Goal: Information Seeking & Learning: Check status

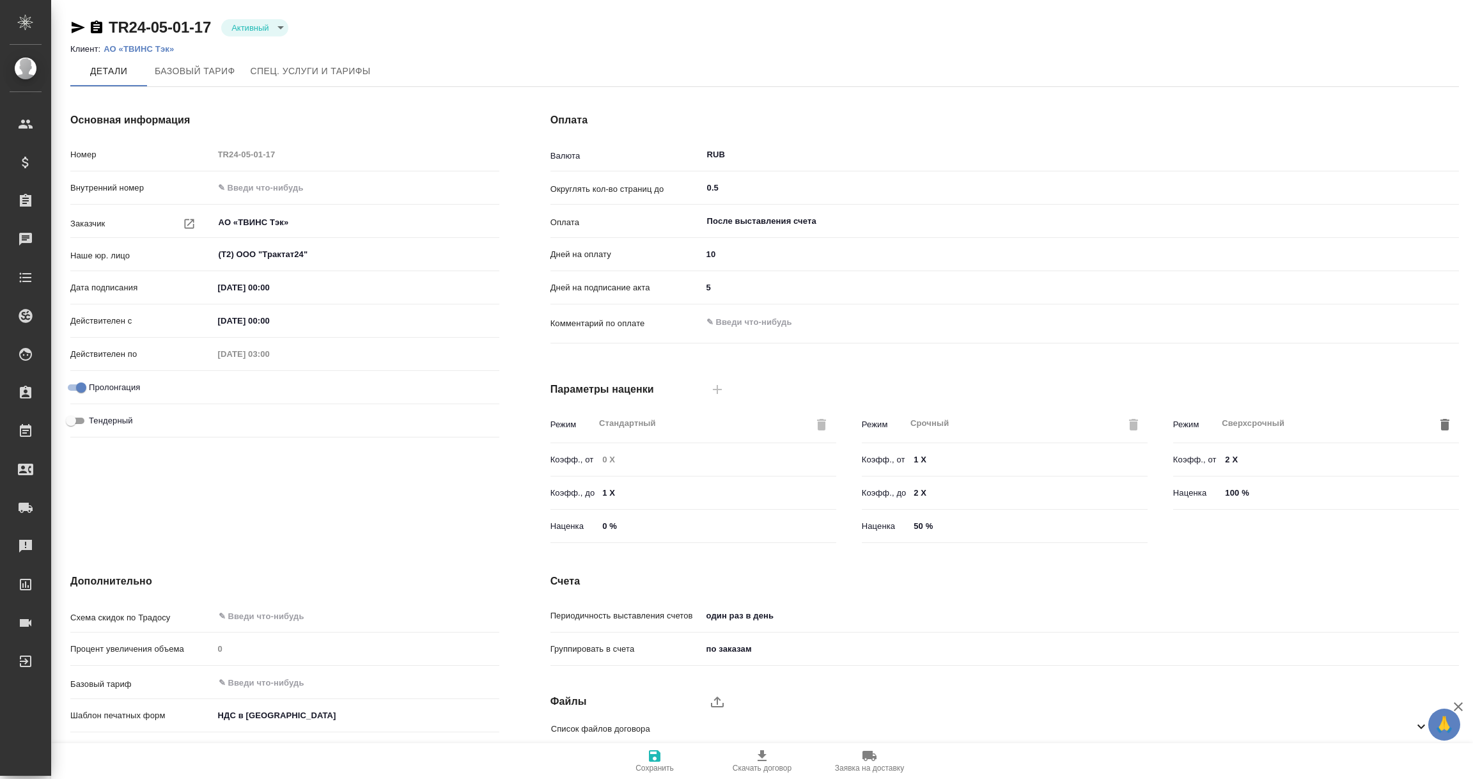
click at [152, 48] on p "АО «ТВИНС Тэк»" at bounding box center [144, 49] width 80 height 10
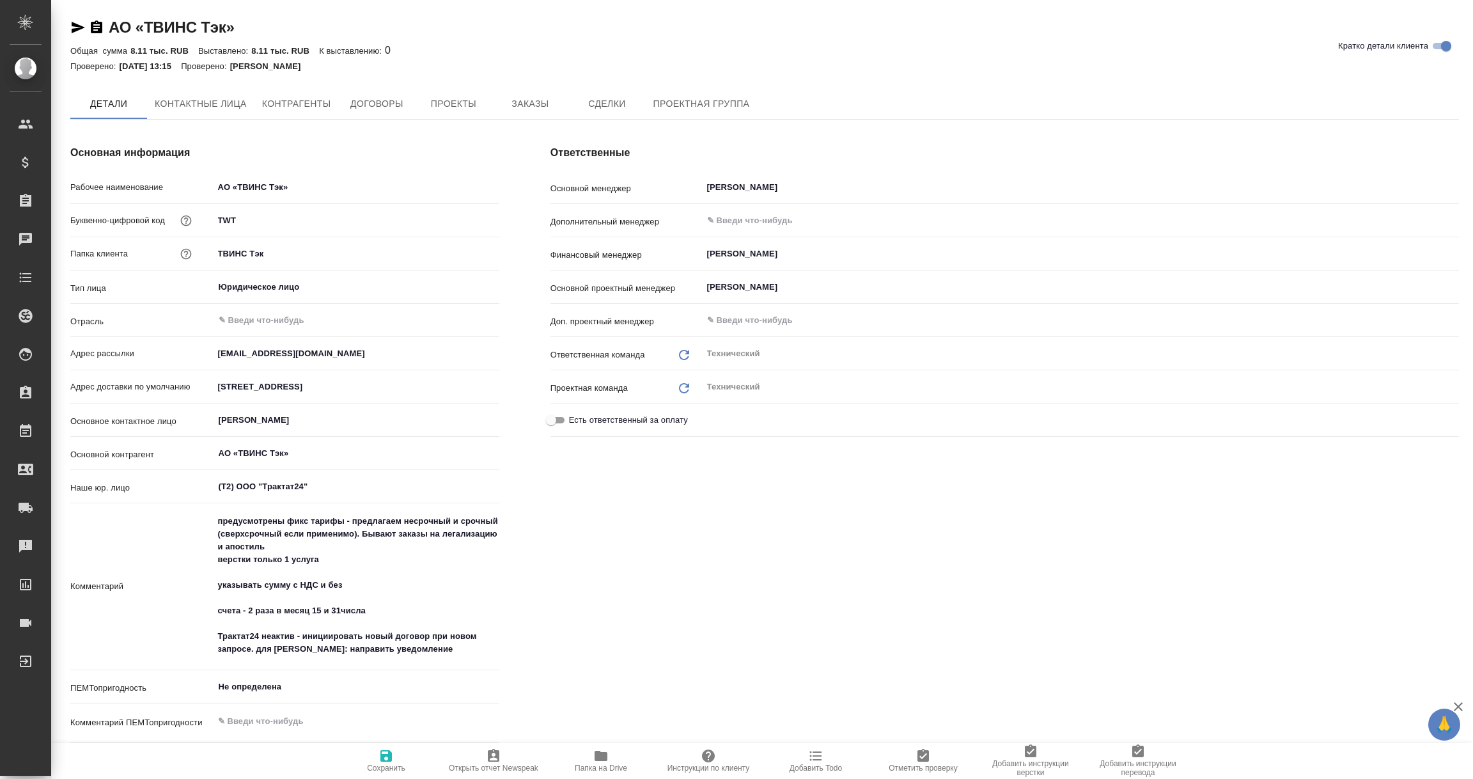
type textarea "x"
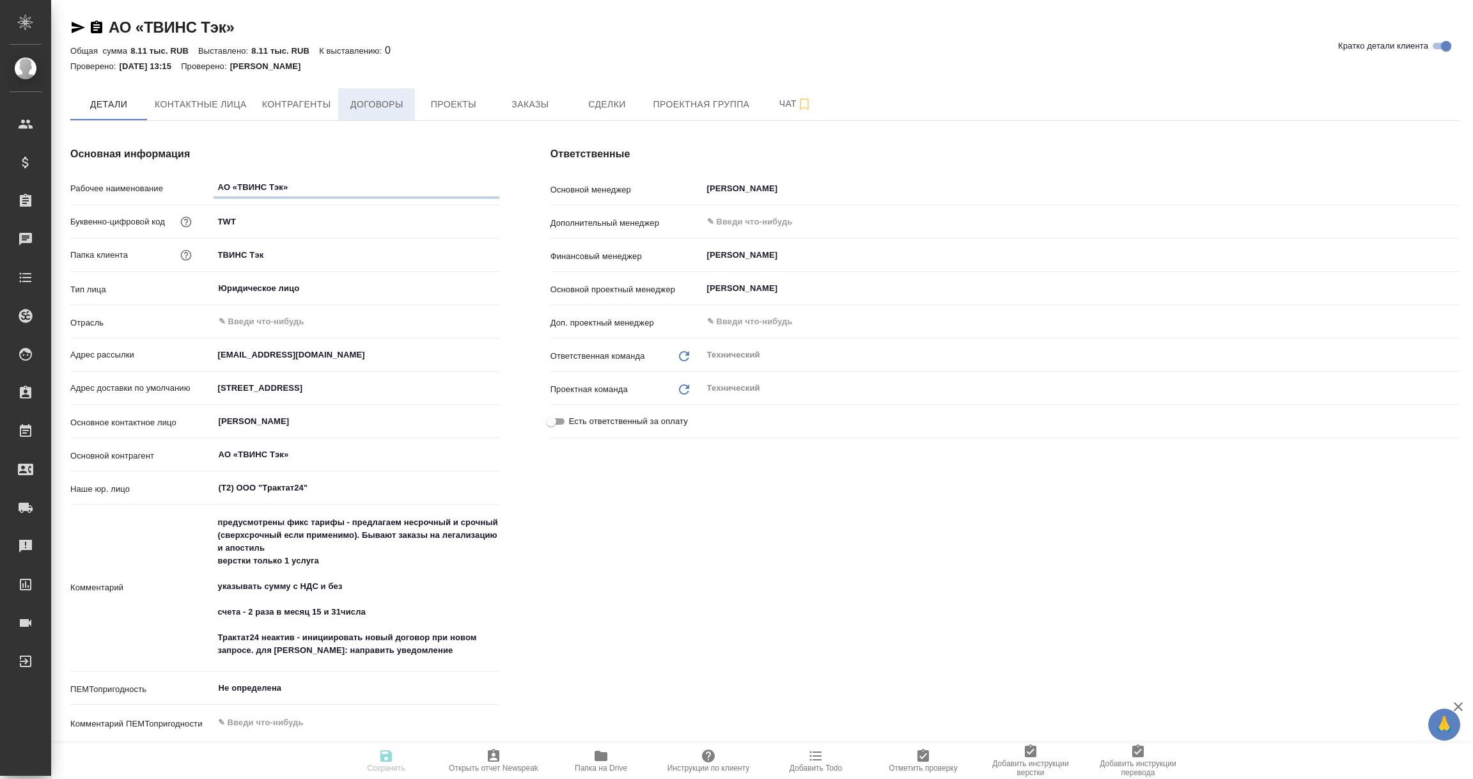
type textarea "x"
click at [377, 105] on span "Договоры" at bounding box center [376, 105] width 61 height 16
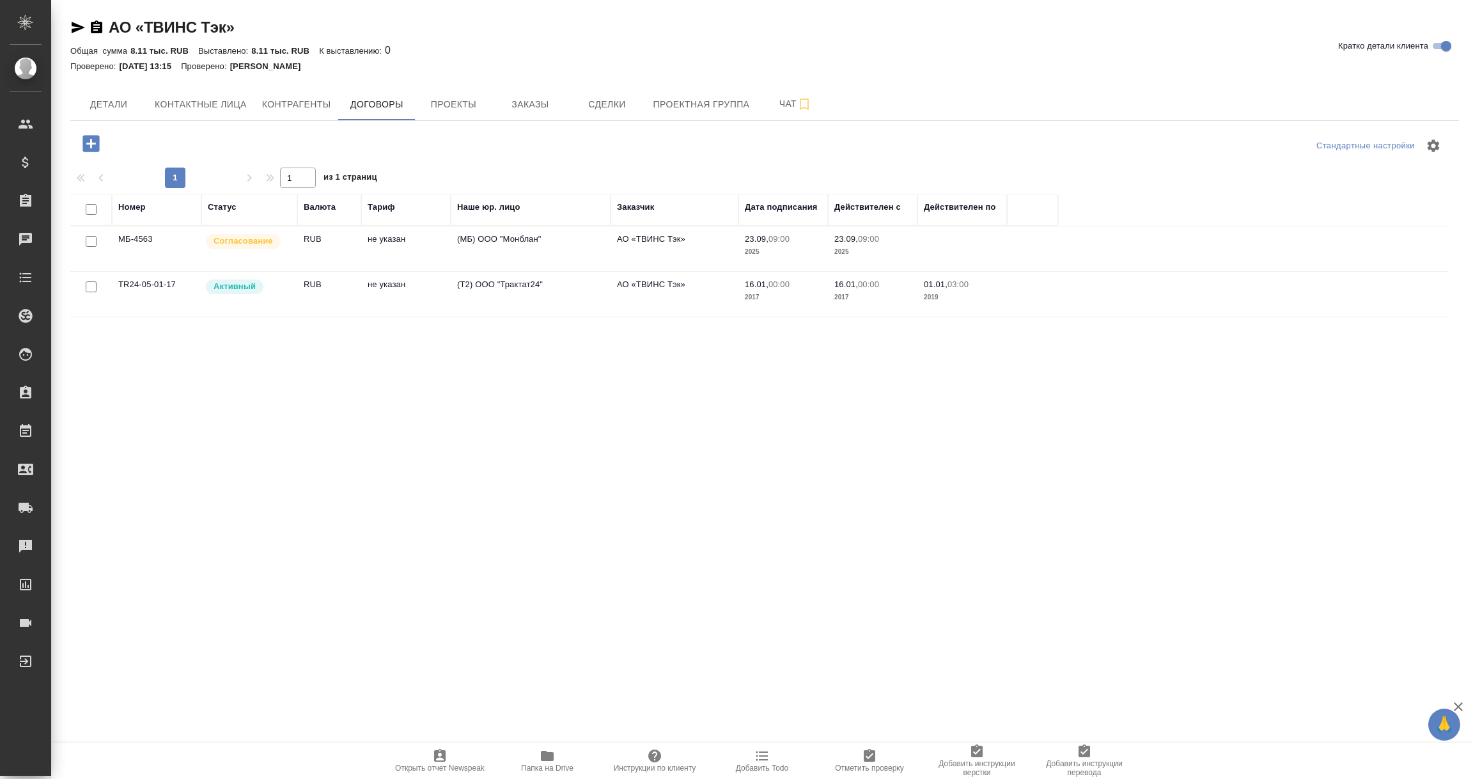
click at [158, 250] on td "МБ-4563" at bounding box center [157, 248] width 90 height 45
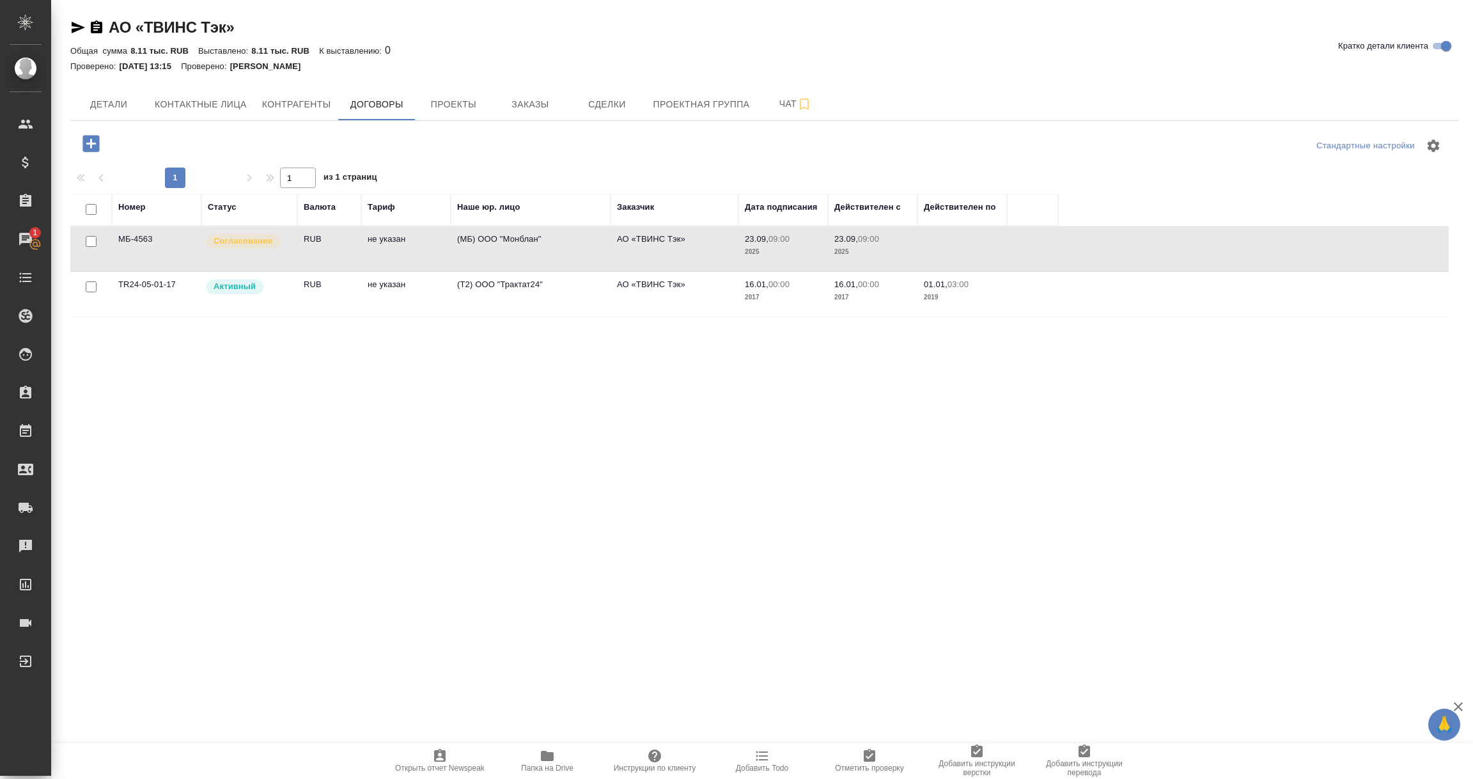
click at [158, 250] on td "МБ-4563" at bounding box center [157, 248] width 90 height 45
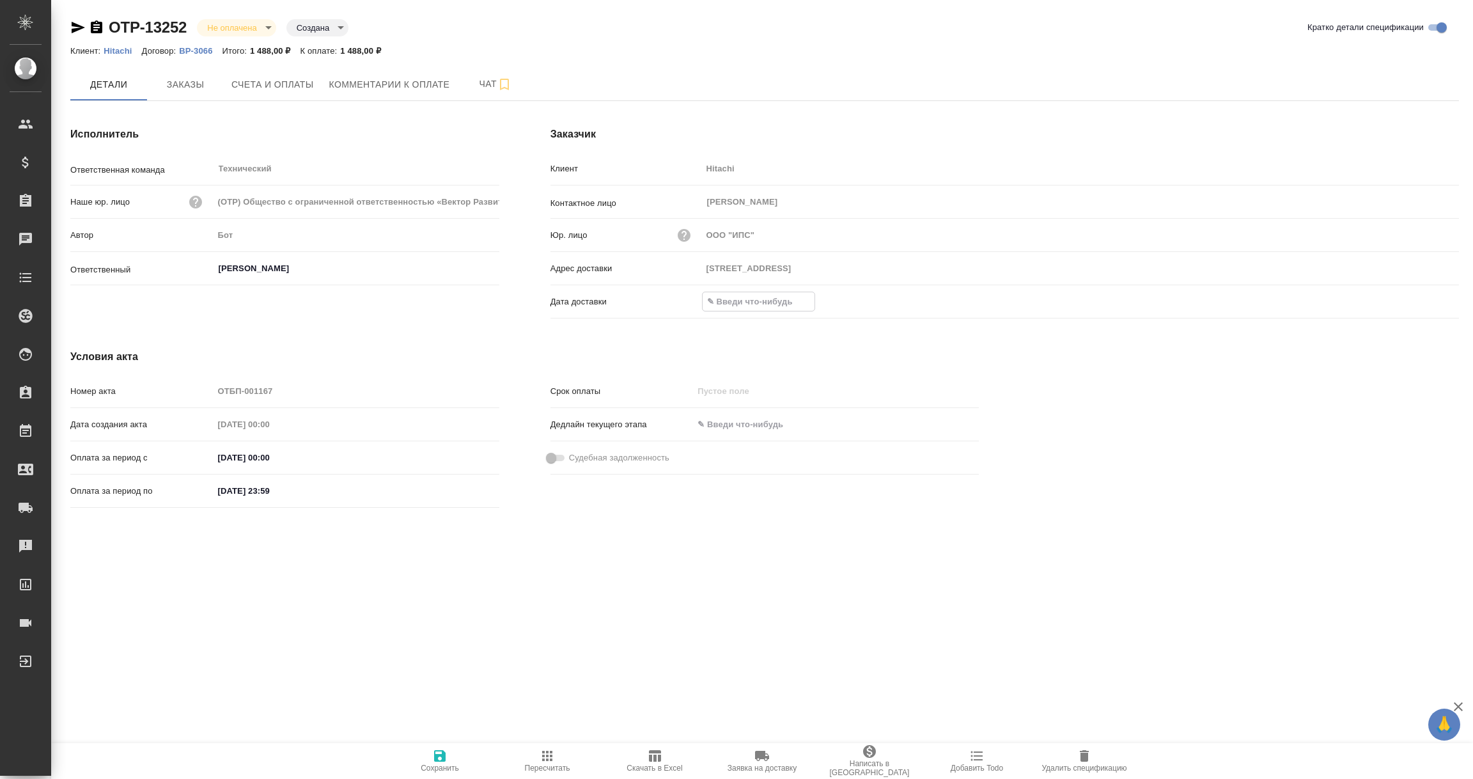
click at [773, 301] on input "text" at bounding box center [759, 301] width 112 height 19
click at [1419, 301] on icon "button" at bounding box center [1421, 300] width 15 height 15
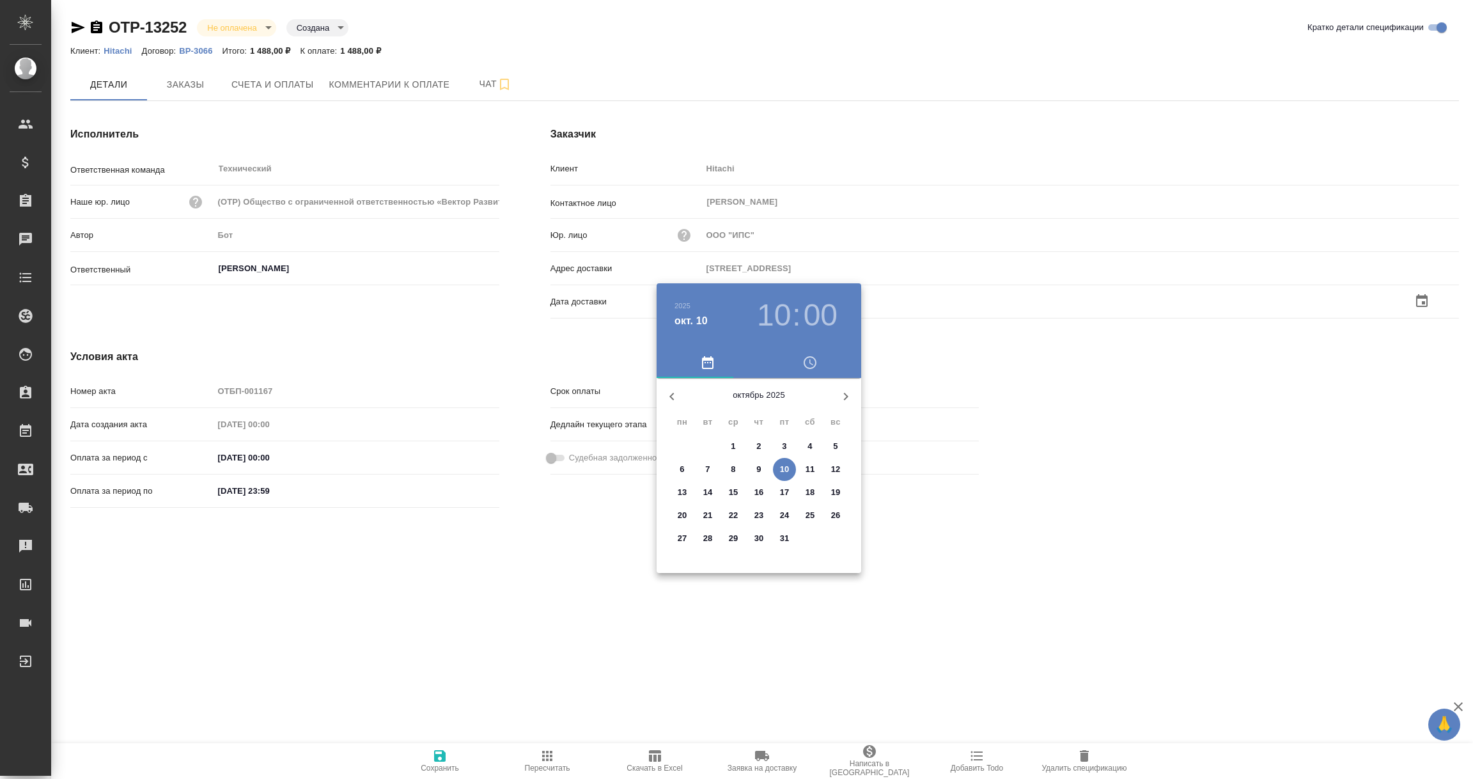
click at [784, 472] on p "10" at bounding box center [785, 469] width 10 height 13
type input "10.10.2025 10:00"
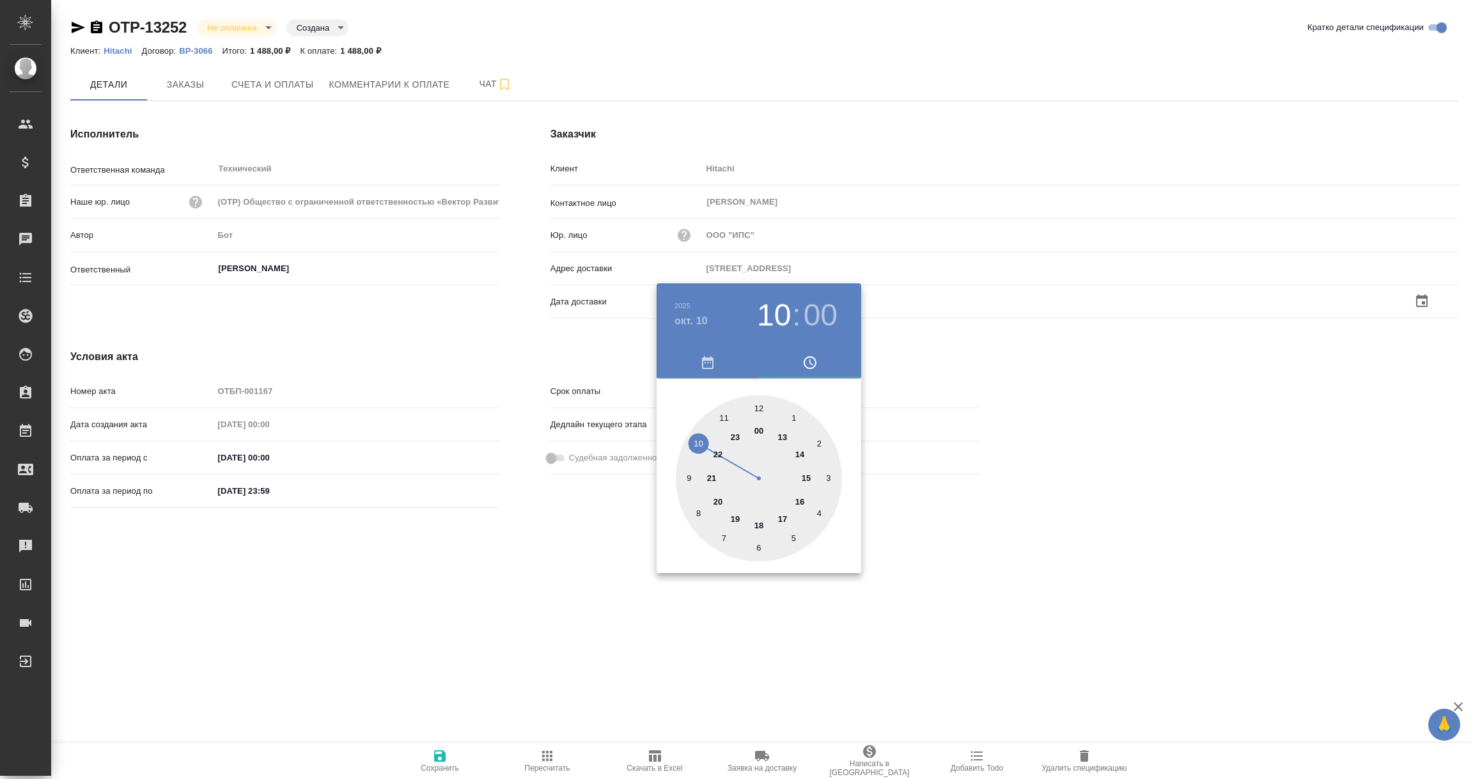
click at [1141, 573] on div at bounding box center [736, 389] width 1473 height 779
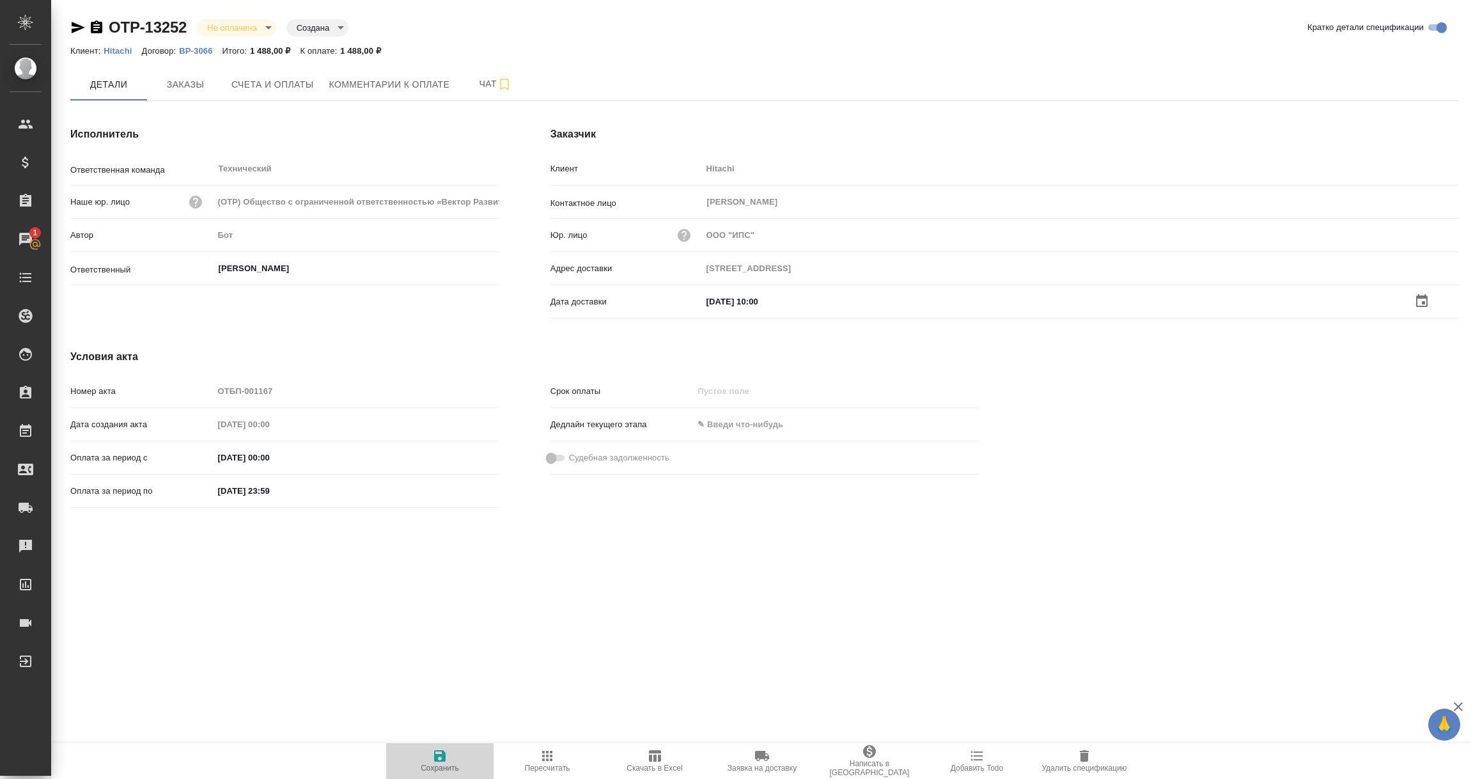
click at [435, 759] on icon "button" at bounding box center [440, 756] width 12 height 12
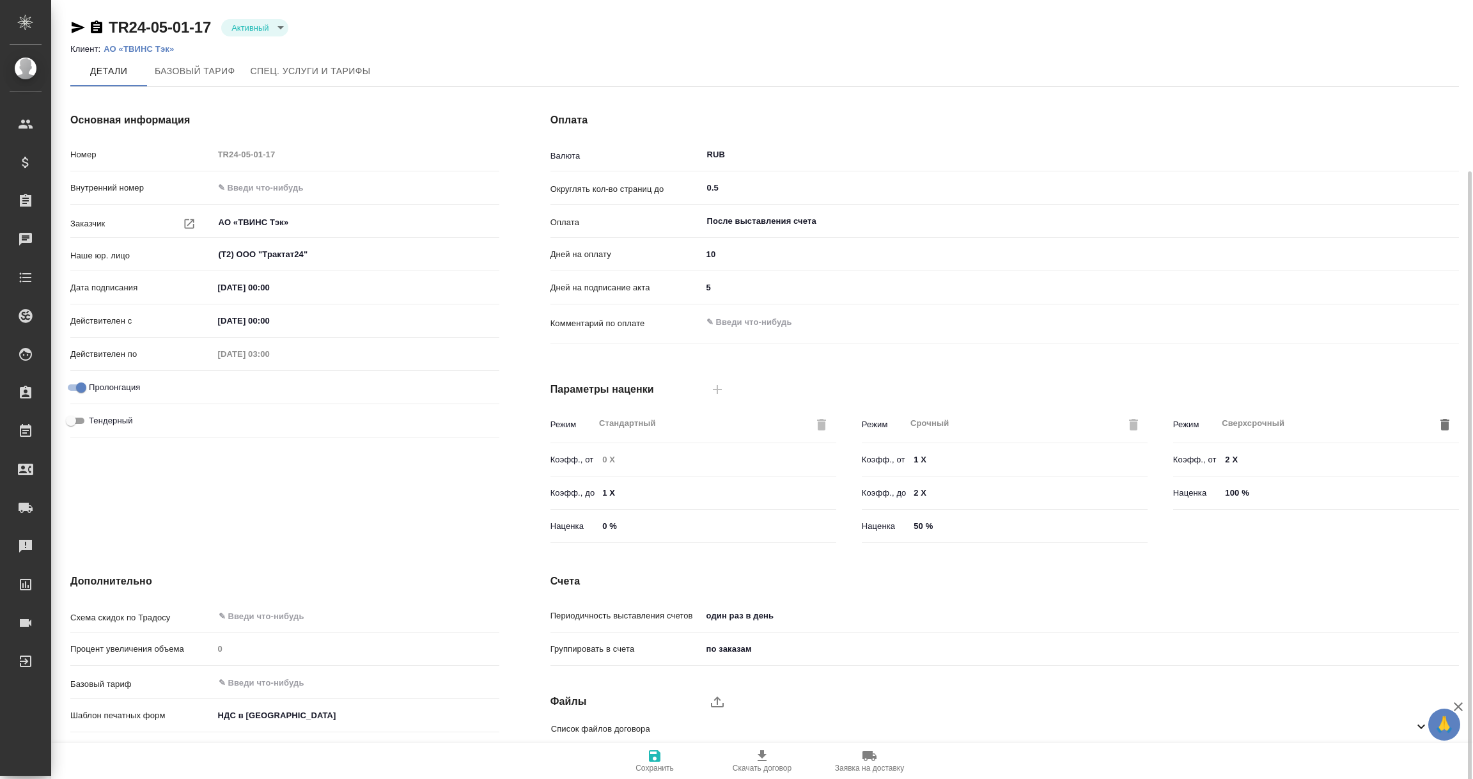
scroll to position [90, 0]
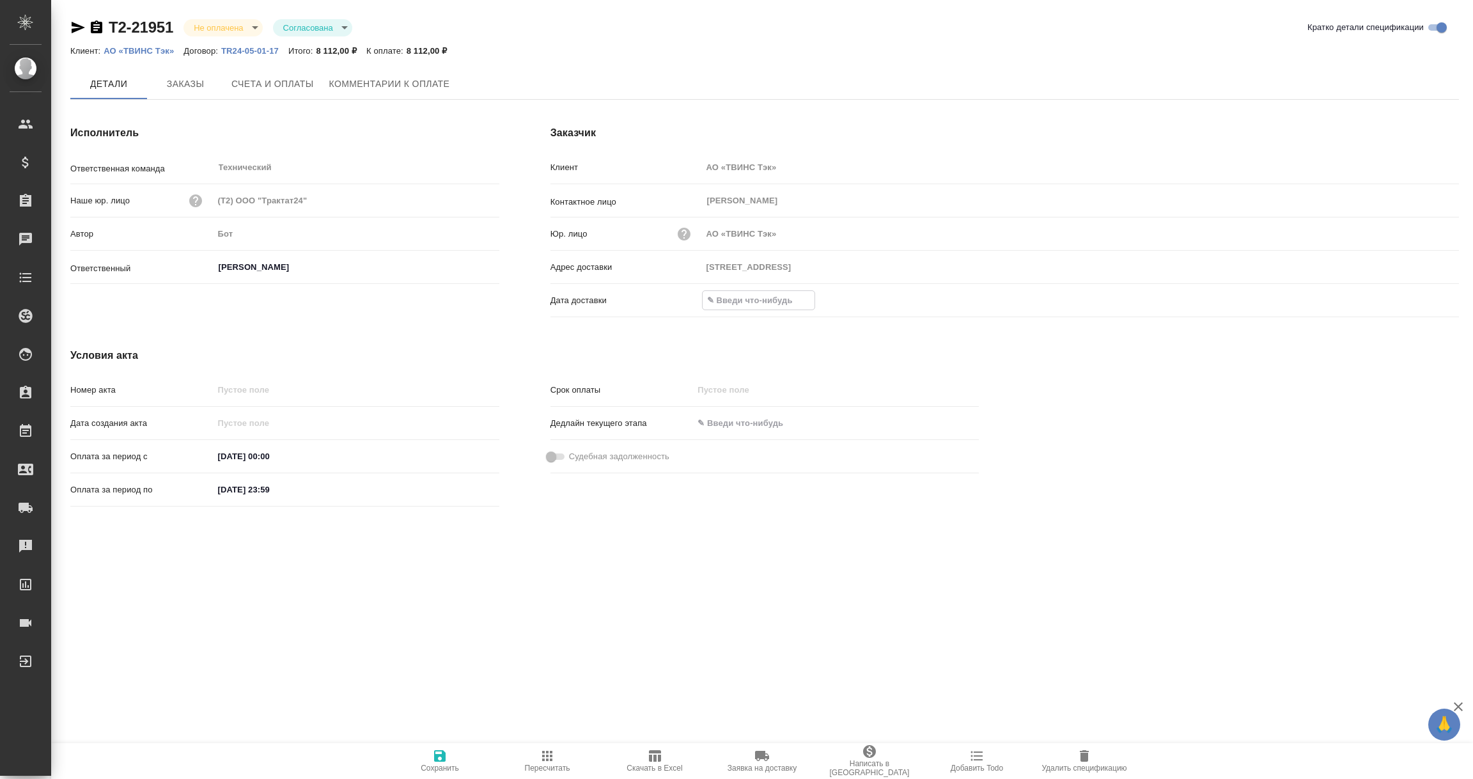
click at [737, 292] on input "text" at bounding box center [759, 300] width 112 height 19
click icon "button"
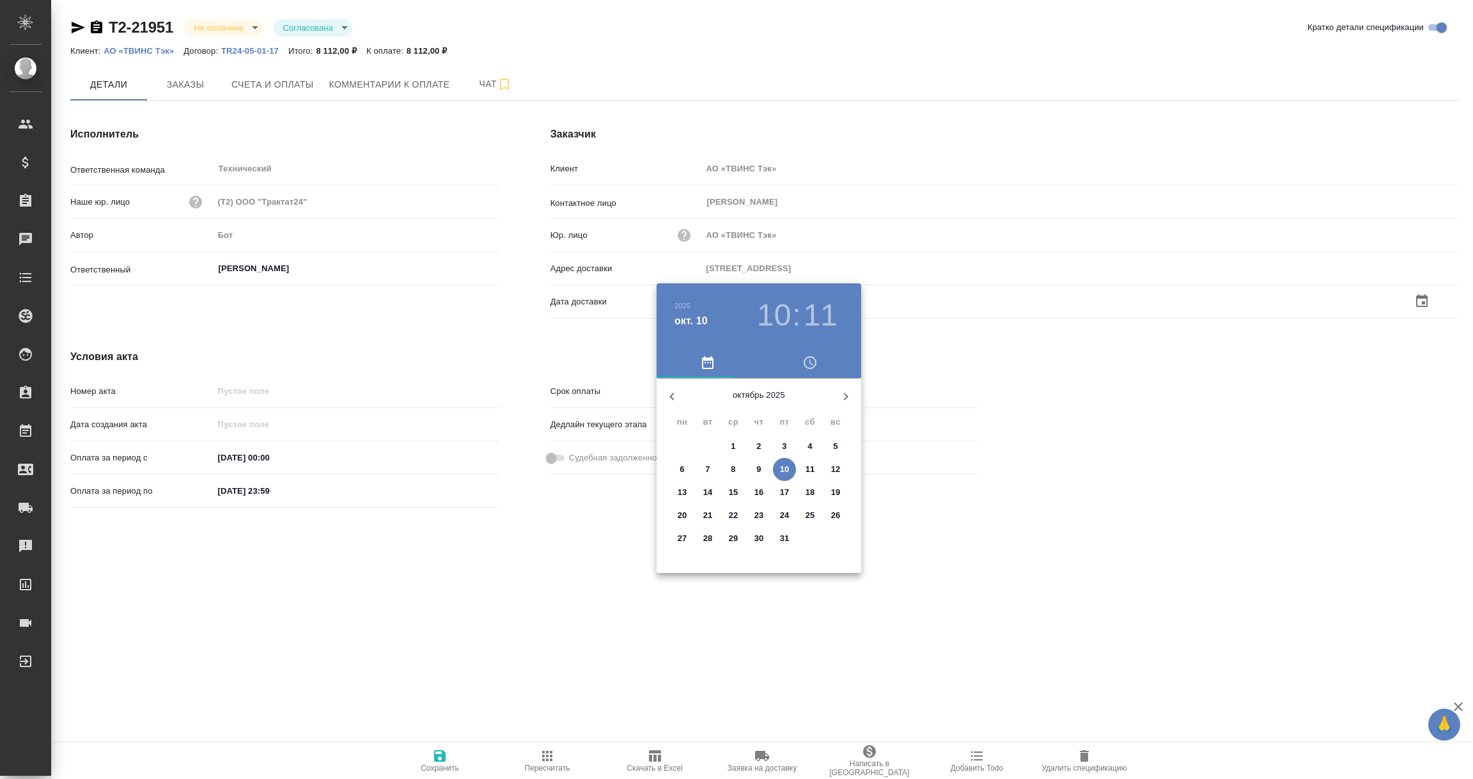
click span "10"
type input "10.10.2025 10:11"
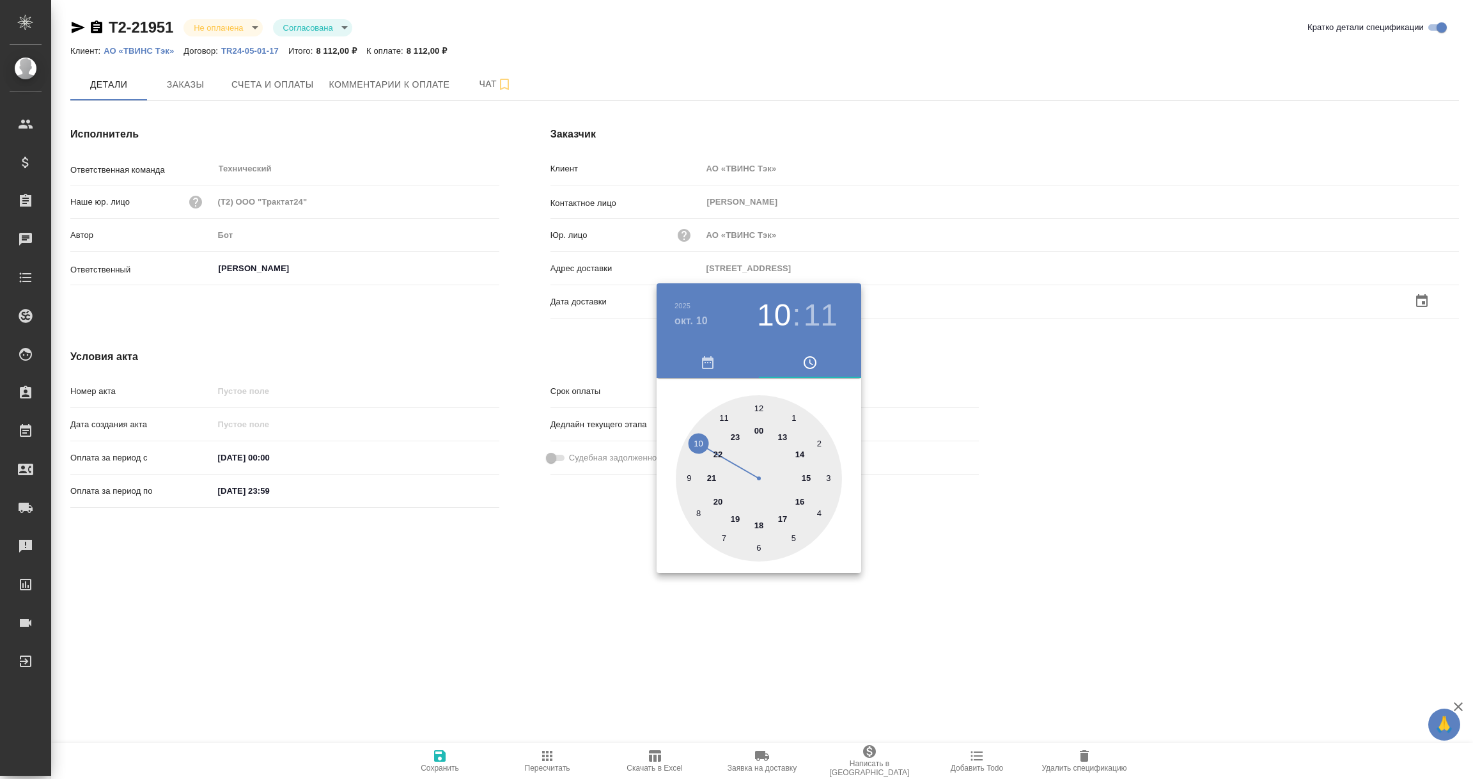
click div
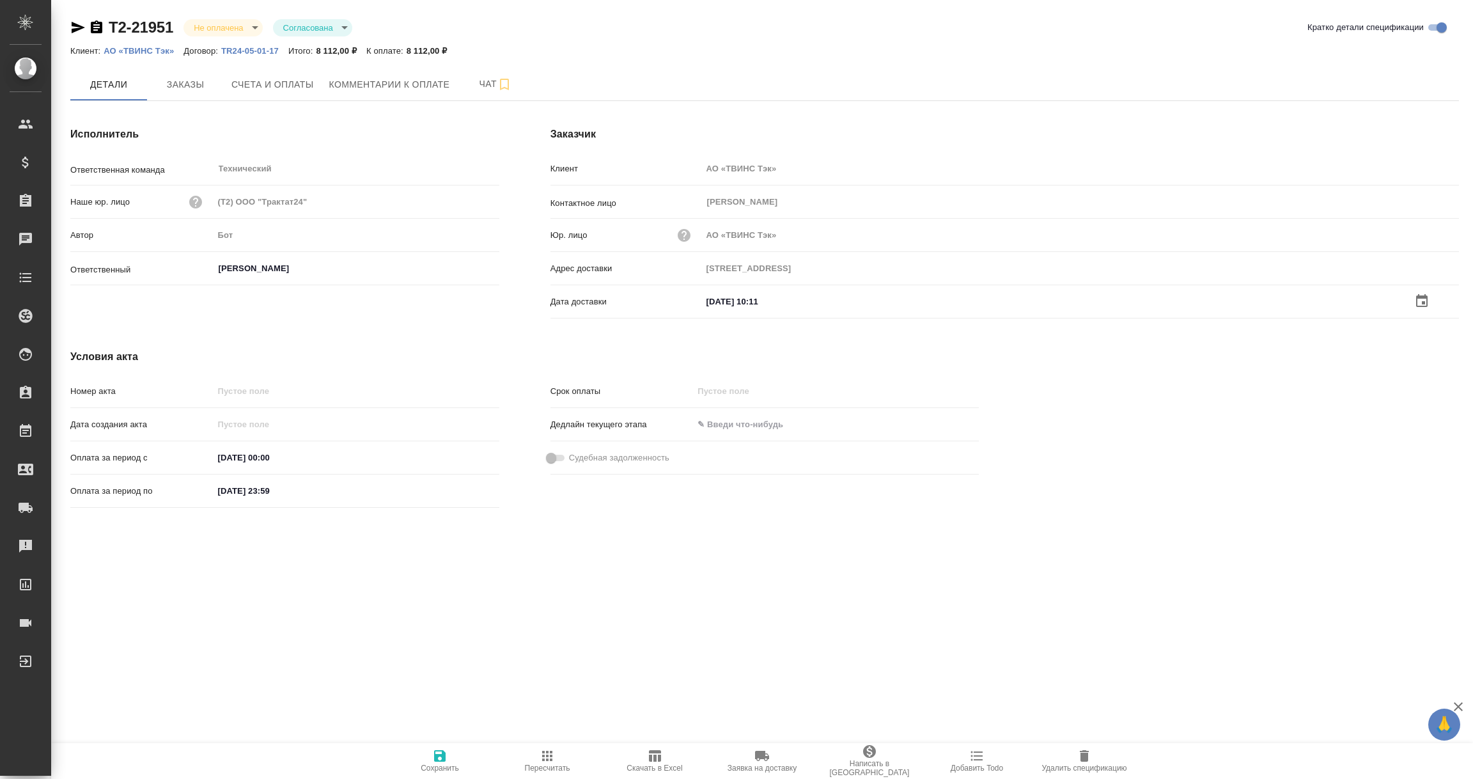
click icon "button"
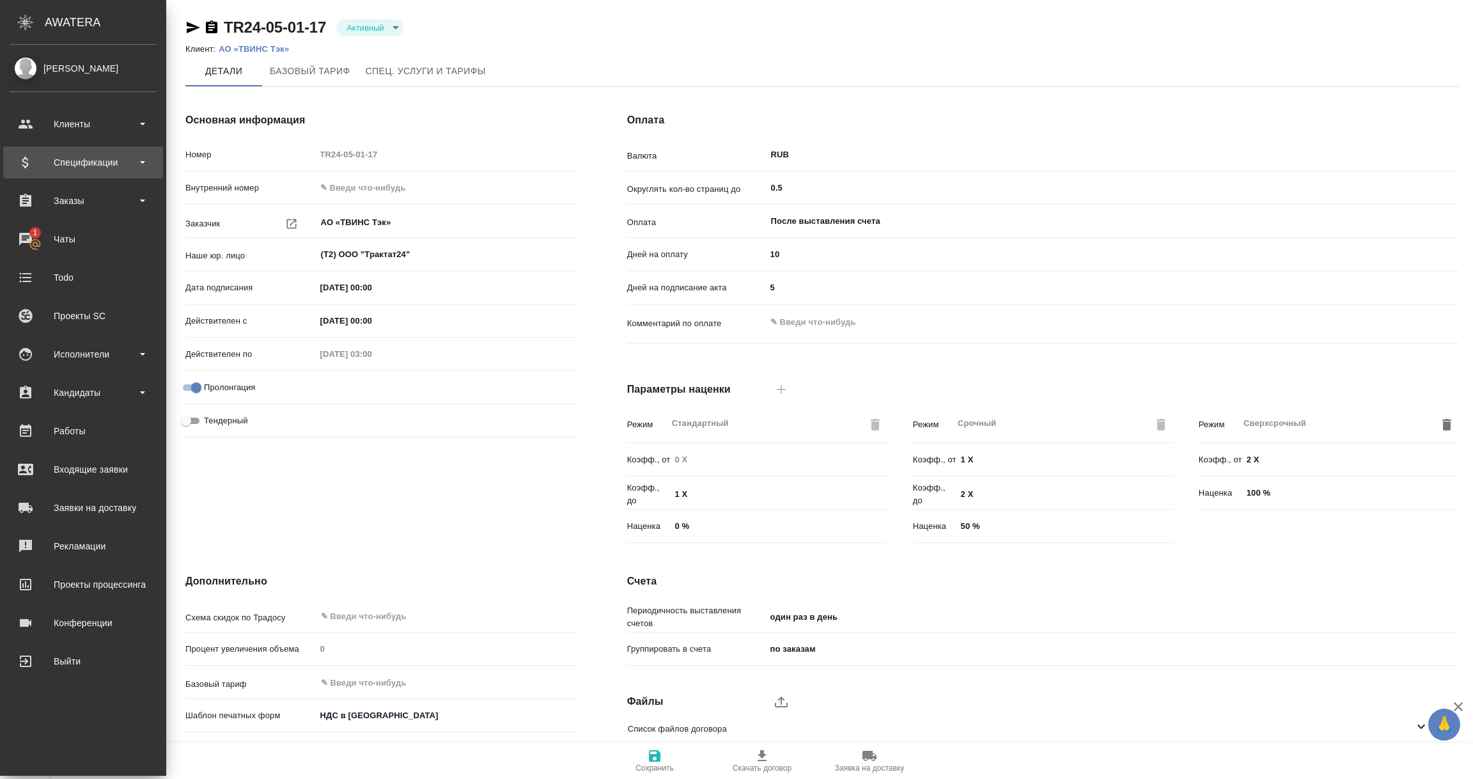
click at [72, 162] on div "Спецификации" at bounding box center [83, 162] width 147 height 19
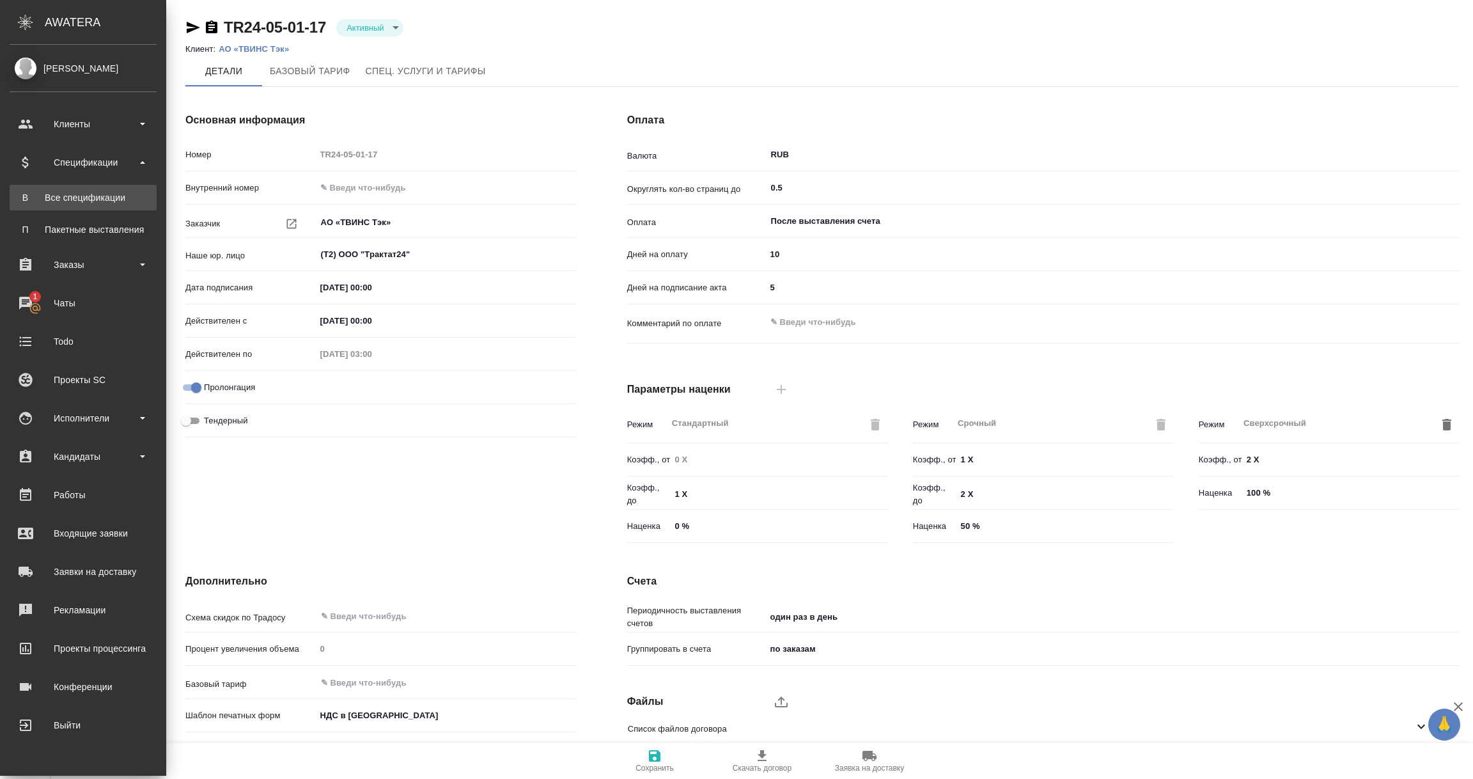
click at [67, 197] on div "Все спецификации" at bounding box center [83, 197] width 134 height 13
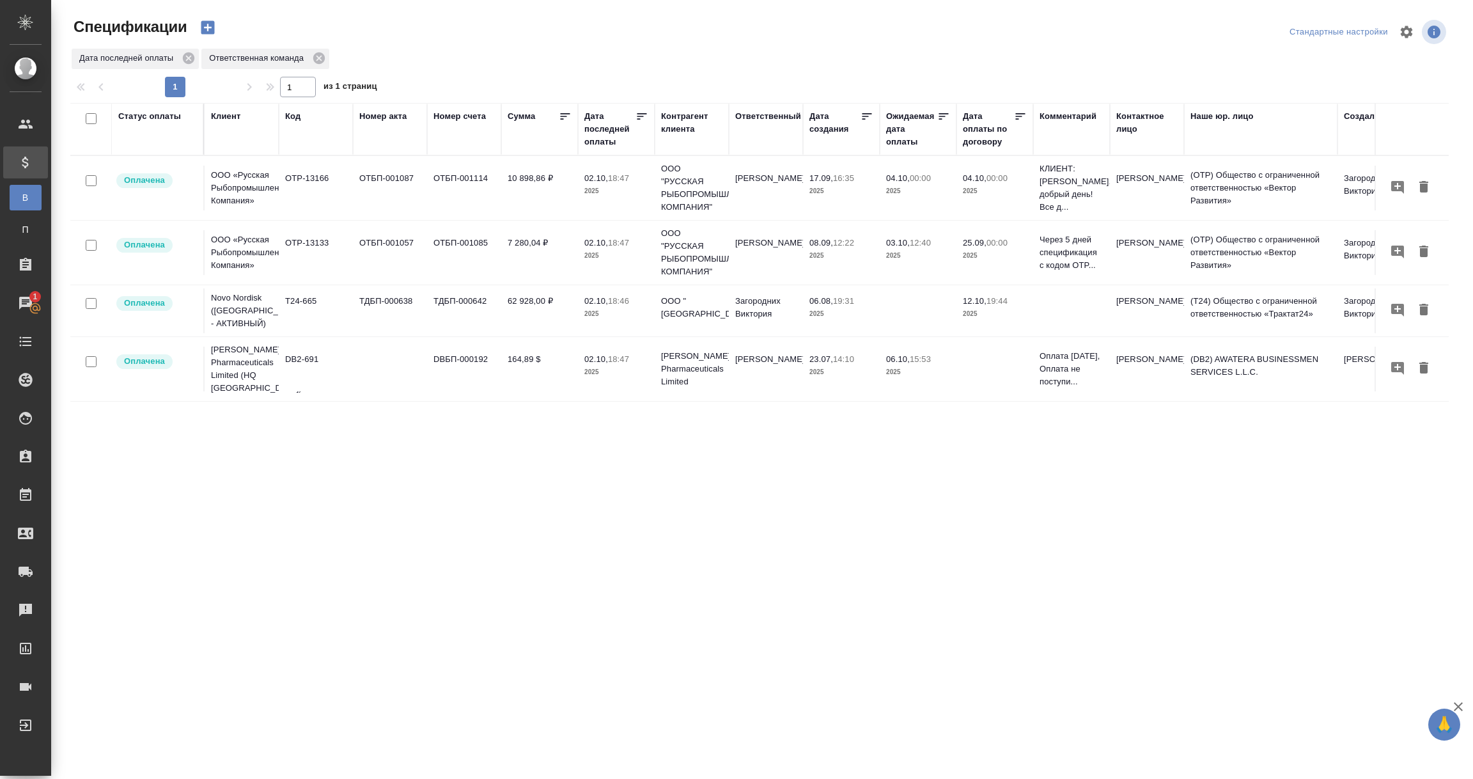
click at [607, 123] on div "Дата последней оплаты" at bounding box center [609, 129] width 51 height 38
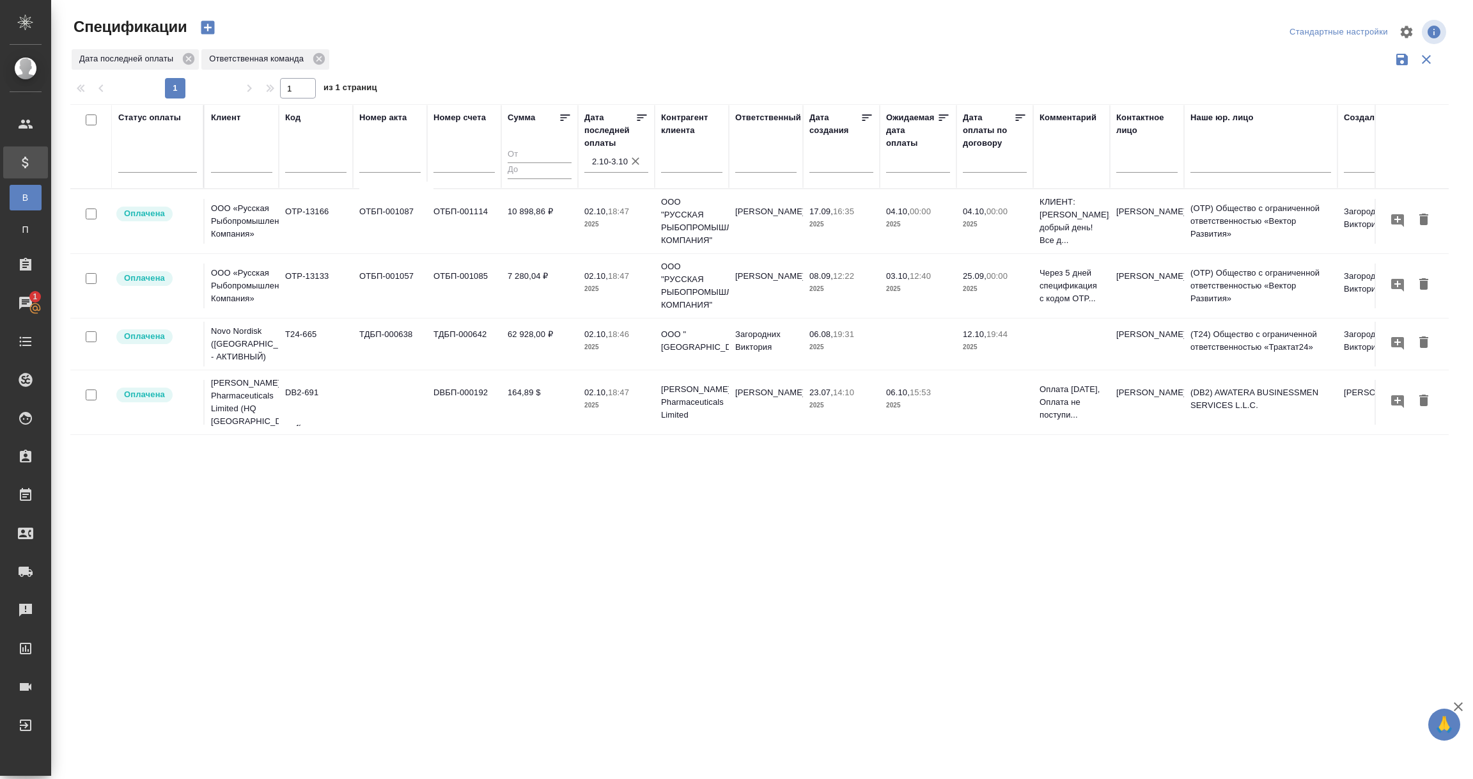
click at [618, 168] on input "2.10-3.10" at bounding box center [620, 162] width 56 height 18
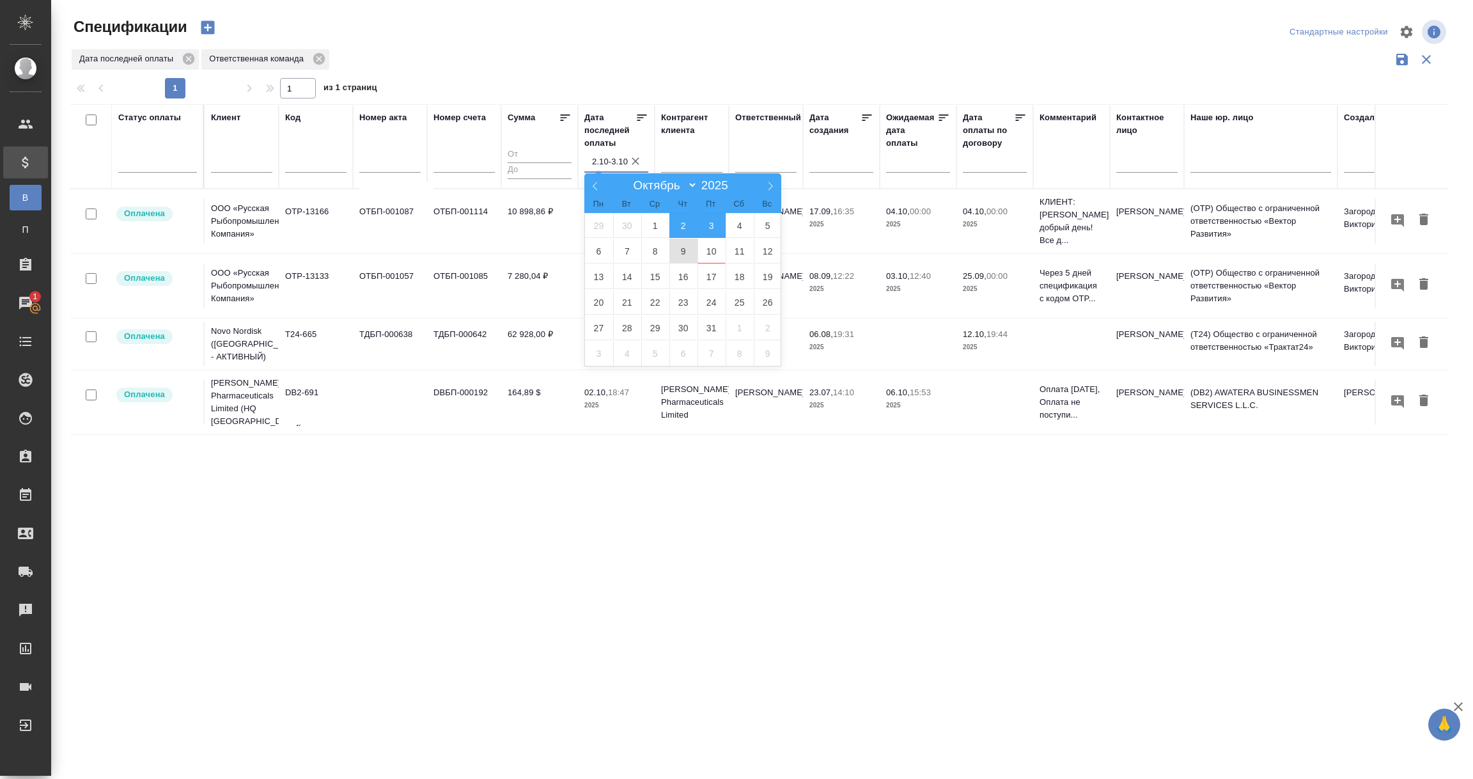
click at [681, 248] on span "9" at bounding box center [683, 250] width 28 height 25
click at [709, 258] on span "10" at bounding box center [712, 250] width 28 height 25
type div "2025-10-08T21:00:00.000Z — 2025-10-09T21:00:00.000Z"
type input "9.10-10.10"
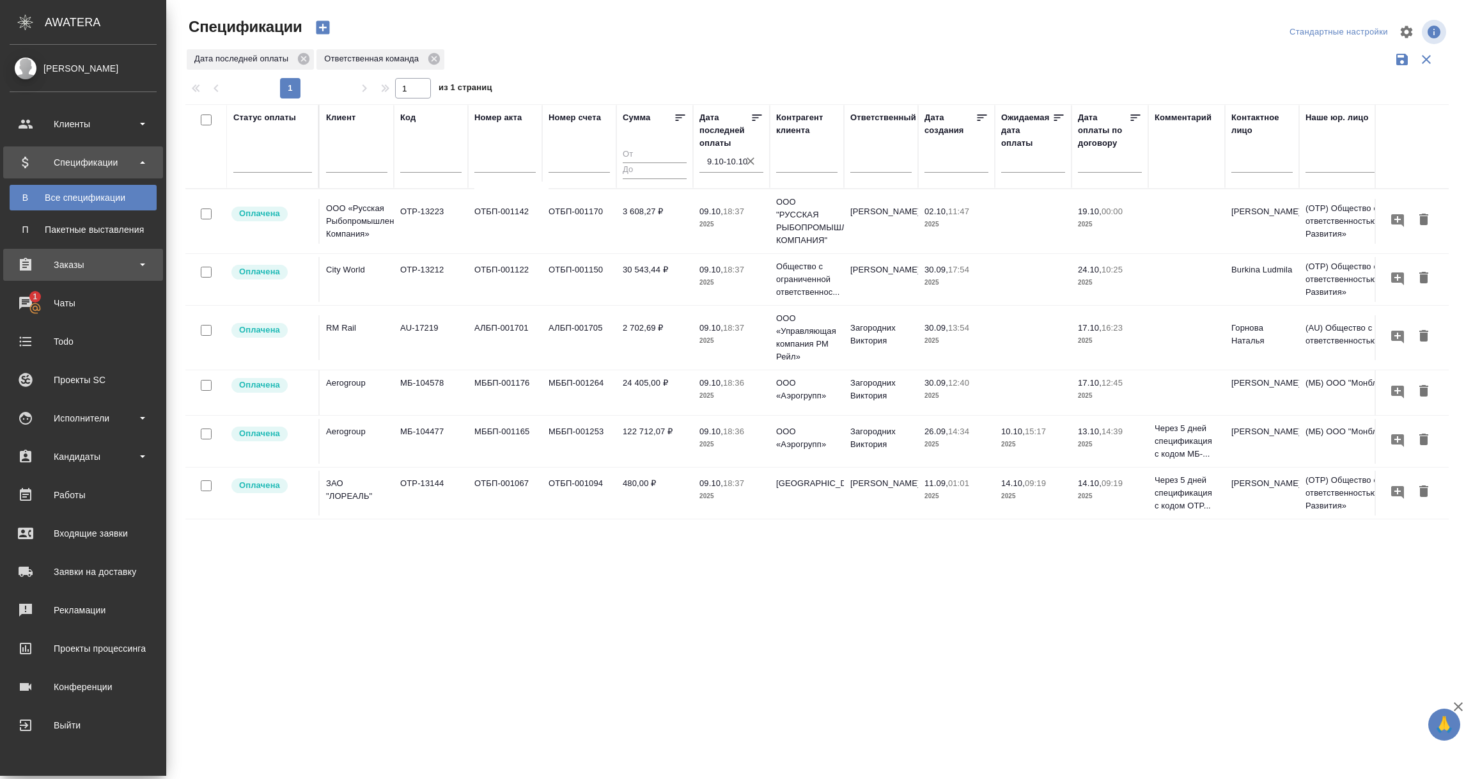
click at [70, 268] on div "Заказы" at bounding box center [83, 264] width 147 height 19
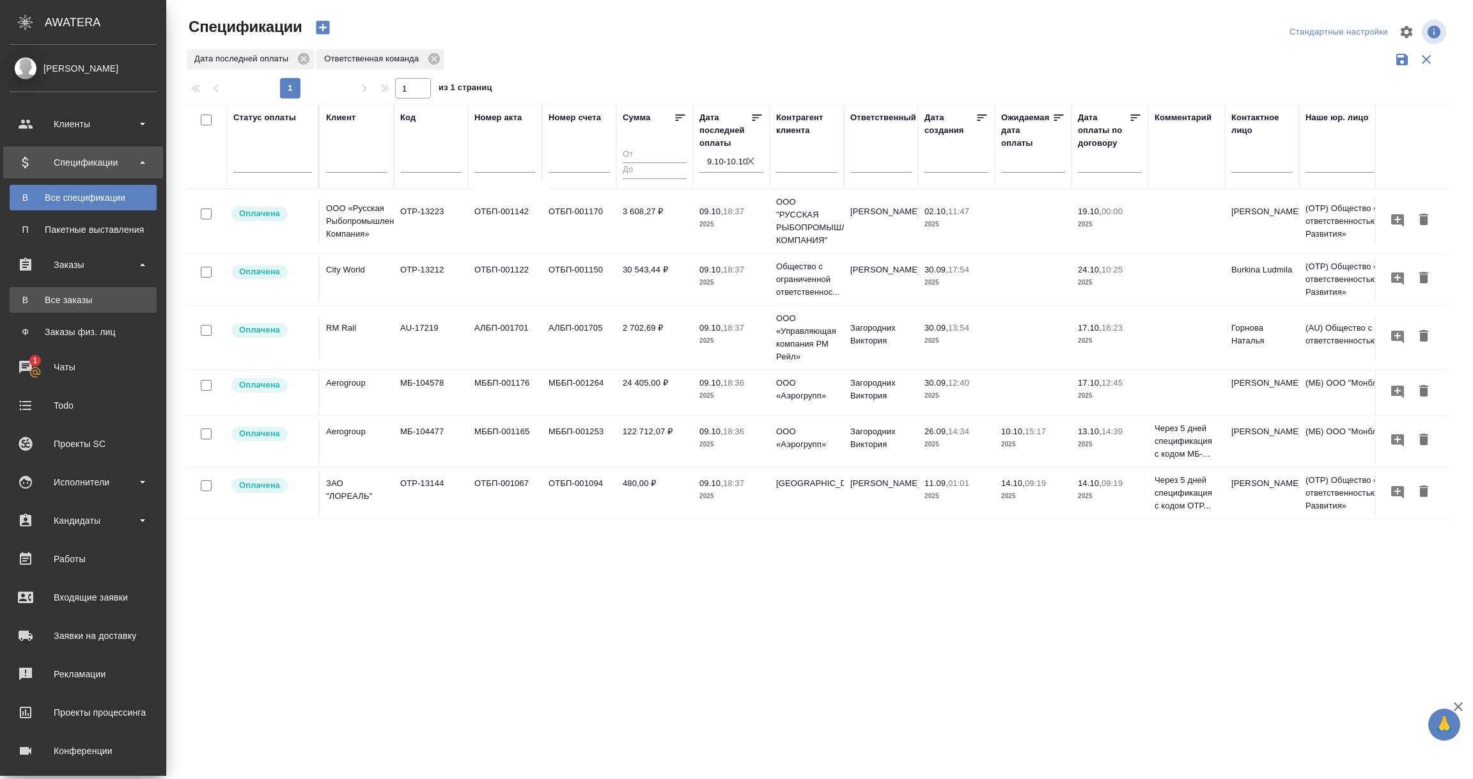
click at [60, 298] on div "Все заказы" at bounding box center [83, 299] width 134 height 13
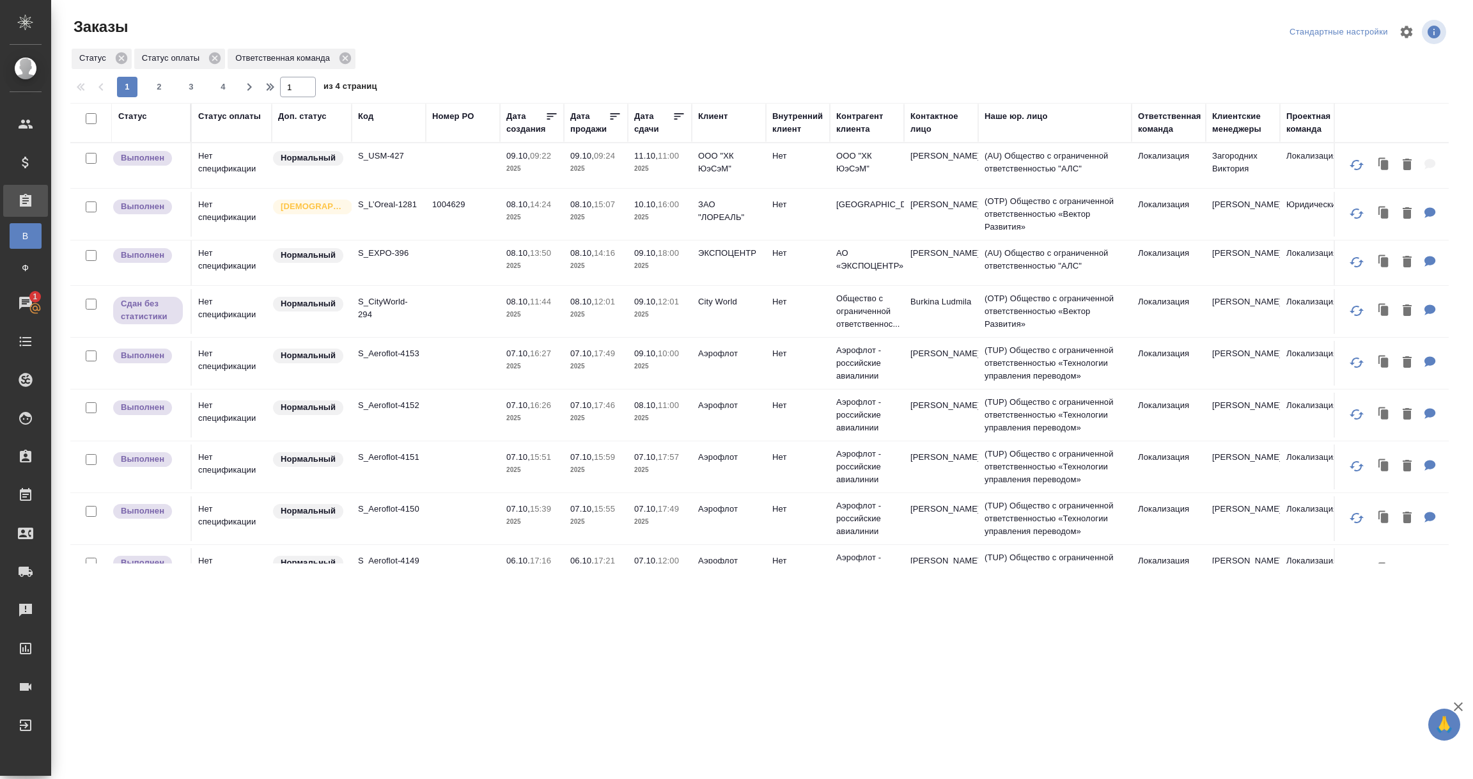
click at [226, 120] on div "Статус оплаты" at bounding box center [229, 116] width 63 height 13
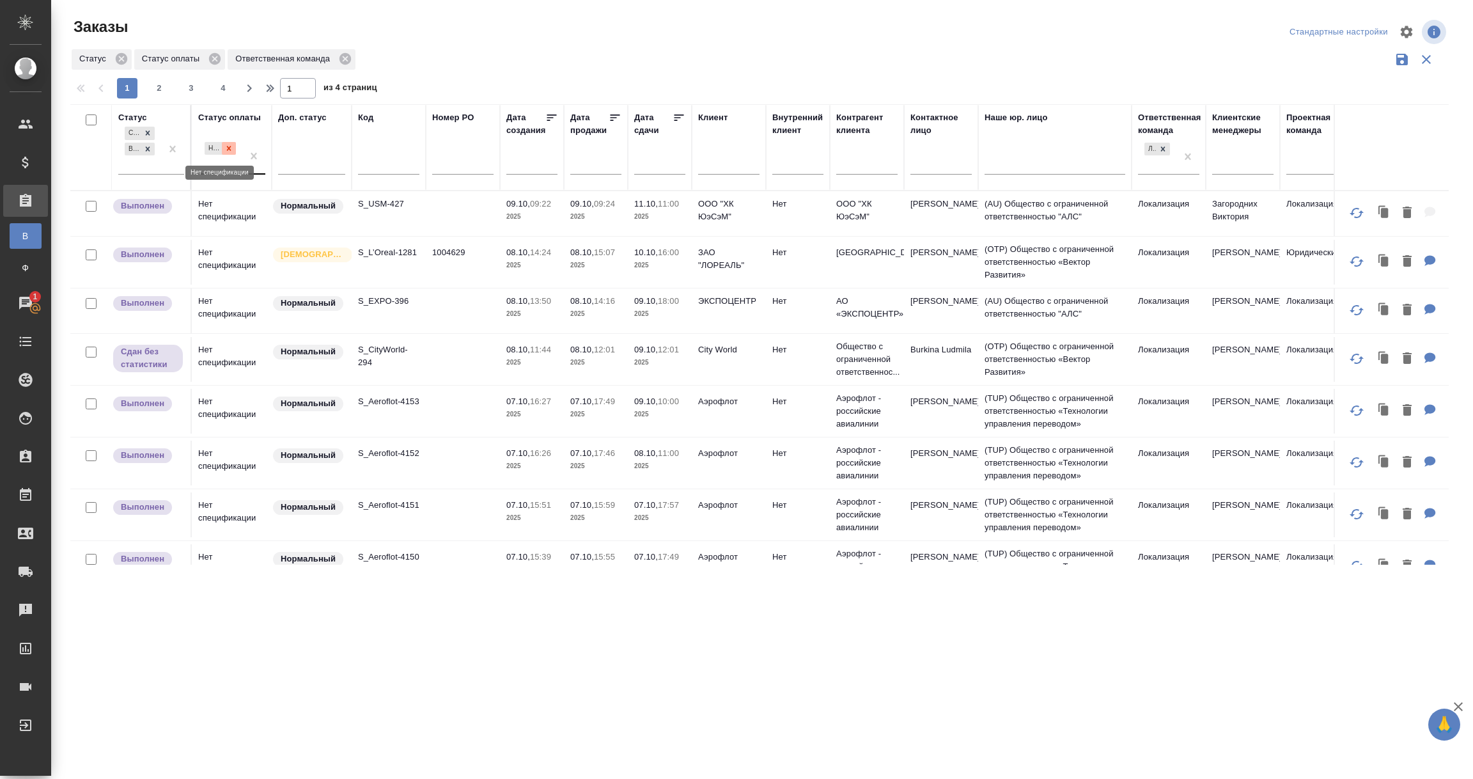
click at [231, 147] on icon at bounding box center [229, 148] width 4 height 4
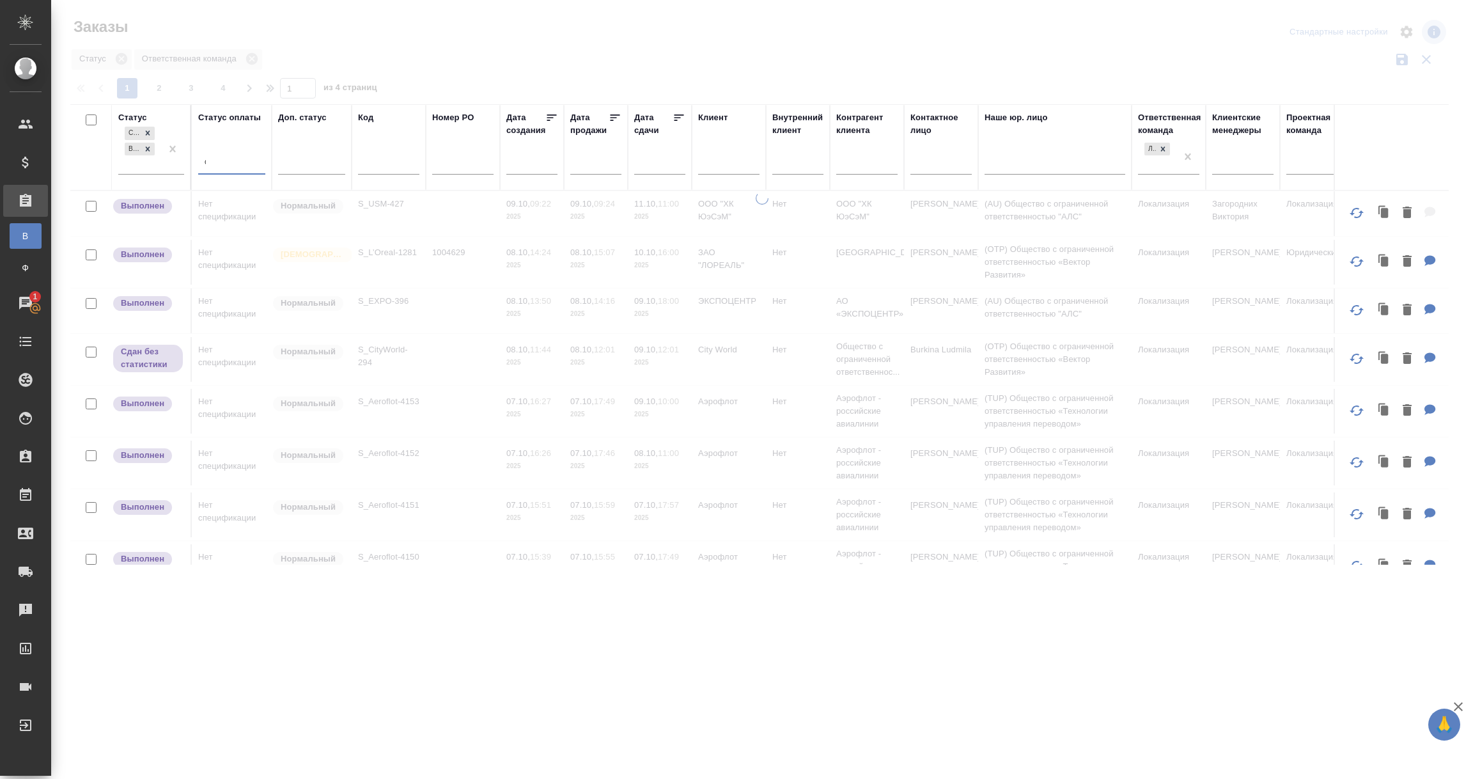
type input "оплач"
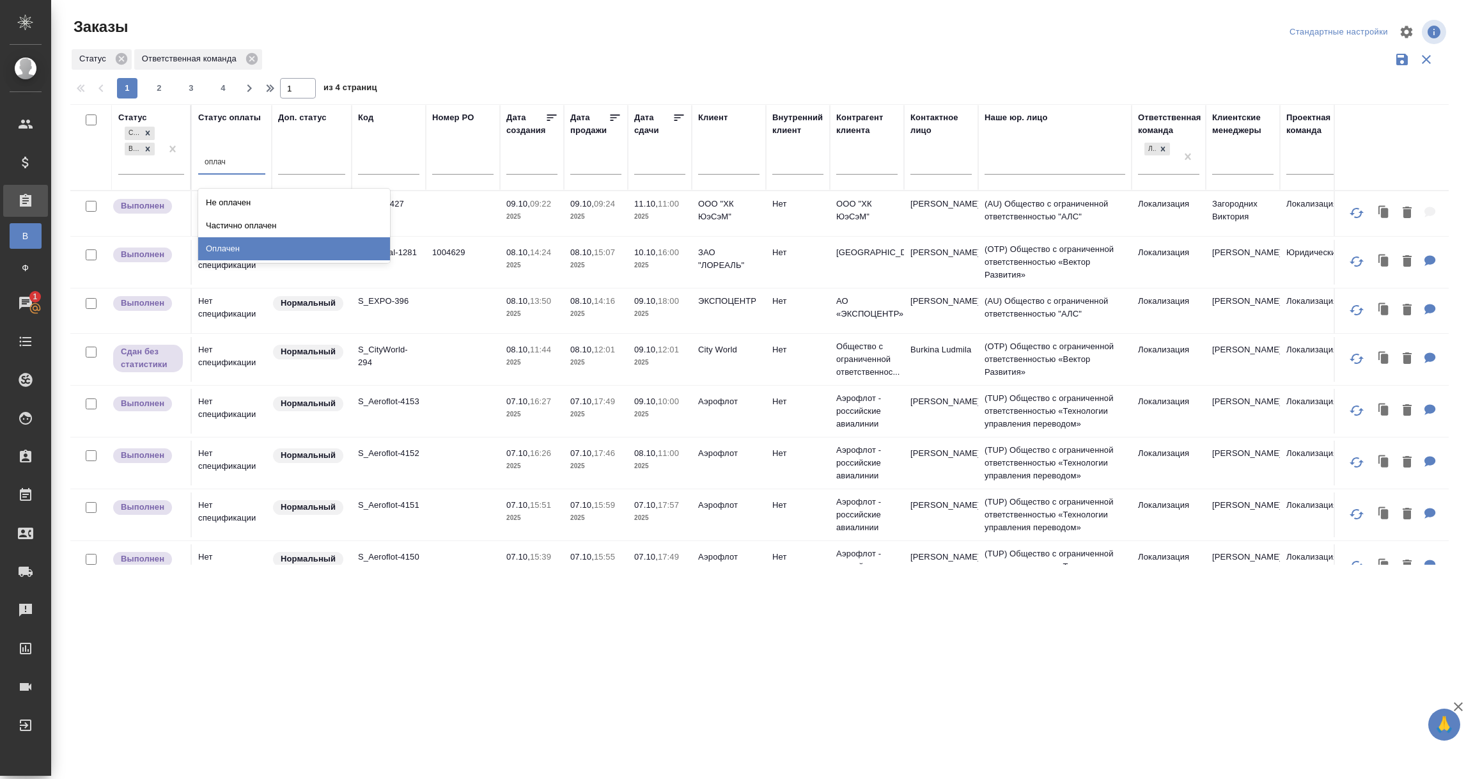
click at [232, 249] on div "Оплачен" at bounding box center [294, 248] width 192 height 23
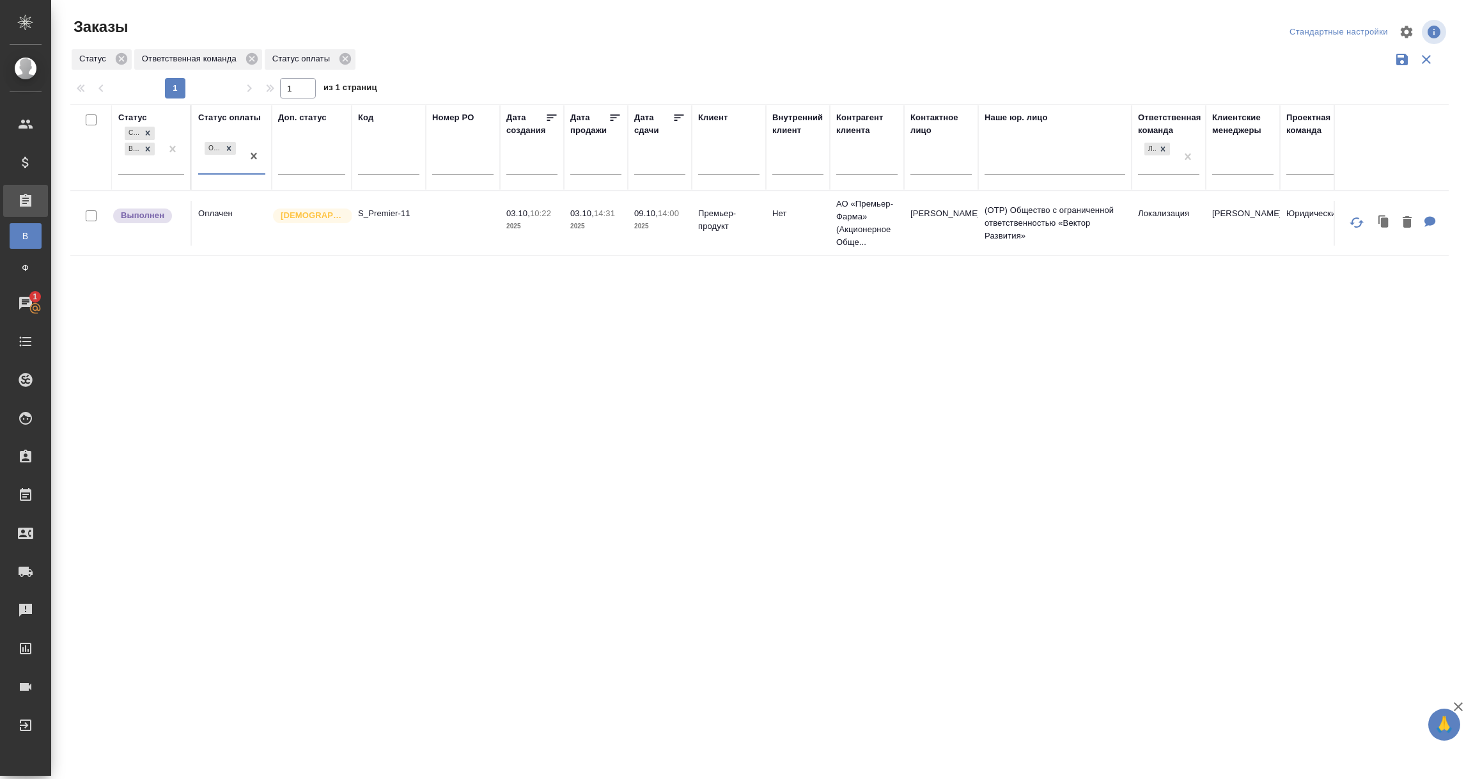
click at [623, 429] on div "Статус Сдан без статистики Выполнен Статус оплаты option Оплачен, selected. 0 r…" at bounding box center [759, 334] width 1378 height 460
click at [148, 232] on td "Выполнен" at bounding box center [152, 223] width 80 height 45
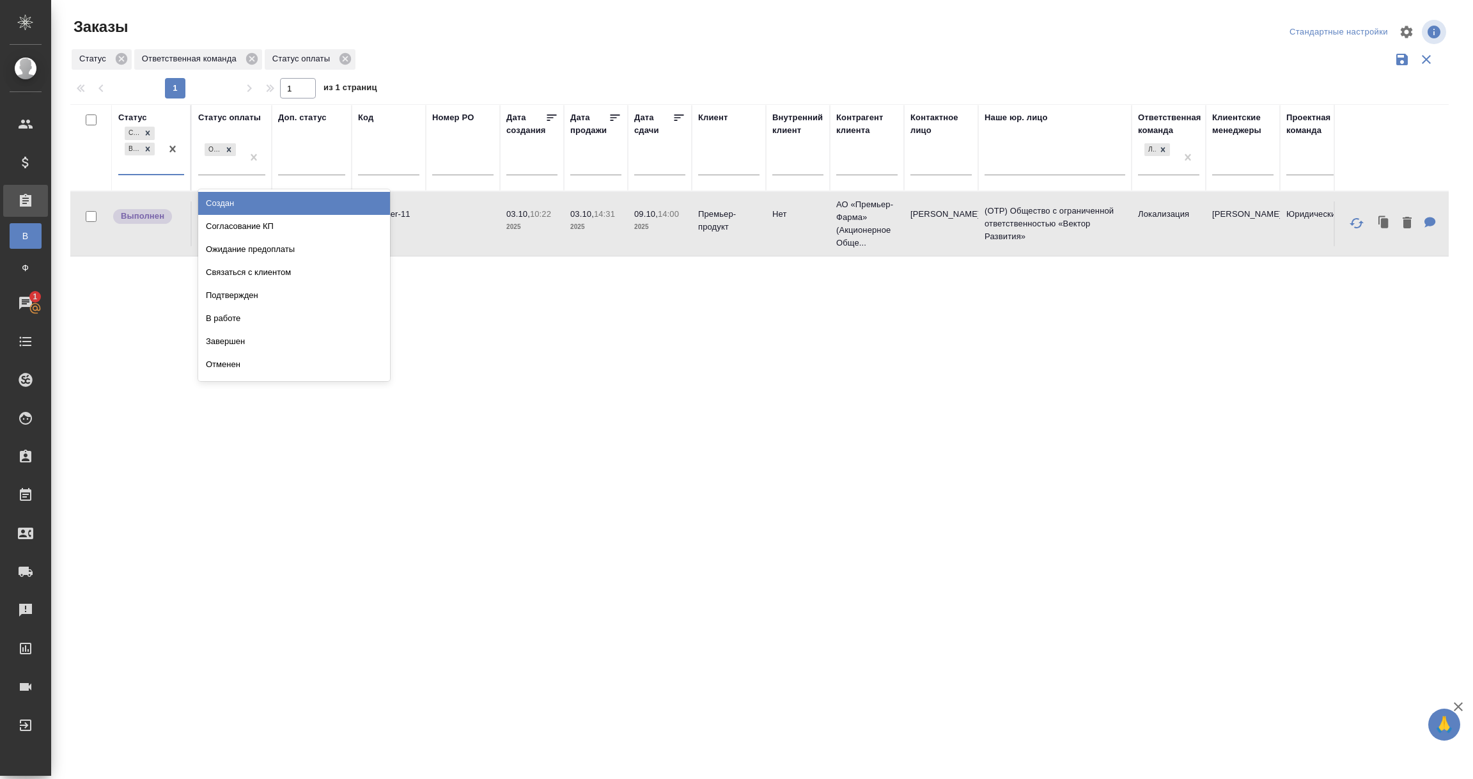
click at [144, 164] on div "Сдан без статистики Выполнен" at bounding box center [139, 149] width 43 height 50
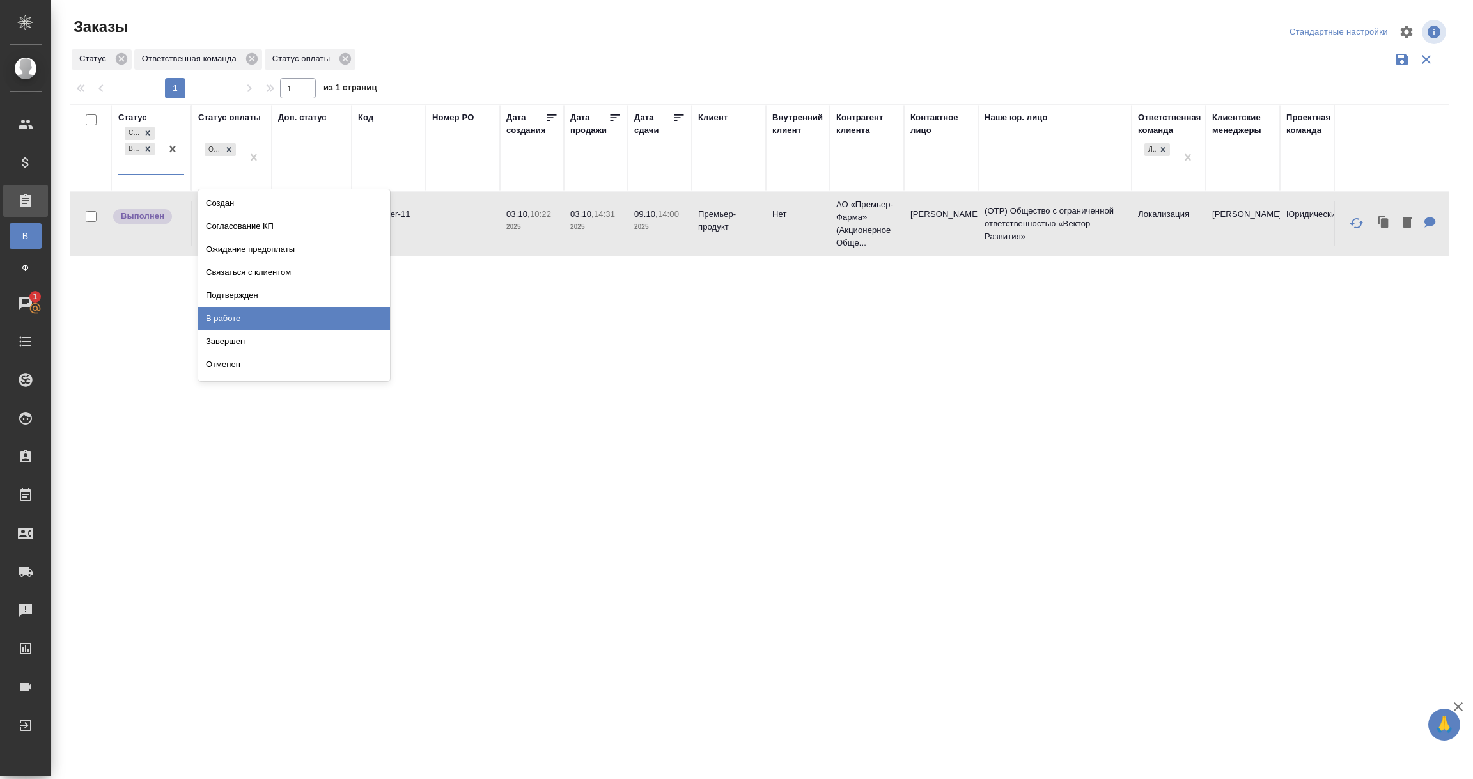
click at [237, 320] on div "В работе" at bounding box center [294, 318] width 192 height 23
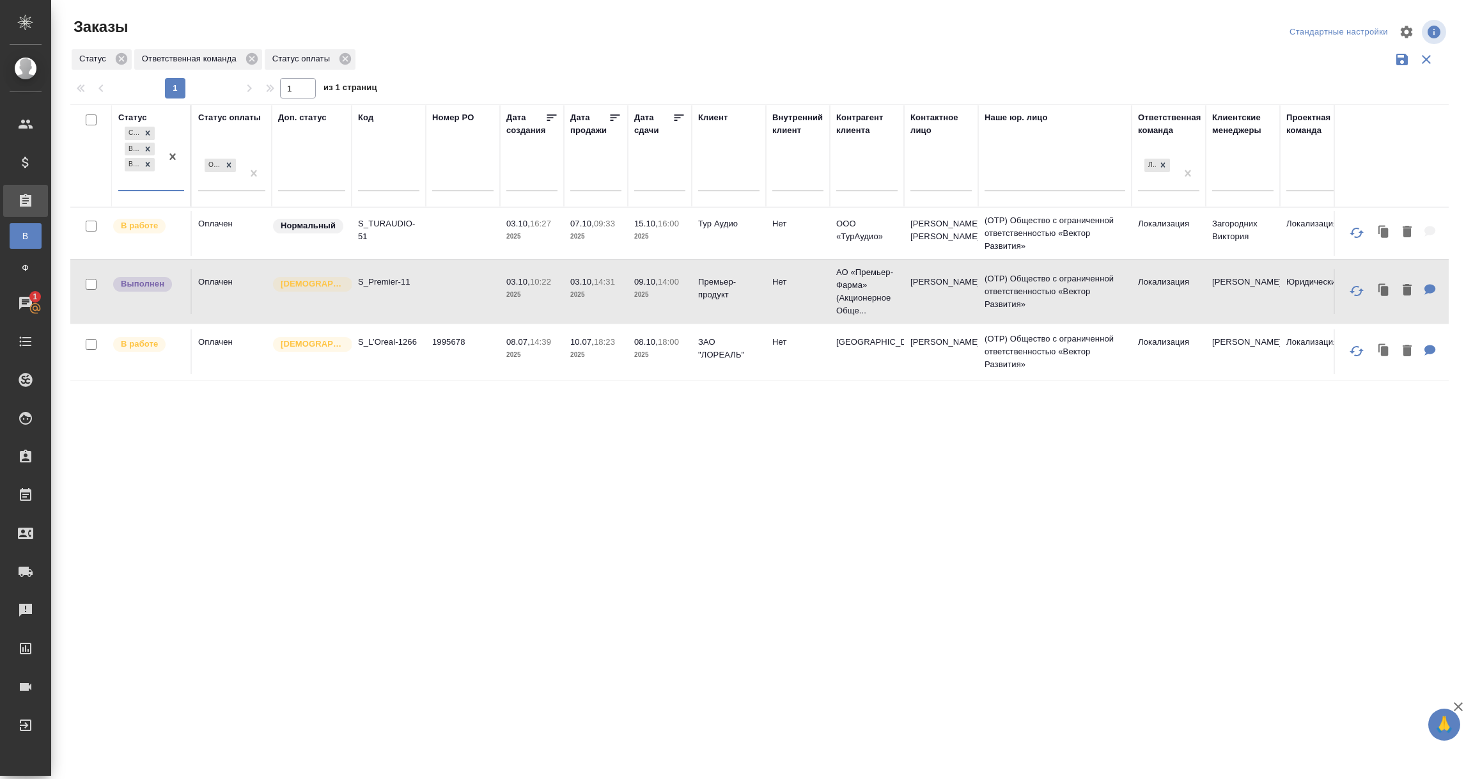
click at [222, 352] on td "Оплачен" at bounding box center [232, 351] width 80 height 45
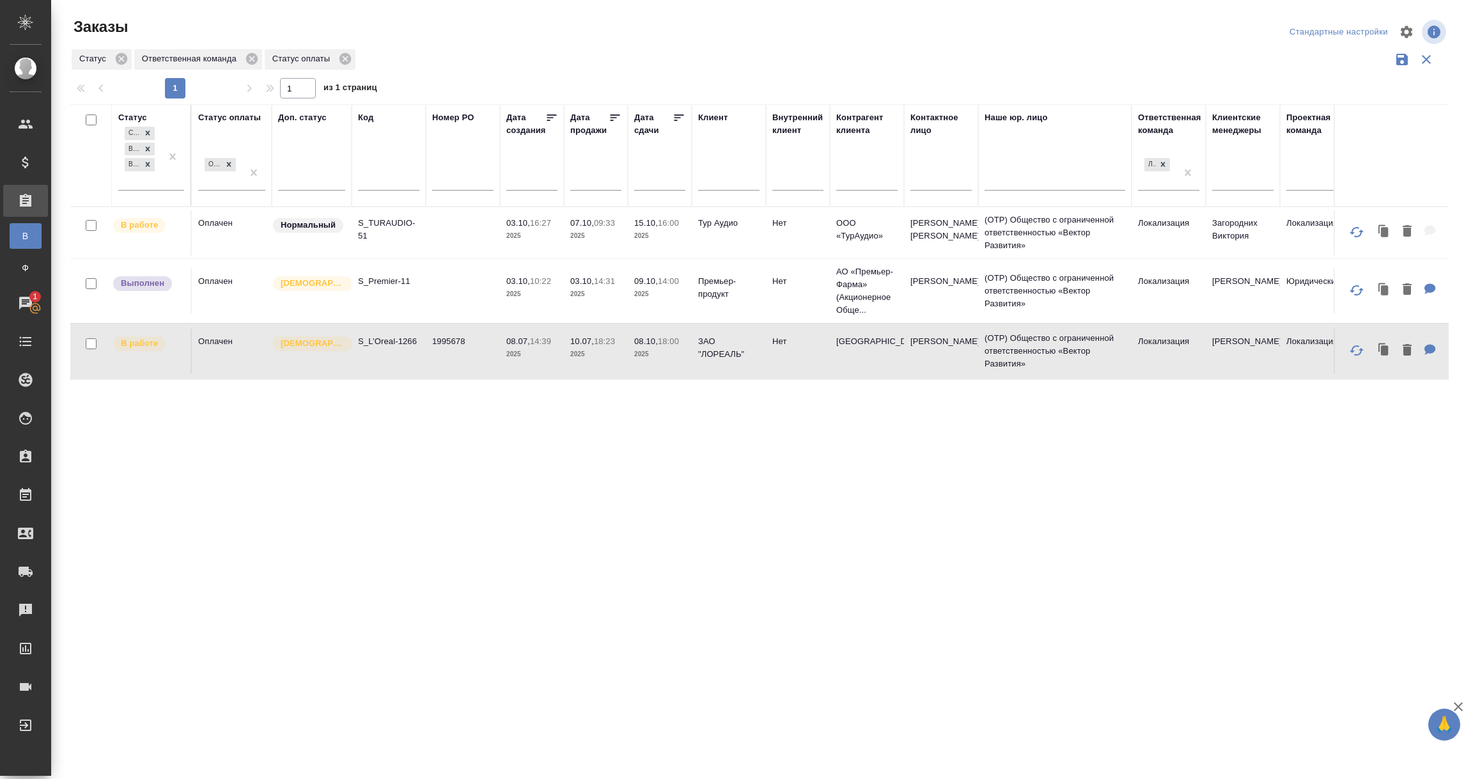
click at [222, 352] on td "Оплачен" at bounding box center [232, 351] width 80 height 45
click at [155, 233] on div "В работе" at bounding box center [148, 225] width 72 height 17
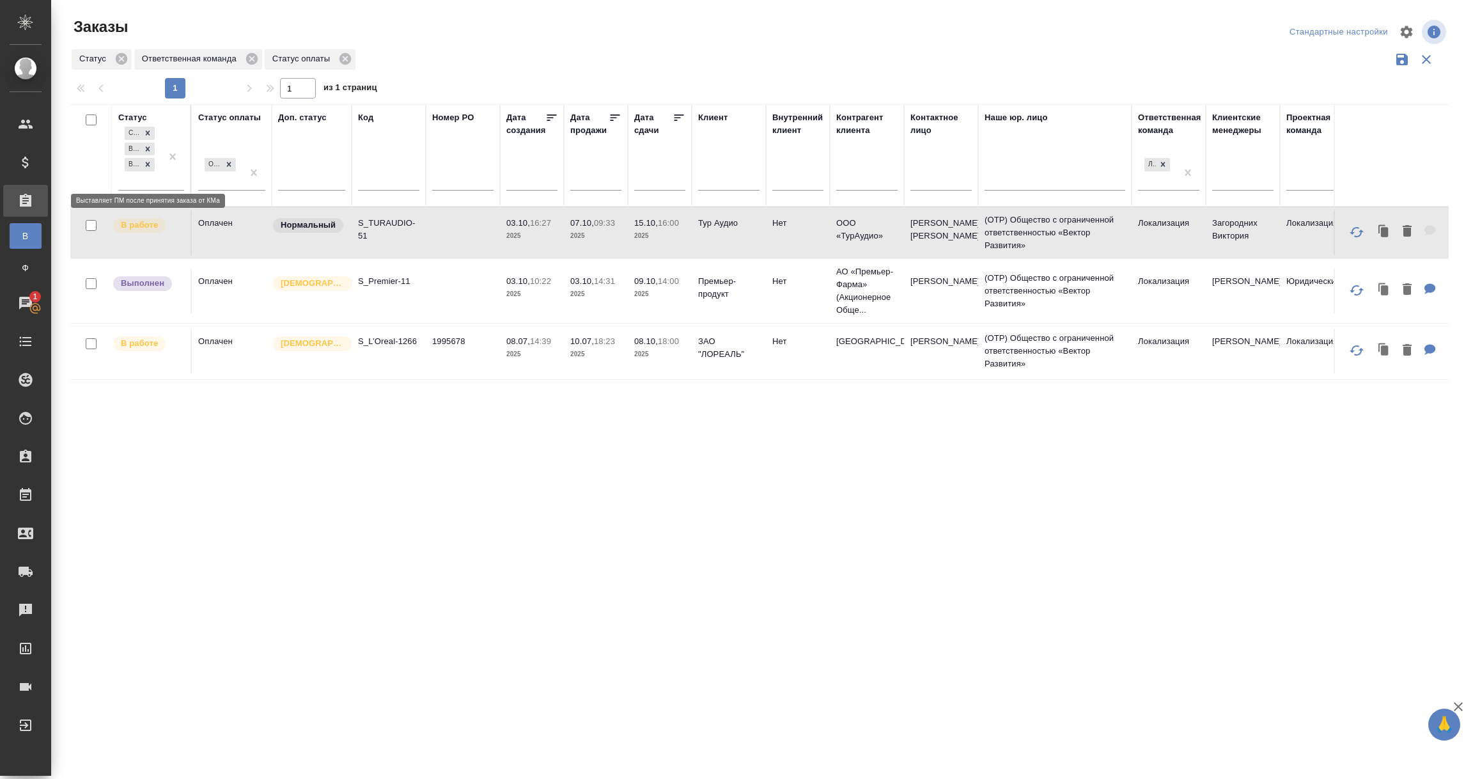
click at [155, 233] on div "В работе" at bounding box center [148, 225] width 72 height 17
click at [148, 178] on div "Сдан без статистики Выполнен В работе" at bounding box center [139, 157] width 43 height 66
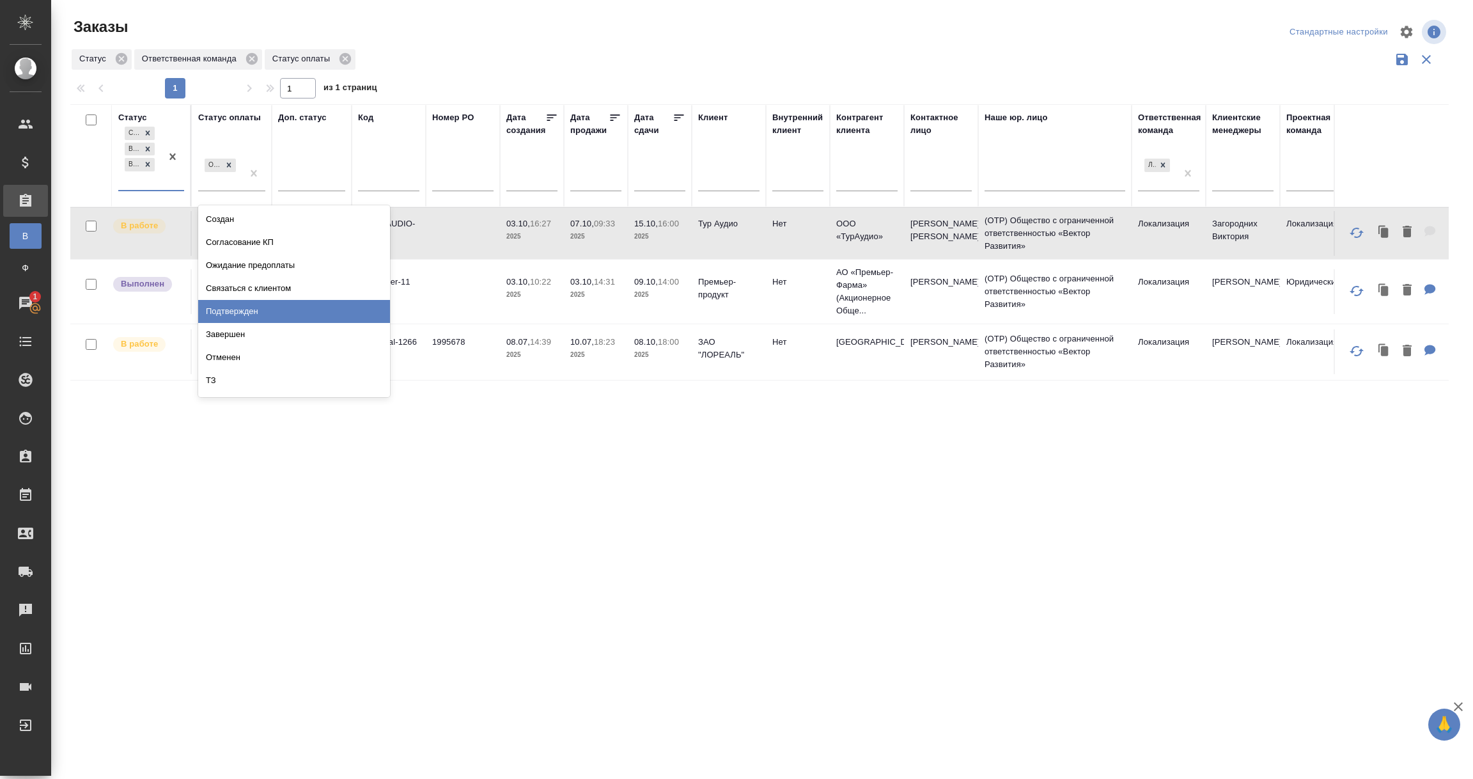
click at [240, 310] on div "Подтвержден" at bounding box center [294, 311] width 192 height 23
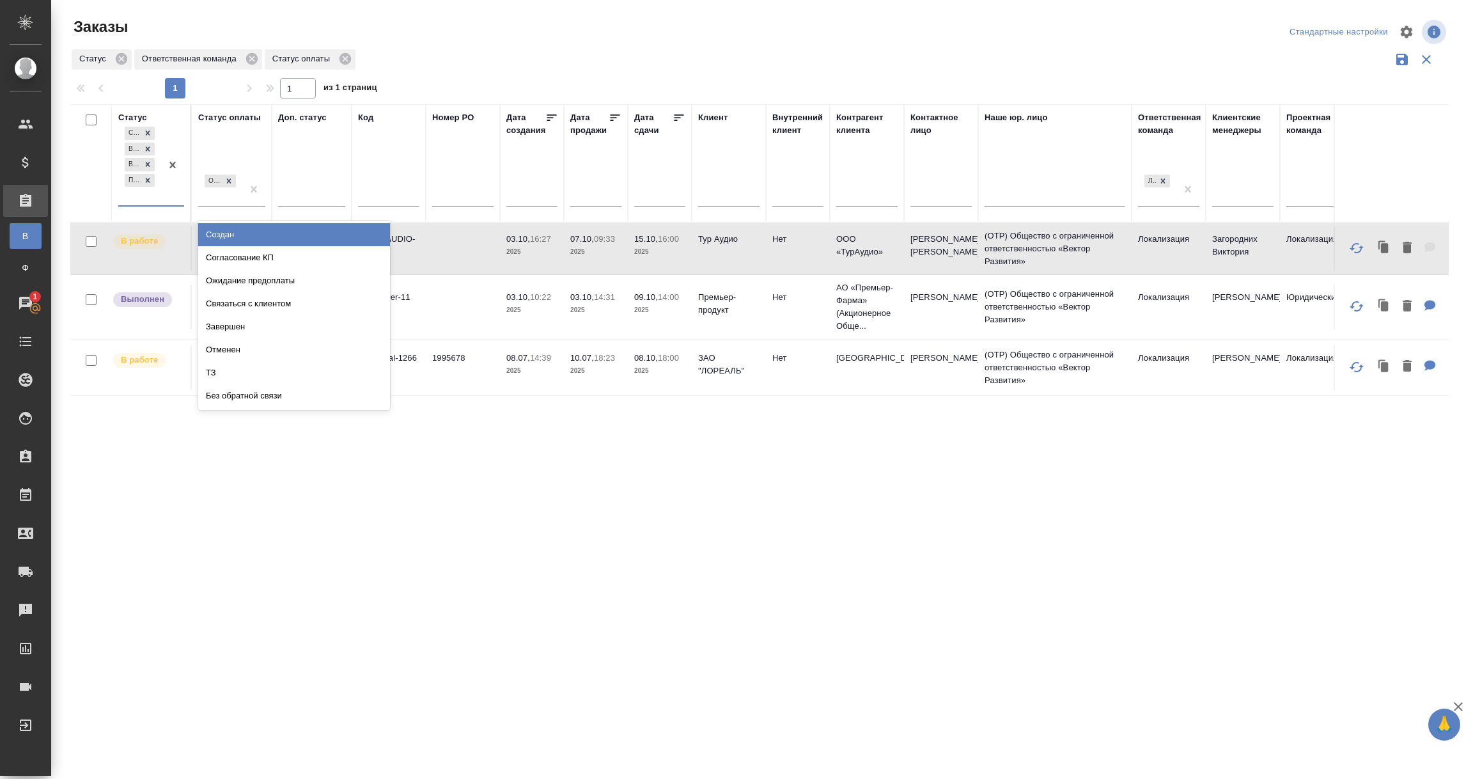
click at [132, 195] on div "Сдан без статистики Выполнен В работе Подтвержден" at bounding box center [139, 164] width 43 height 81
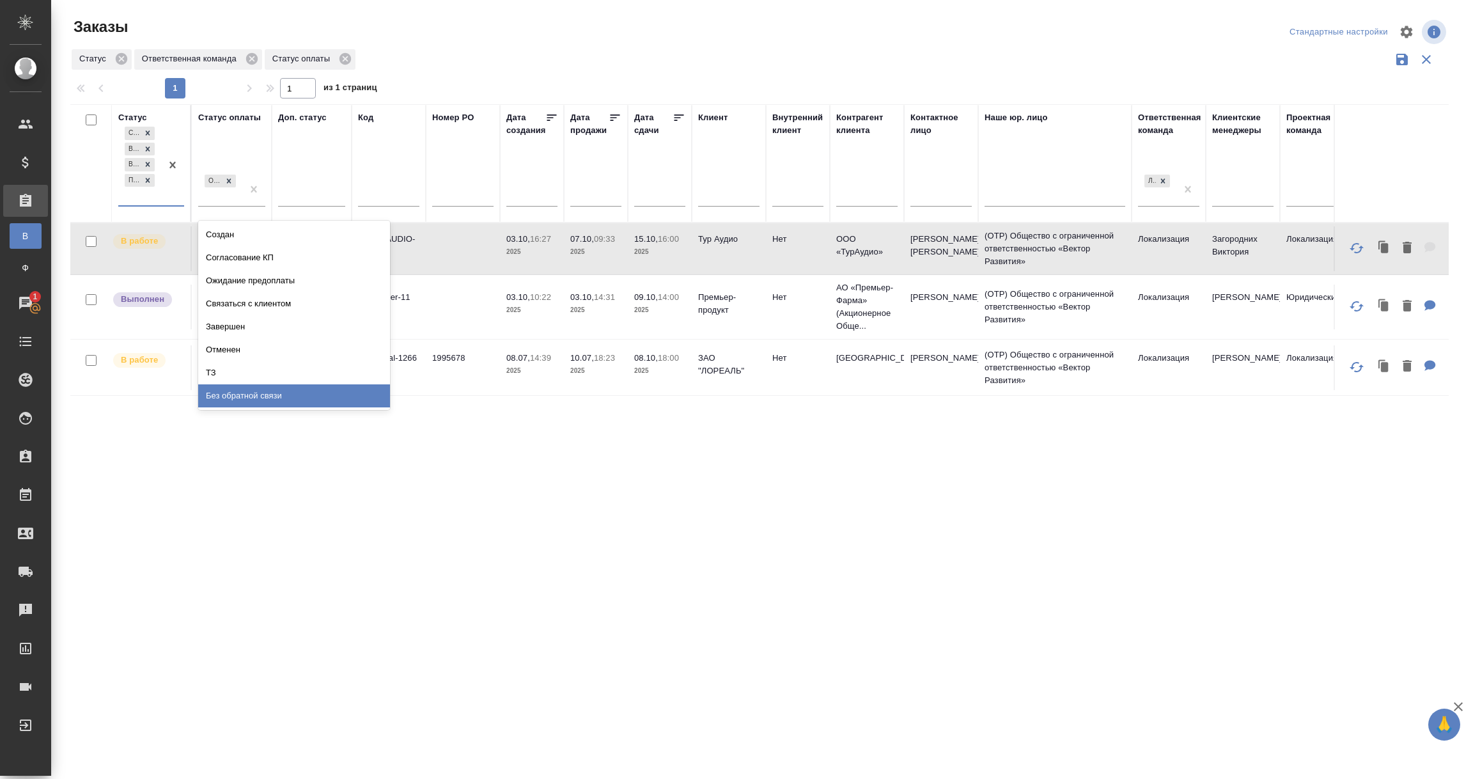
click at [262, 402] on div "Без обратной связи" at bounding box center [294, 395] width 192 height 23
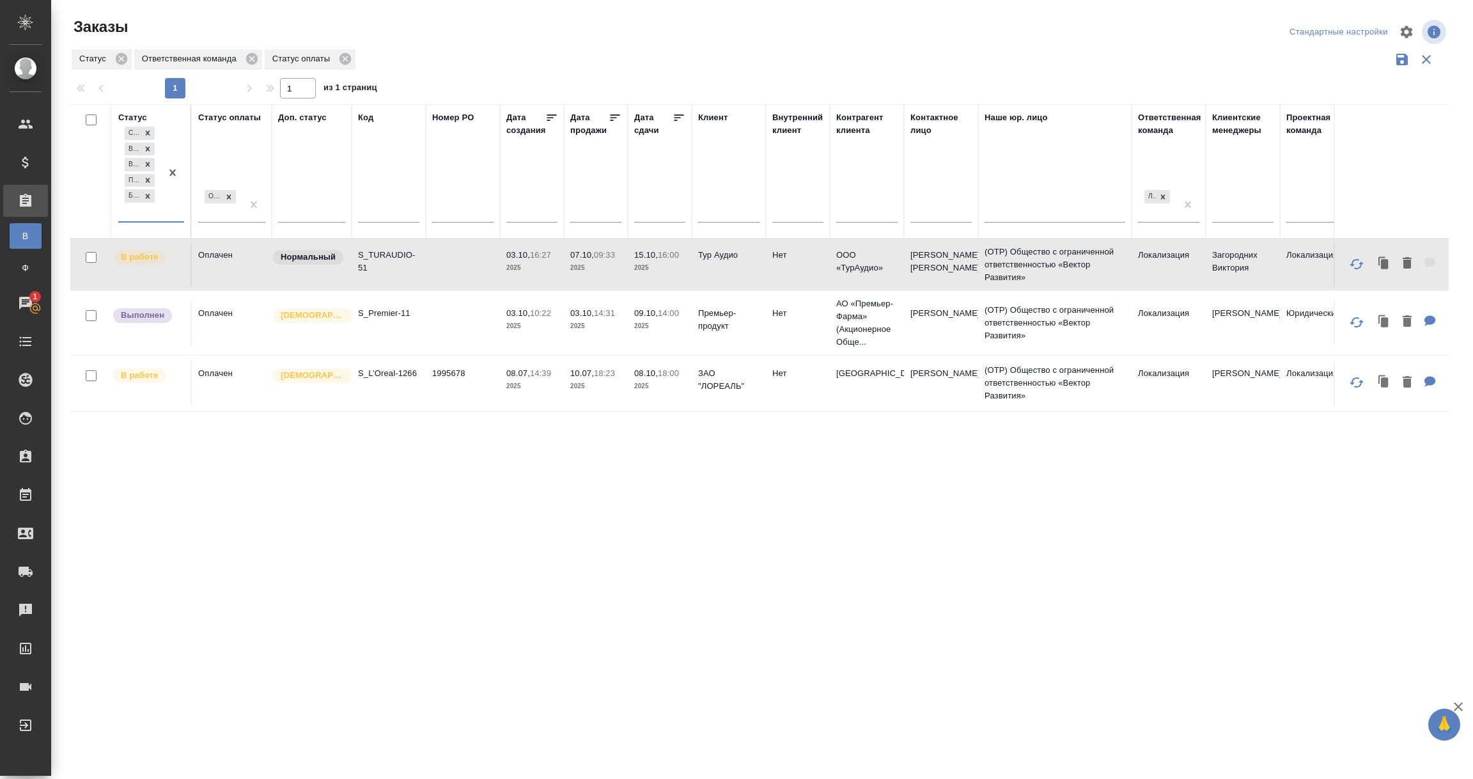
click at [151, 214] on div "Сдан без статистики Выполнен В работе Подтвержден Без обратной связи" at bounding box center [139, 172] width 43 height 97
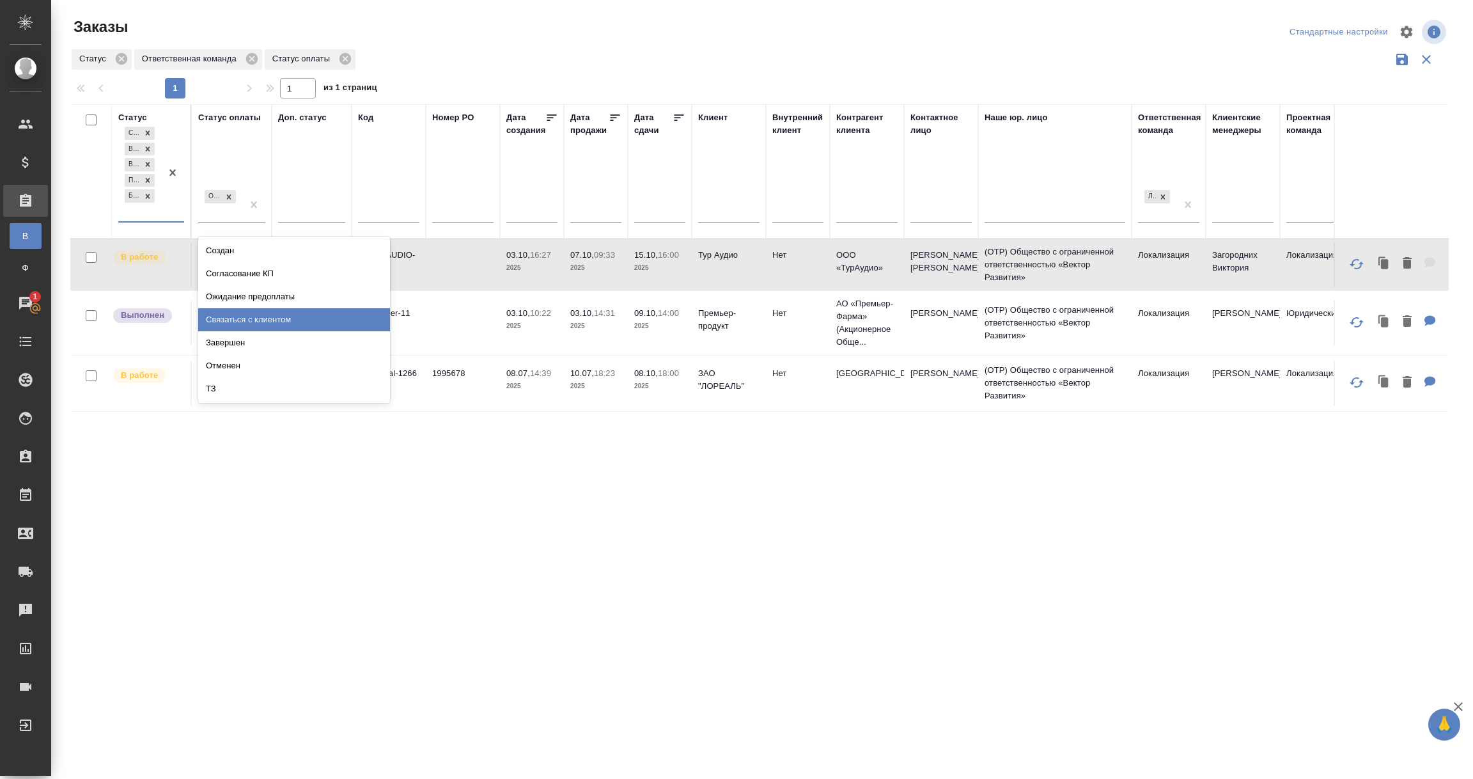
click at [224, 309] on div "Связаться с клиентом" at bounding box center [294, 319] width 192 height 23
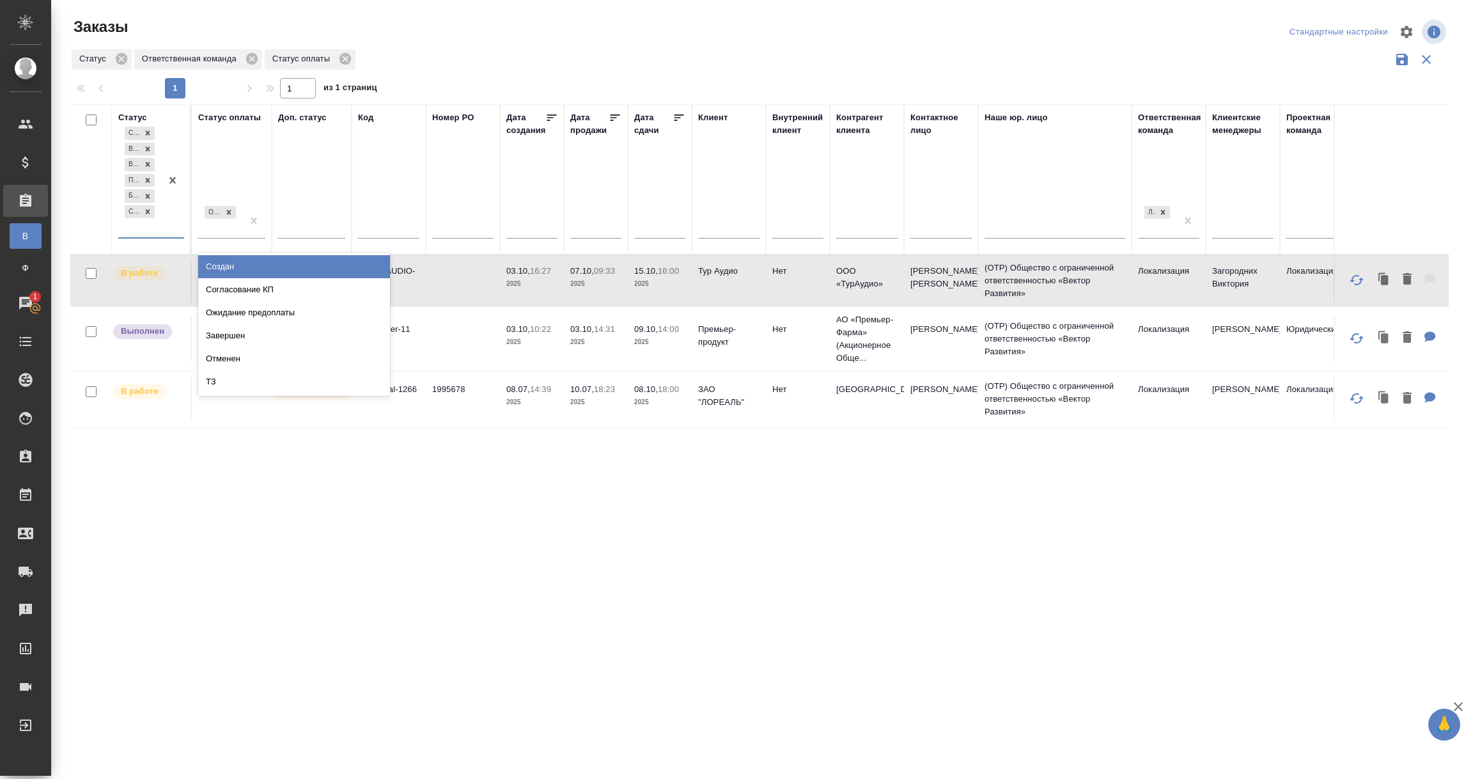
click at [134, 227] on div "Сдан без статистики Выполнен В работе Подтвержден Без обратной связи Связаться …" at bounding box center [139, 180] width 43 height 113
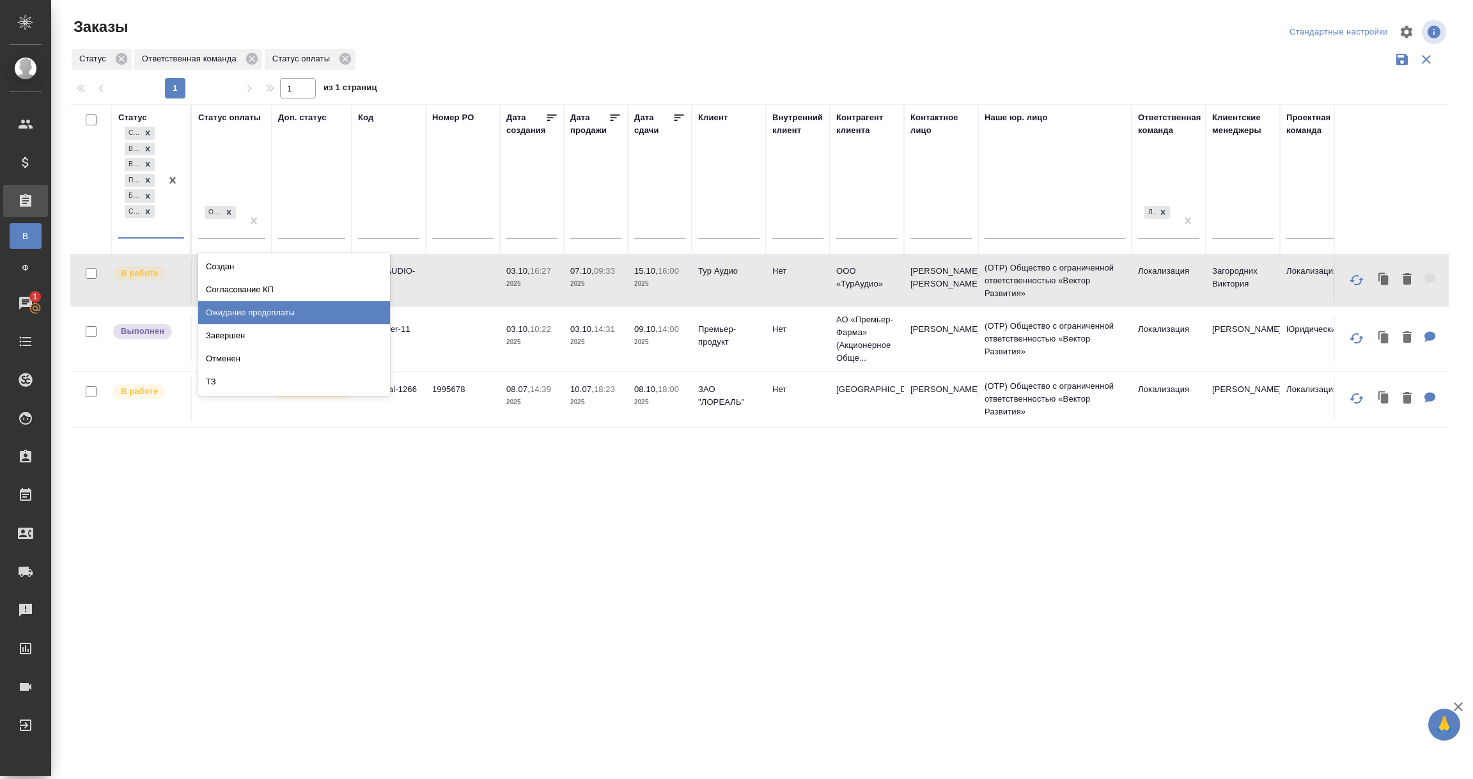
click at [217, 308] on div "Ожидание предоплаты" at bounding box center [294, 312] width 192 height 23
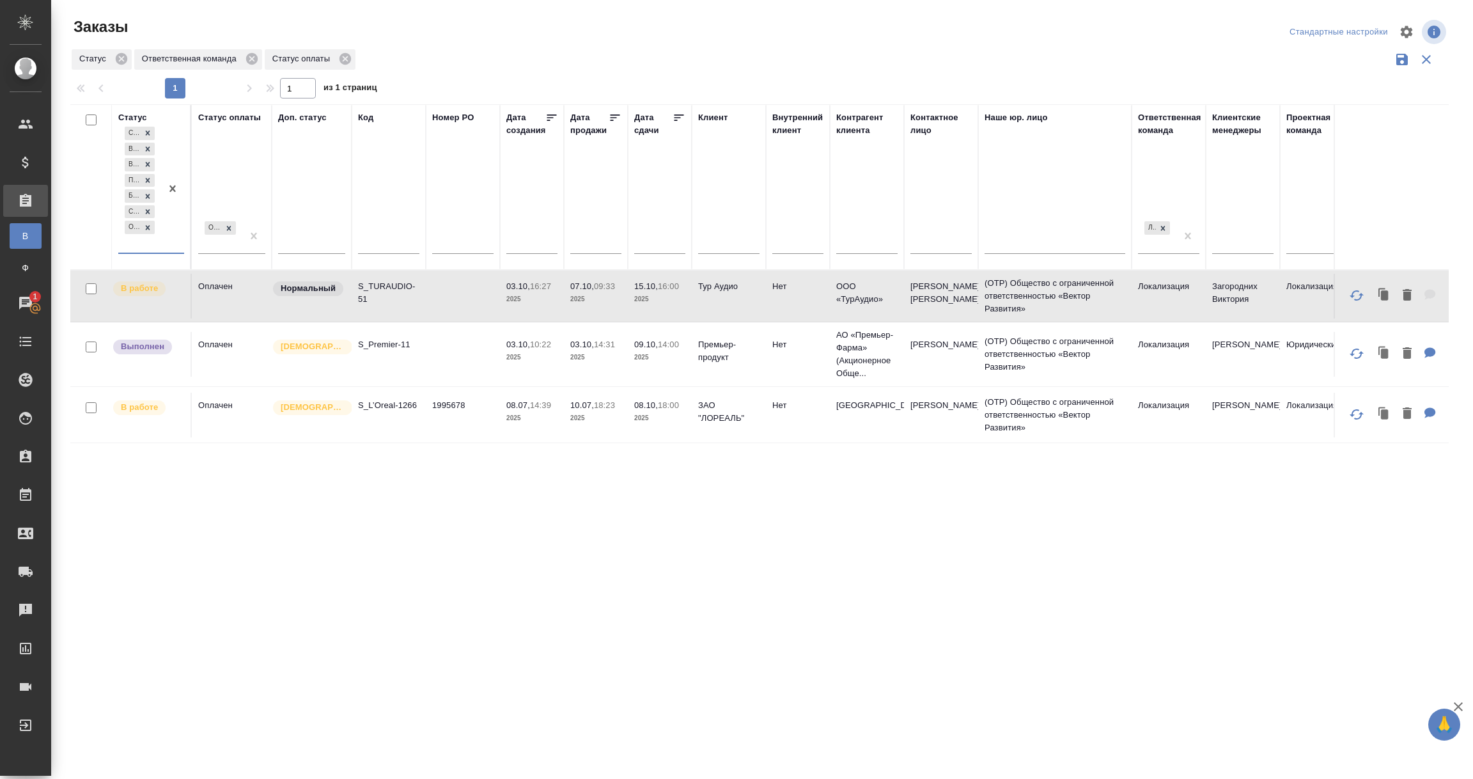
click at [143, 247] on div "Сдан без статистики Выполнен В работе Подтвержден Без обратной связи Связаться …" at bounding box center [139, 188] width 43 height 129
click at [202, 300] on div "Согласование КП" at bounding box center [294, 304] width 192 height 23
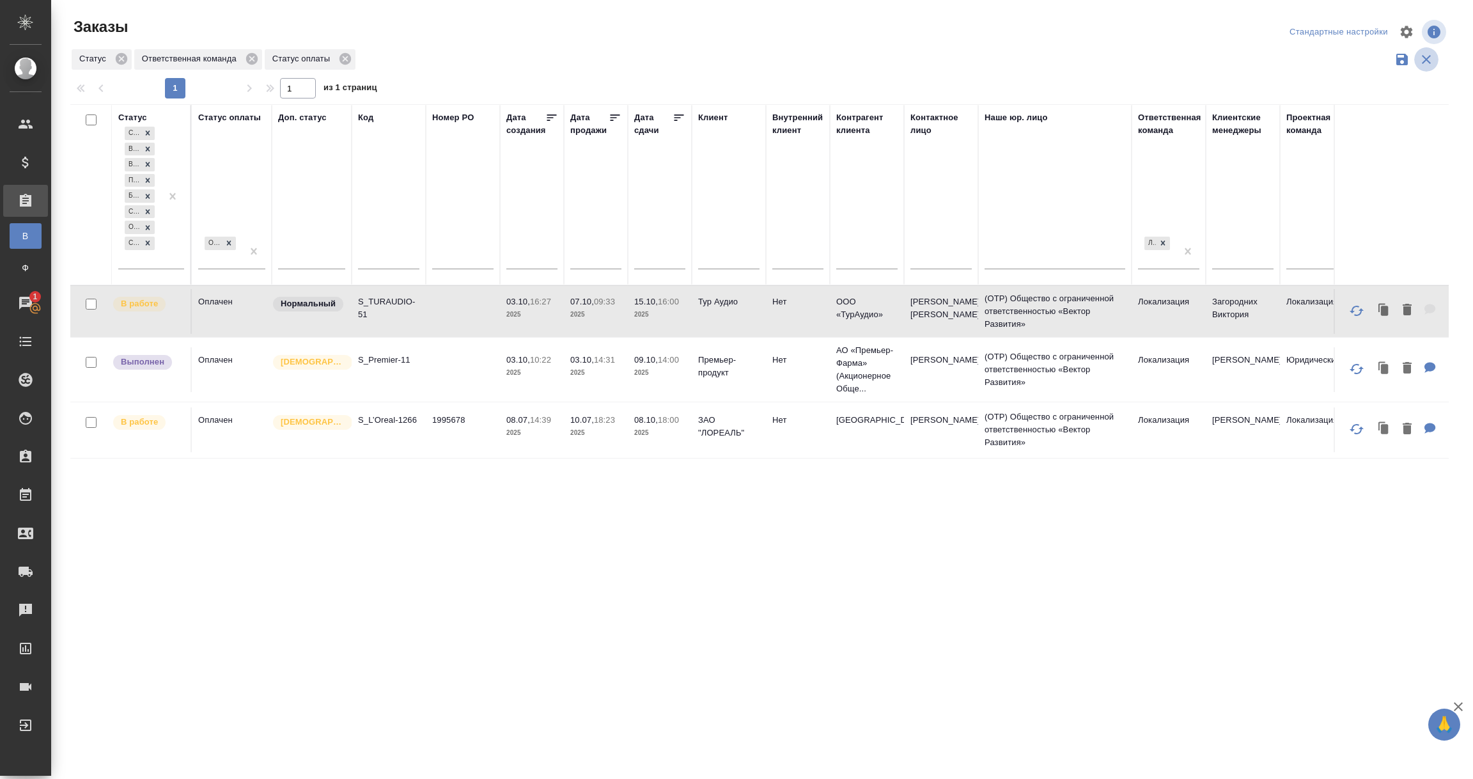
click at [1421, 57] on icon "button" at bounding box center [1426, 59] width 15 height 15
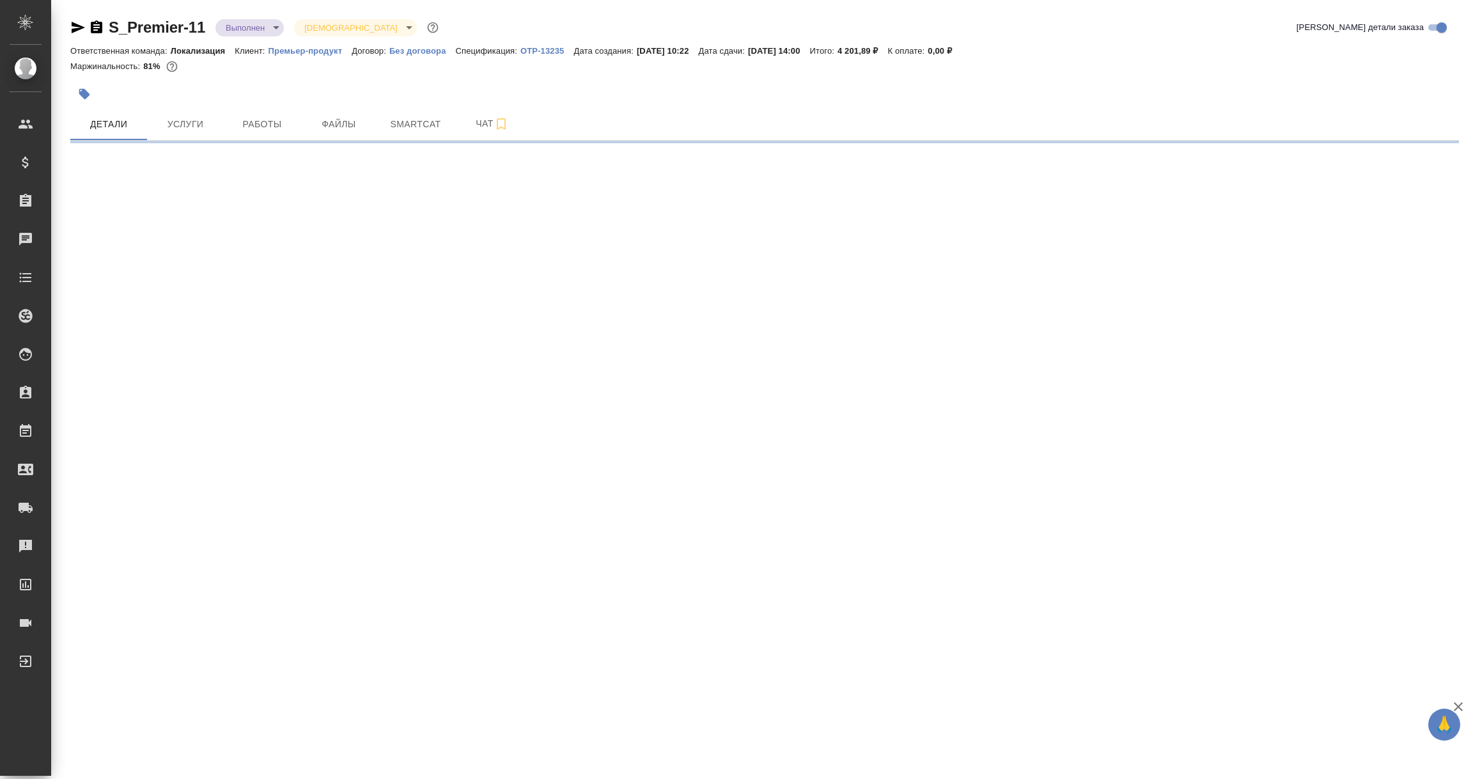
select select "RU"
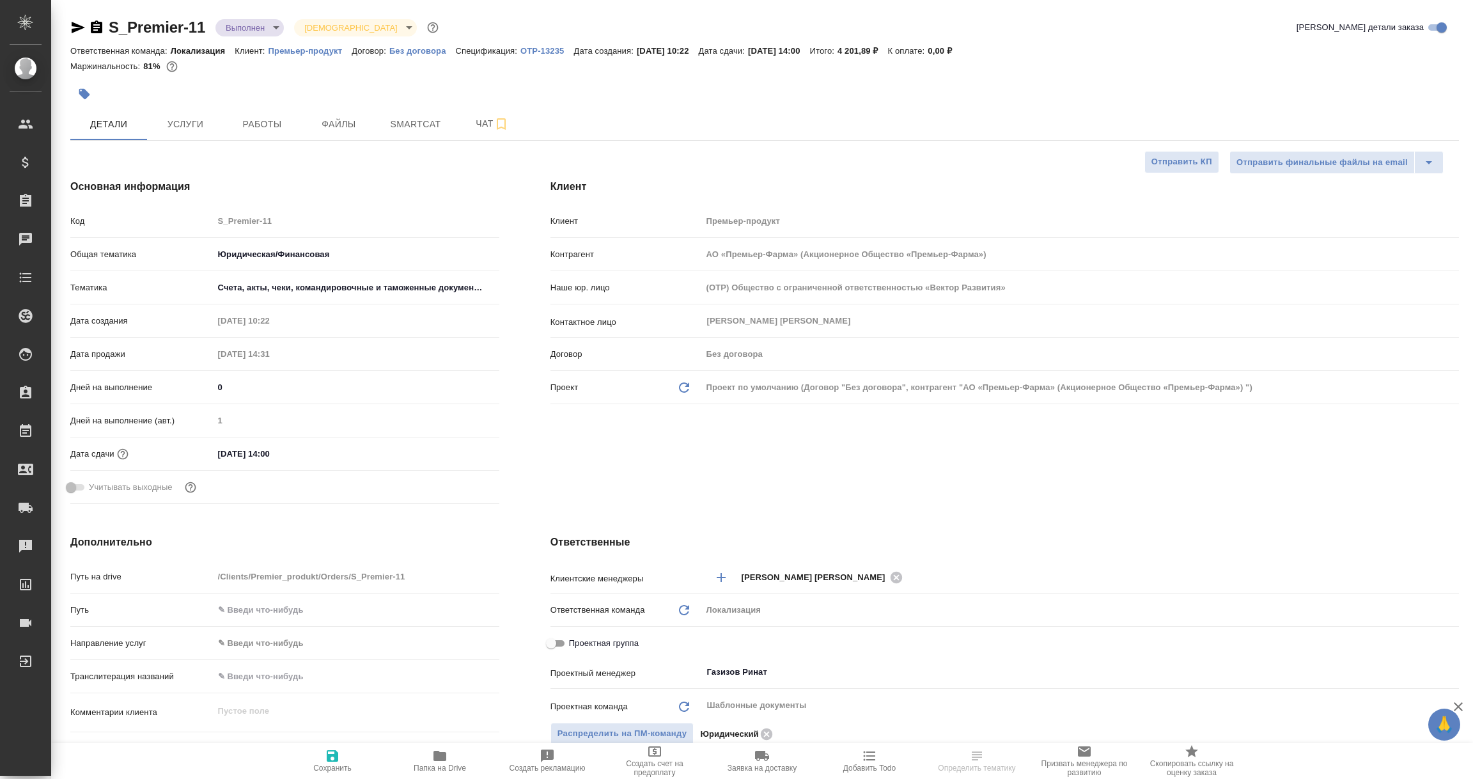
type input "АО «Премьер-Фарма» (Акционерное Общество «Премьер-Фарма»)"
type textarea "x"
click at [74, 20] on icon "button" at bounding box center [77, 27] width 15 height 15
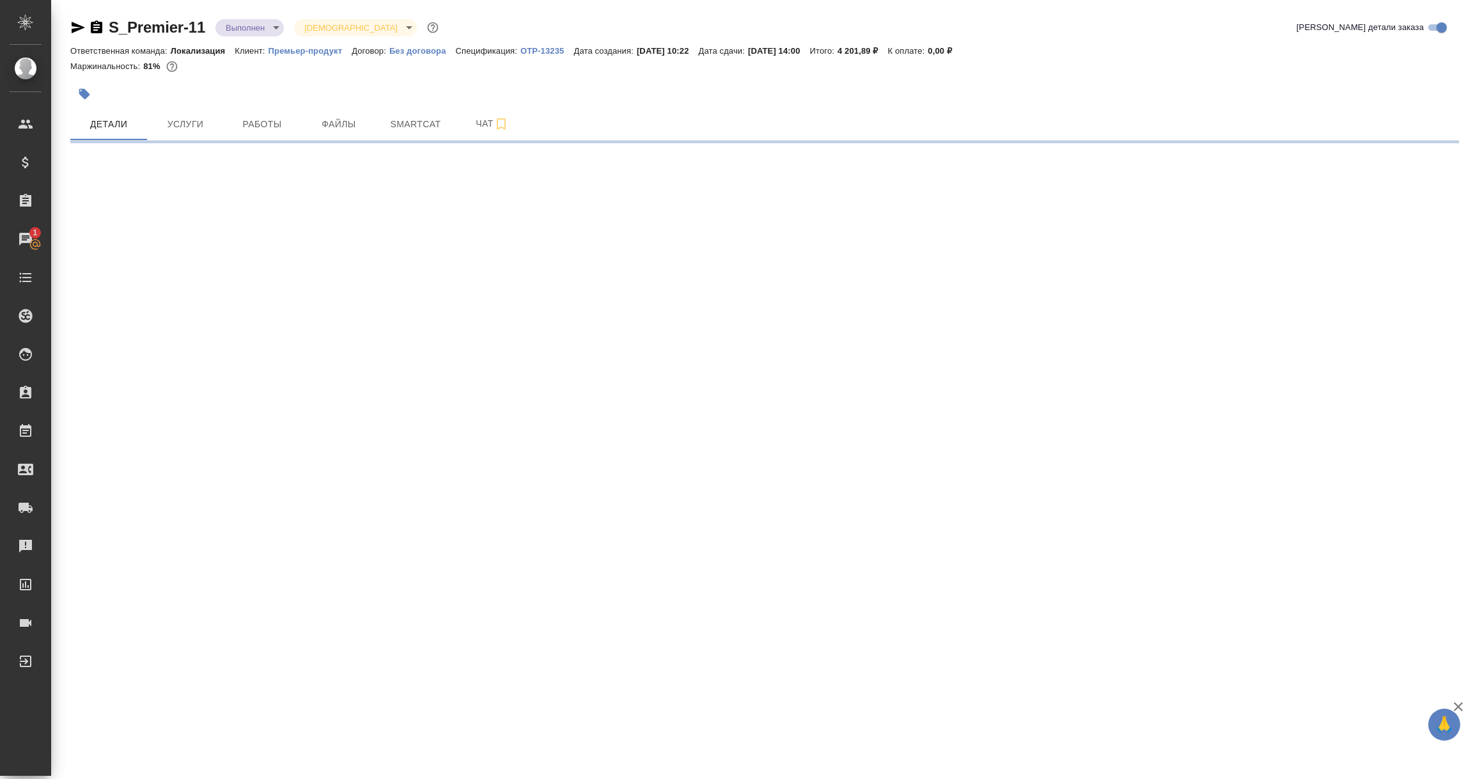
select select "RU"
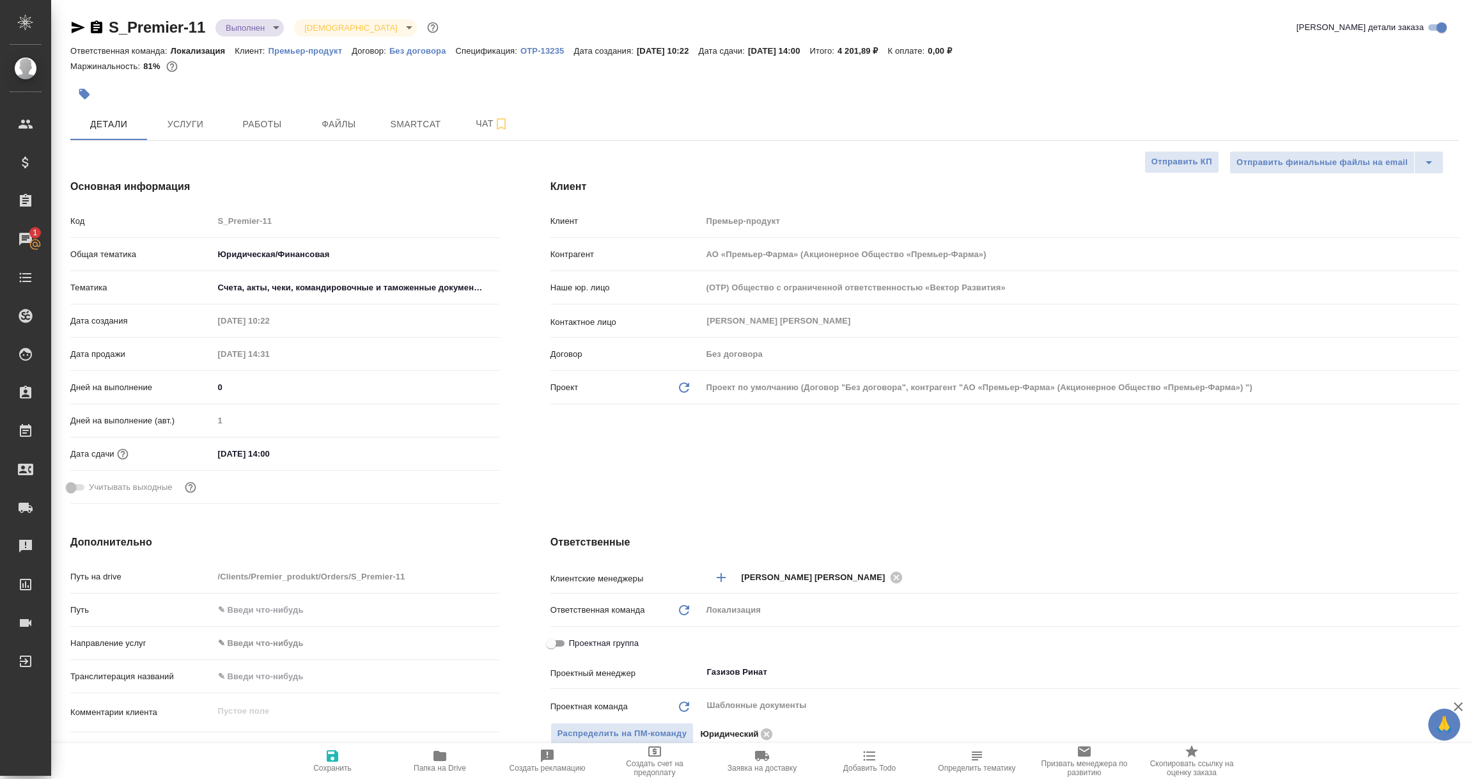
type textarea "x"
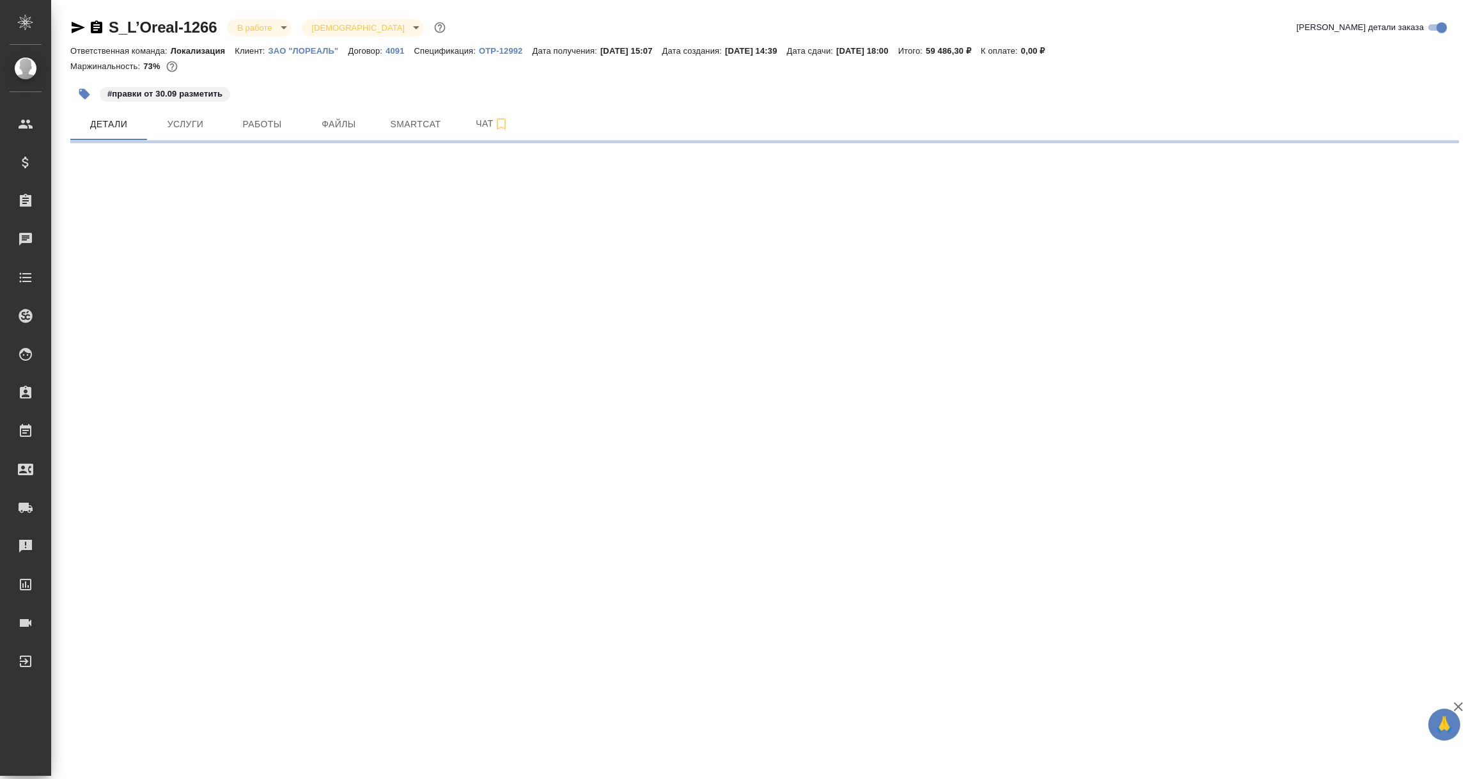
select select "RU"
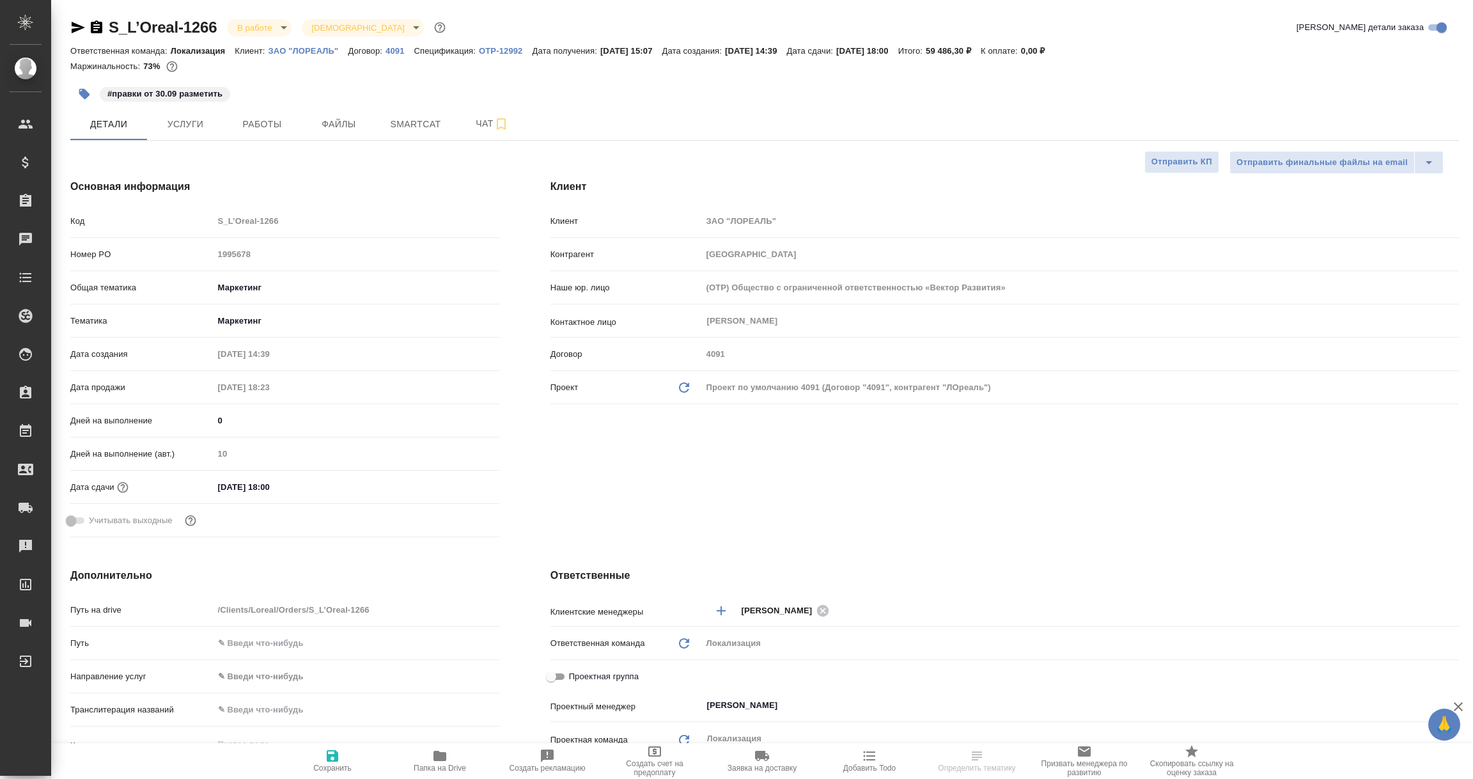
type textarea "x"
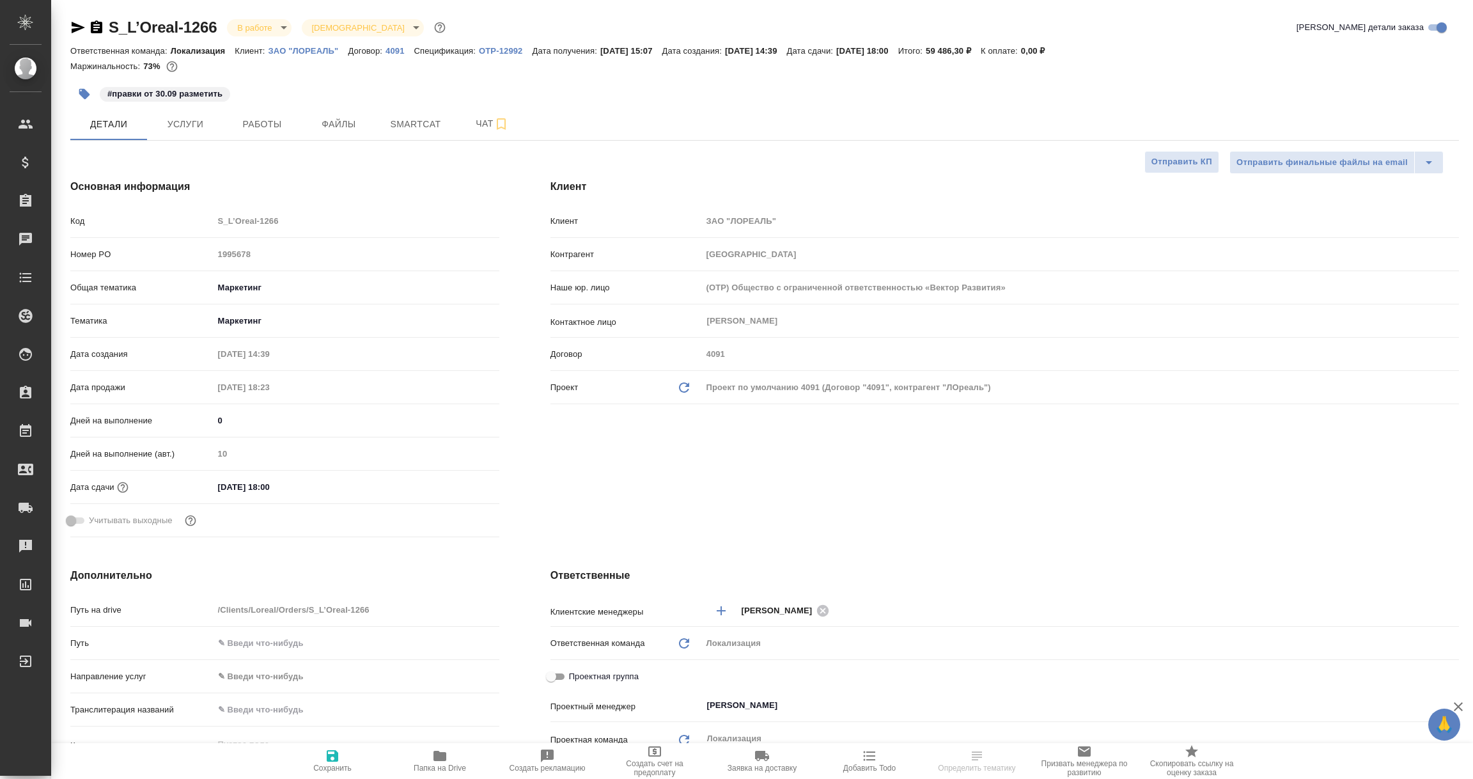
type textarea "x"
click at [72, 29] on icon "button" at bounding box center [78, 28] width 13 height 12
select select "RU"
type textarea "x"
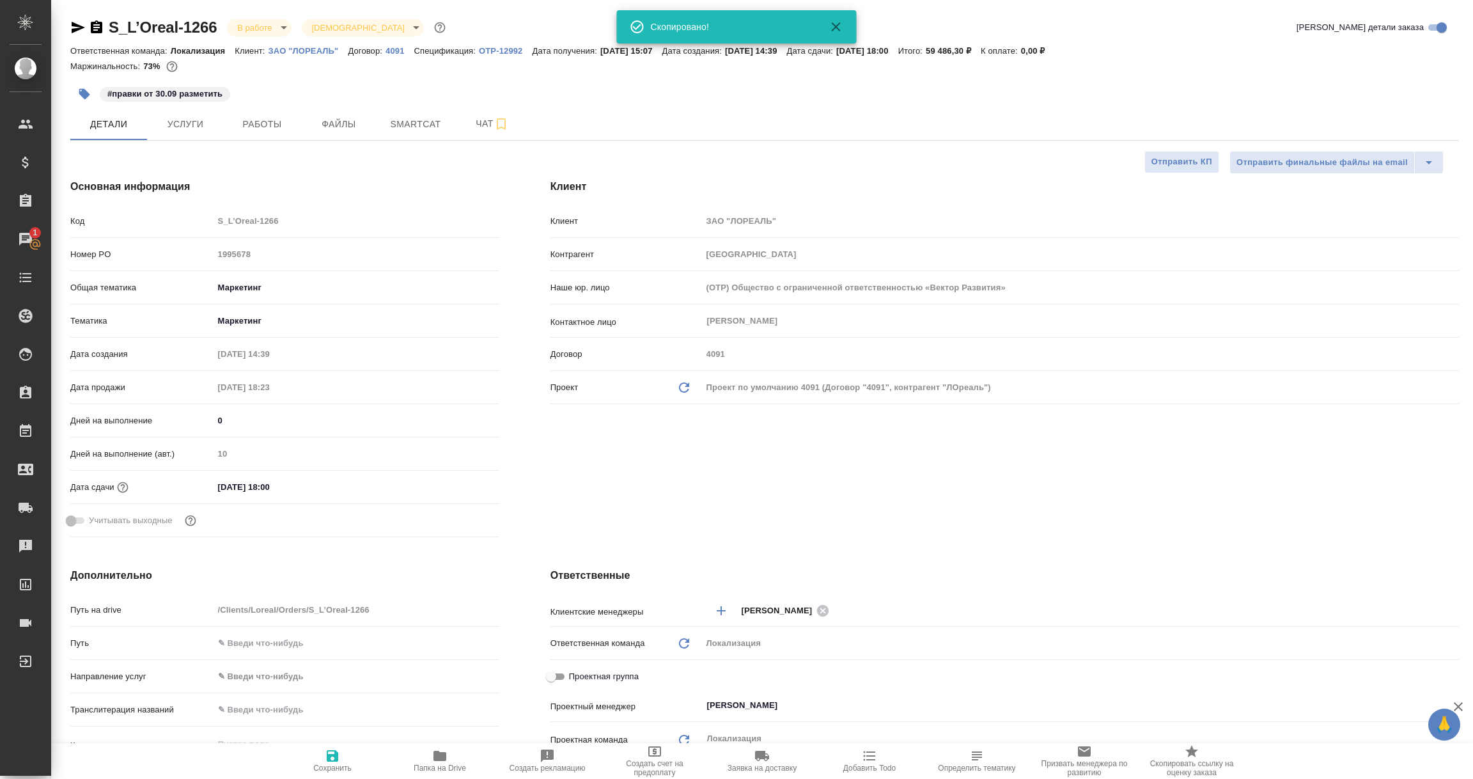
type textarea "x"
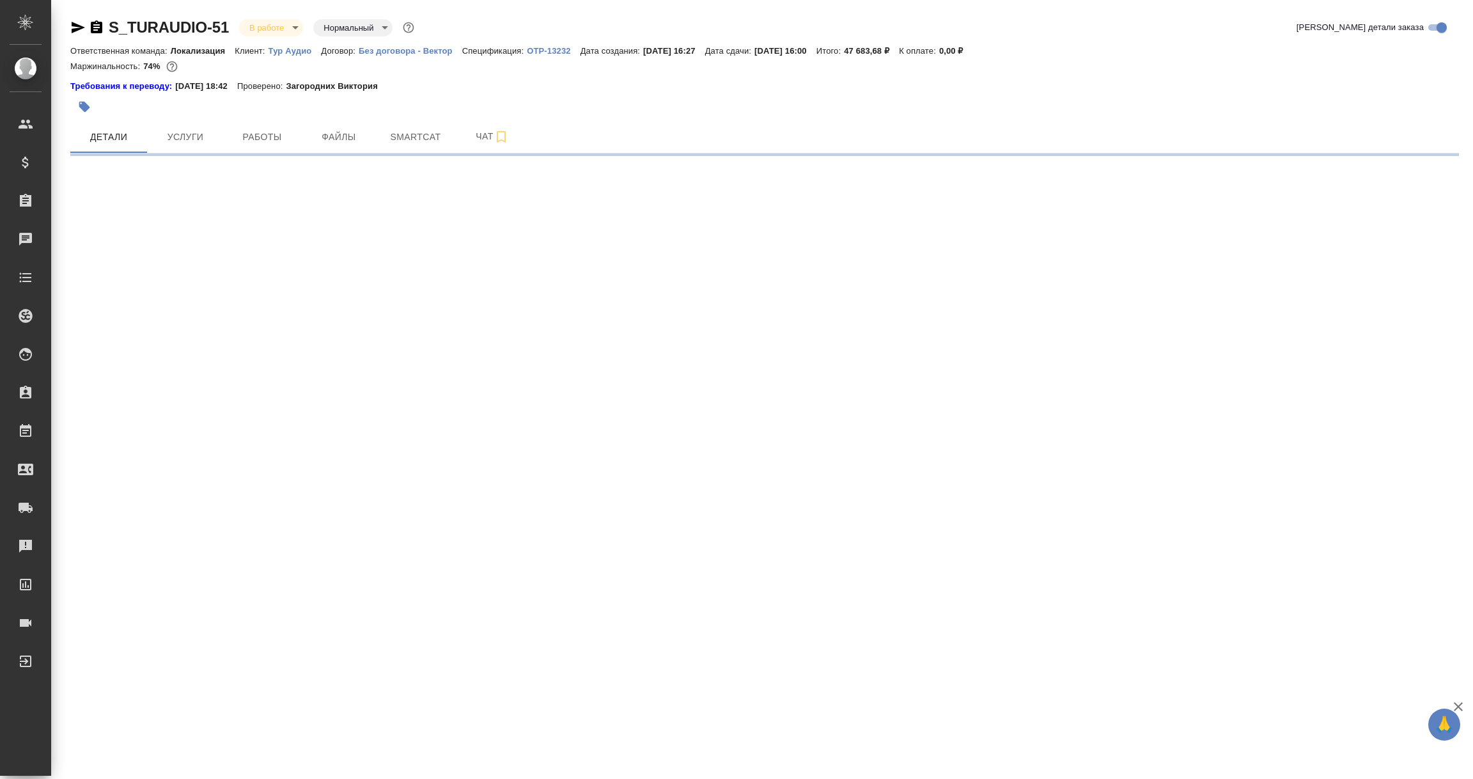
select select "RU"
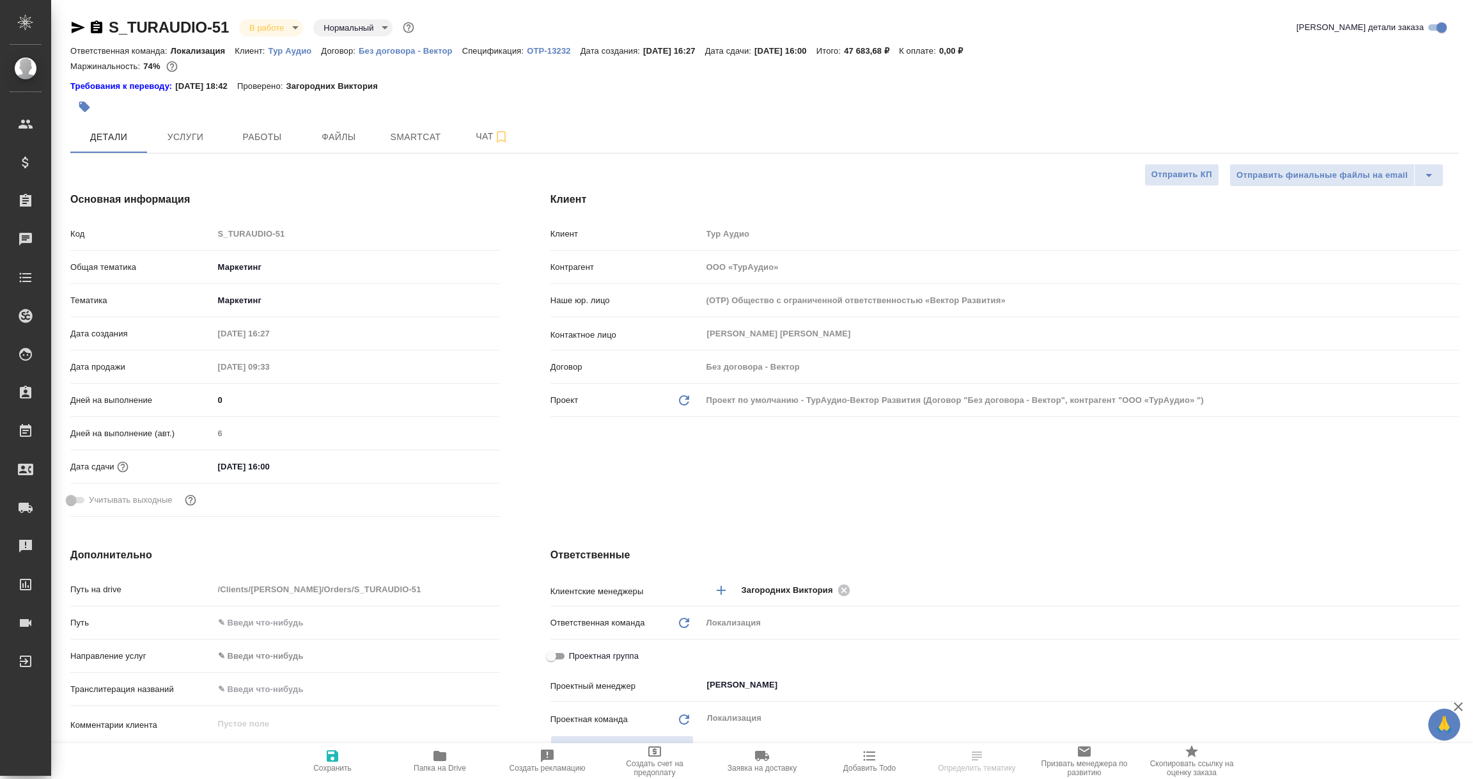
type textarea "x"
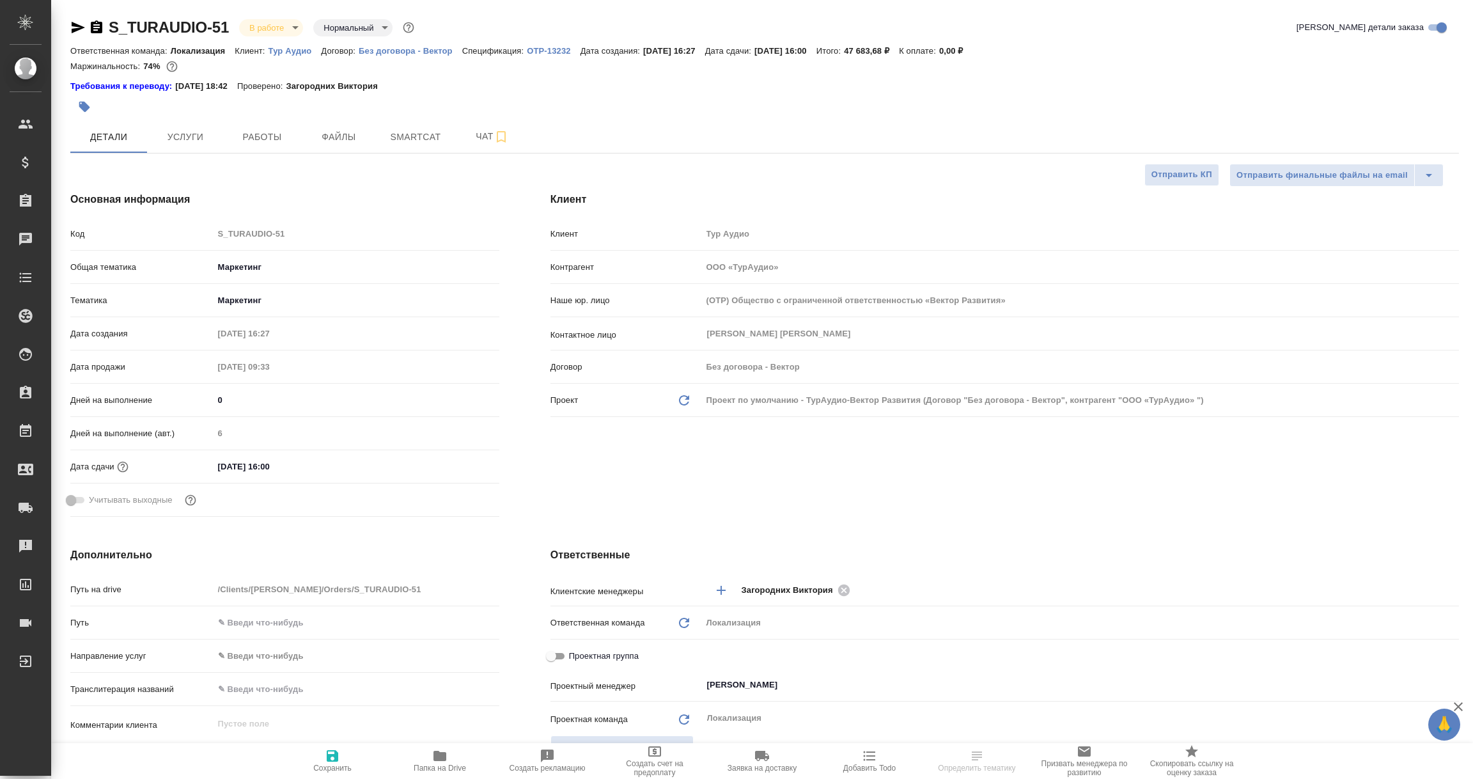
type textarea "x"
click at [74, 29] on icon "button" at bounding box center [78, 28] width 13 height 12
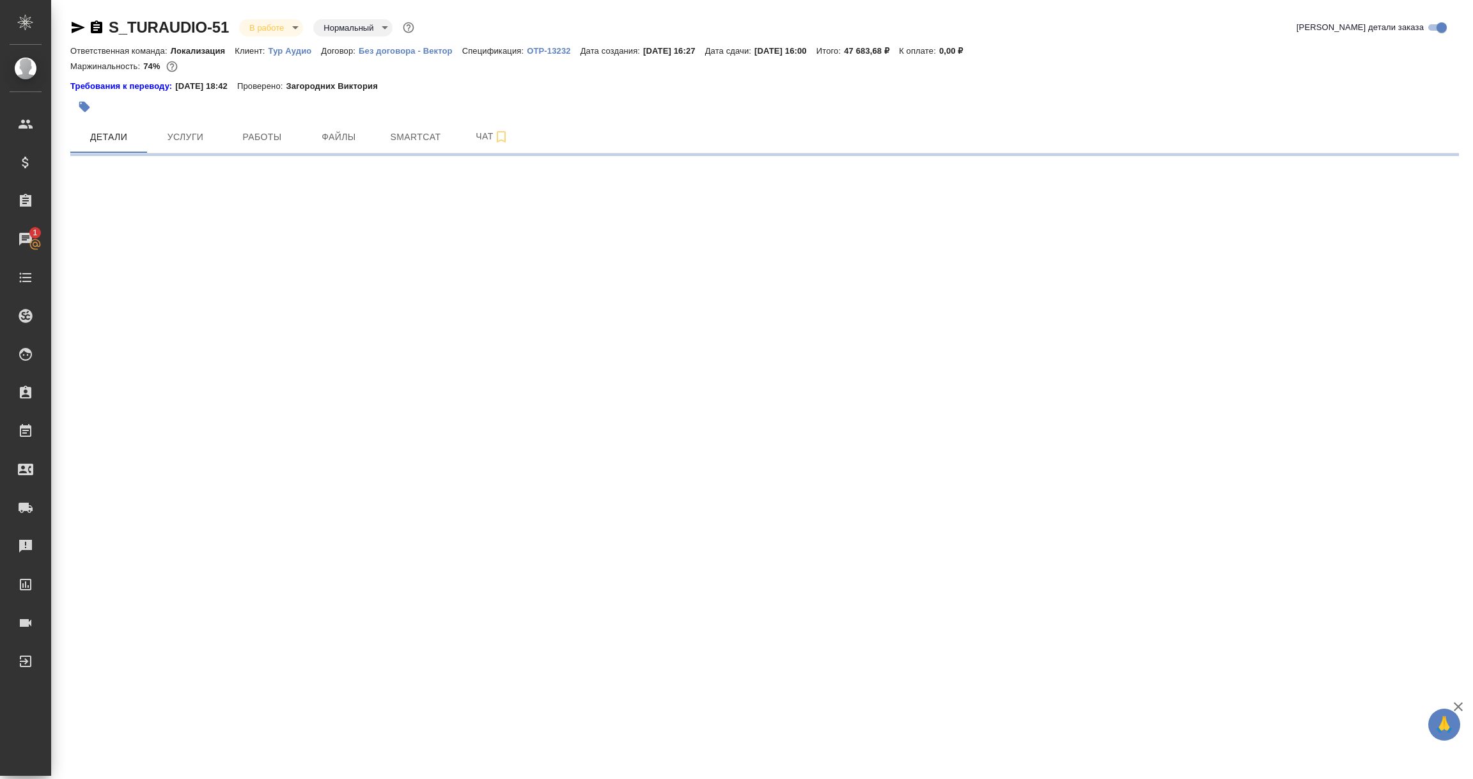
select select "RU"
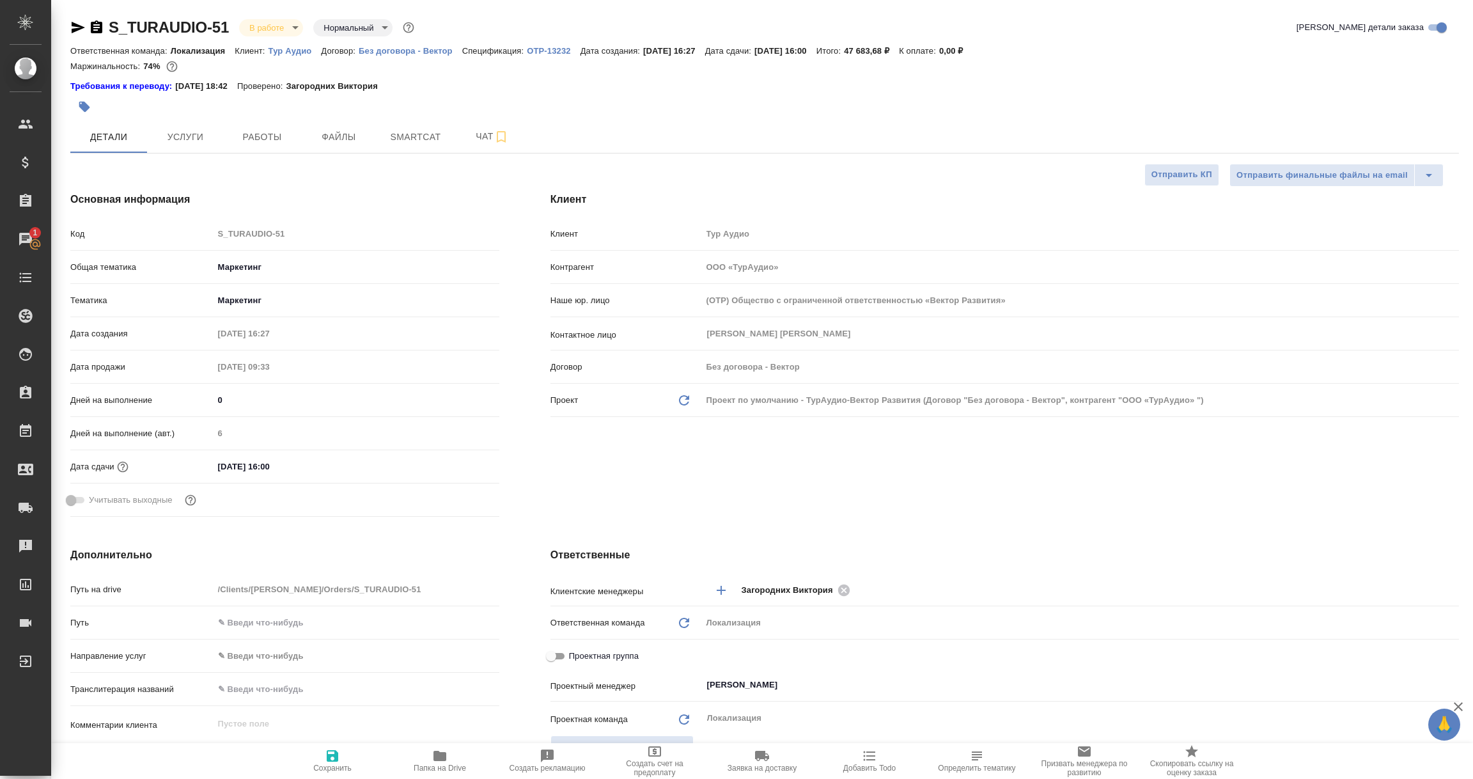
type textarea "x"
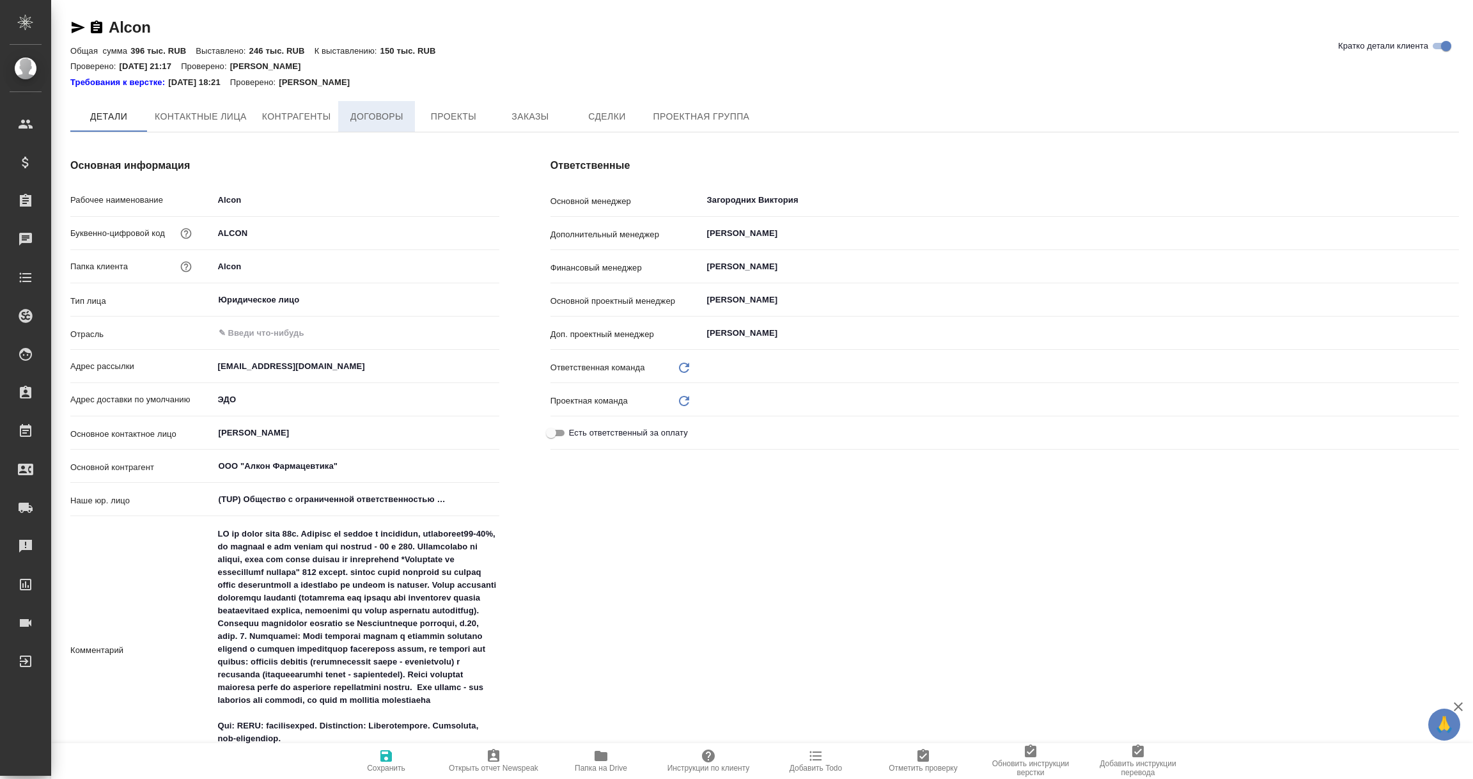
type input "Локализация"
click at [379, 116] on span "Договоры" at bounding box center [376, 117] width 61 height 16
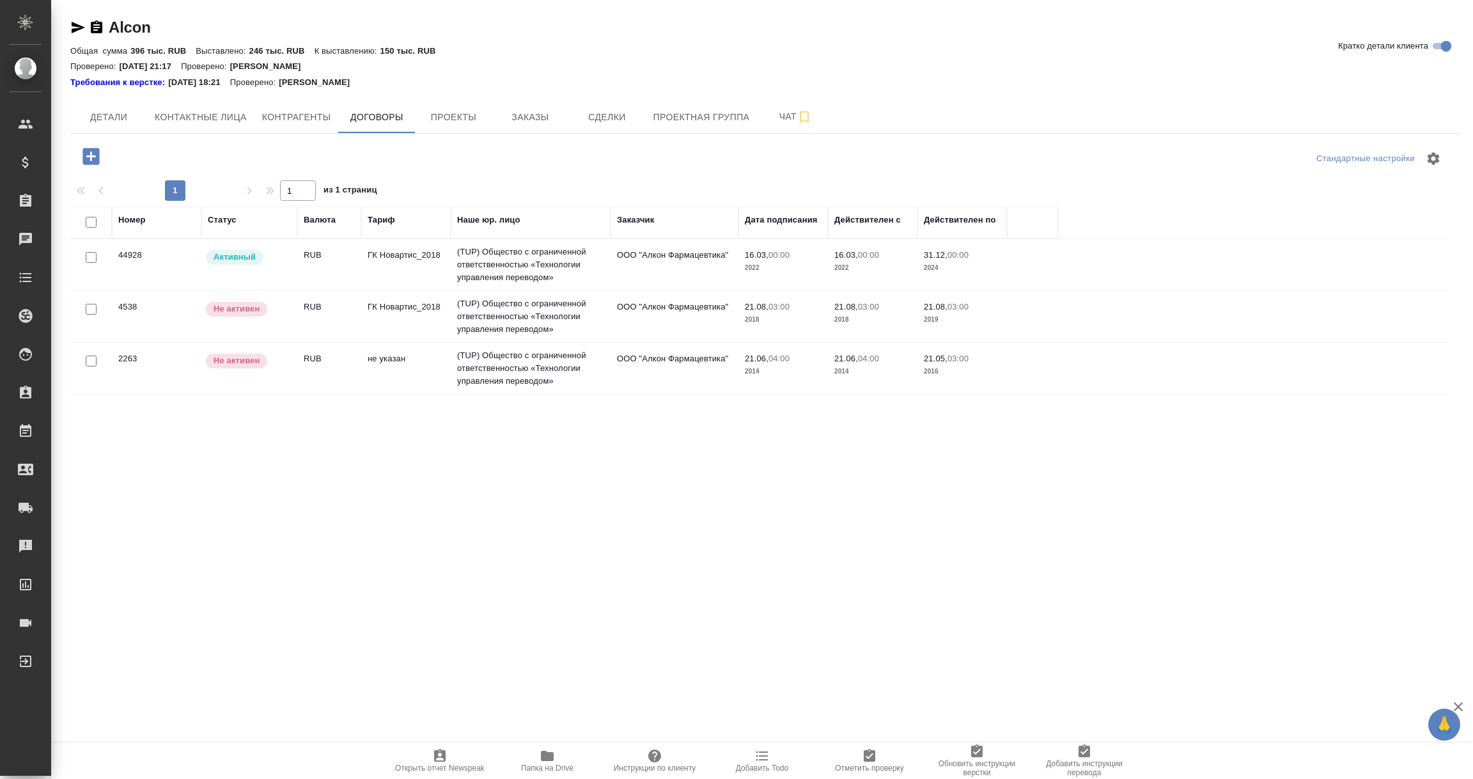
click at [172, 264] on td "44928" at bounding box center [157, 264] width 90 height 45
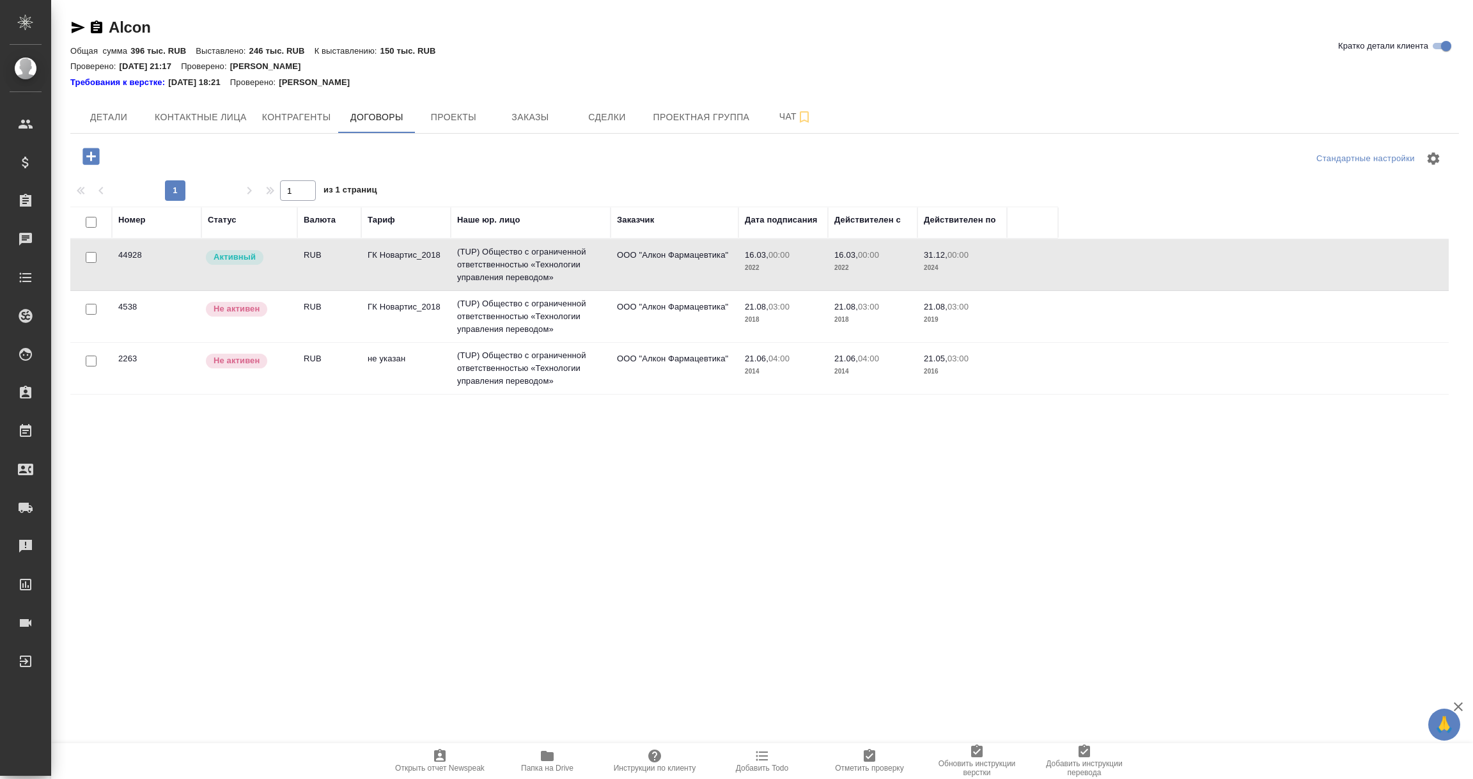
click at [172, 264] on td "44928" at bounding box center [157, 264] width 90 height 45
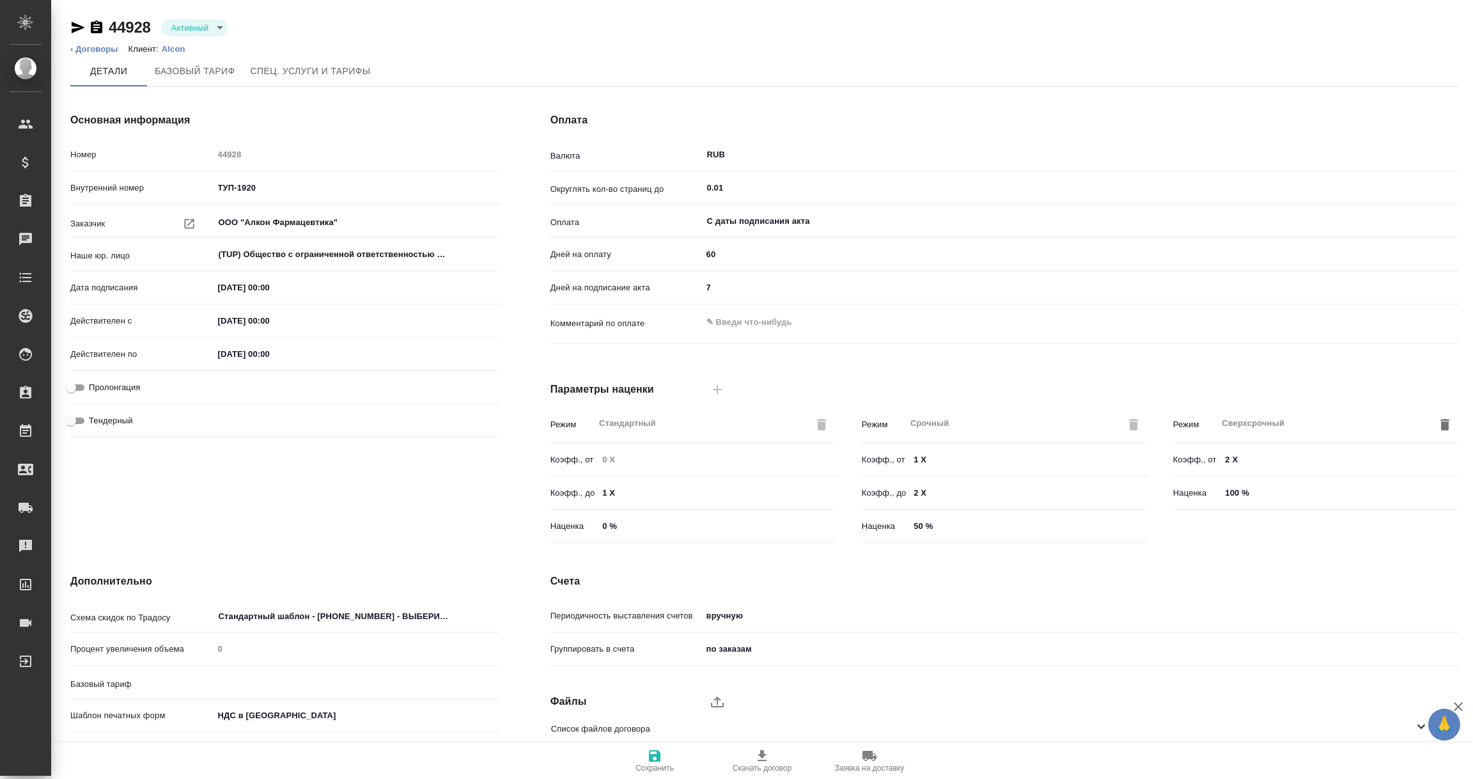
type input "ГК Новартис_2018"
click at [72, 25] on icon "button" at bounding box center [78, 28] width 13 height 12
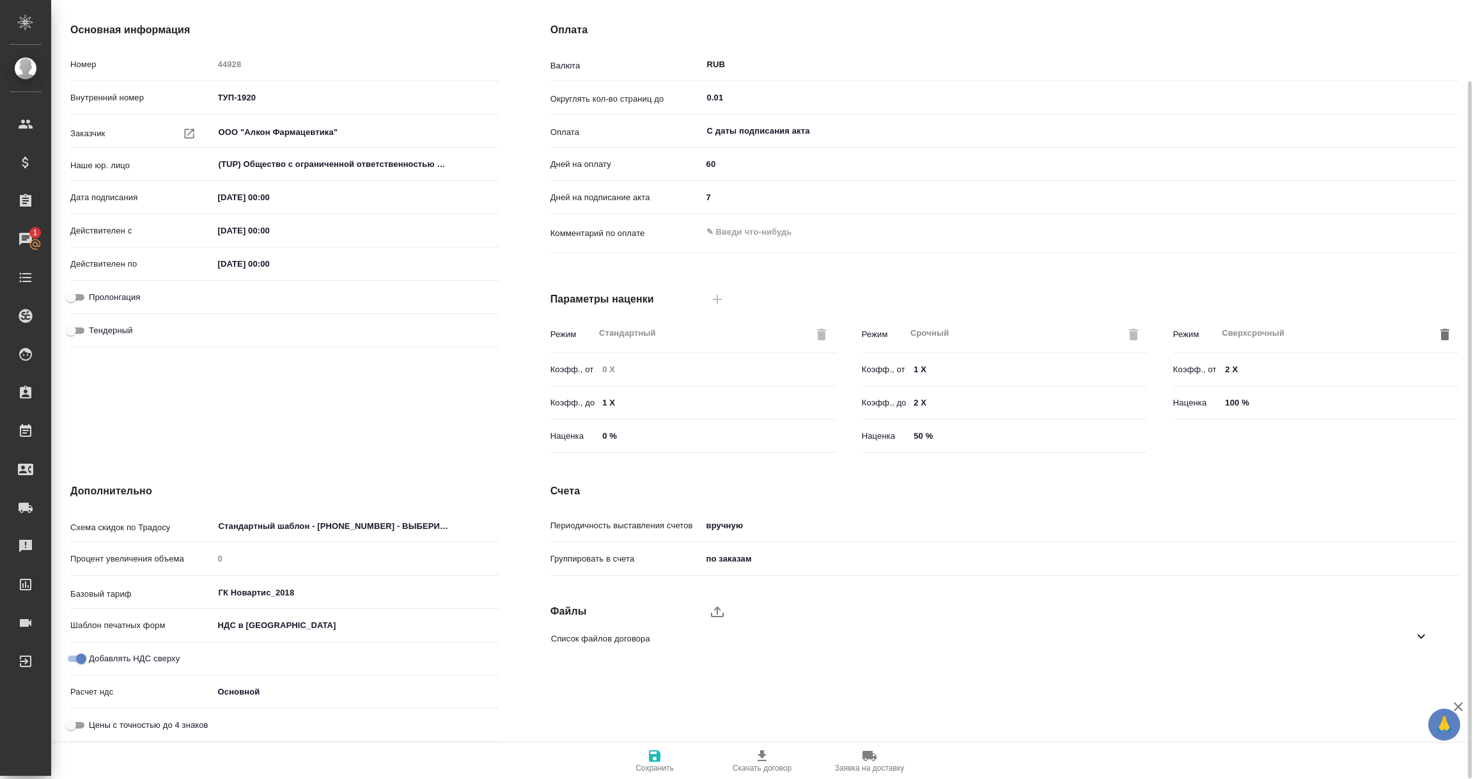
click at [1420, 632] on icon at bounding box center [1421, 635] width 15 height 15
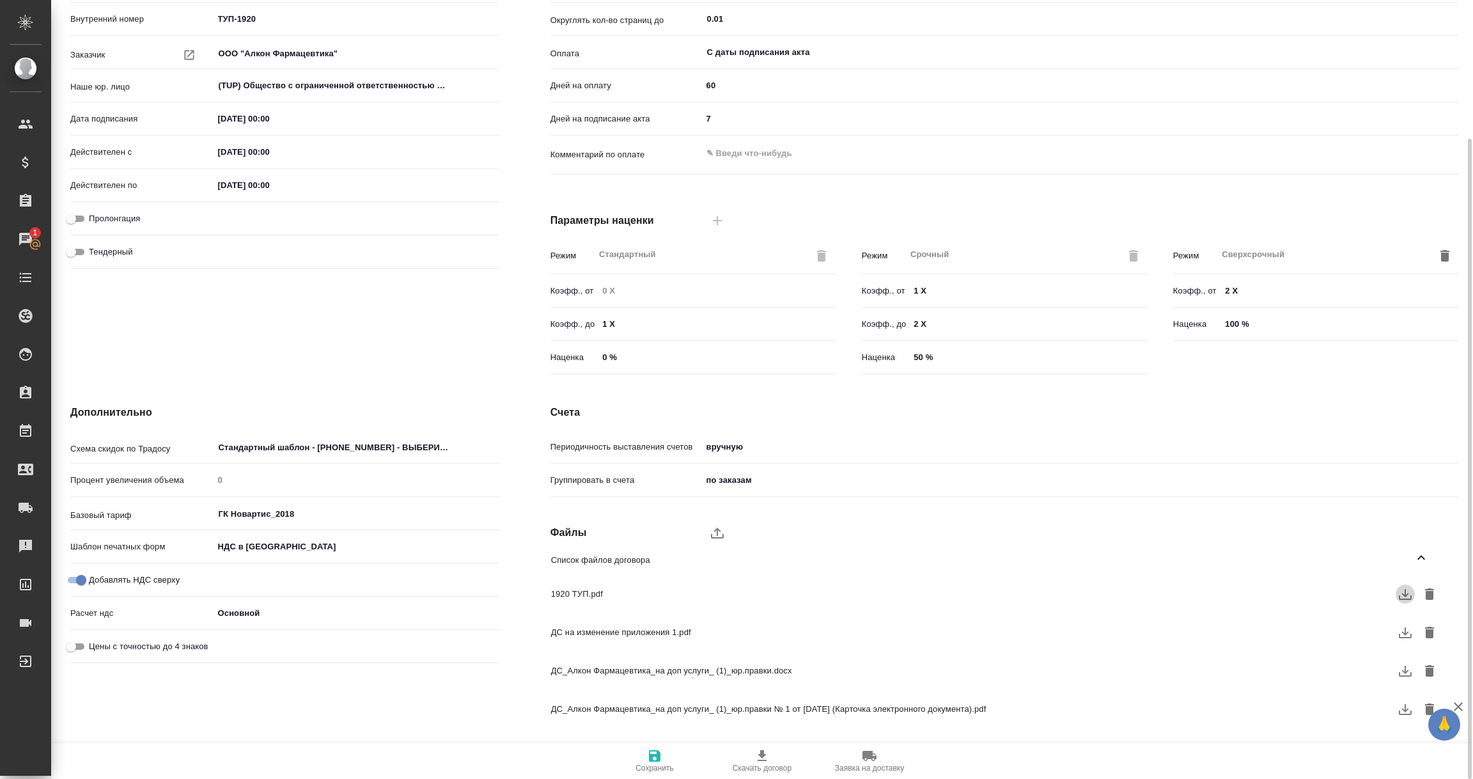
click at [1406, 592] on icon "button" at bounding box center [1405, 593] width 15 height 15
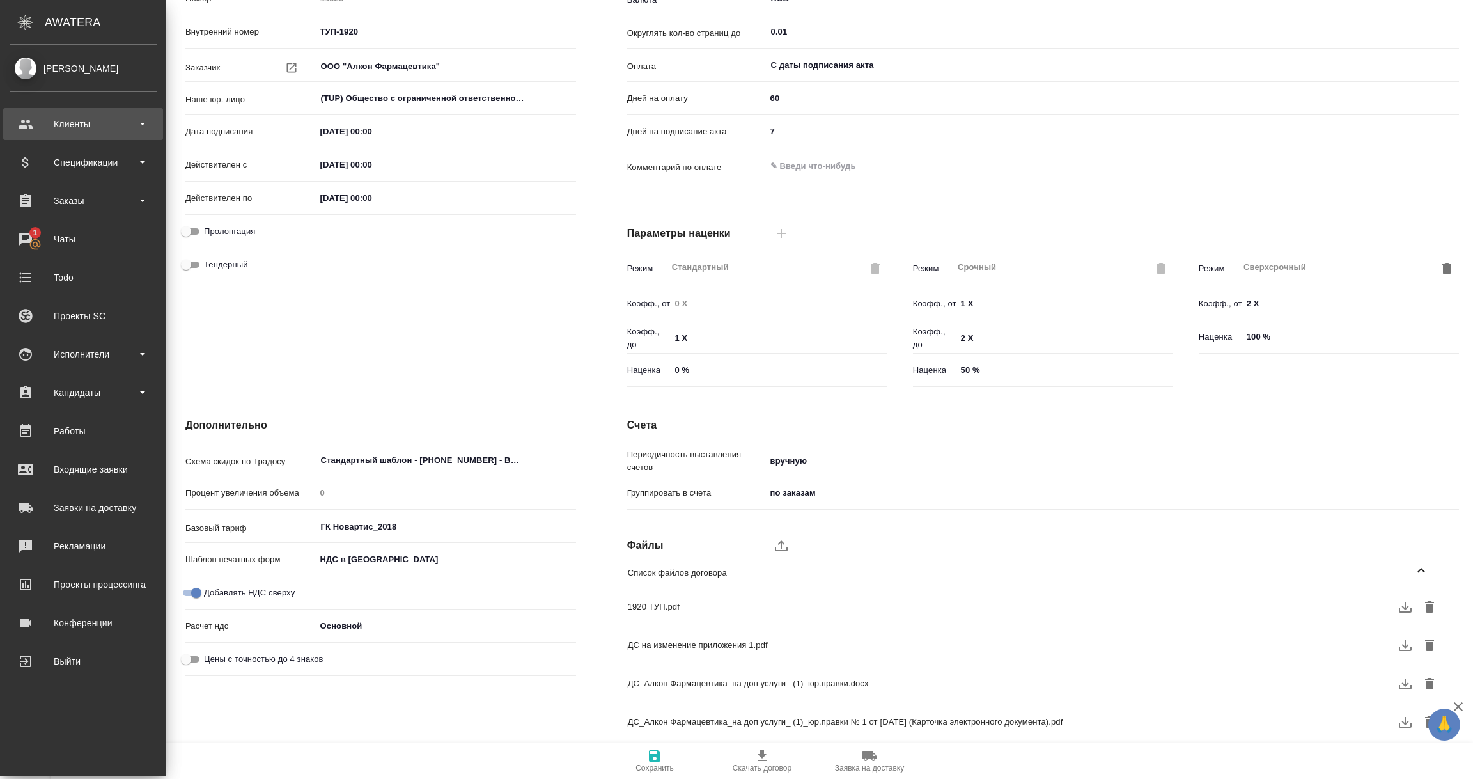
click at [66, 136] on div "Клиенты" at bounding box center [83, 124] width 160 height 32
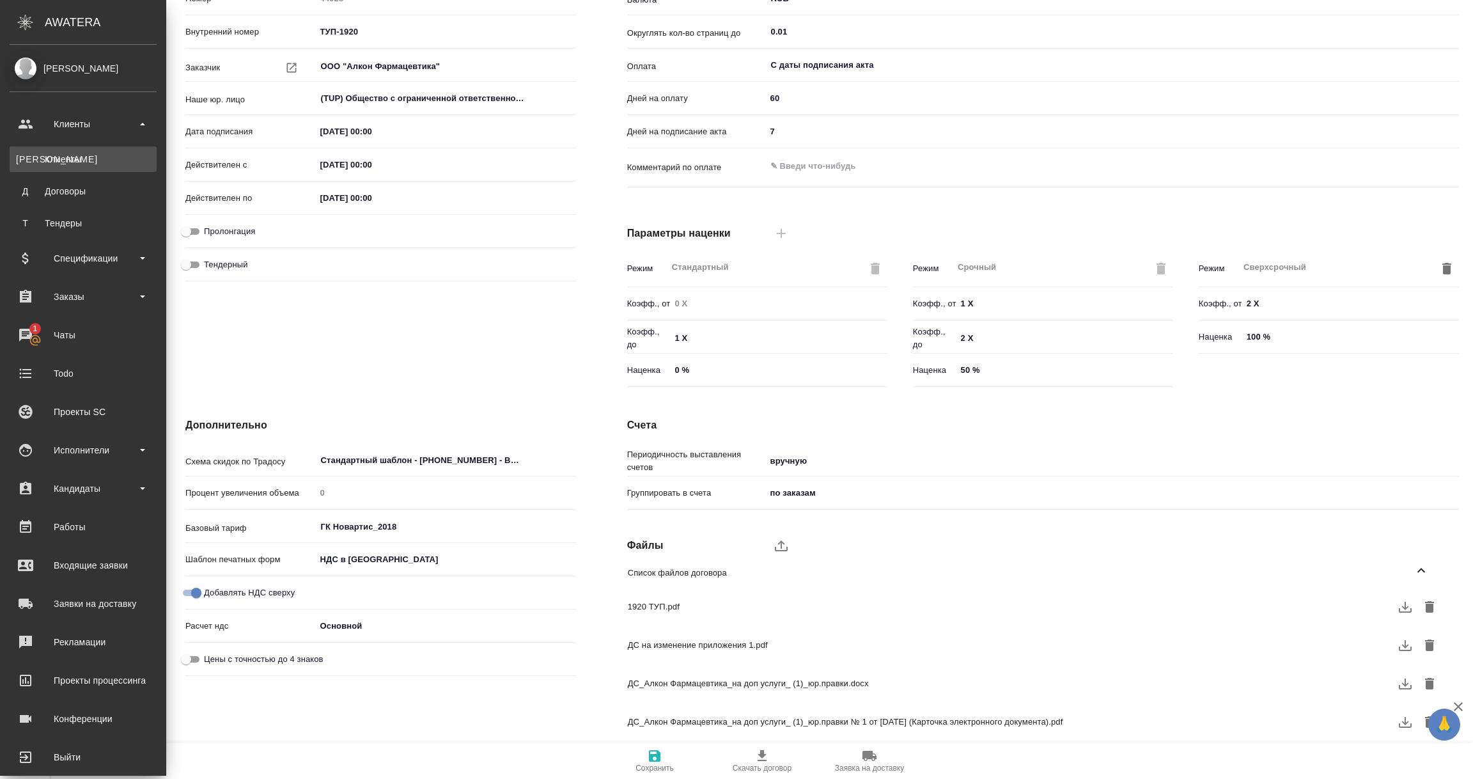
click at [62, 160] on div "Клиенты" at bounding box center [83, 159] width 134 height 13
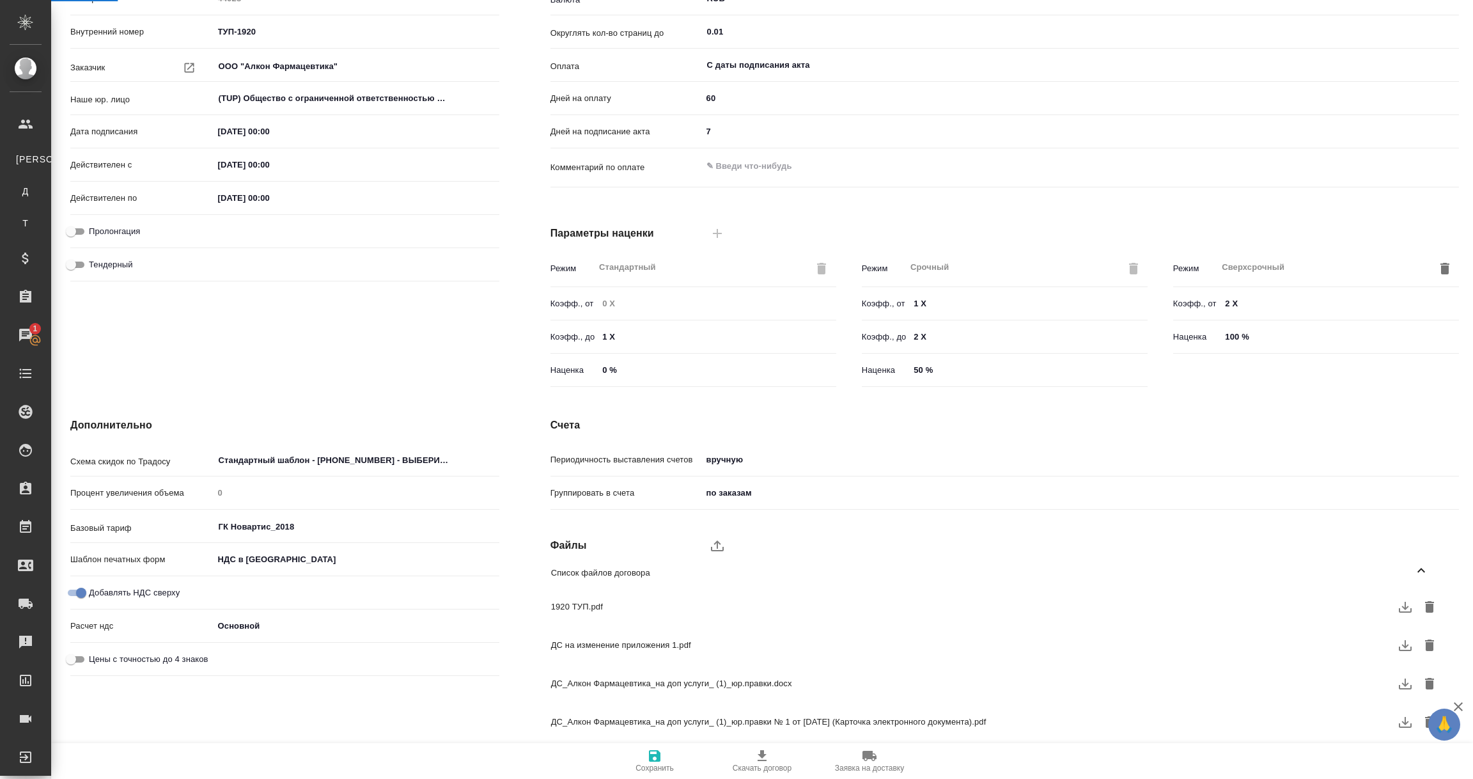
select select "RU"
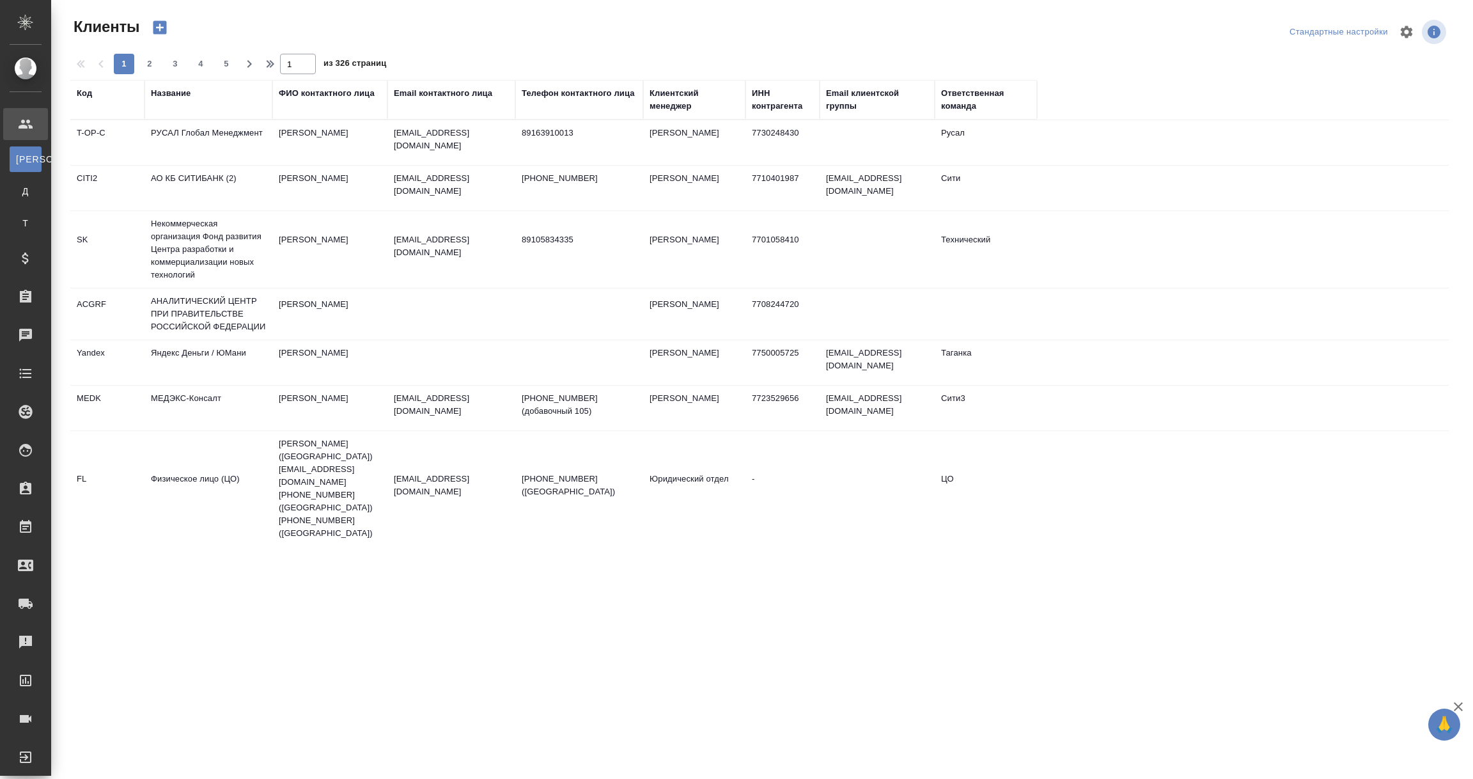
click at [178, 94] on div "Название" at bounding box center [171, 93] width 40 height 13
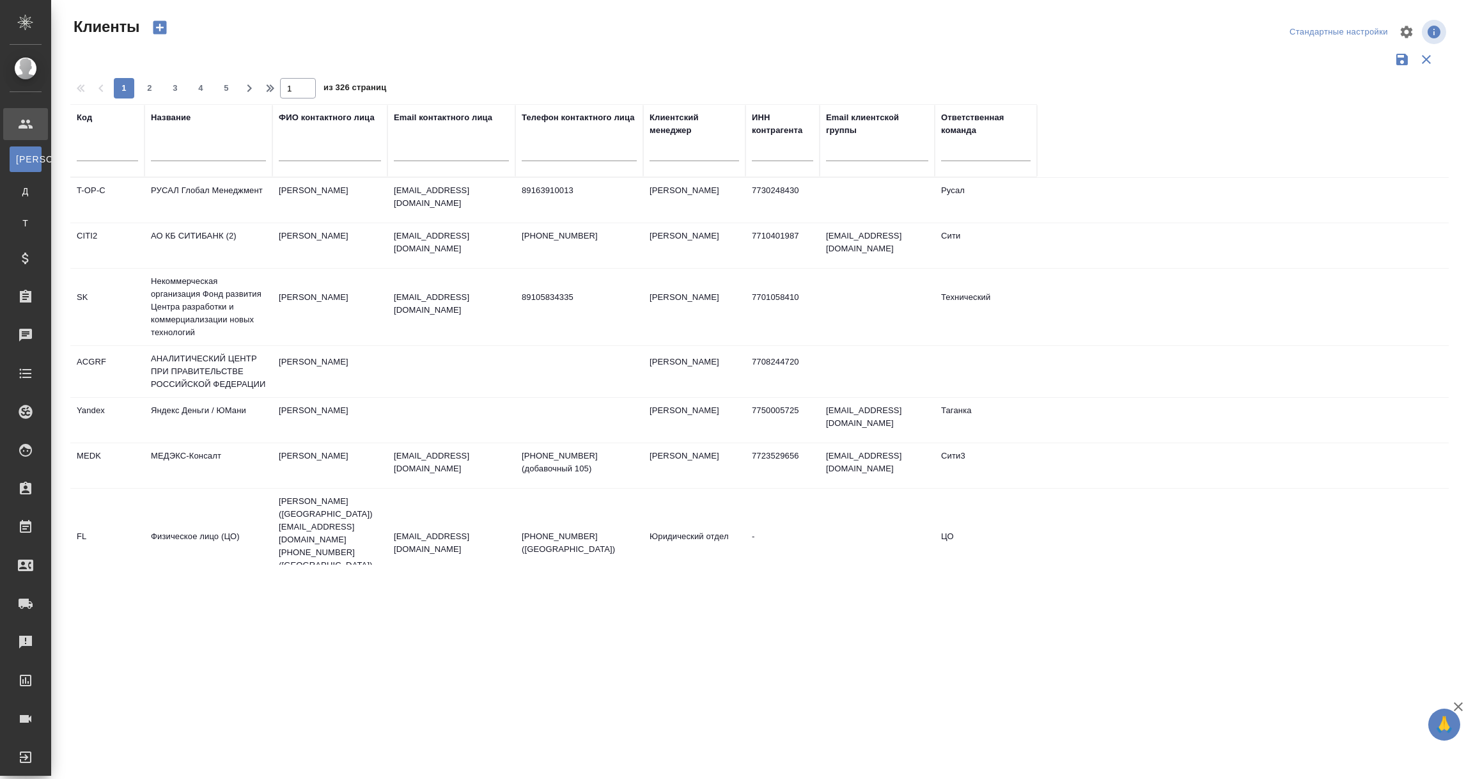
click at [160, 148] on input "text" at bounding box center [208, 153] width 115 height 16
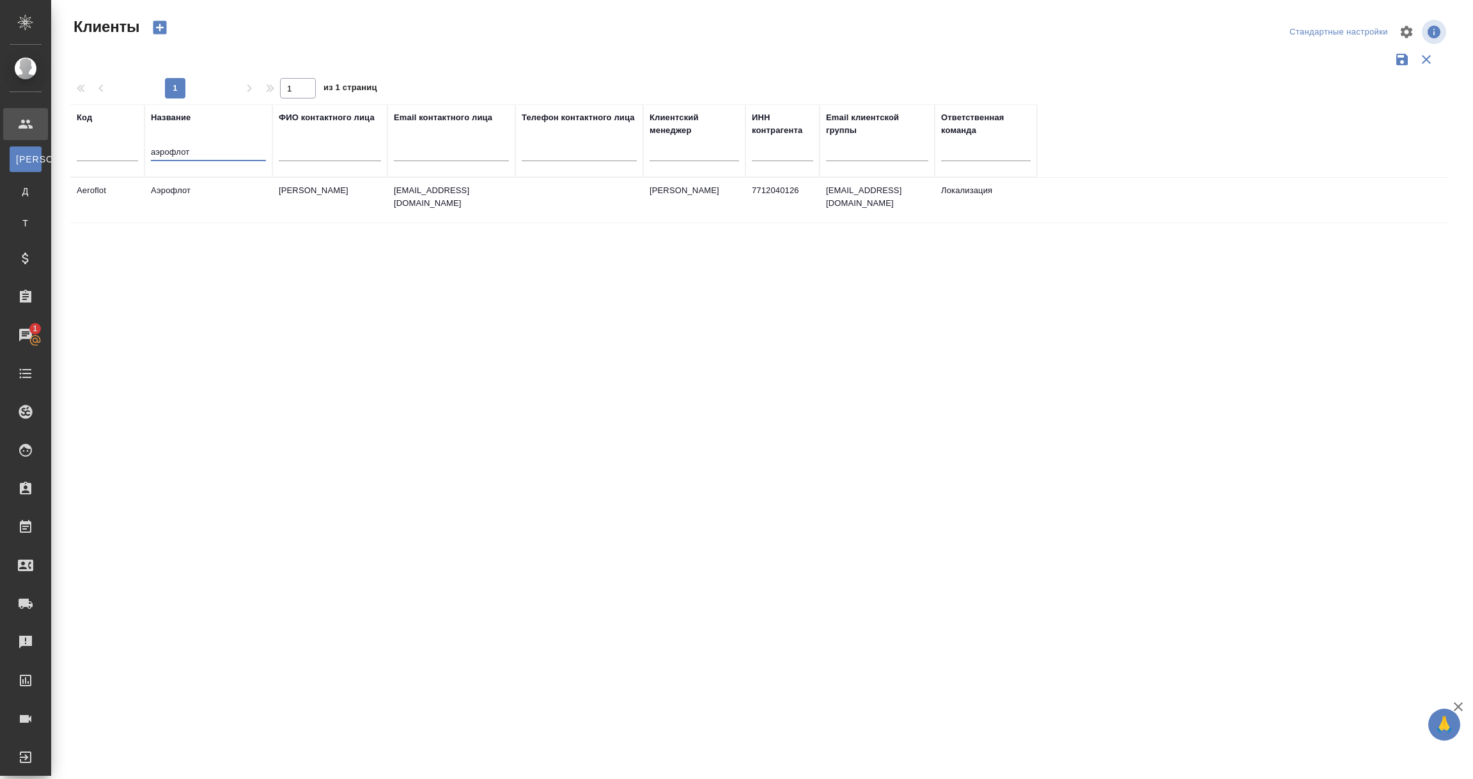
type input "аэрофлот"
click at [166, 198] on td "Аэрофлот" at bounding box center [208, 200] width 128 height 45
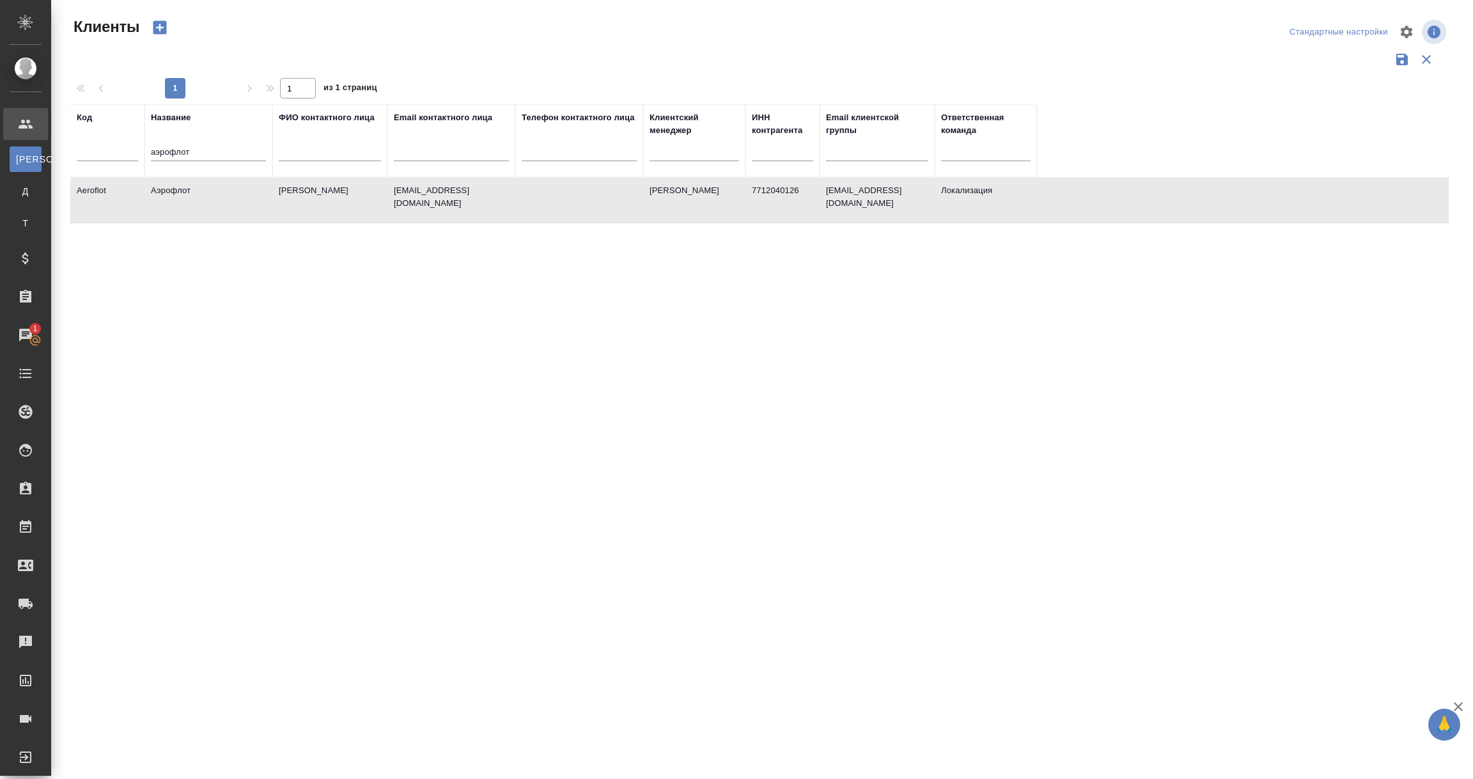
click at [166, 198] on td "Аэрофлот" at bounding box center [208, 200] width 128 height 45
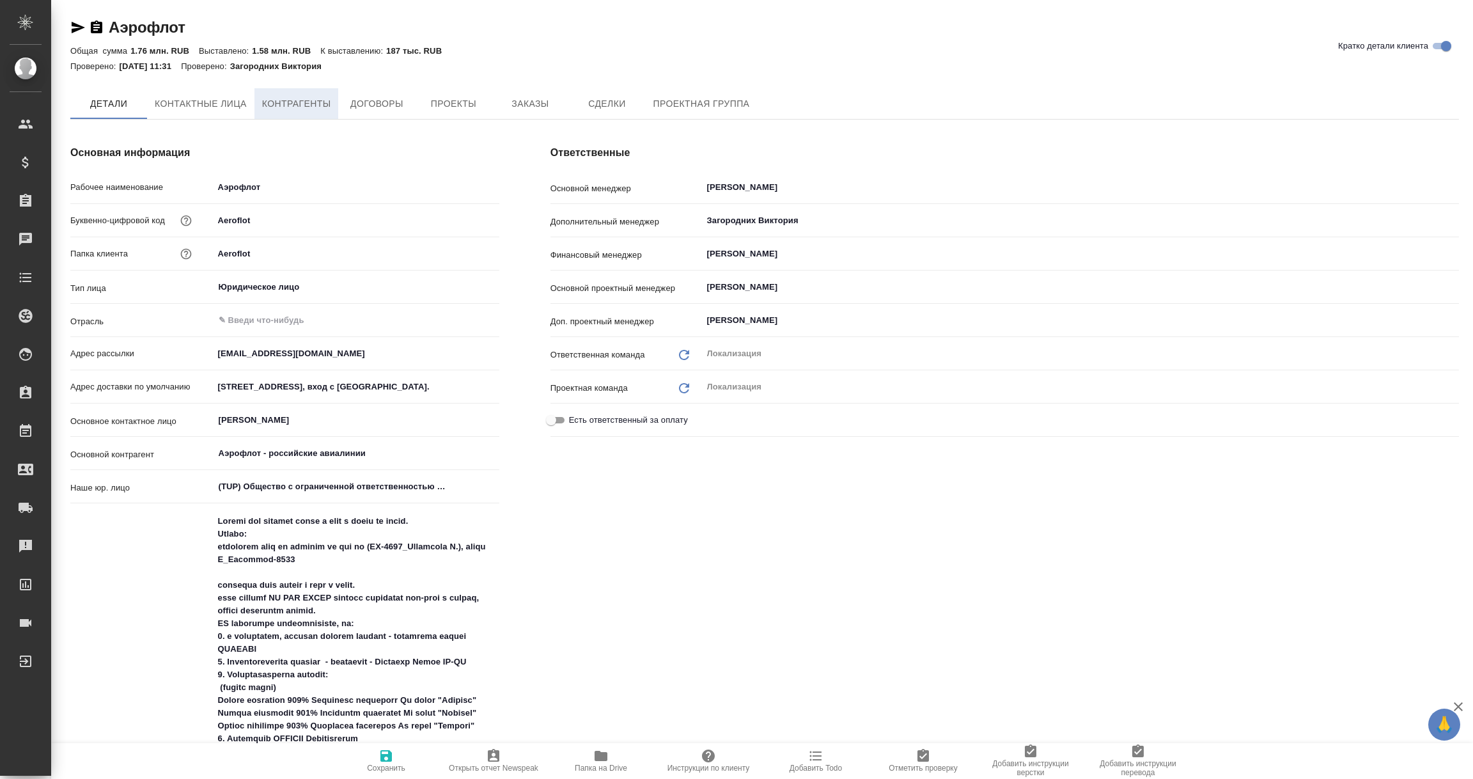
type textarea "x"
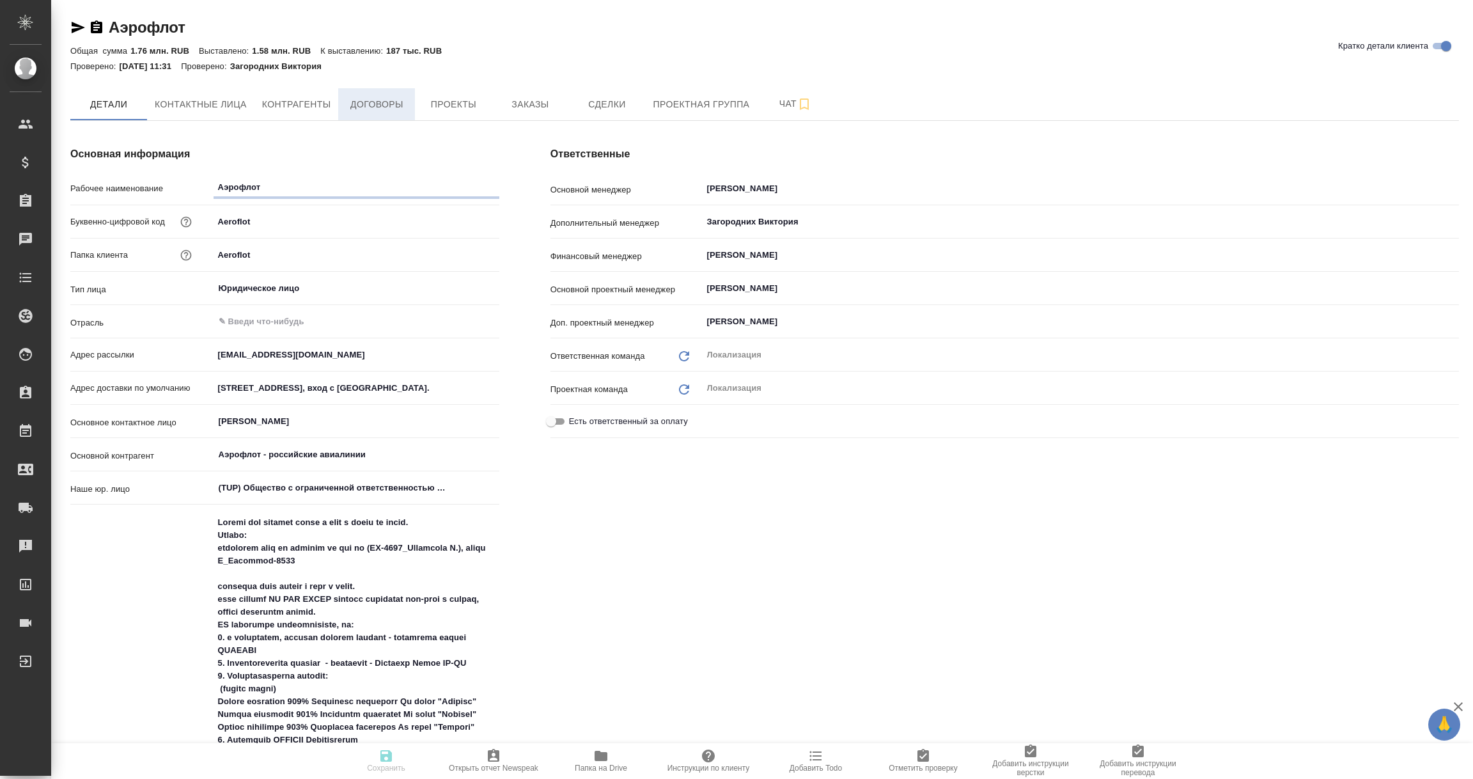
type textarea "x"
click at [388, 105] on span "Договоры" at bounding box center [376, 105] width 61 height 16
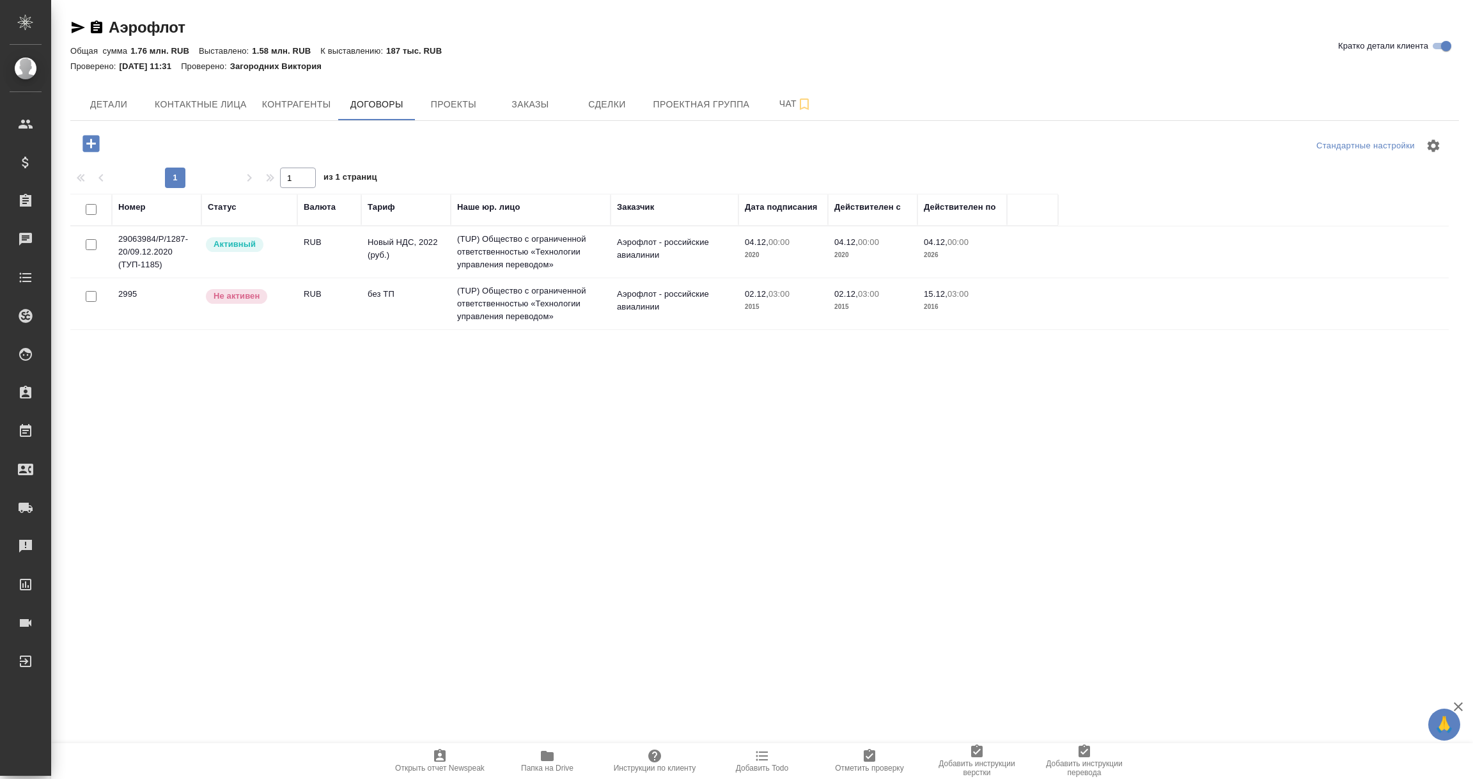
click at [134, 259] on td "29063984/Р/1287-20/09.12.2020 (ТУП-1185)" at bounding box center [157, 251] width 90 height 51
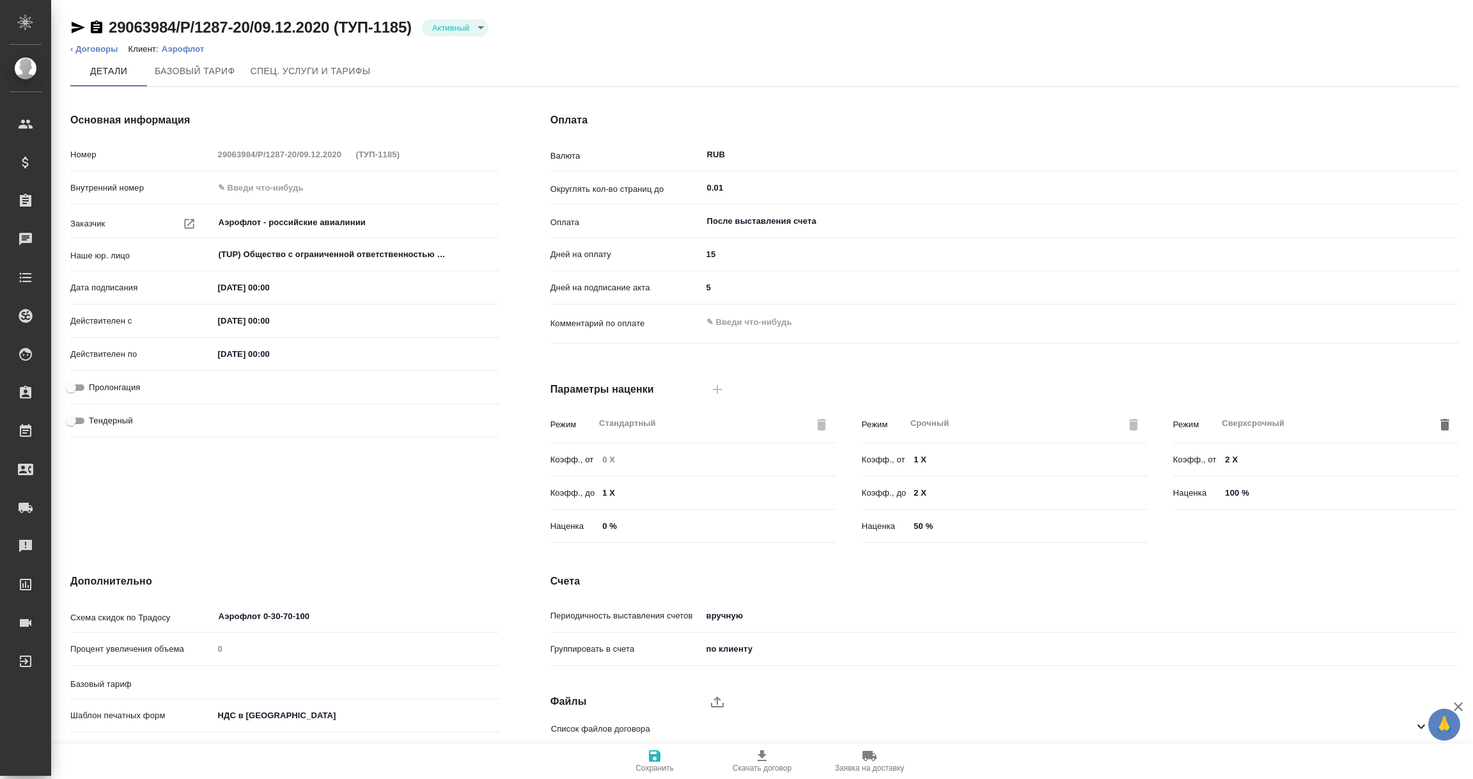
type input "Новый НДС, 2022 (руб.)"
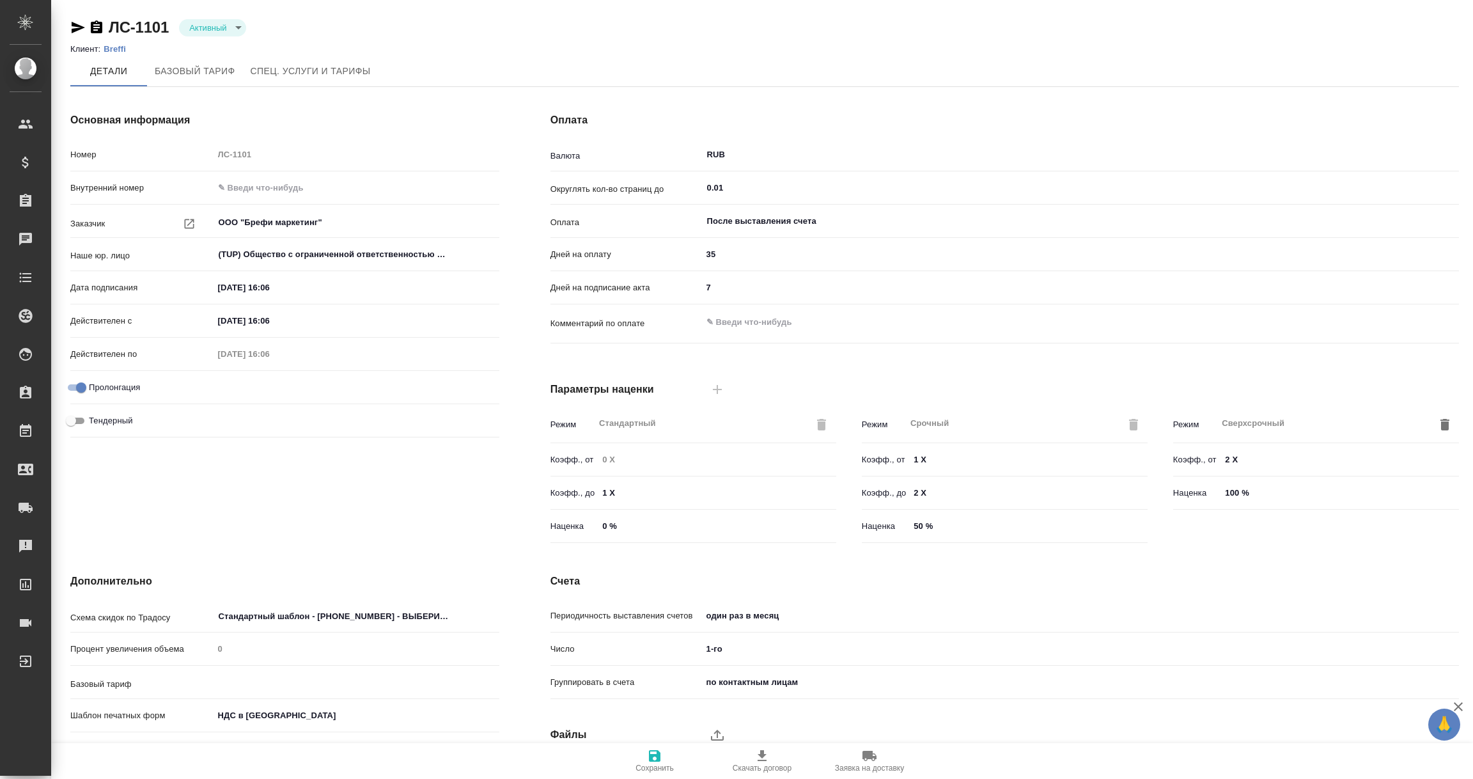
type input "1062 awatera"
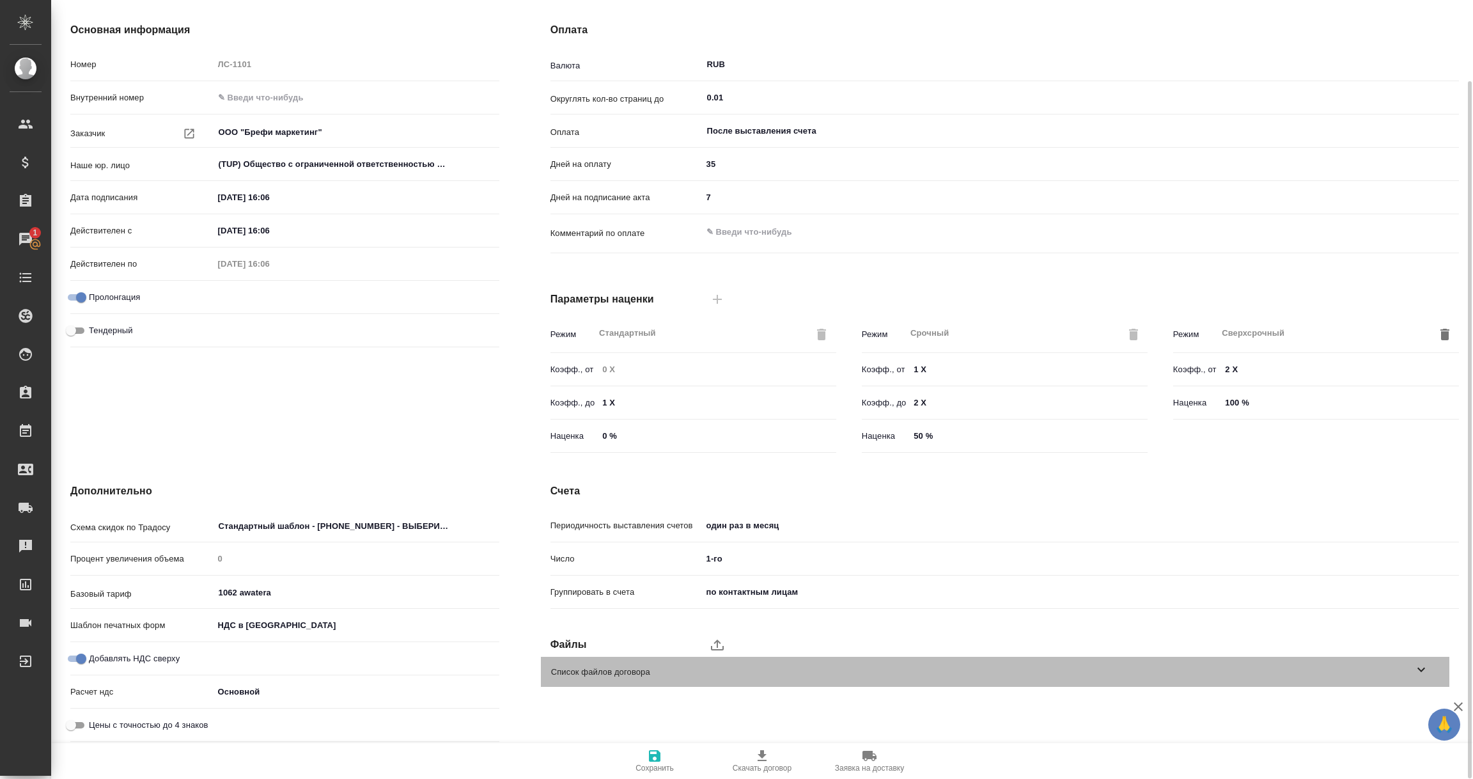
click at [1419, 668] on icon at bounding box center [1421, 669] width 8 height 4
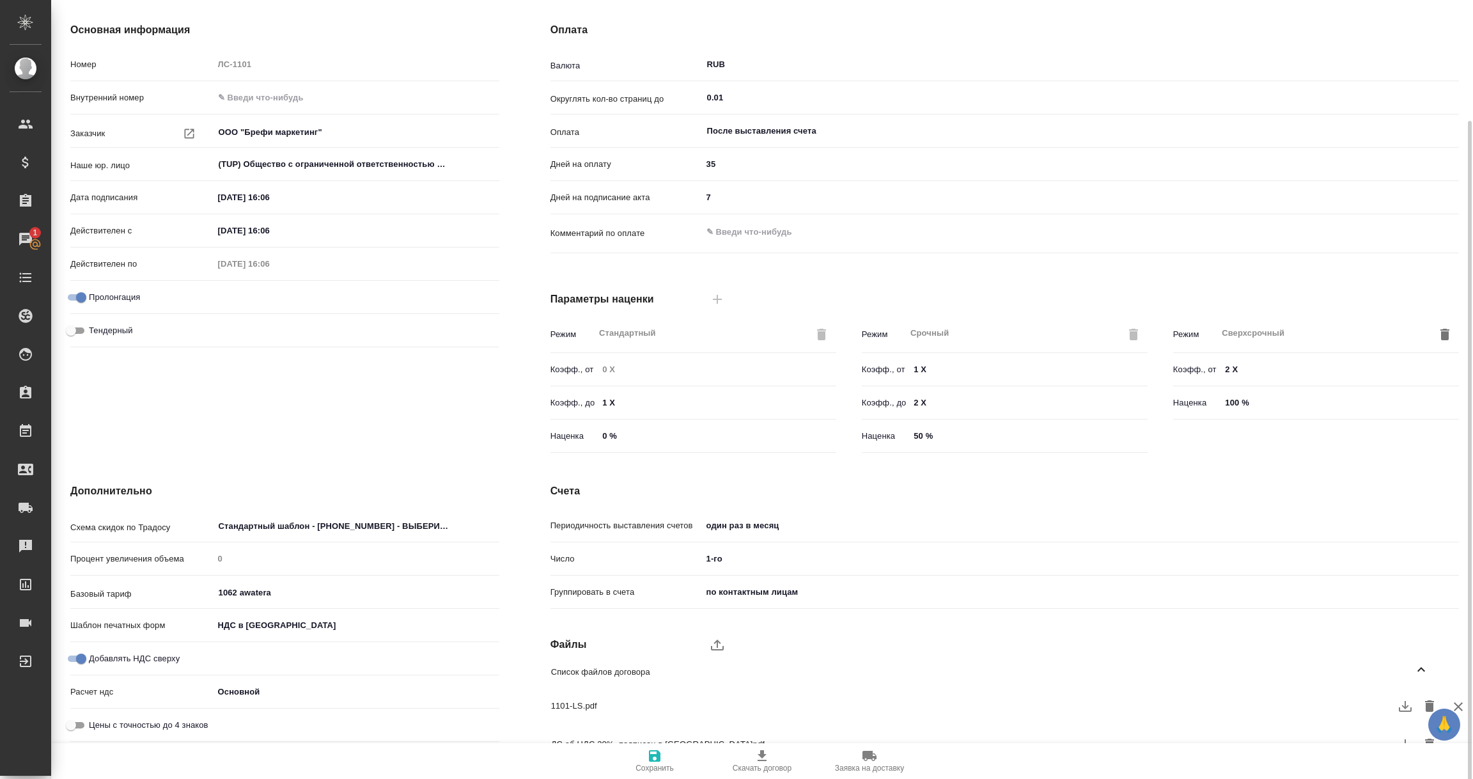
scroll to position [113, 0]
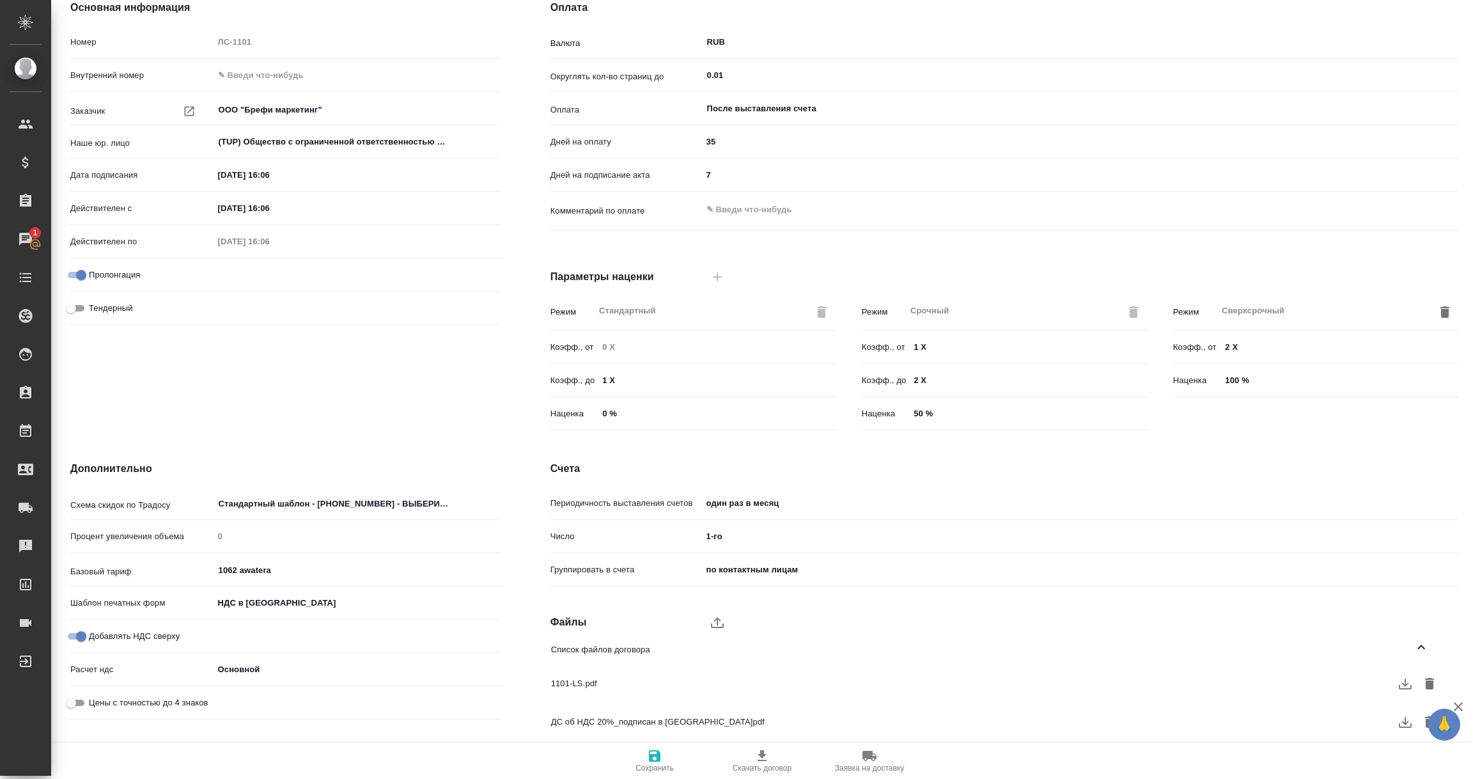
click at [1410, 720] on icon "button" at bounding box center [1405, 721] width 15 height 15
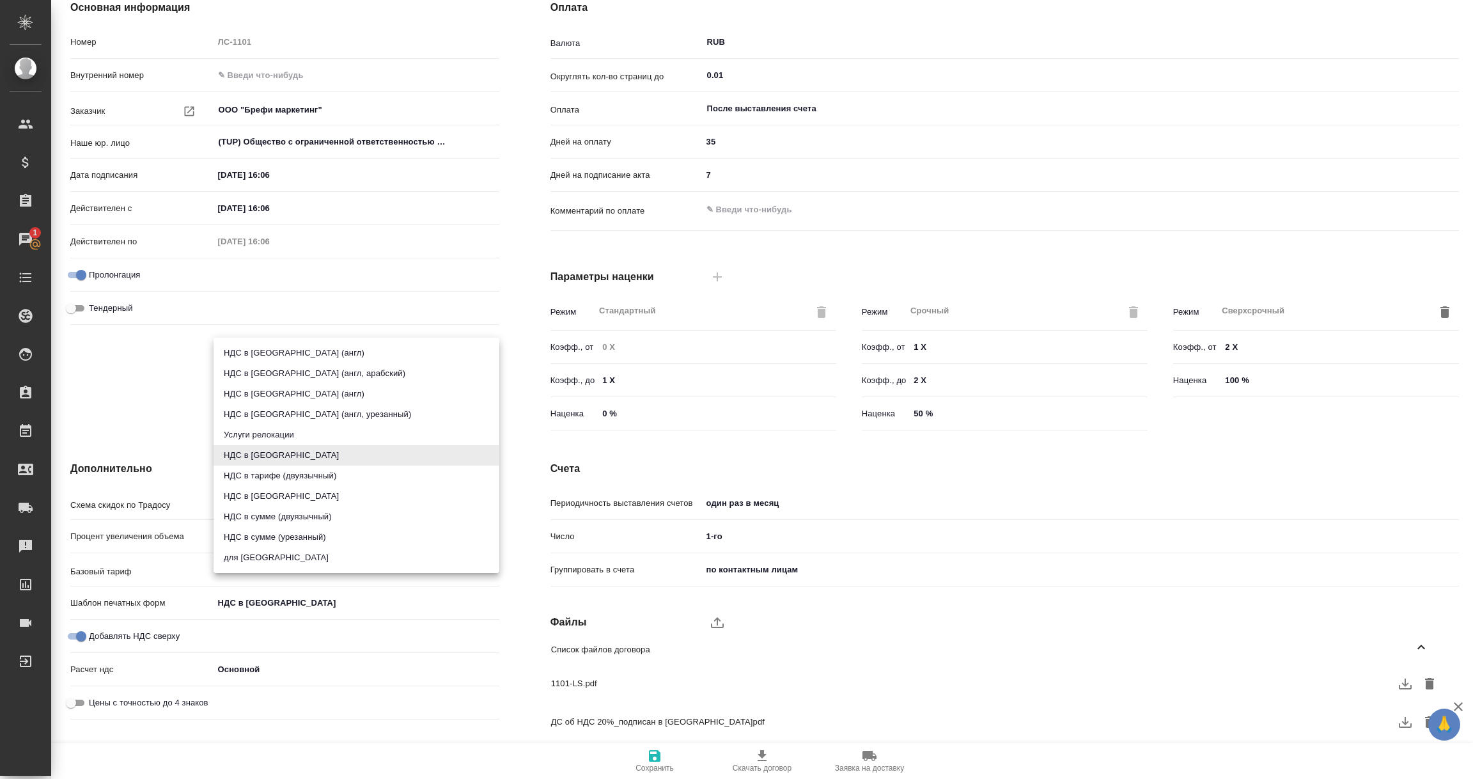
click at [263, 603] on body "🙏 .cls-1 fill:#fff; AWATERA Vorobyova Ekaterina Клиенты Спецификации Заказы 1 Ч…" at bounding box center [736, 389] width 1473 height 779
click at [262, 485] on li "НДС в тарифе (двуязычный)" at bounding box center [357, 475] width 286 height 20
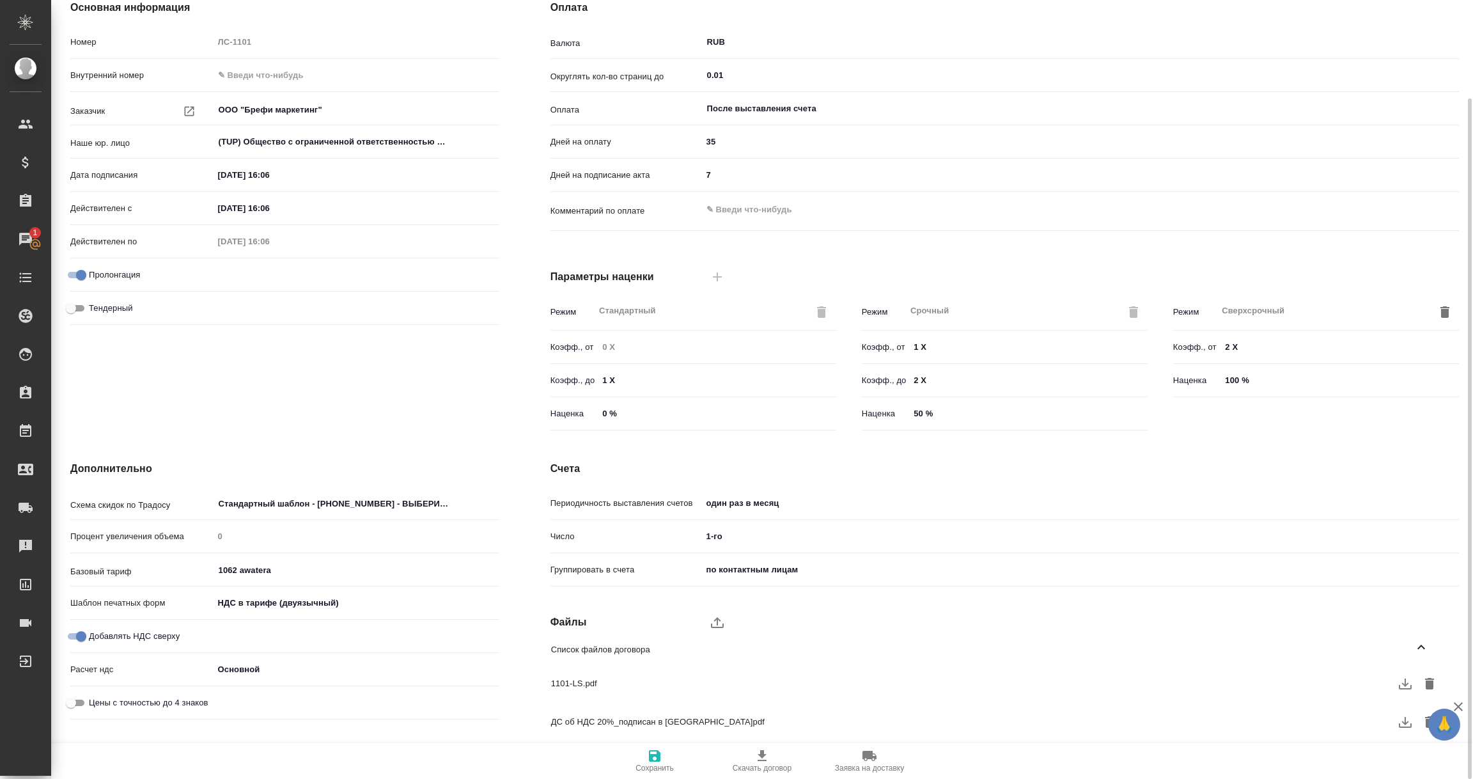
click at [269, 603] on body "🙏 .cls-1 fill:#fff; AWATERA Vorobyova Ekaterina Клиенты Спецификации Заказы 1 Ч…" at bounding box center [736, 389] width 1473 height 779
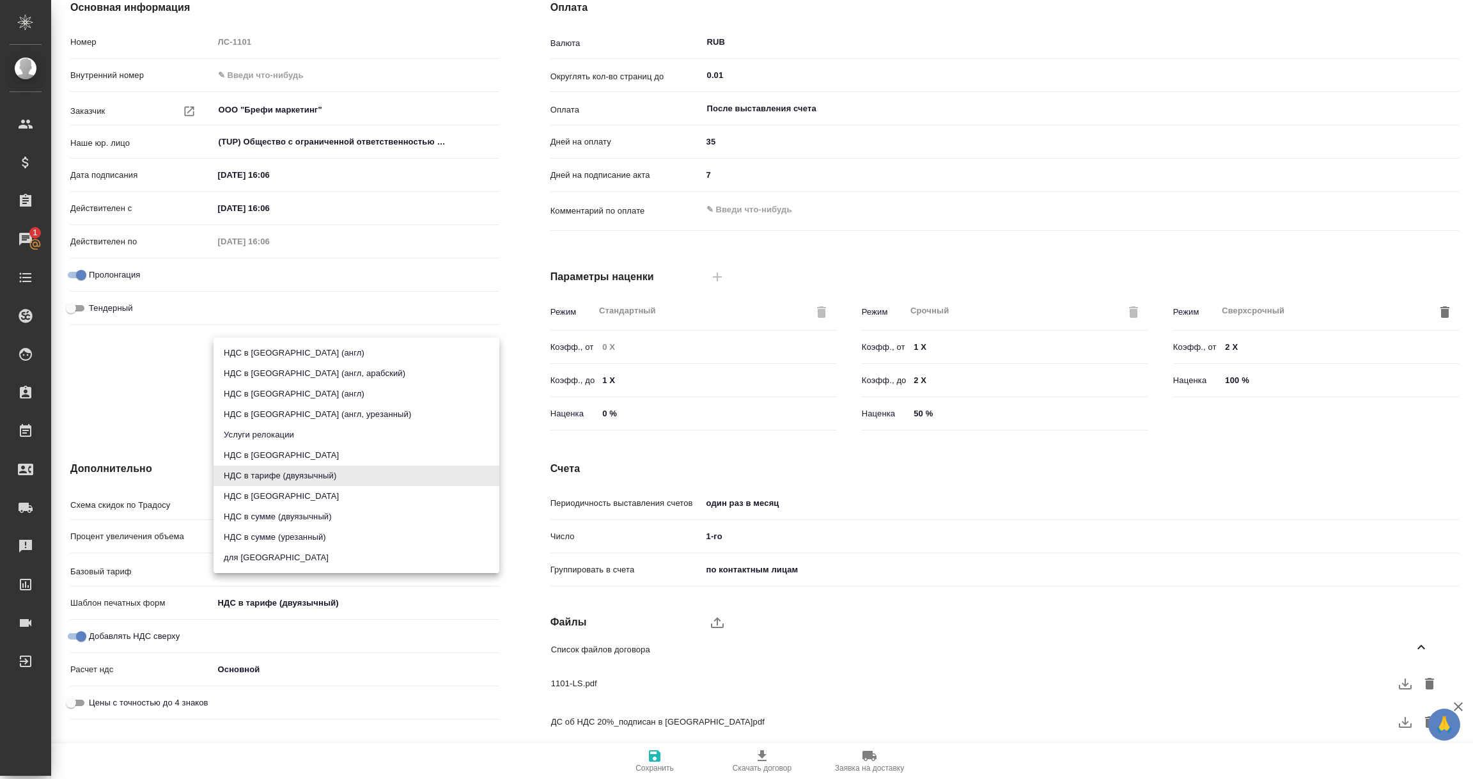
click at [261, 497] on li "НДС в сумме" at bounding box center [357, 496] width 286 height 20
type input "russian2"
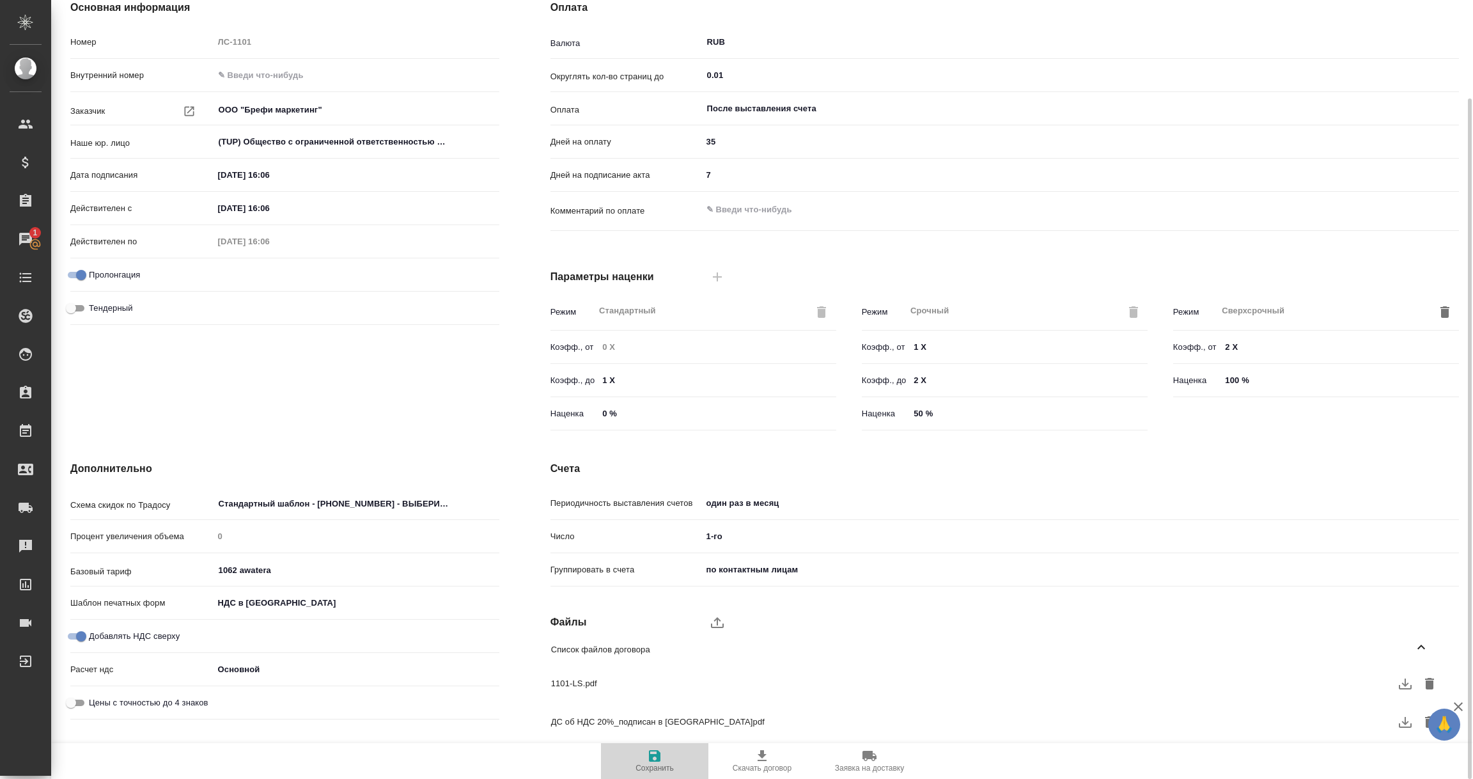
click at [657, 758] on icon "button" at bounding box center [655, 756] width 12 height 12
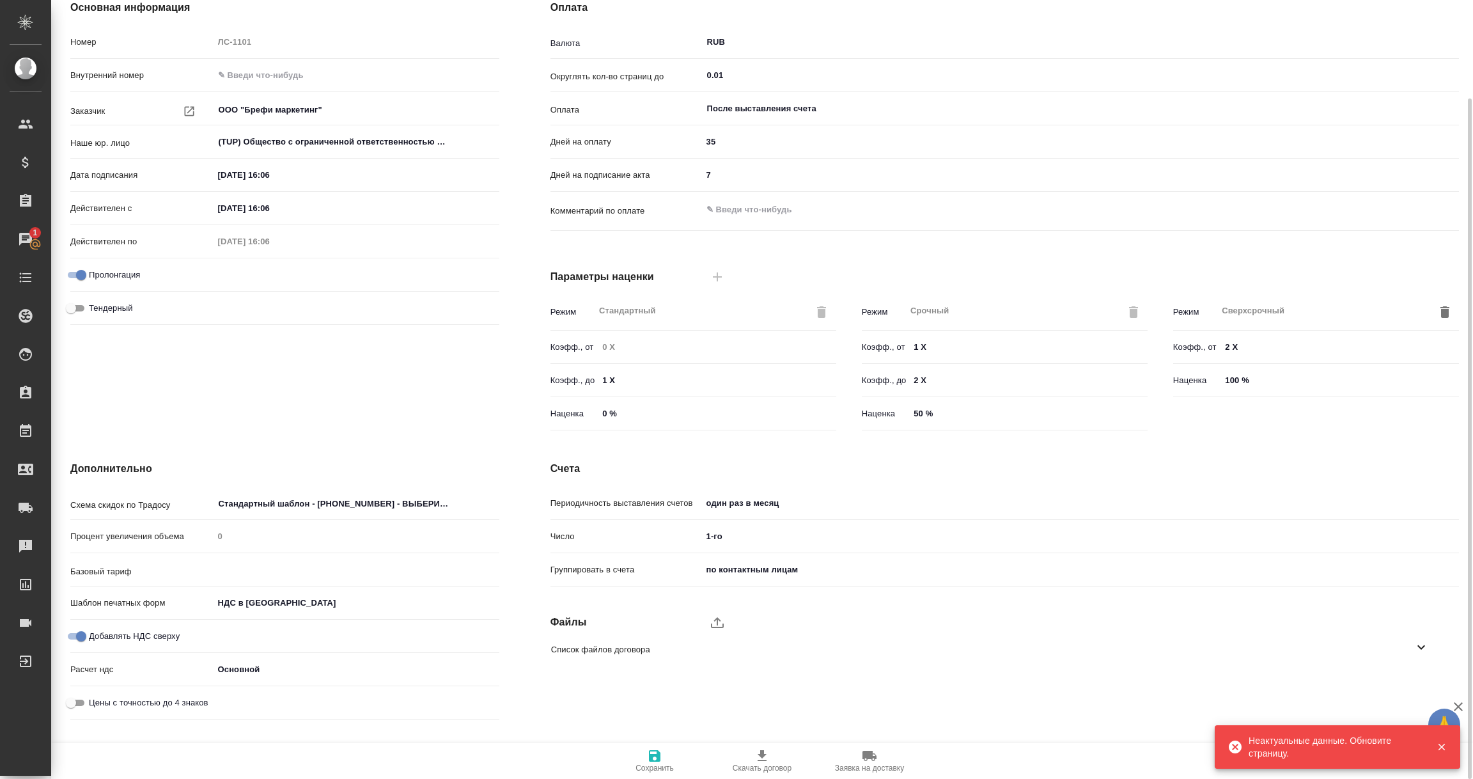
type input "1062 awatera"
click at [1441, 746] on icon "button" at bounding box center [1441, 747] width 7 height 7
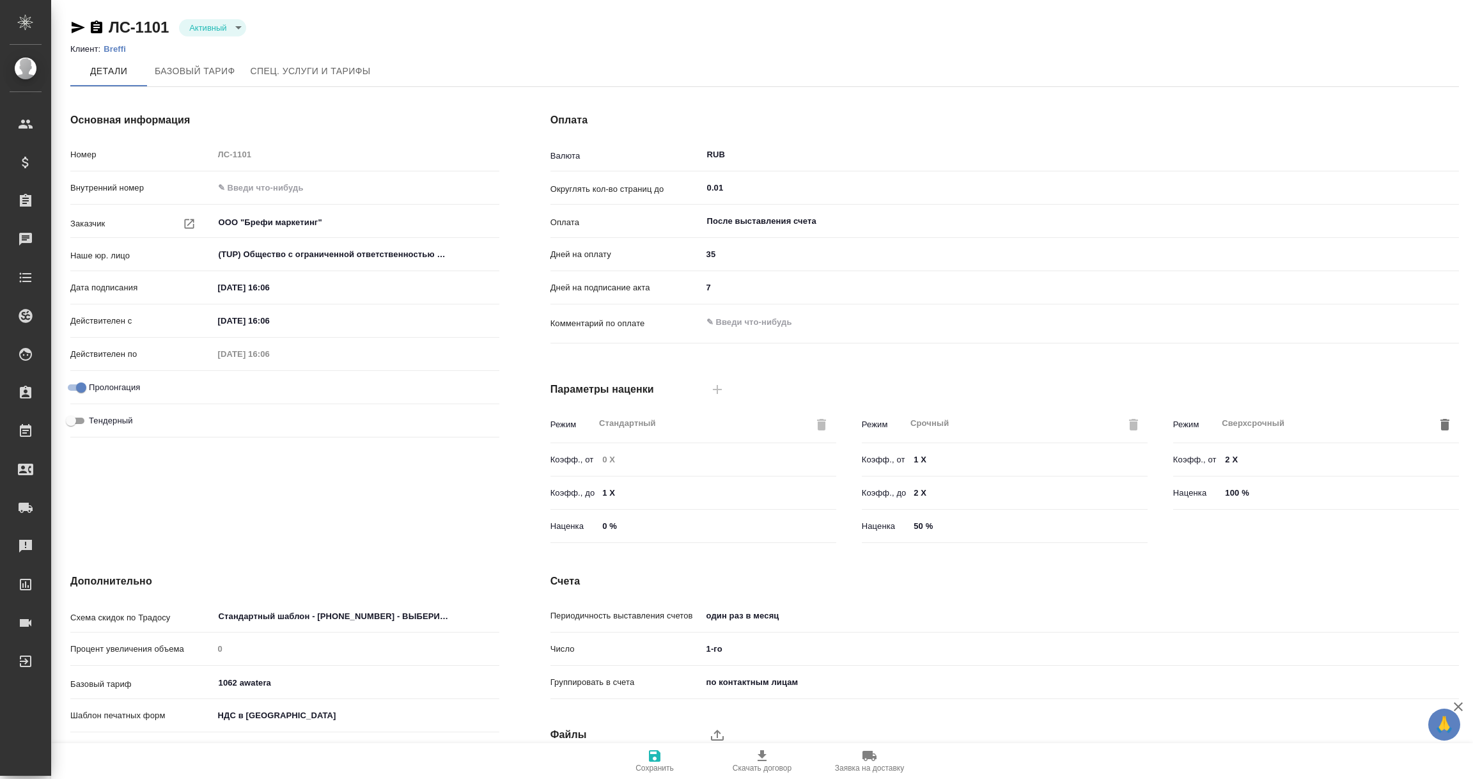
scroll to position [90, 0]
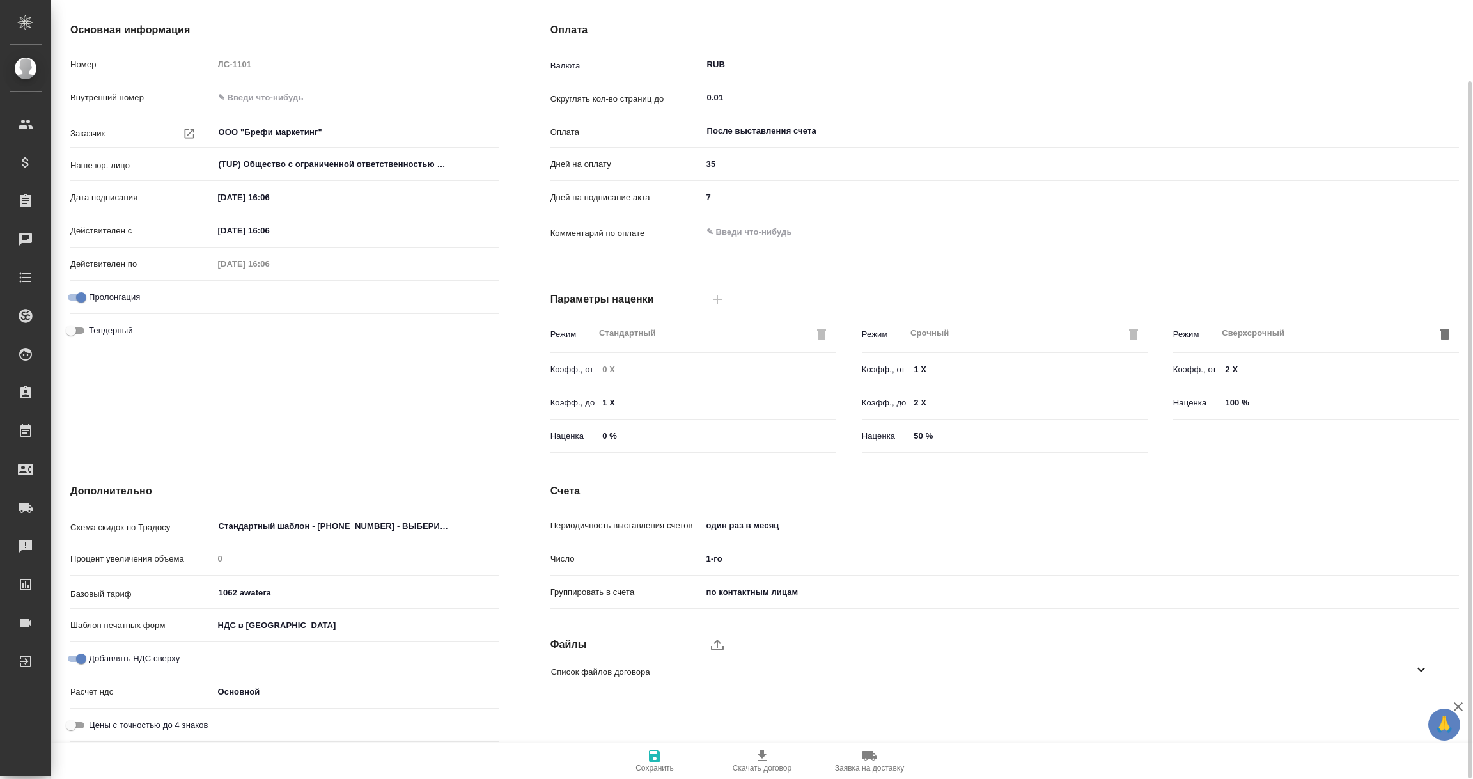
click at [260, 615] on body "🙏 .cls-1 fill:#fff; AWATERA [PERSON_NAME] Спецификации Заказы Чаты Todo Проекты…" at bounding box center [736, 389] width 1473 height 779
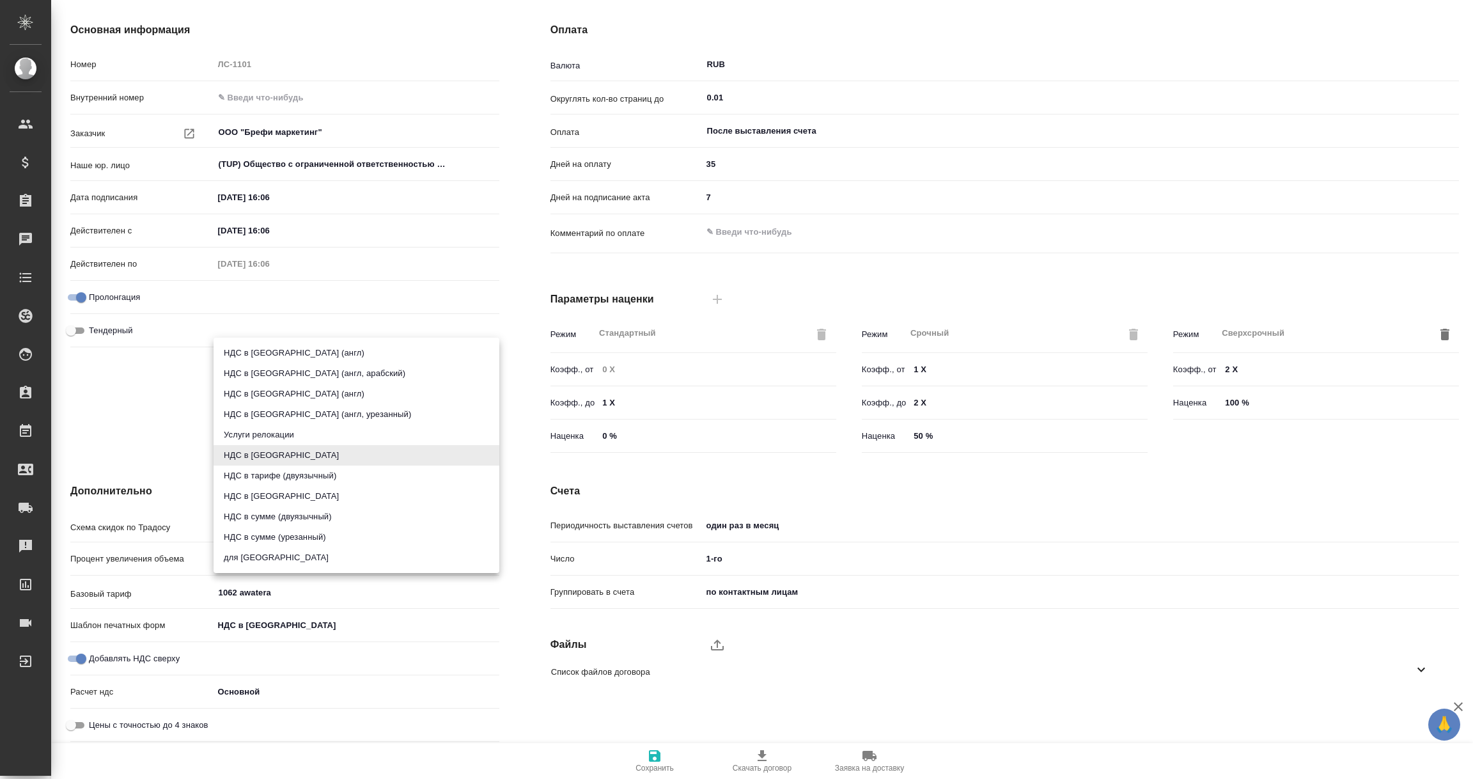
click at [263, 496] on li "НДС в сумме" at bounding box center [357, 496] width 286 height 20
type input "russian2"
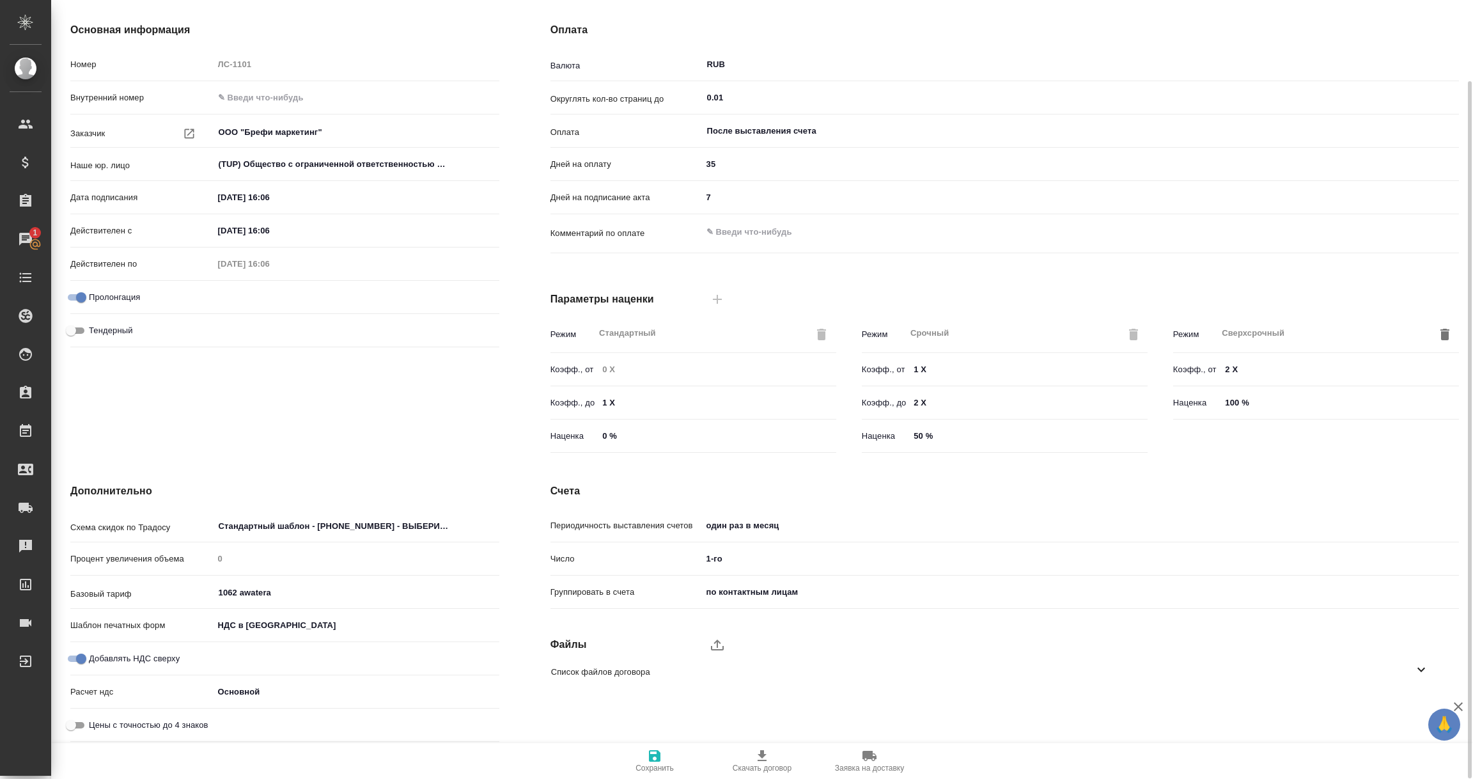
click at [654, 747] on button "Сохранить" at bounding box center [654, 761] width 107 height 36
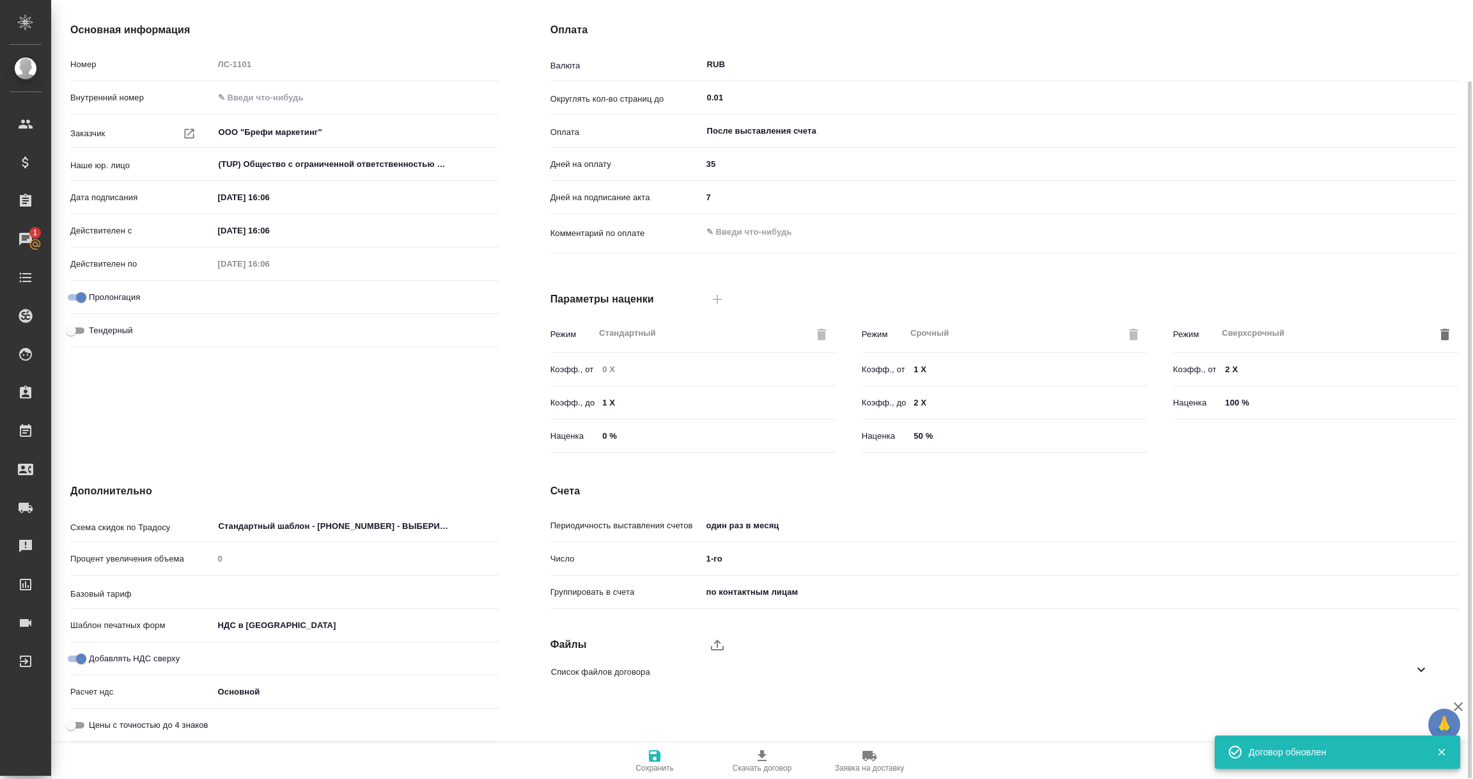
type input "1062 awatera"
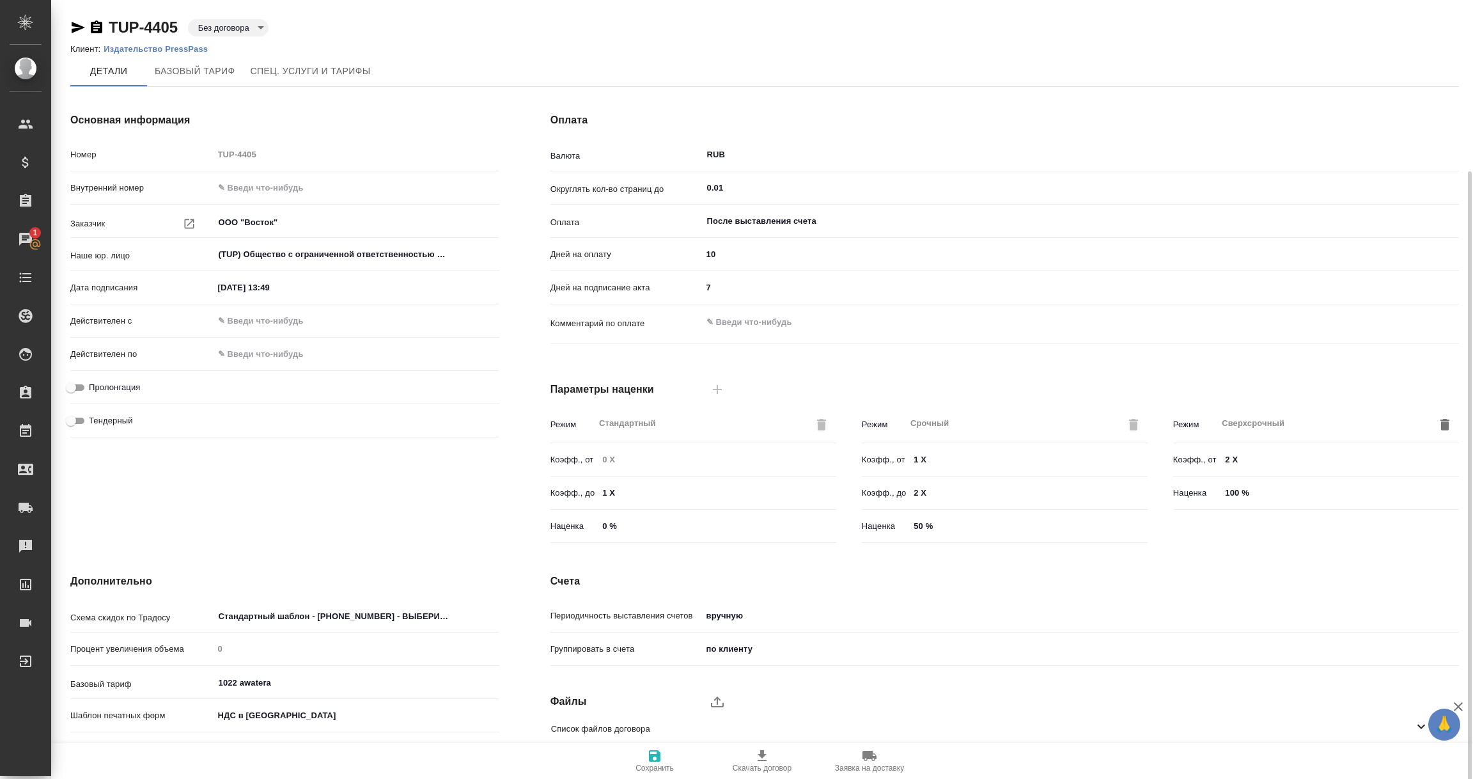
scroll to position [90, 0]
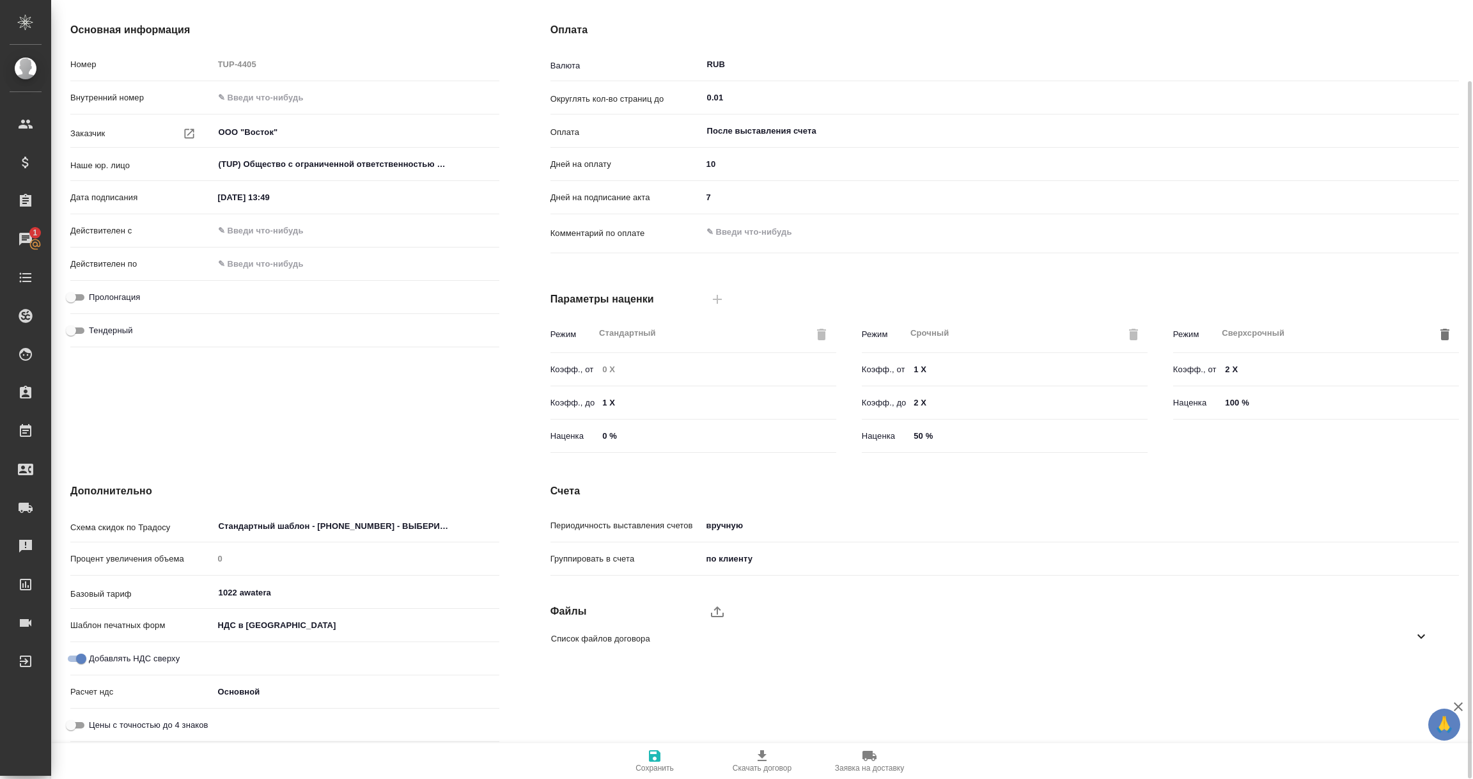
click at [1417, 642] on icon at bounding box center [1421, 635] width 15 height 15
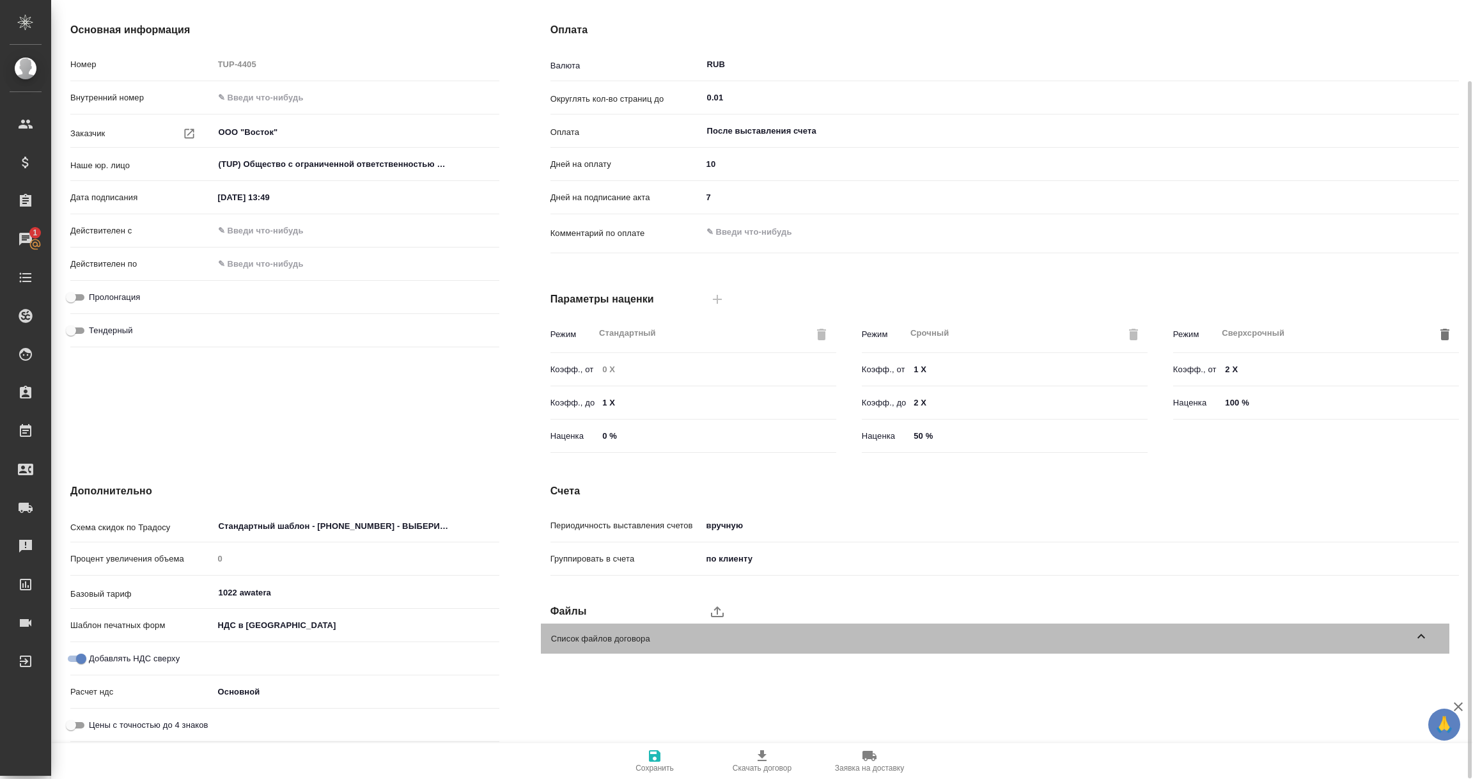
click at [1418, 634] on icon at bounding box center [1421, 635] width 15 height 15
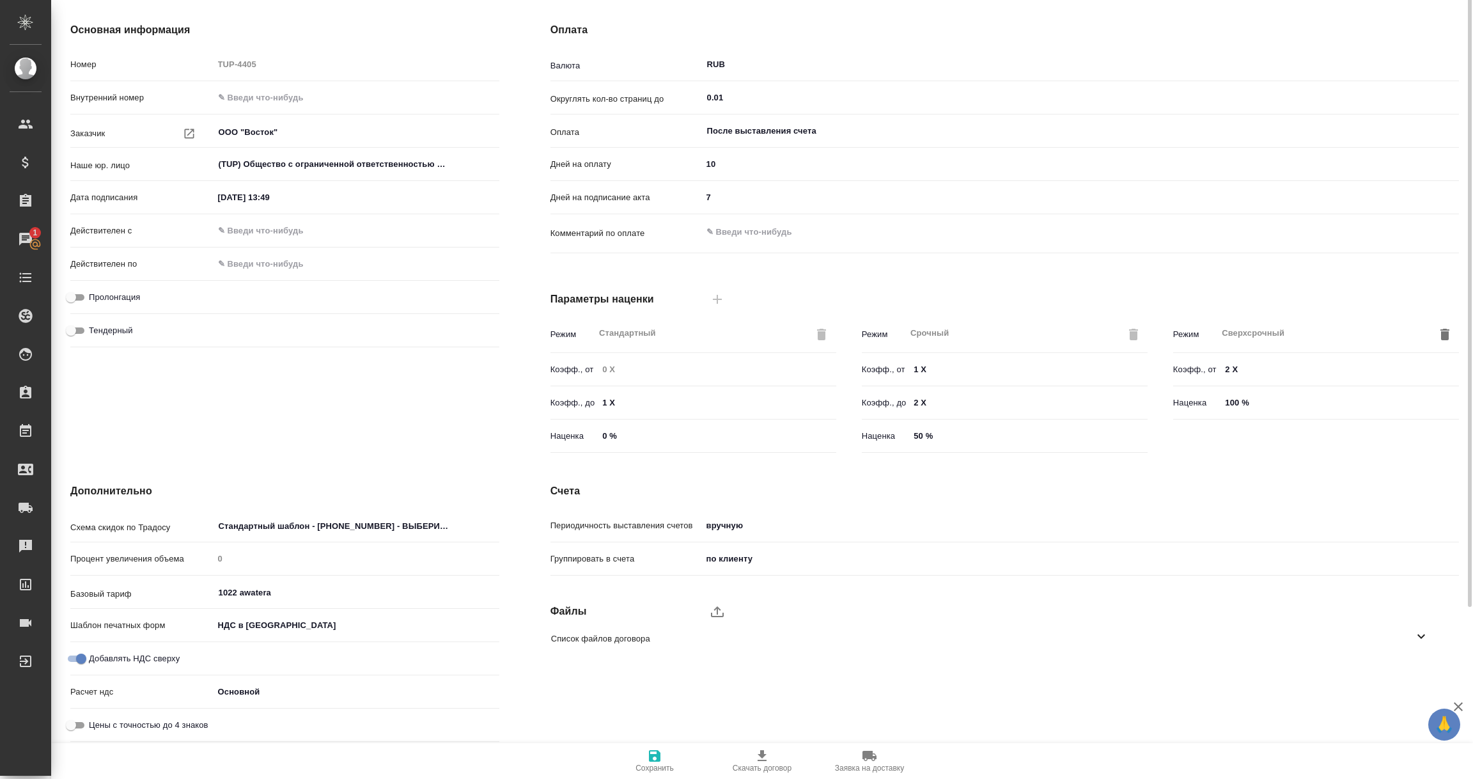
scroll to position [0, 0]
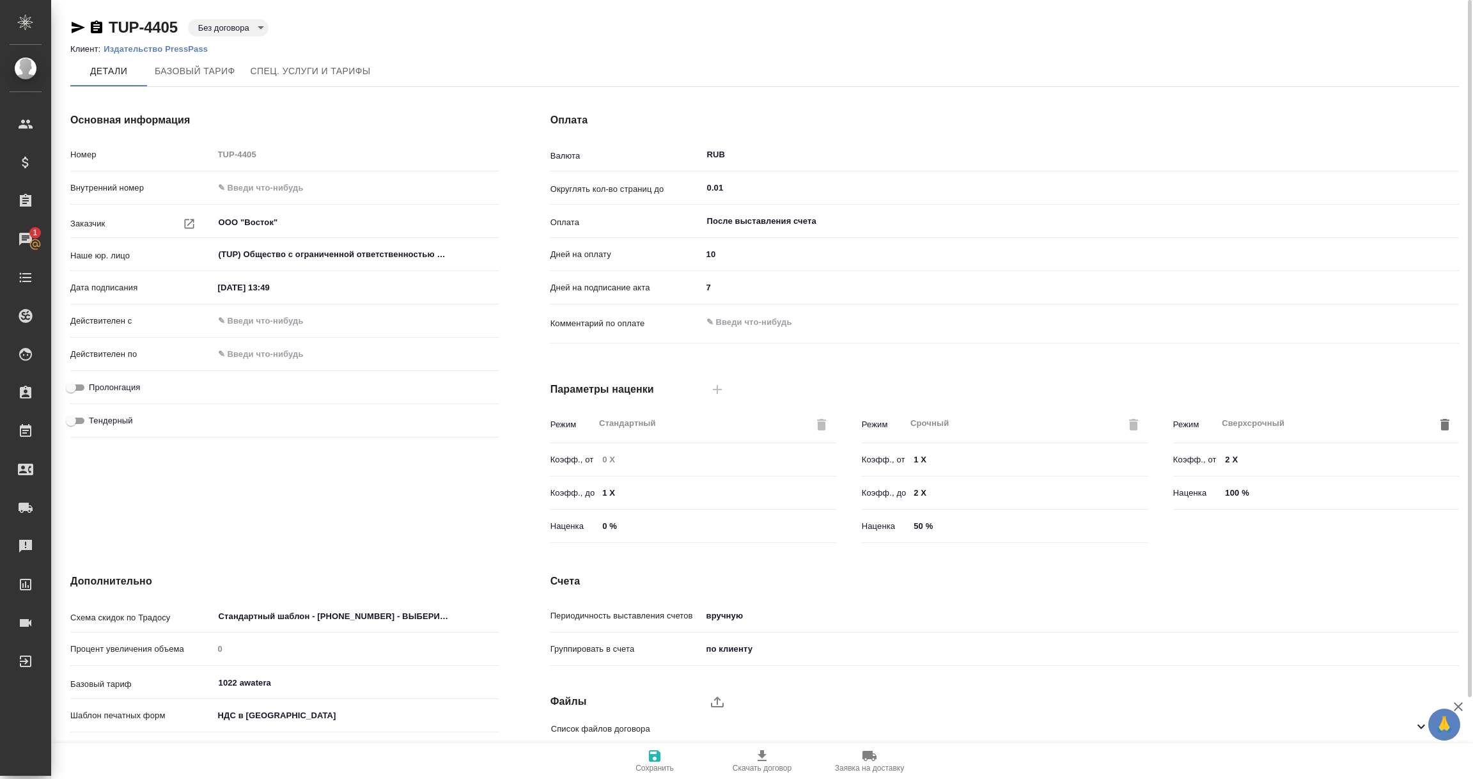
click at [114, 53] on li "Клиент: Издательство PressPass" at bounding box center [143, 49] width 147 height 13
click at [114, 51] on p "Издательство PressPass" at bounding box center [161, 49] width 114 height 10
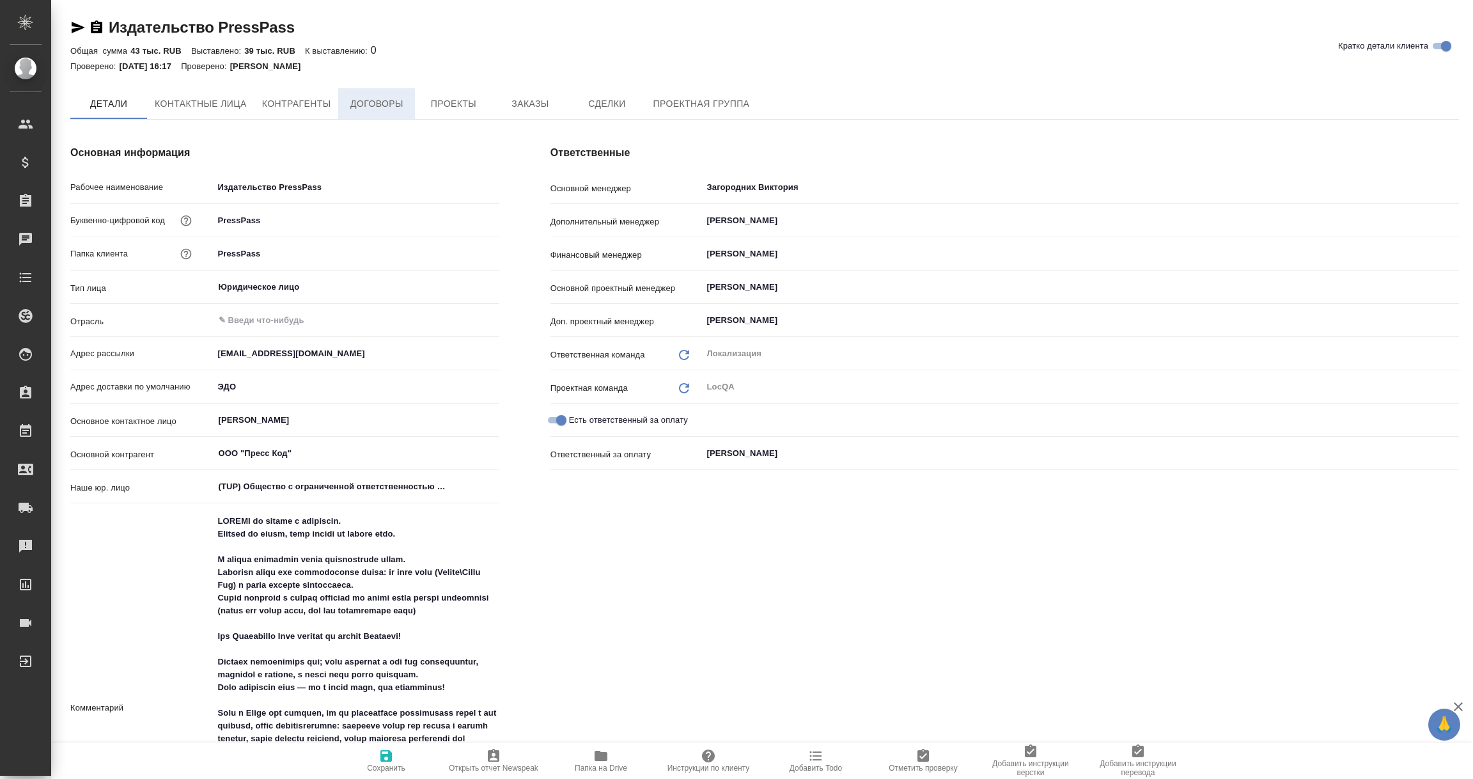
type textarea "x"
click at [366, 100] on span "Договоры" at bounding box center [376, 105] width 61 height 16
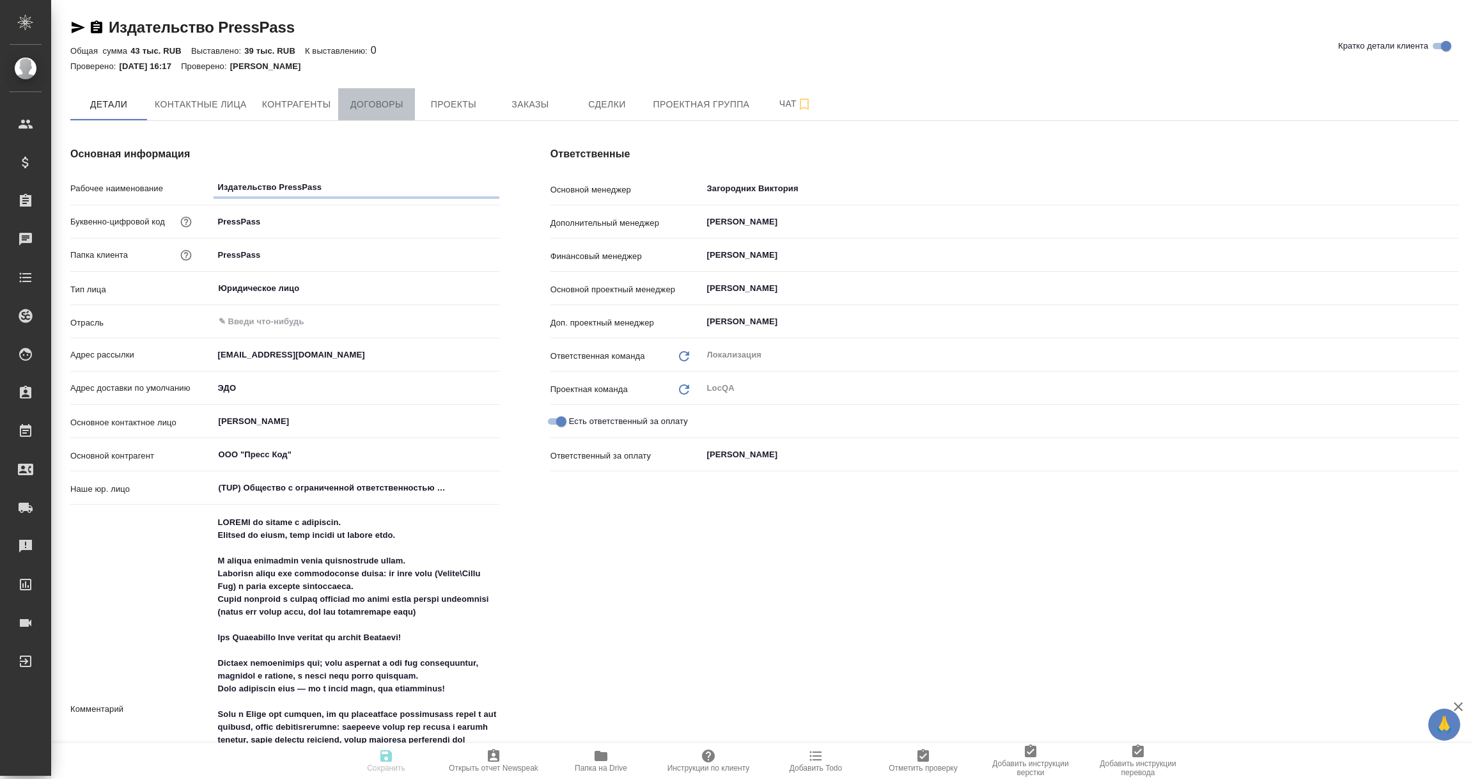
type textarea "x"
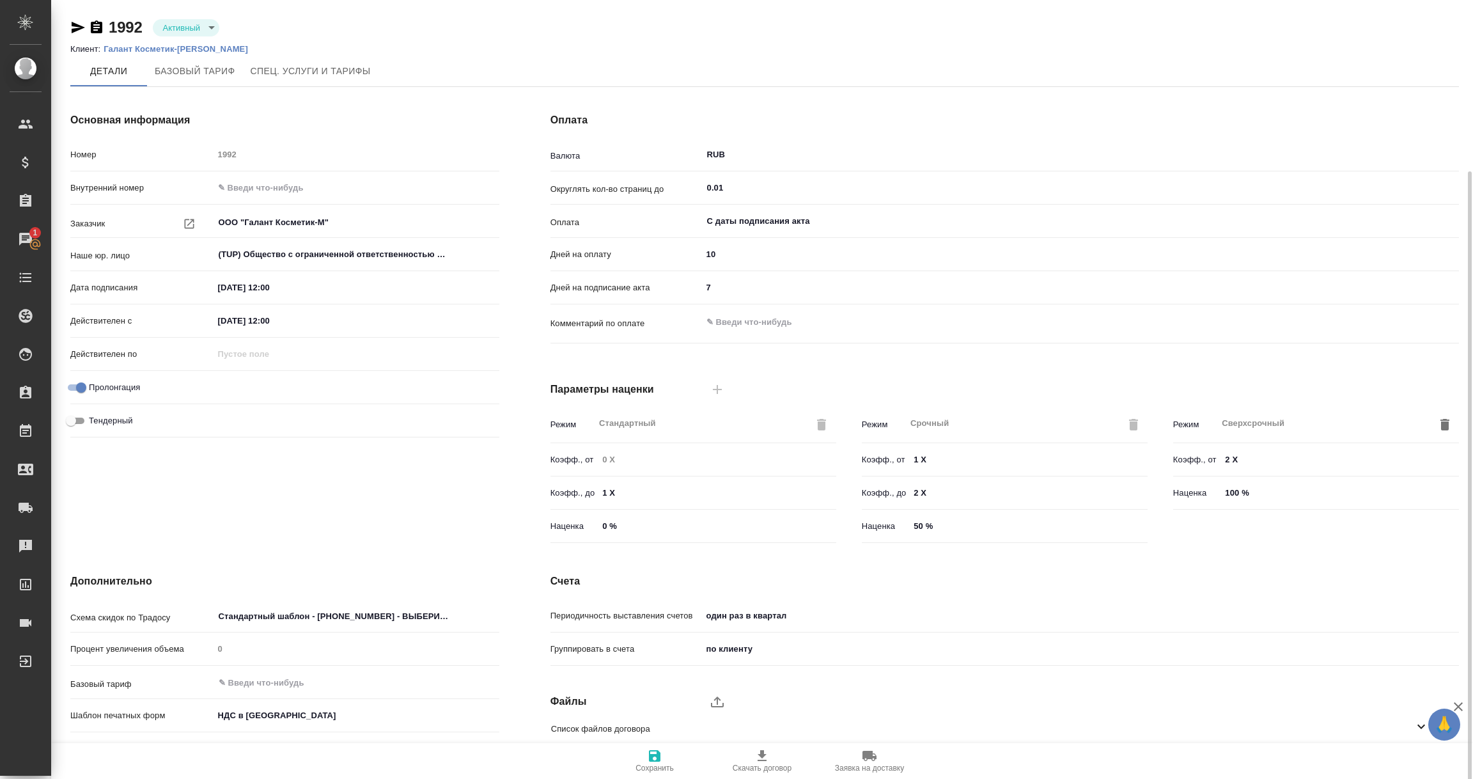
scroll to position [90, 0]
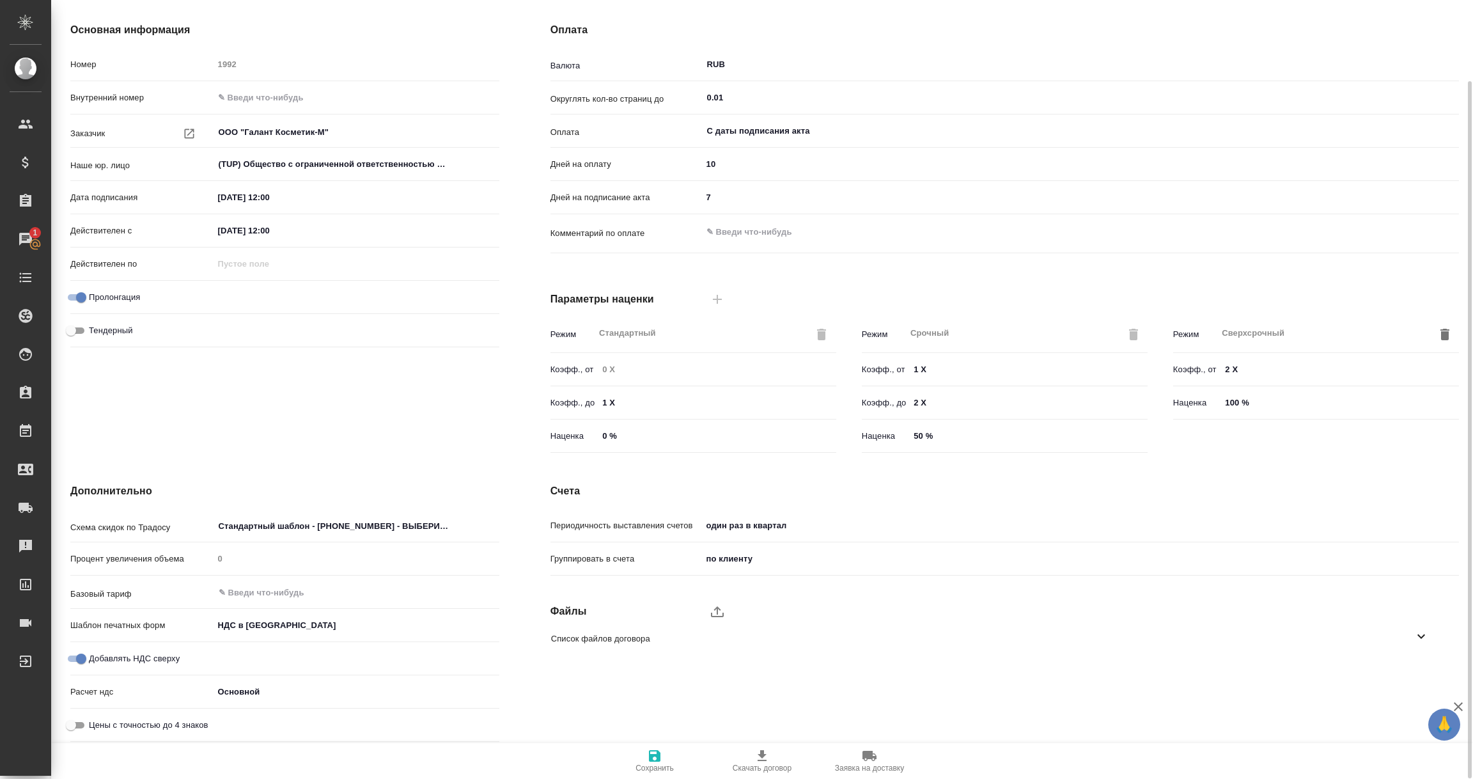
click at [1421, 635] on icon at bounding box center [1421, 635] width 15 height 15
click at [1403, 714] on icon "button" at bounding box center [1405, 710] width 15 height 15
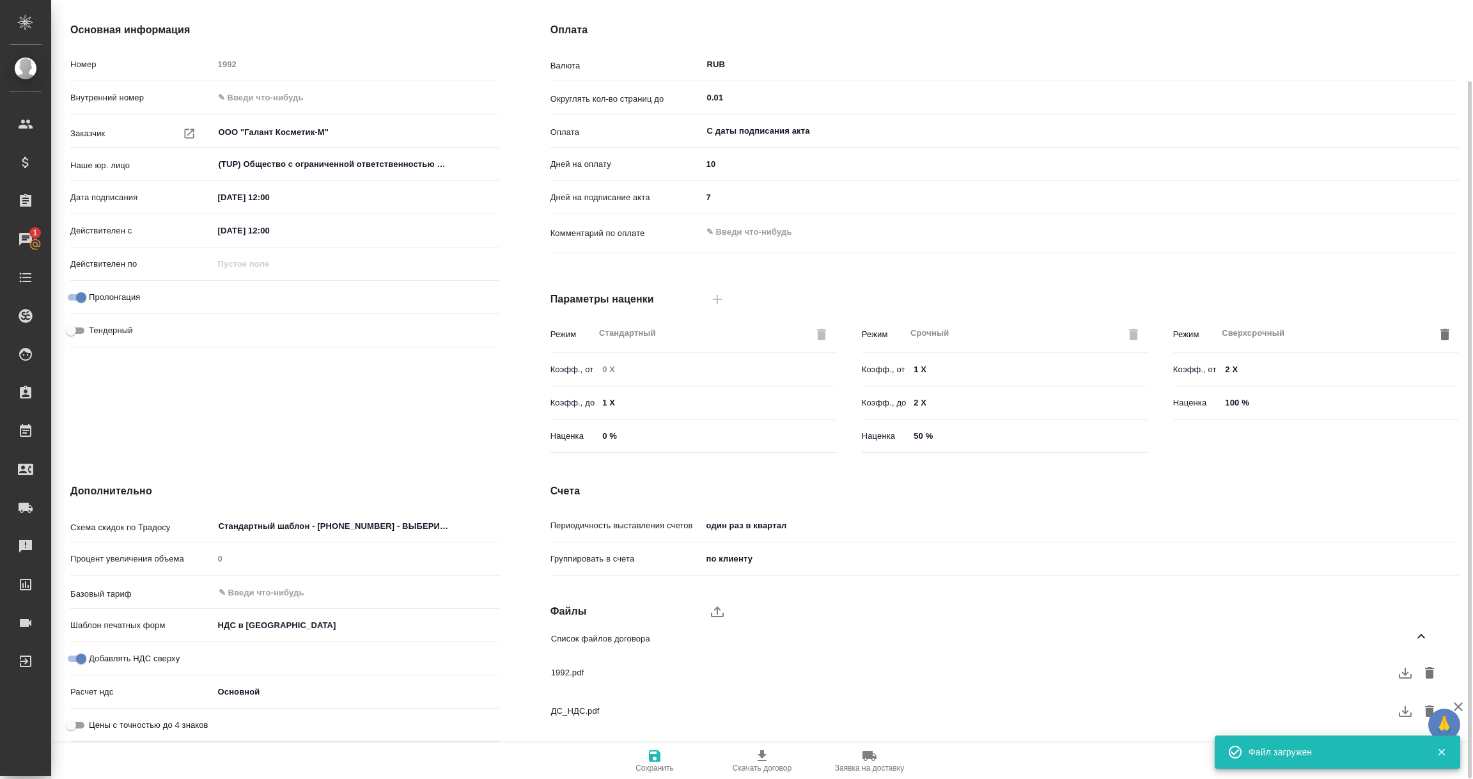
click at [267, 624] on body "🙏 .cls-1 fill:#fff; AWATERA [PERSON_NAME] Спецификации Заказы 1 Чаты Todo Проек…" at bounding box center [736, 389] width 1473 height 779
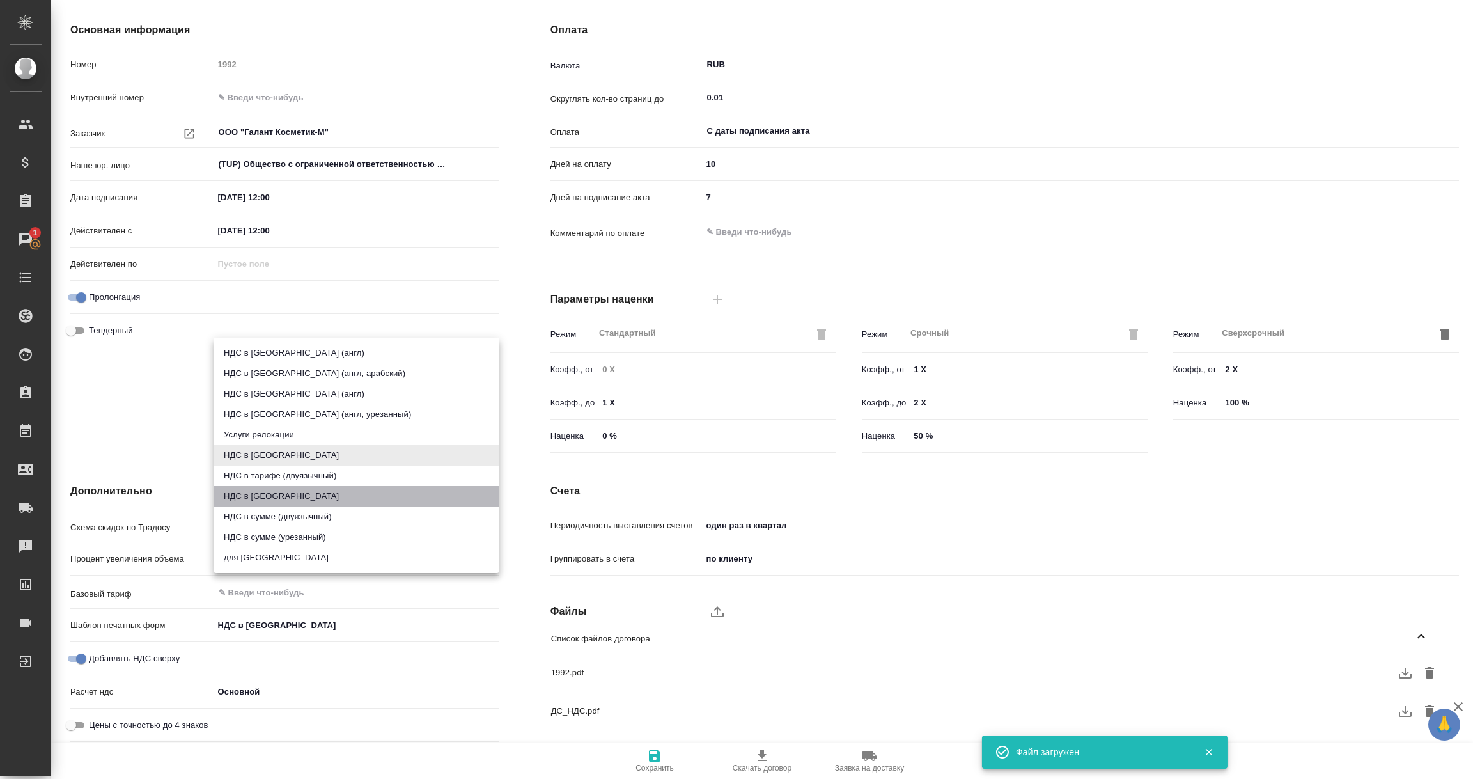
click at [267, 494] on li "НДС в [GEOGRAPHIC_DATA]" at bounding box center [357, 496] width 286 height 20
type input "russian2"
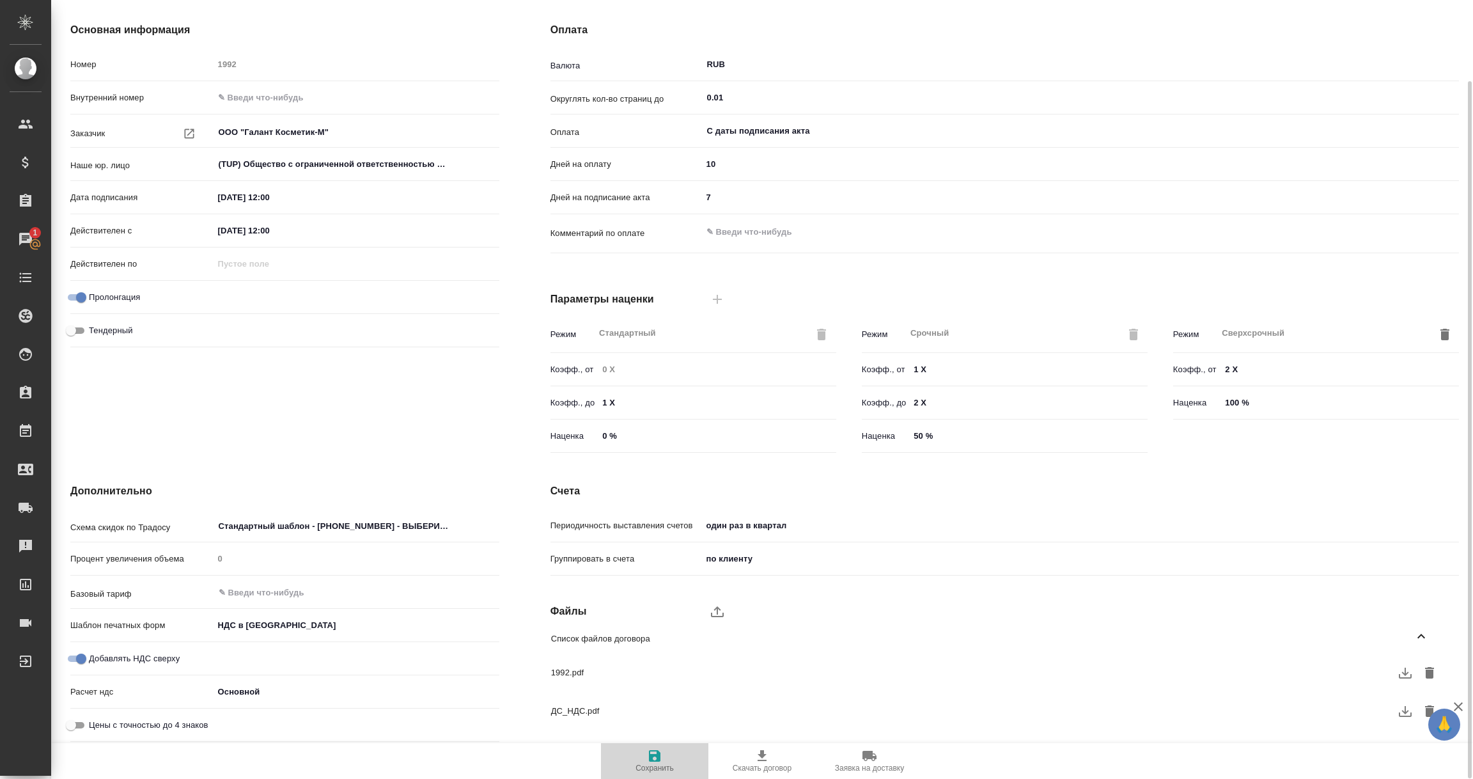
click at [659, 755] on icon "button" at bounding box center [655, 756] width 12 height 12
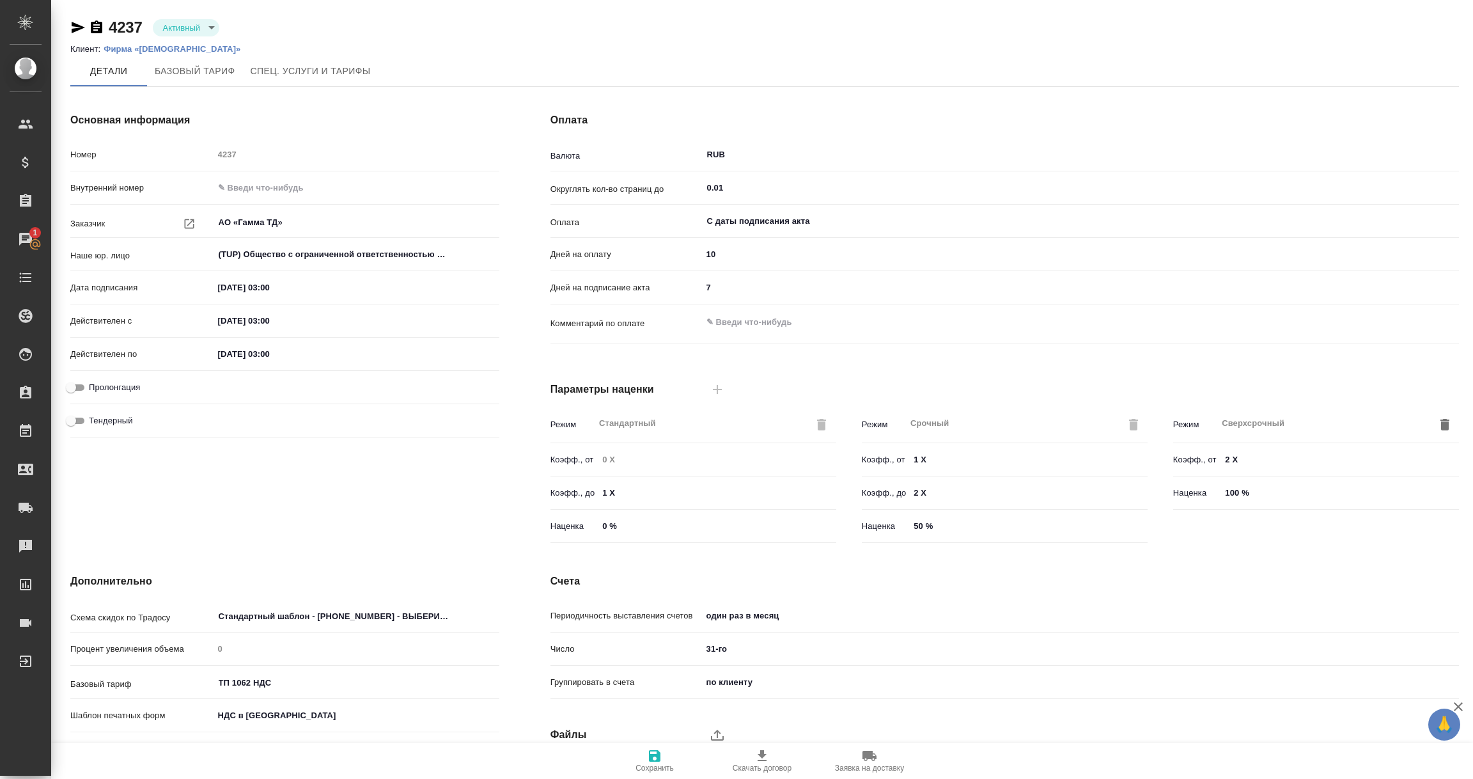
scroll to position [90, 0]
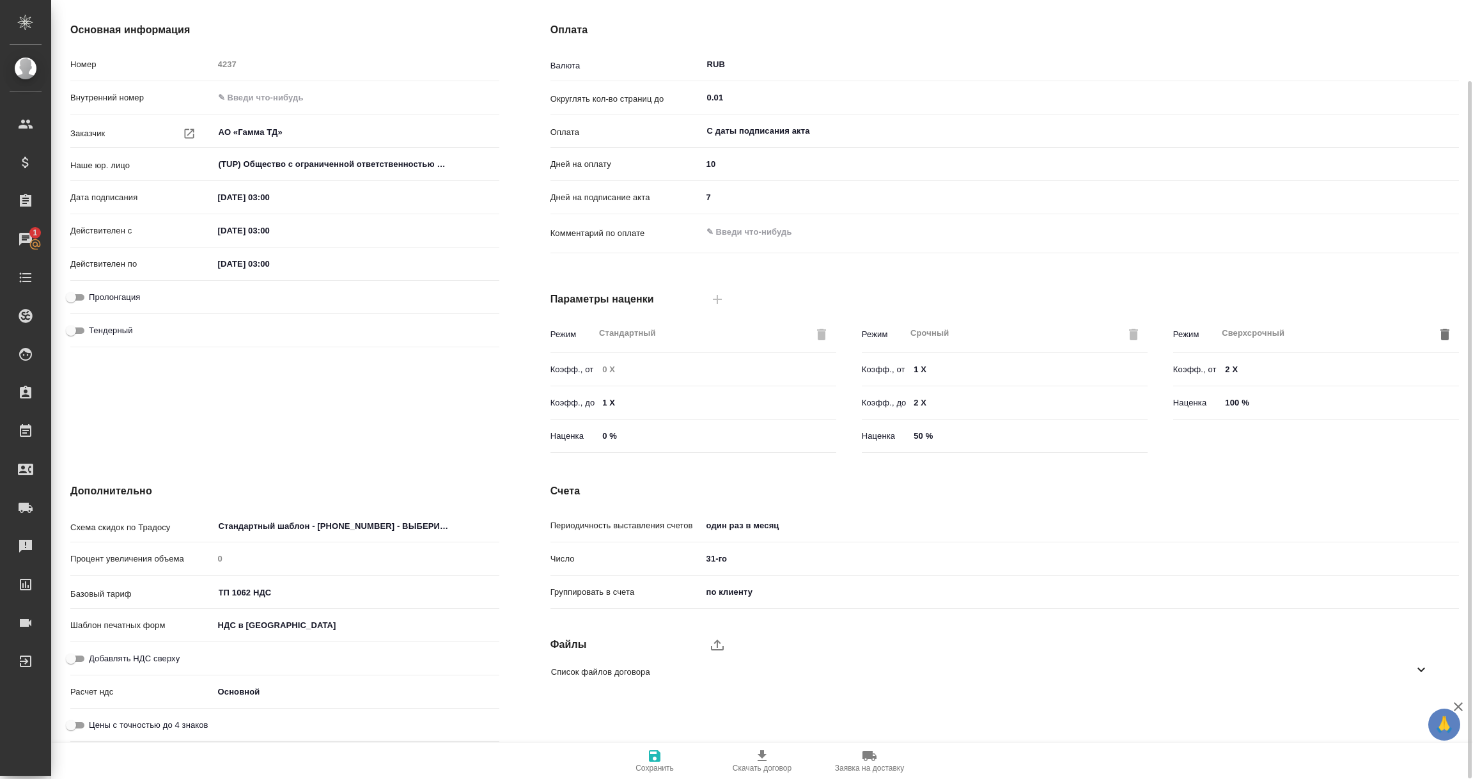
click at [1424, 669] on icon at bounding box center [1421, 669] width 15 height 15
click at [1402, 705] on icon "button" at bounding box center [1405, 705] width 15 height 15
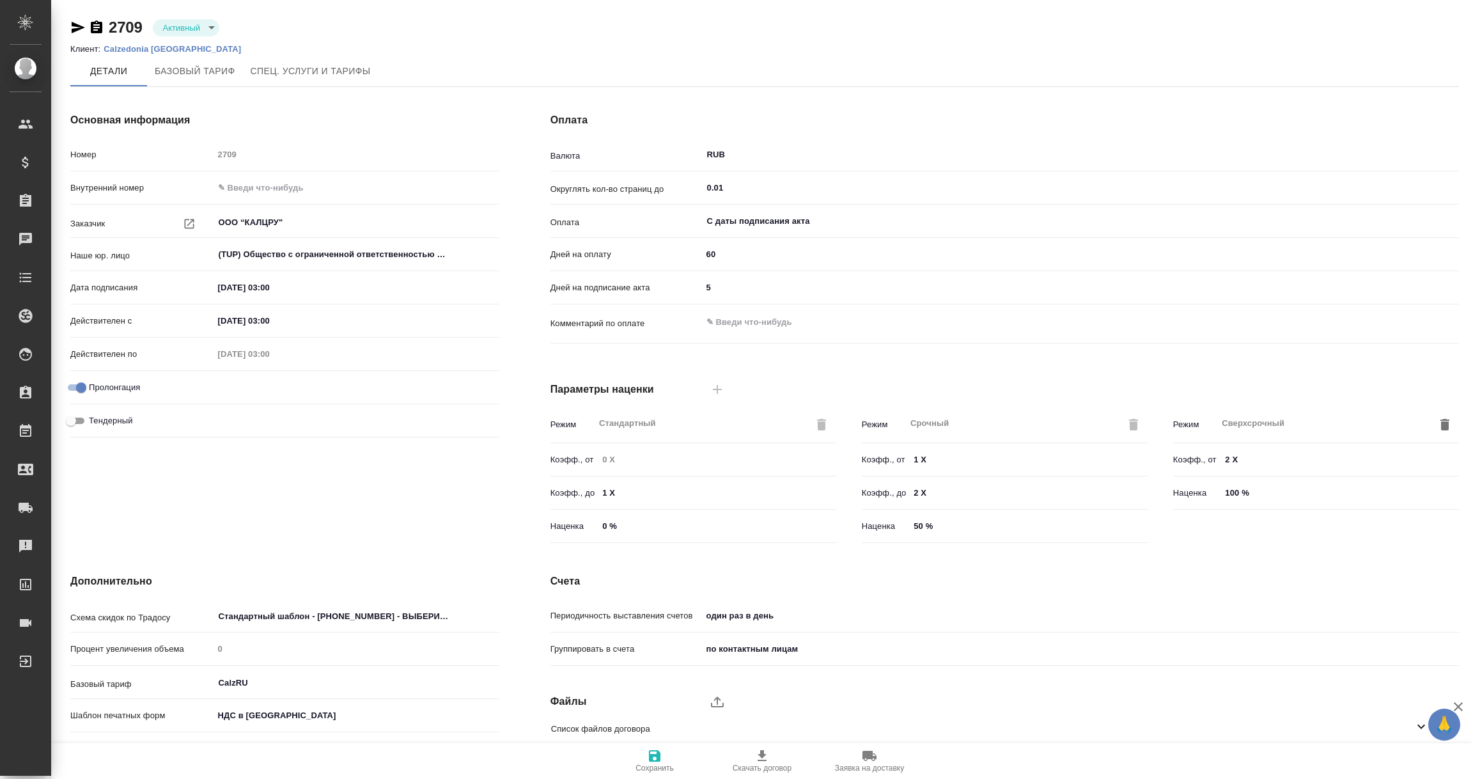
scroll to position [90, 0]
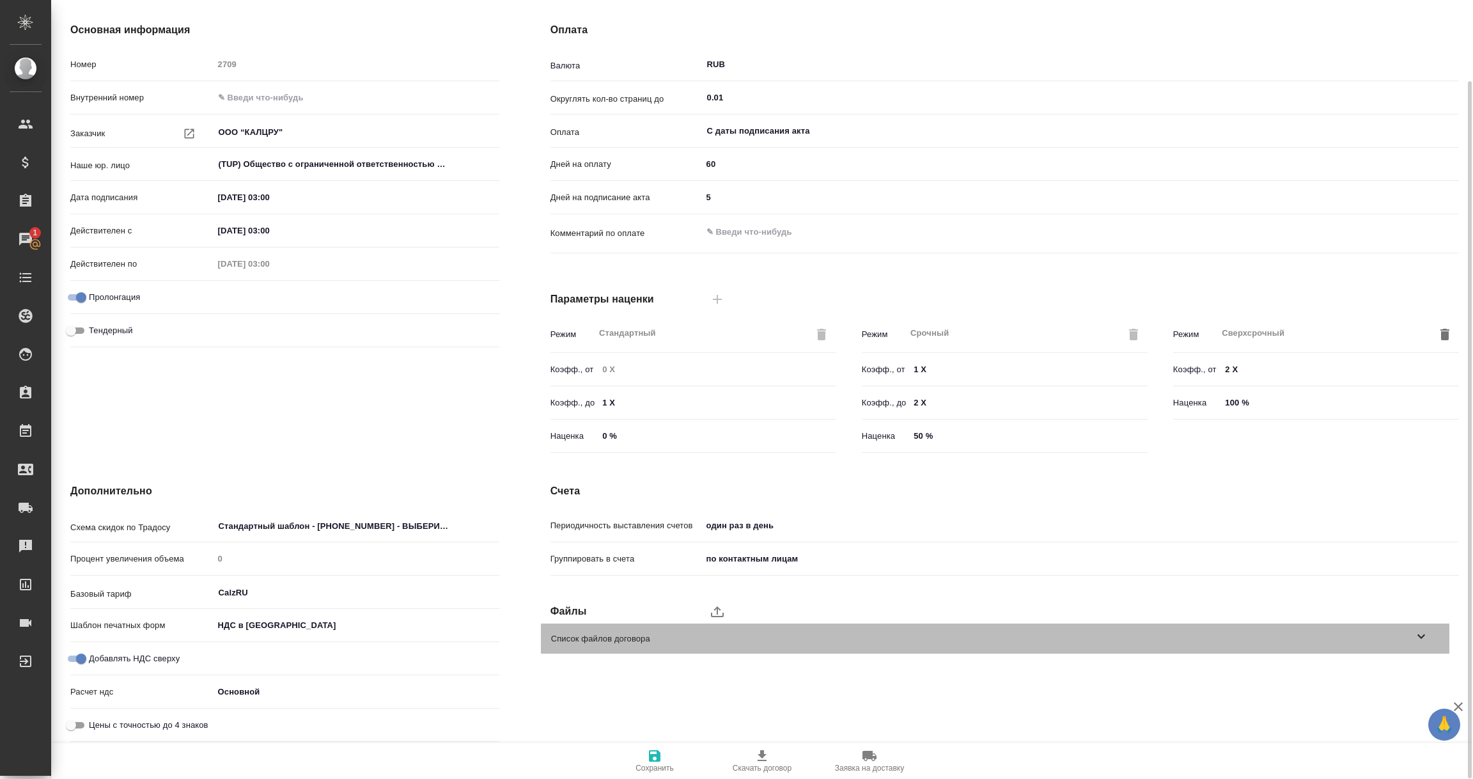
click at [1418, 636] on icon at bounding box center [1421, 635] width 15 height 15
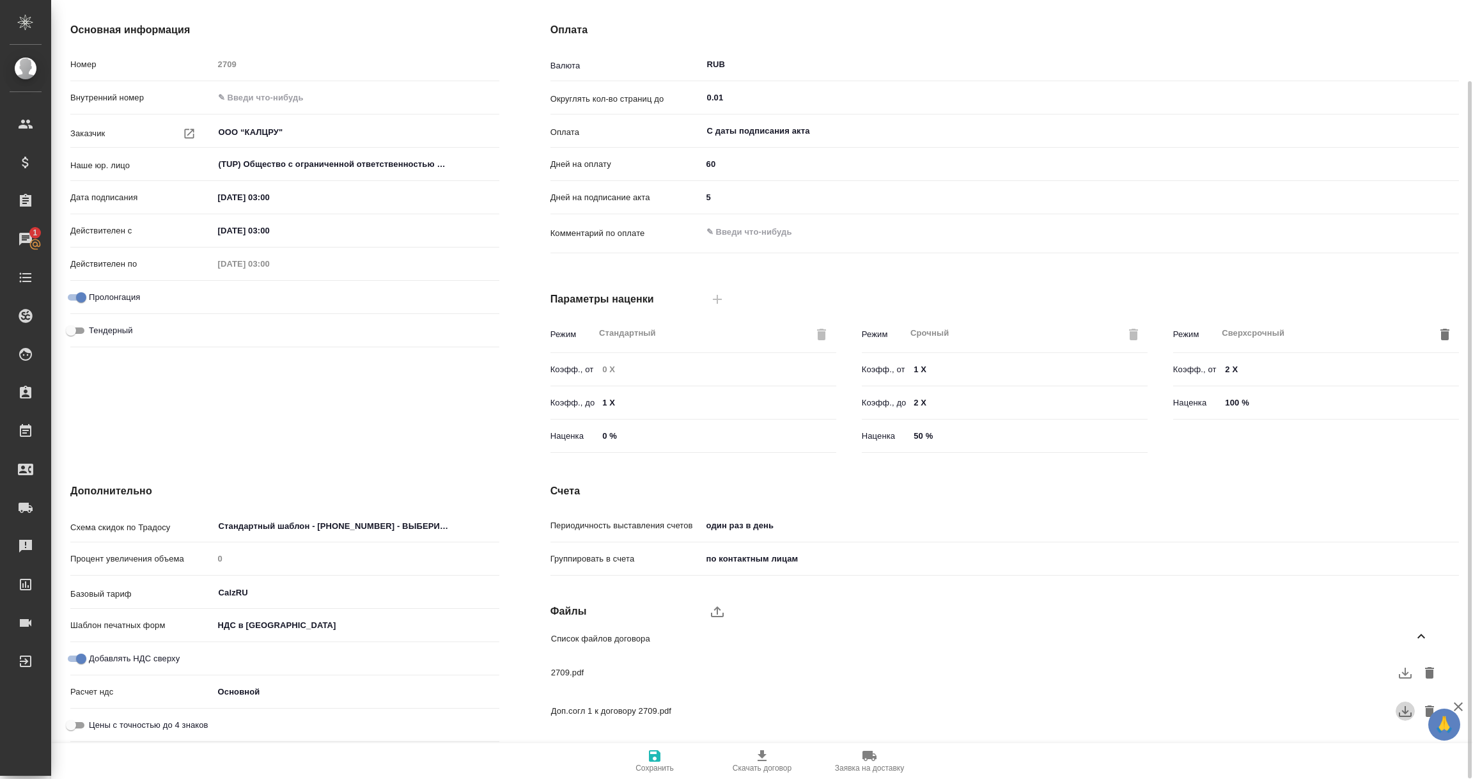
click at [1403, 710] on icon "button" at bounding box center [1405, 710] width 15 height 15
click at [261, 620] on body "🙏 .cls-1 fill:#fff; AWATERA Vorobyova Ekaterina Клиенты Спецификации Заказы 1 Ч…" at bounding box center [736, 389] width 1473 height 779
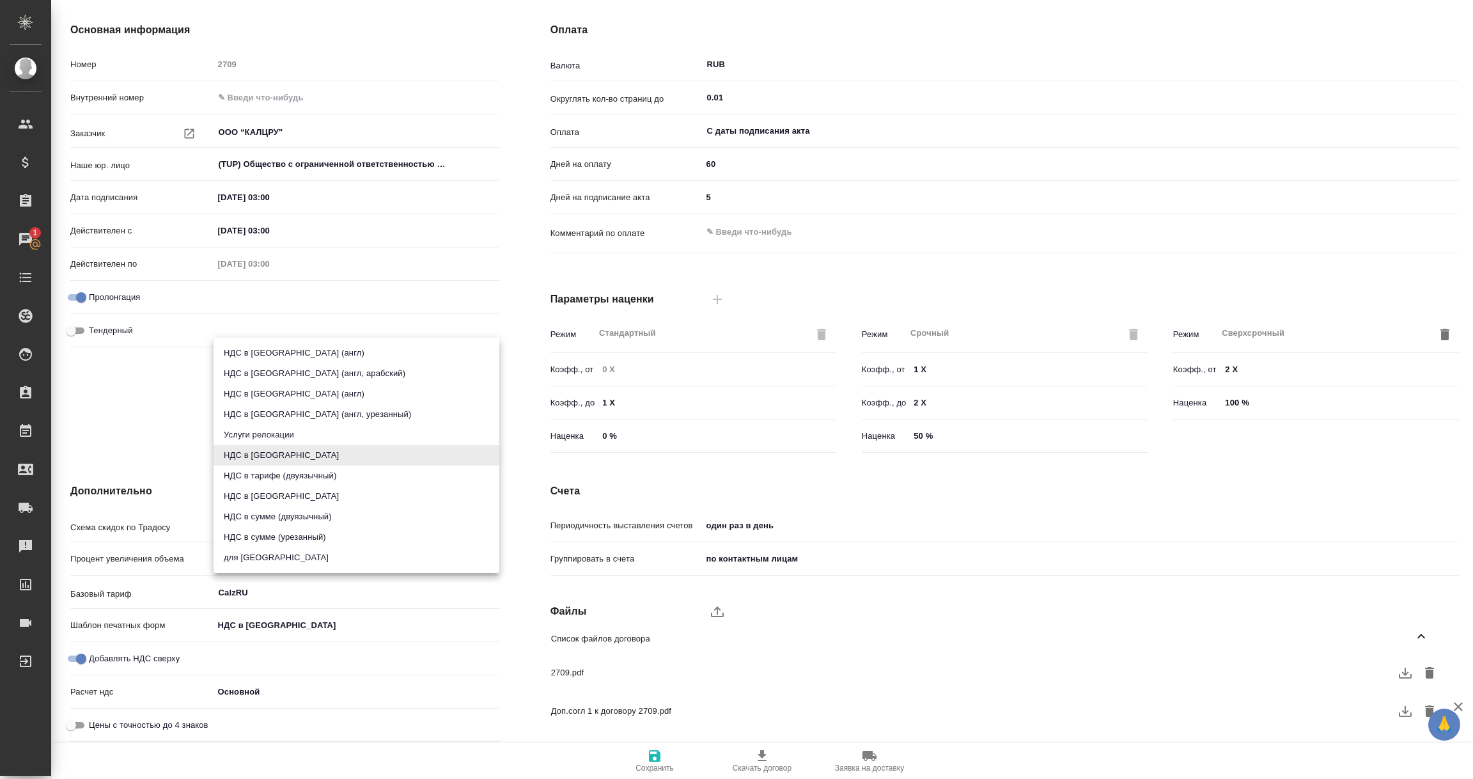
click at [252, 494] on li "НДС в [GEOGRAPHIC_DATA]" at bounding box center [357, 496] width 286 height 20
type input "russian2"
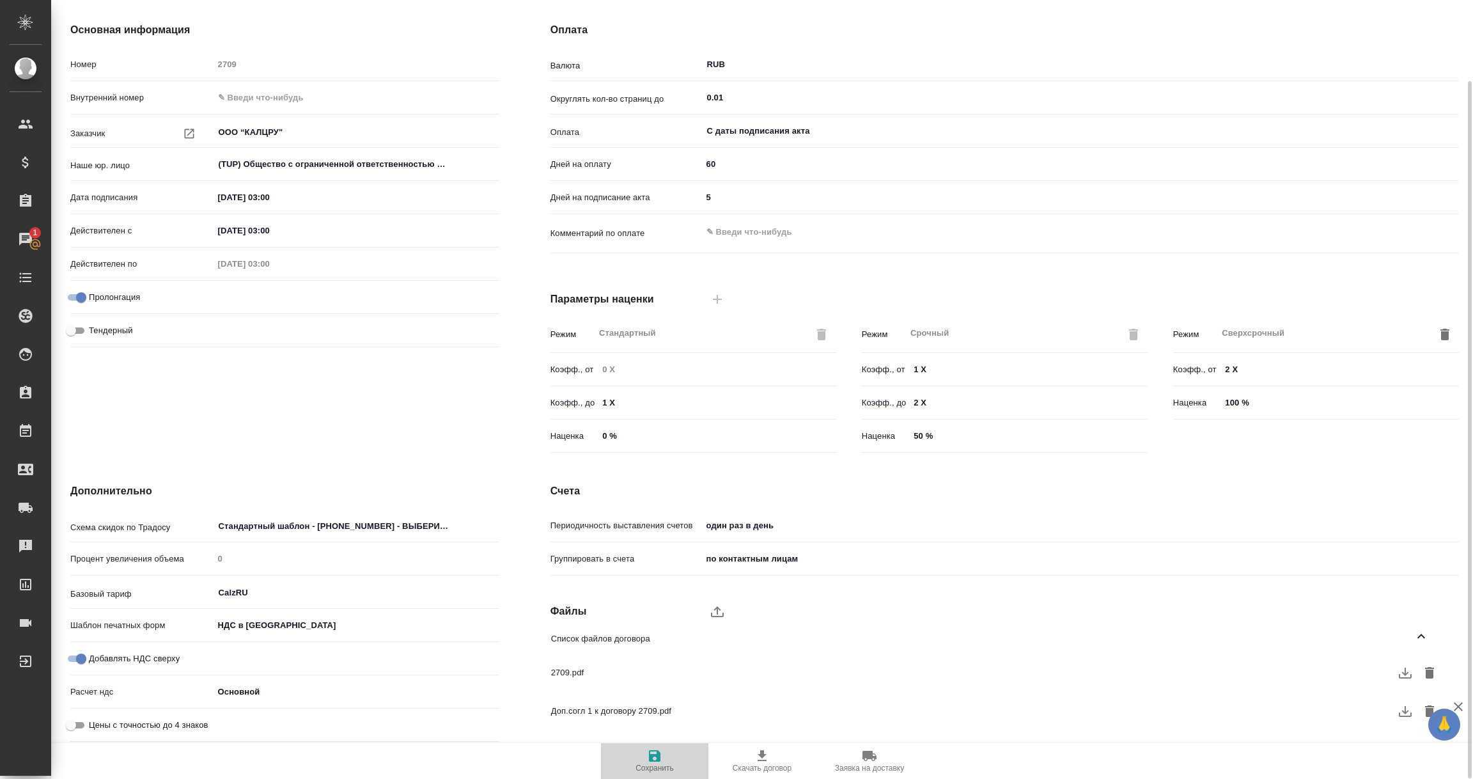
click at [660, 756] on icon "button" at bounding box center [654, 755] width 15 height 15
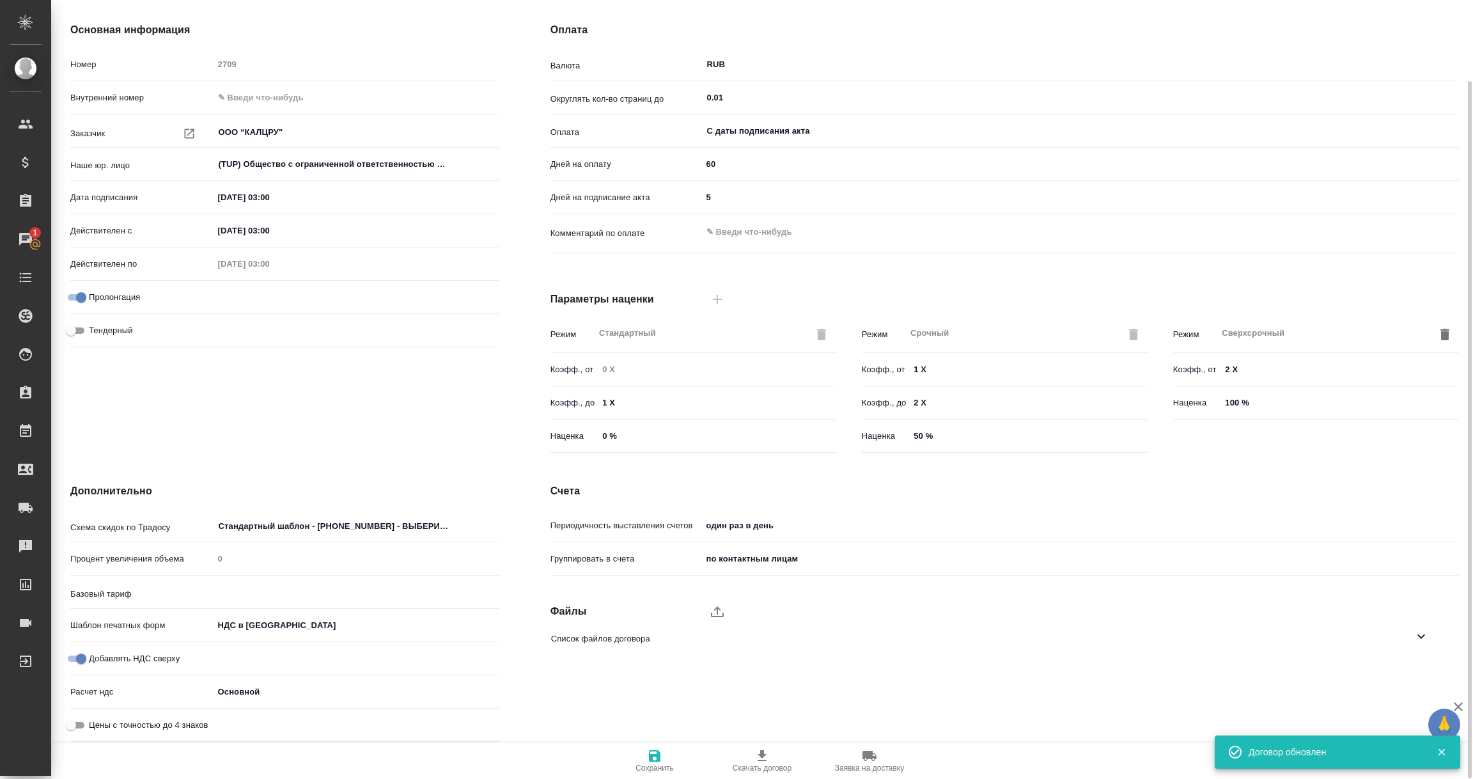
type input "CalzRU"
click at [389, 634] on body "🙏 .cls-1 fill:#fff; AWATERA Vorobyova Ekaterina Клиенты Спецификации Заказы 1 Ч…" at bounding box center [736, 389] width 1473 height 779
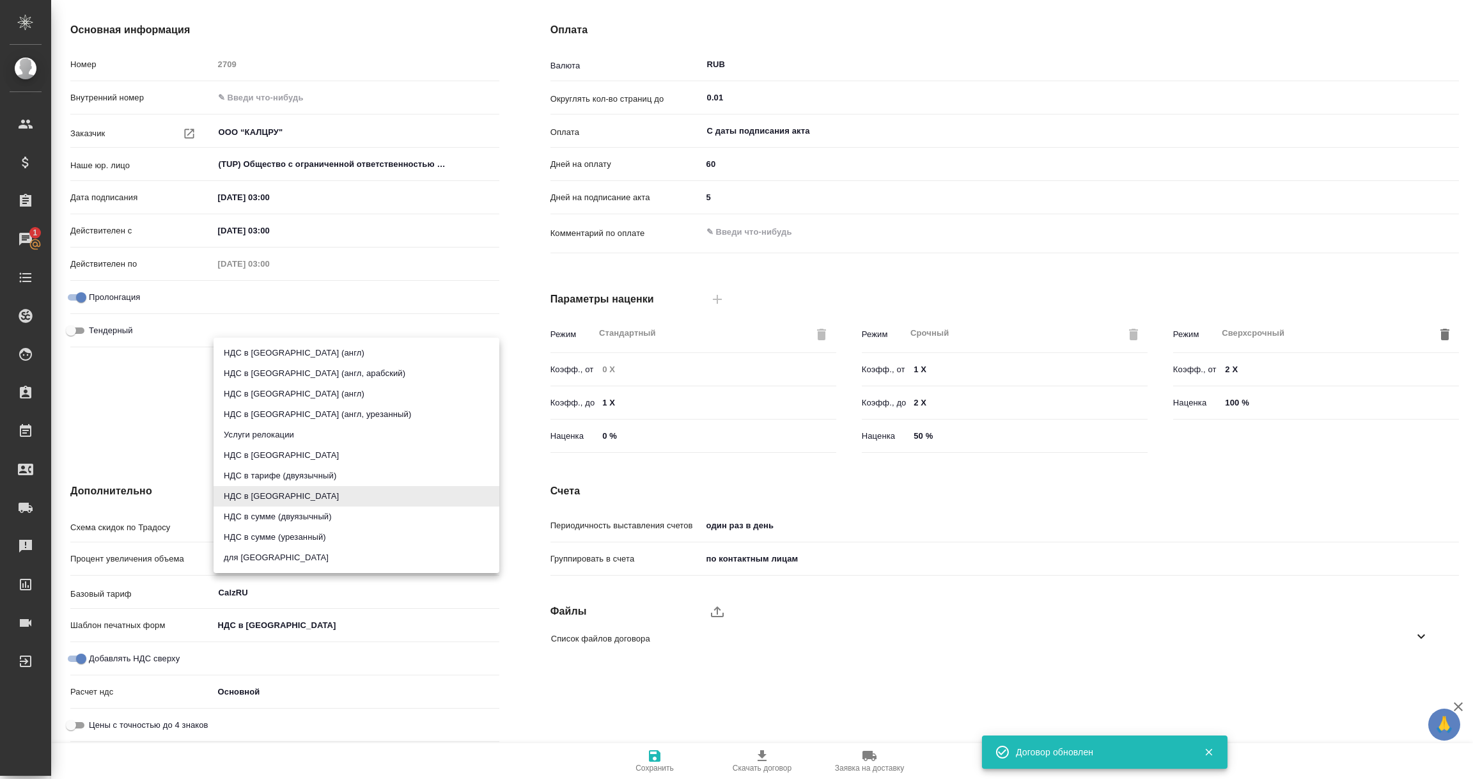
click at [979, 662] on div at bounding box center [736, 389] width 1473 height 779
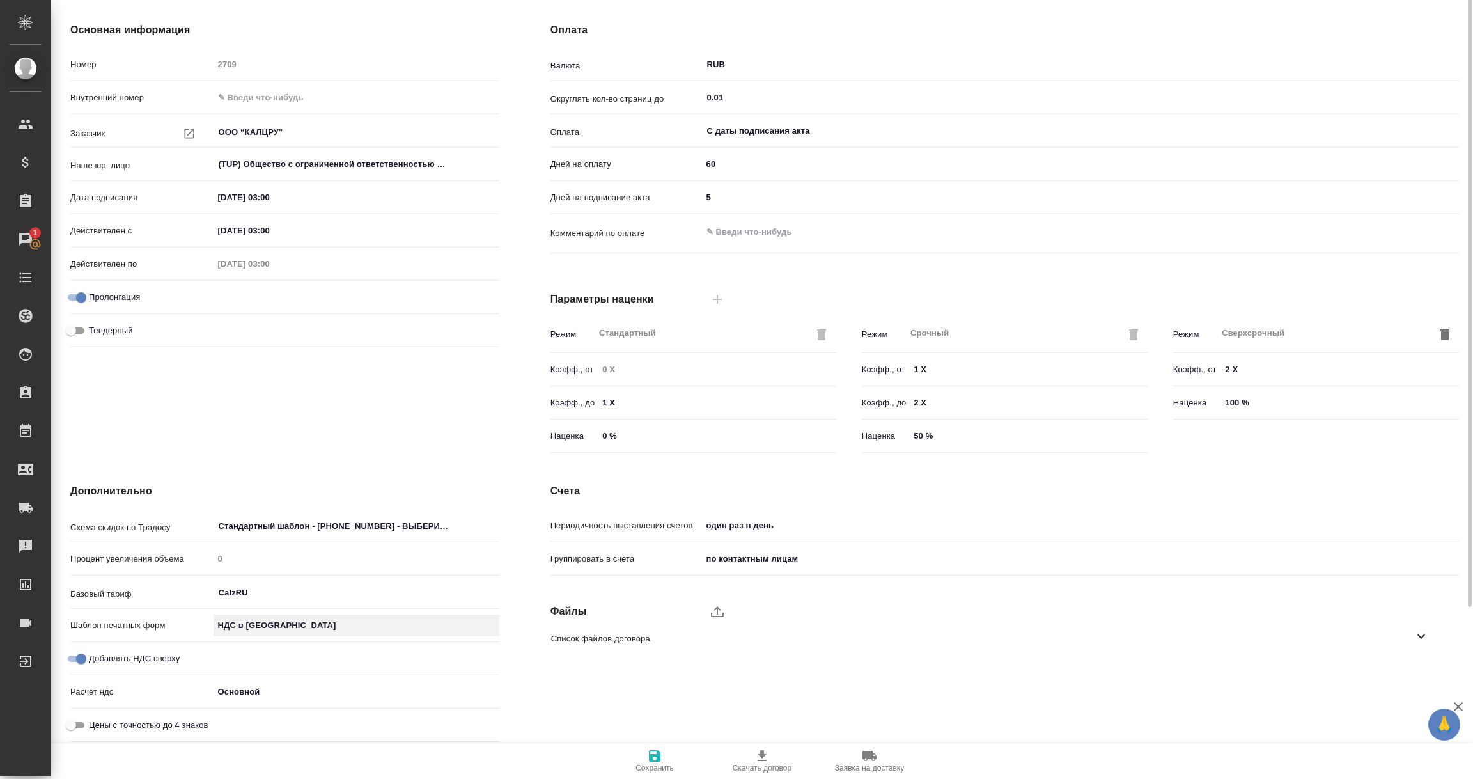
scroll to position [0, 0]
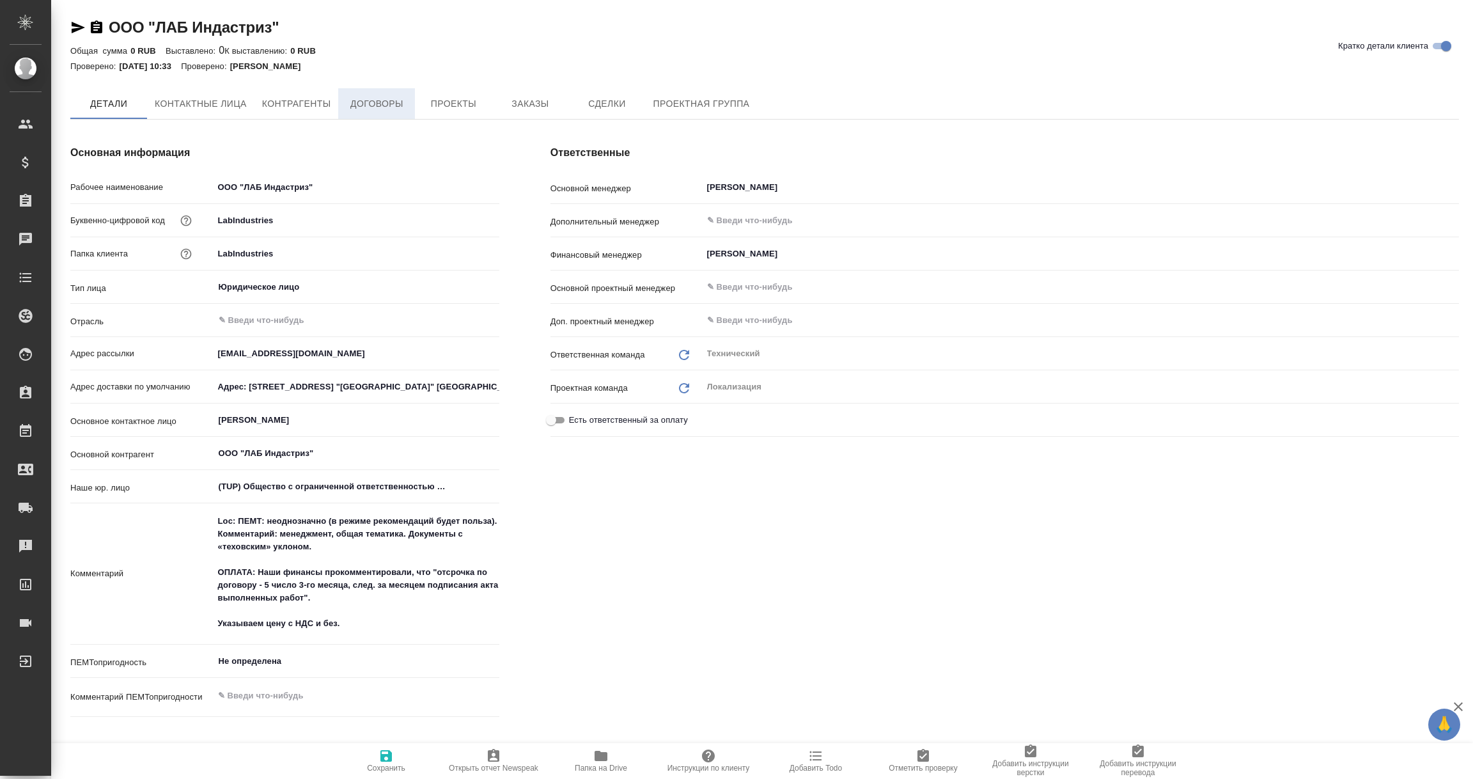
click at [370, 105] on span "Договоры" at bounding box center [376, 104] width 61 height 16
type textarea "x"
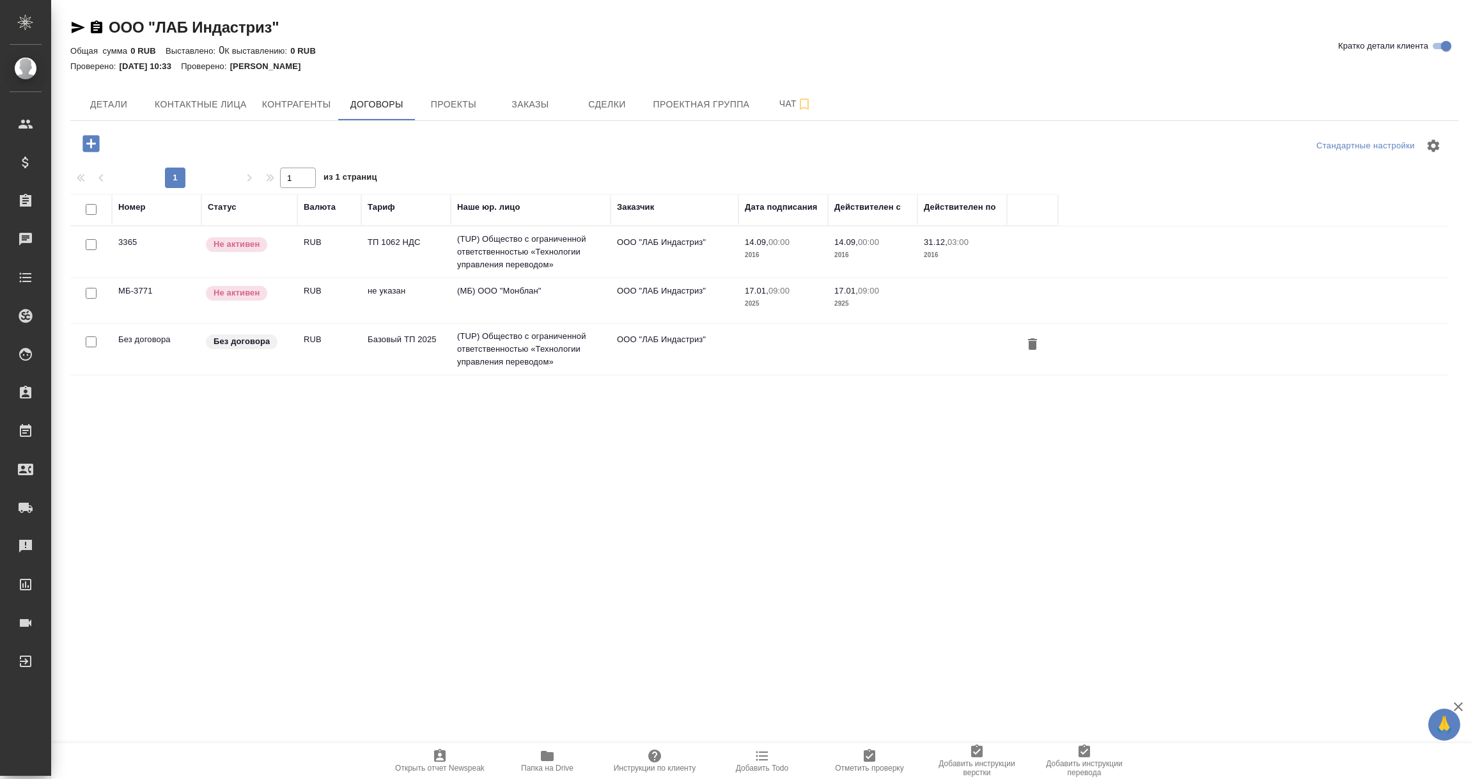
click at [244, 348] on div "Без договора" at bounding box center [242, 341] width 72 height 15
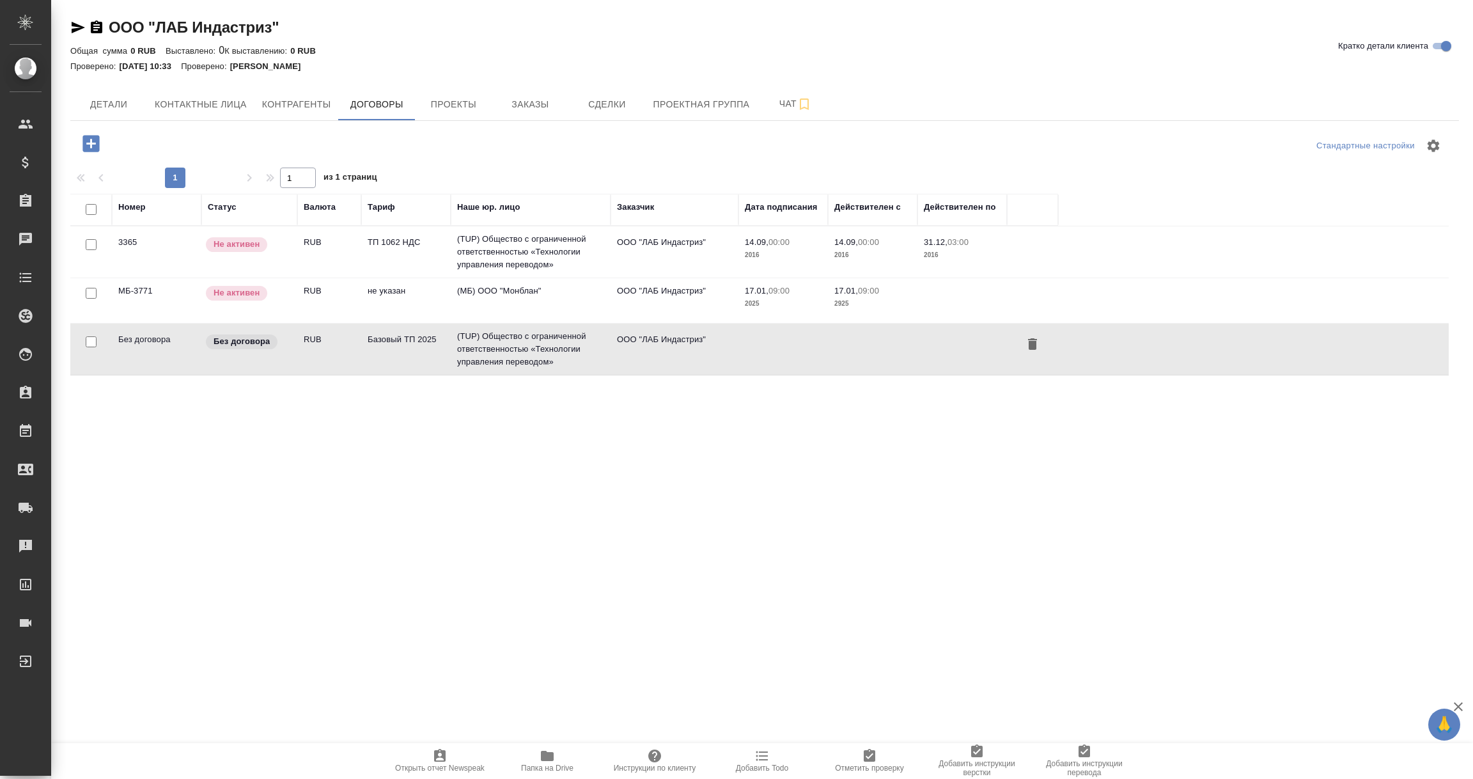
click at [244, 348] on div "Без договора" at bounding box center [242, 341] width 72 height 15
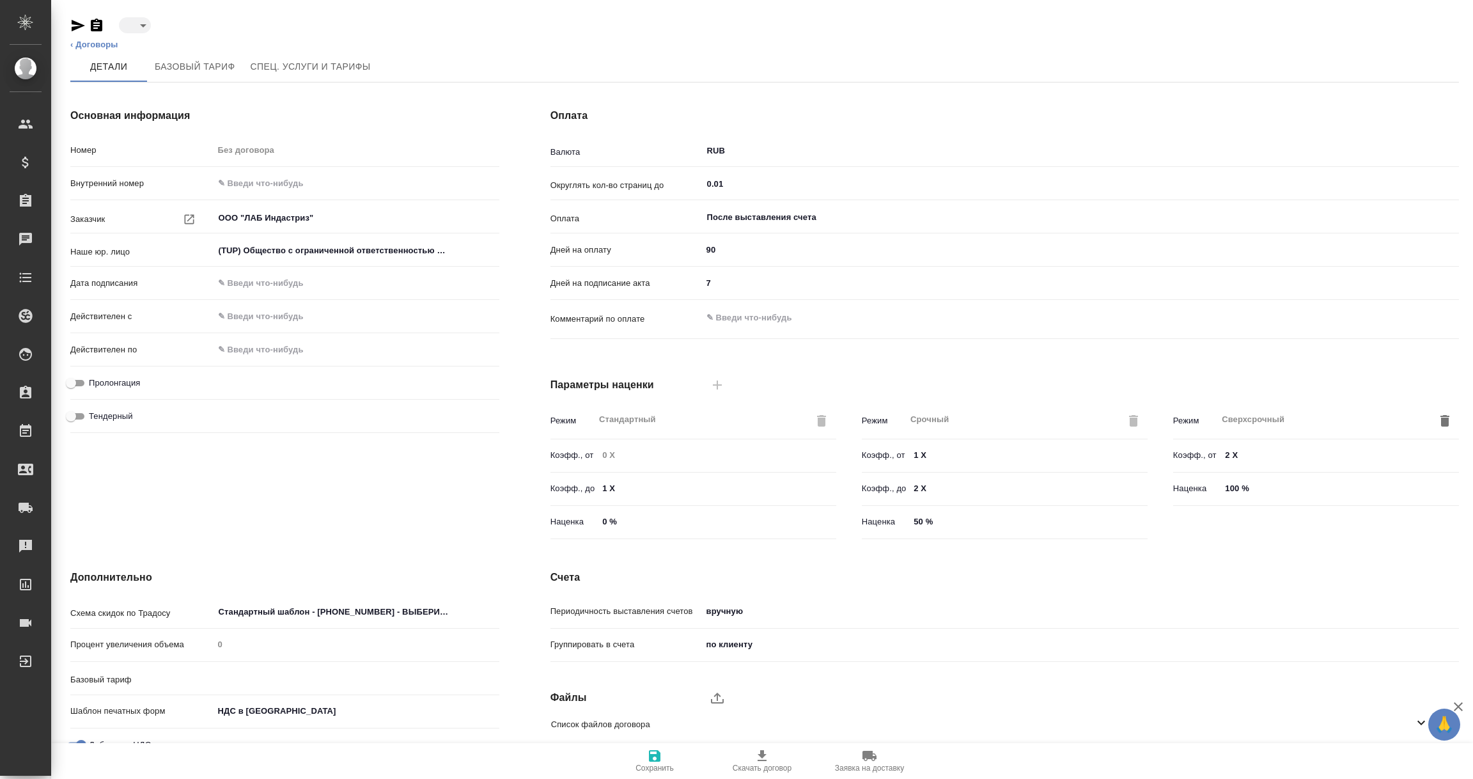
type input "draft"
type input "Базовый ТП 2025"
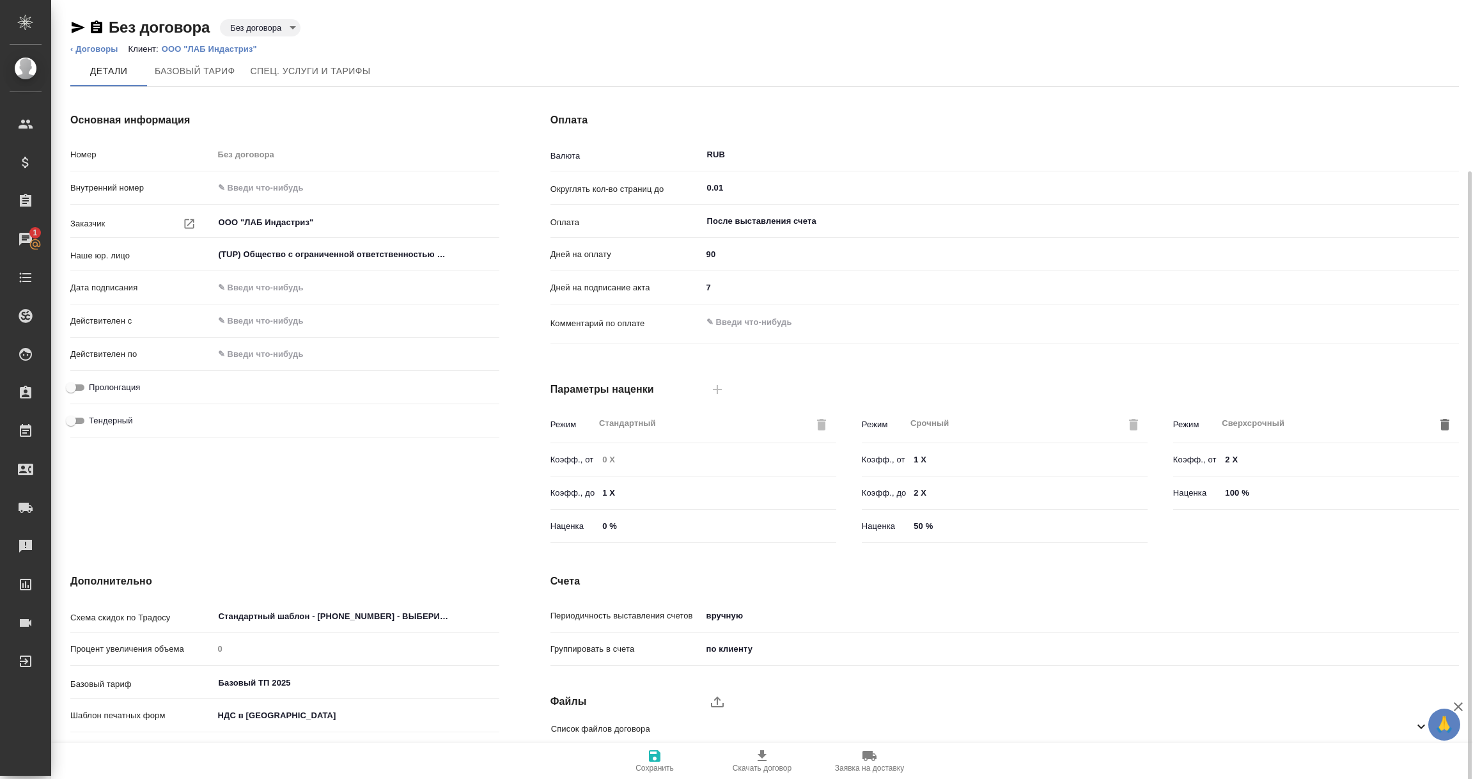
scroll to position [90, 0]
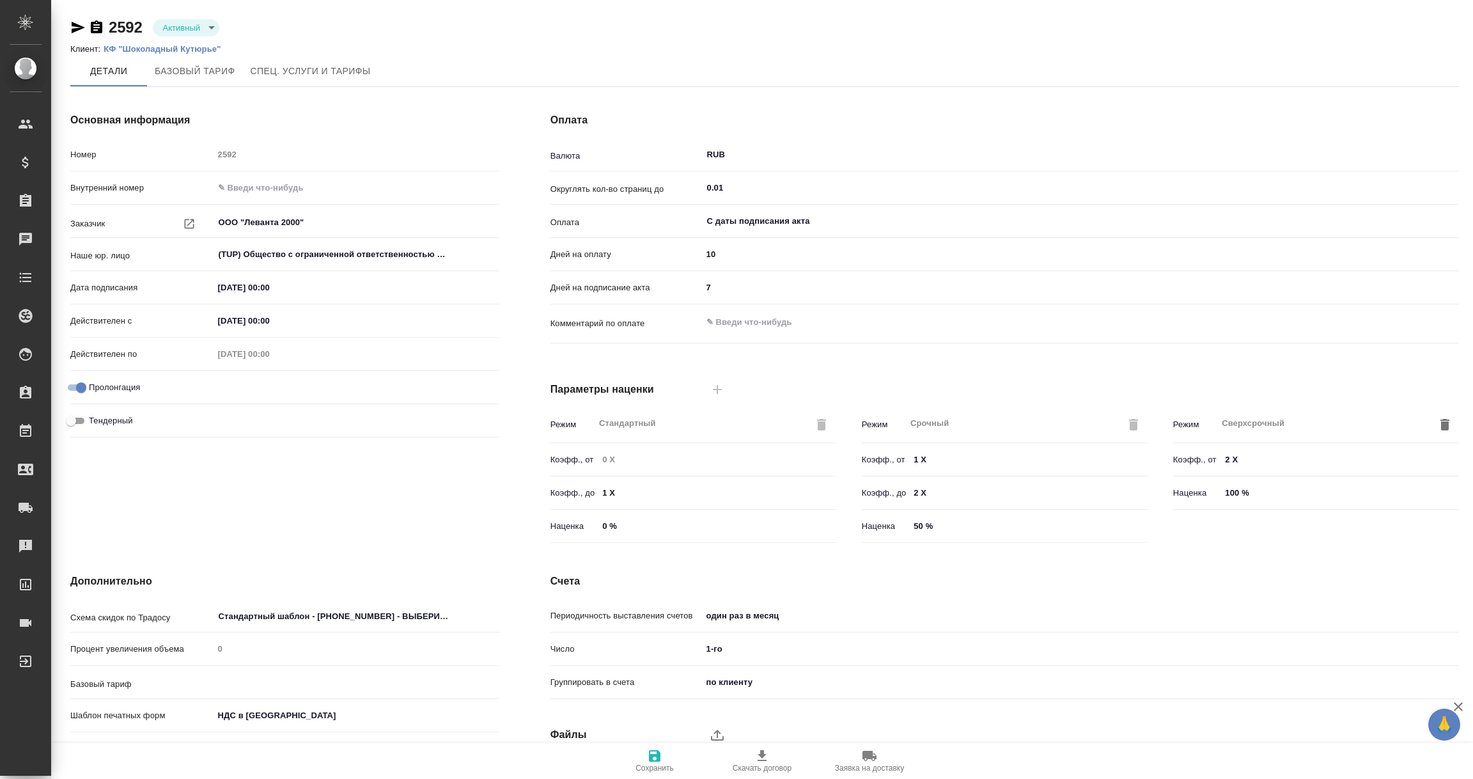
type input "[object Object]"
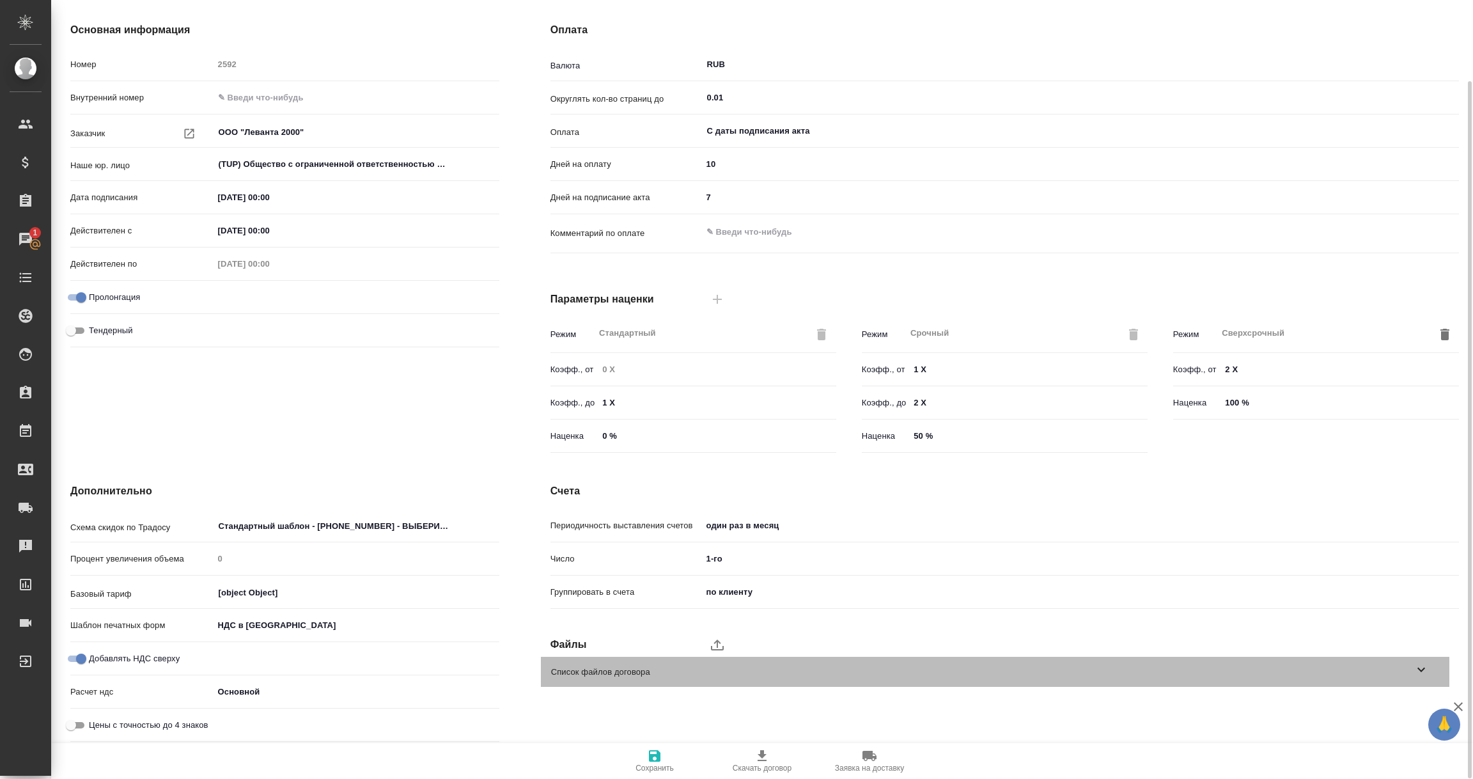
click at [1418, 670] on icon at bounding box center [1421, 669] width 15 height 15
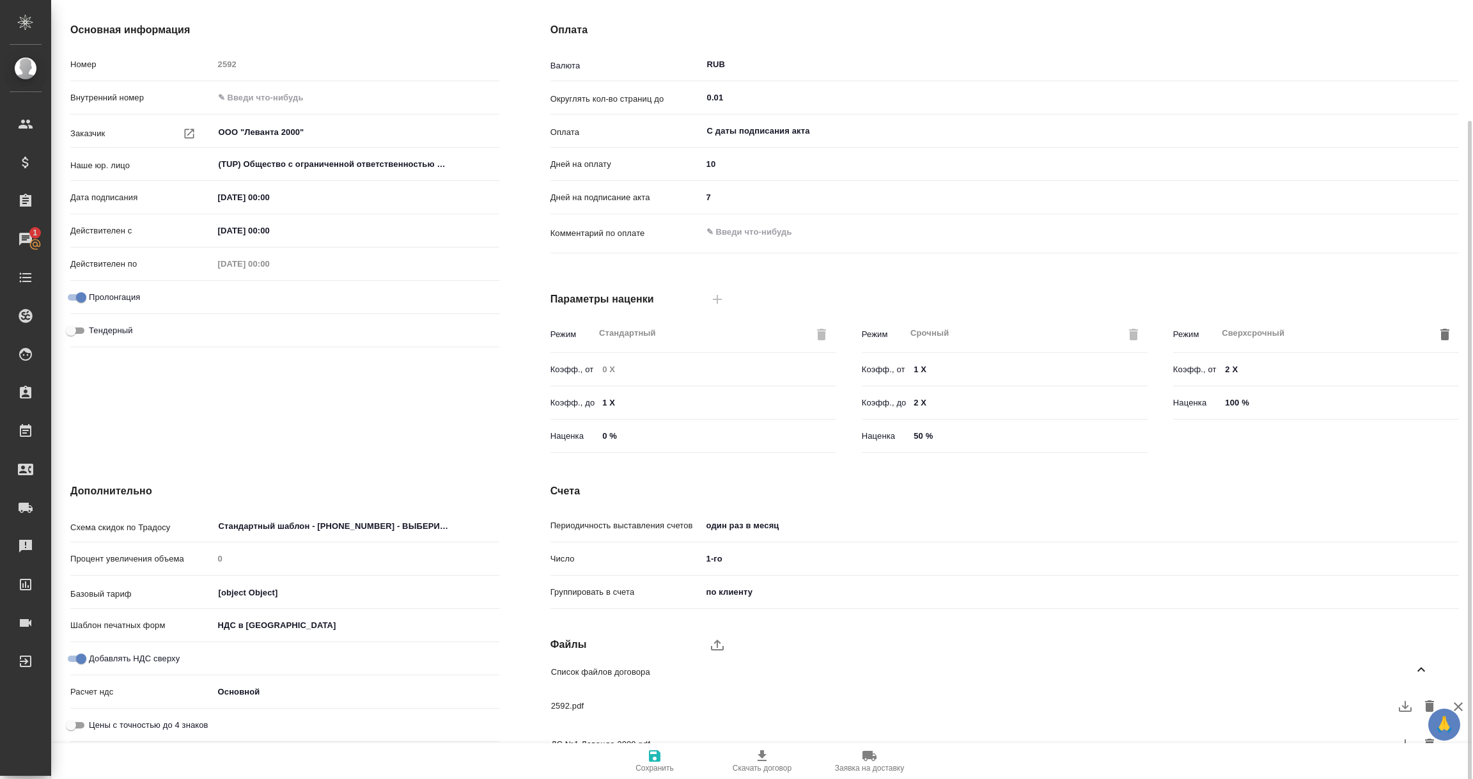
scroll to position [113, 0]
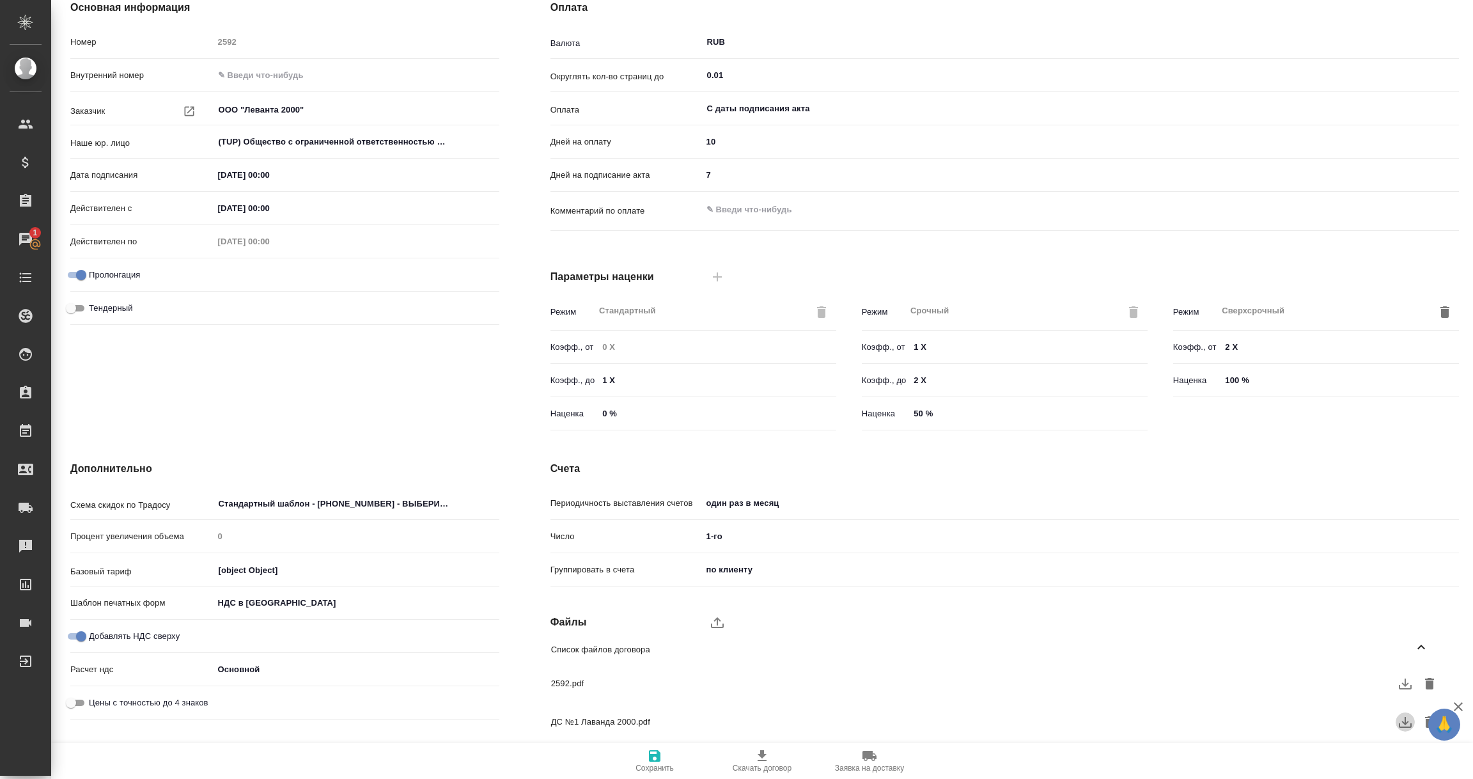
click at [1401, 726] on icon "button" at bounding box center [1405, 721] width 15 height 15
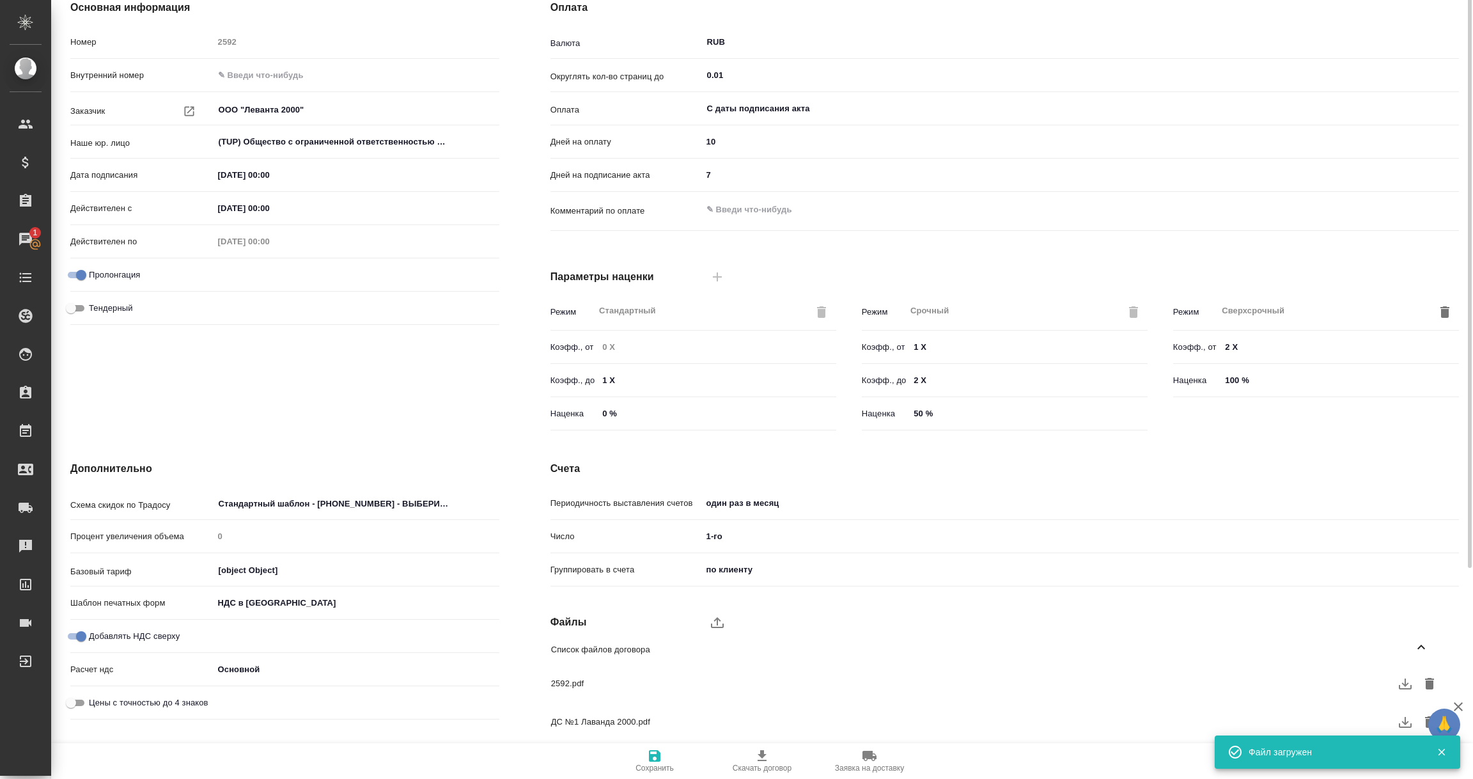
scroll to position [0, 0]
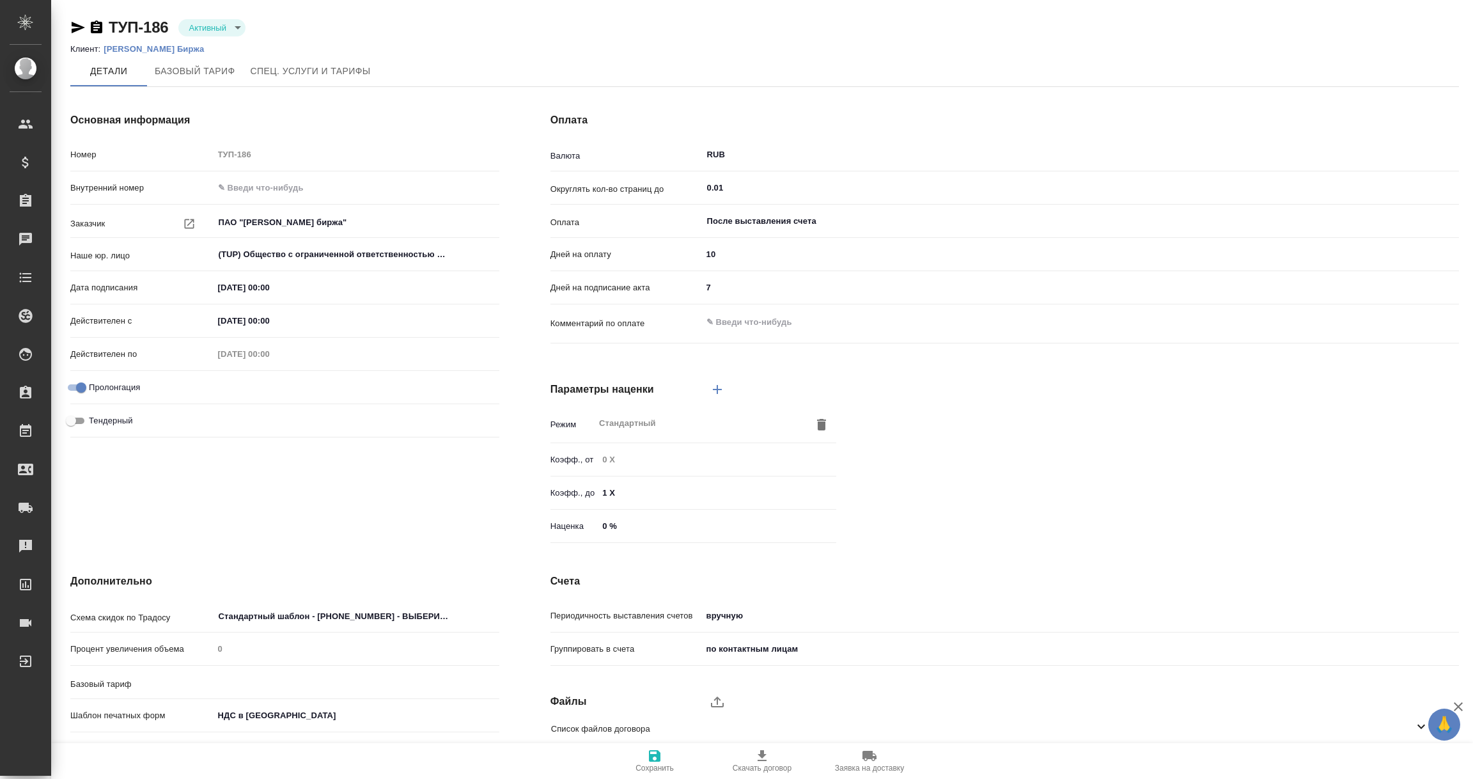
type input "MOEX"
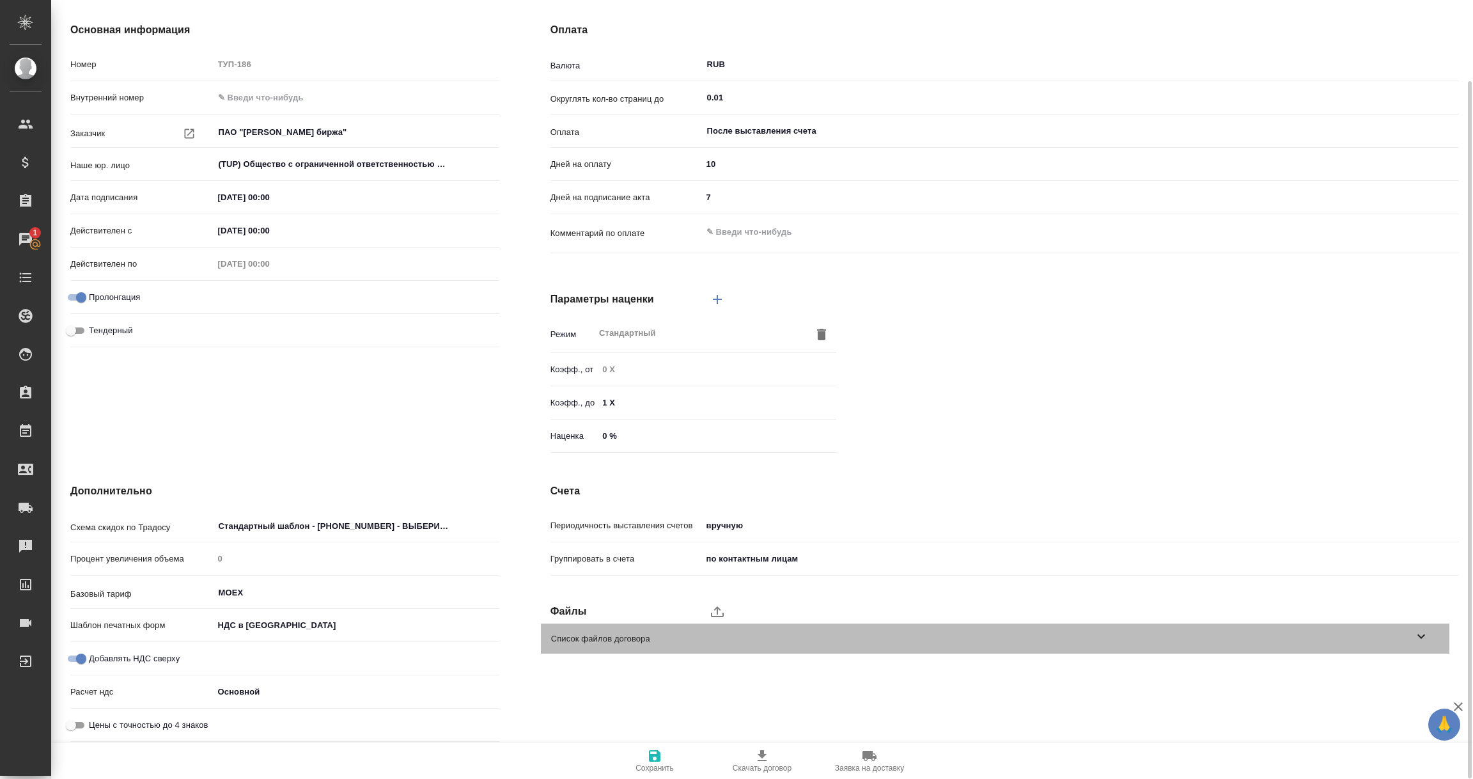
click at [1422, 631] on icon at bounding box center [1421, 635] width 15 height 15
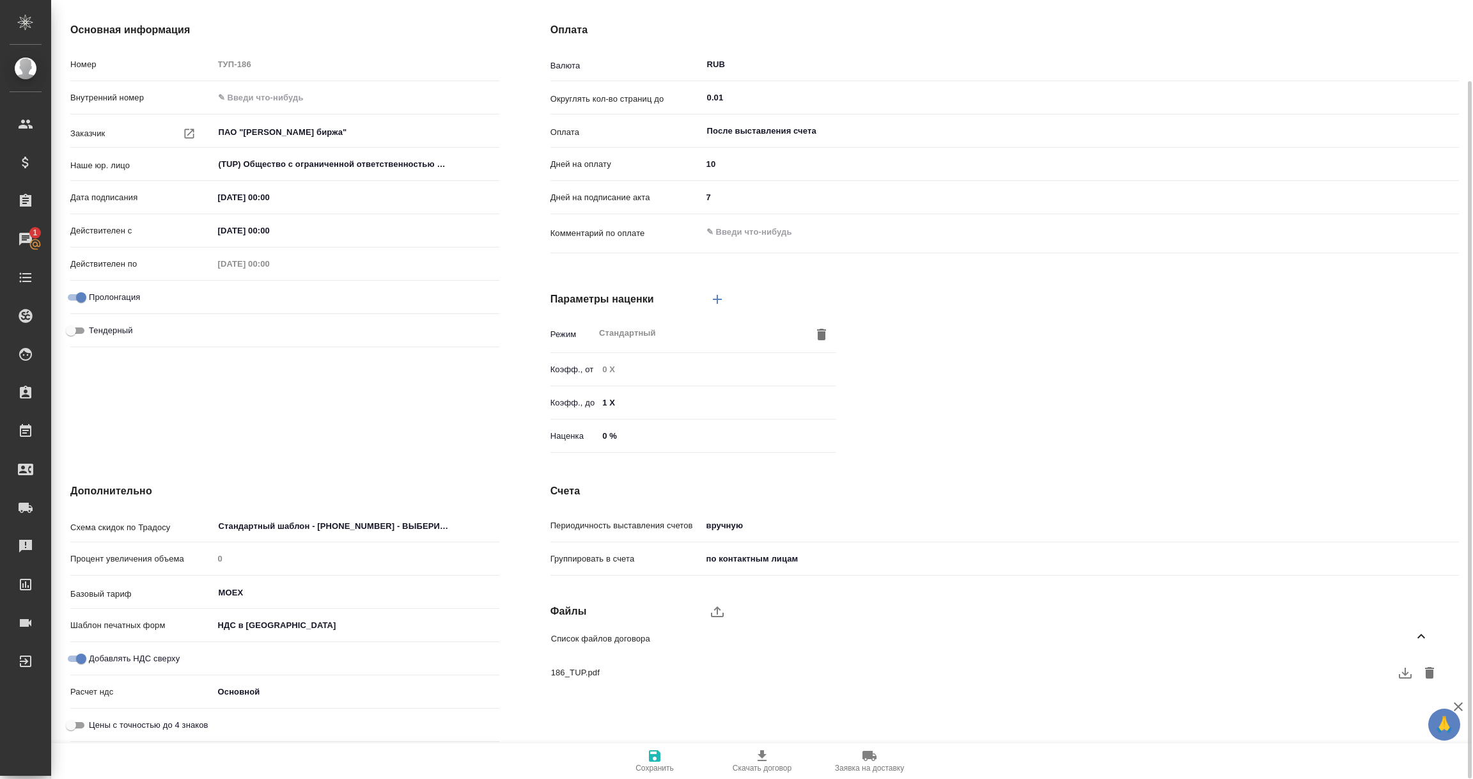
click at [1407, 674] on icon "button" at bounding box center [1405, 672] width 15 height 15
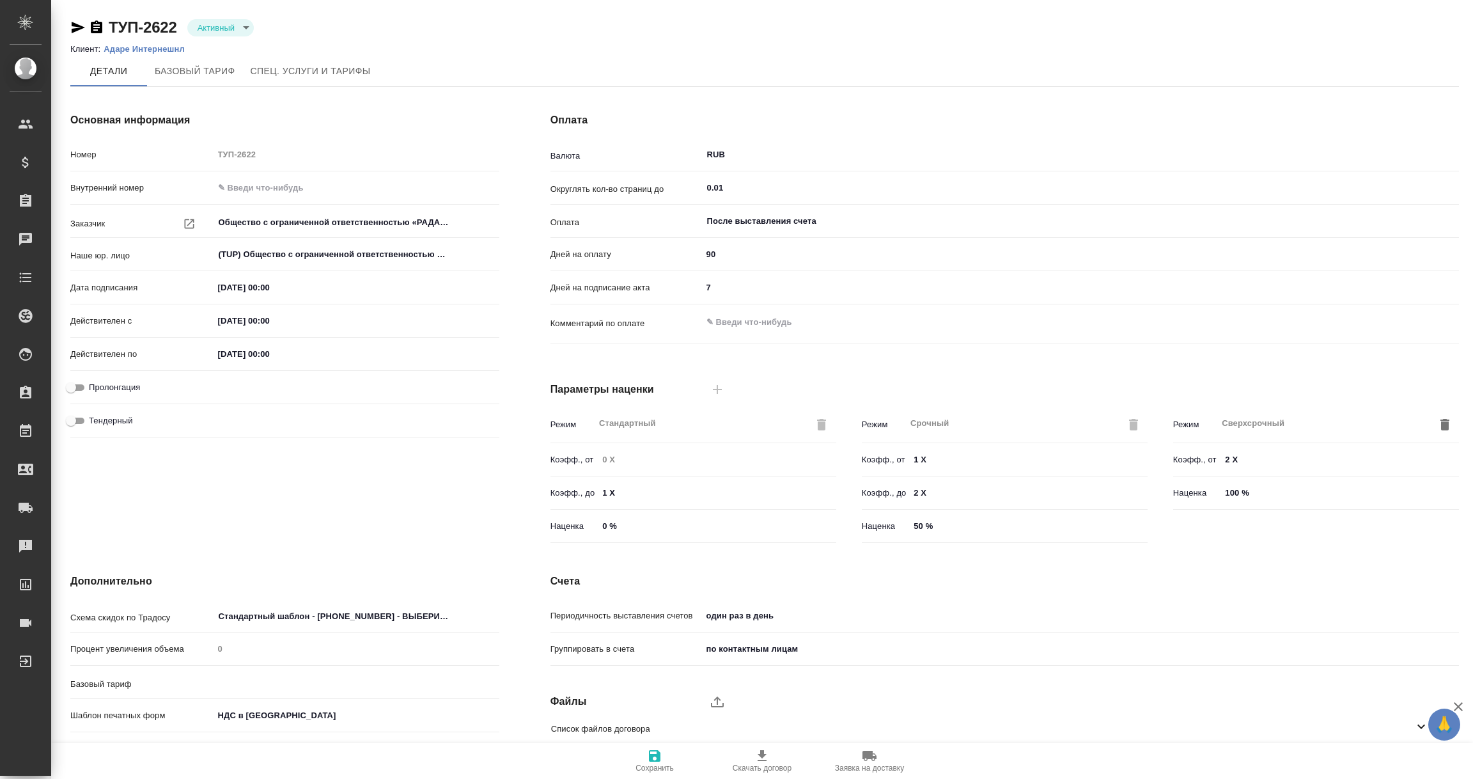
click at [1419, 729] on icon at bounding box center [1421, 726] width 15 height 15
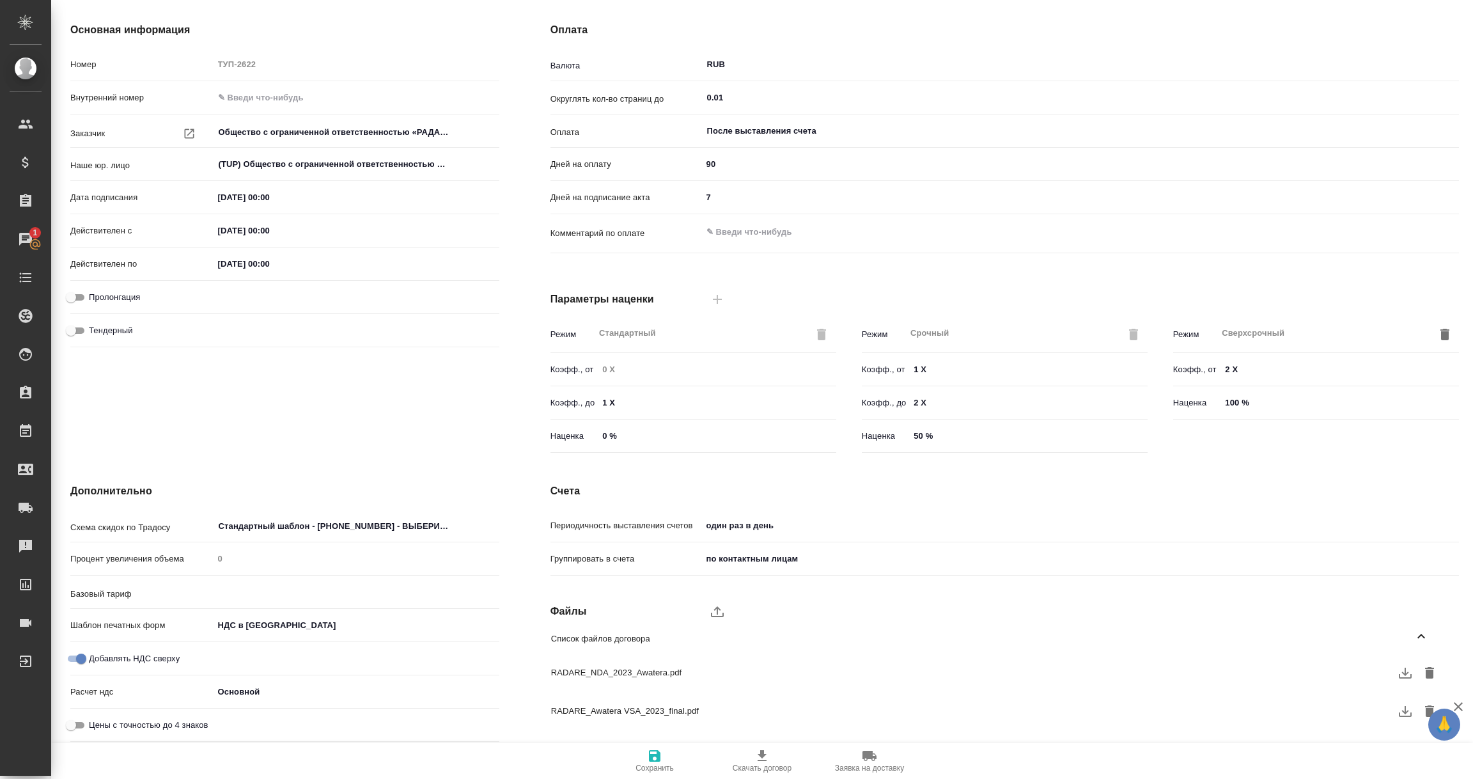
click at [1401, 712] on icon "button" at bounding box center [1405, 710] width 15 height 15
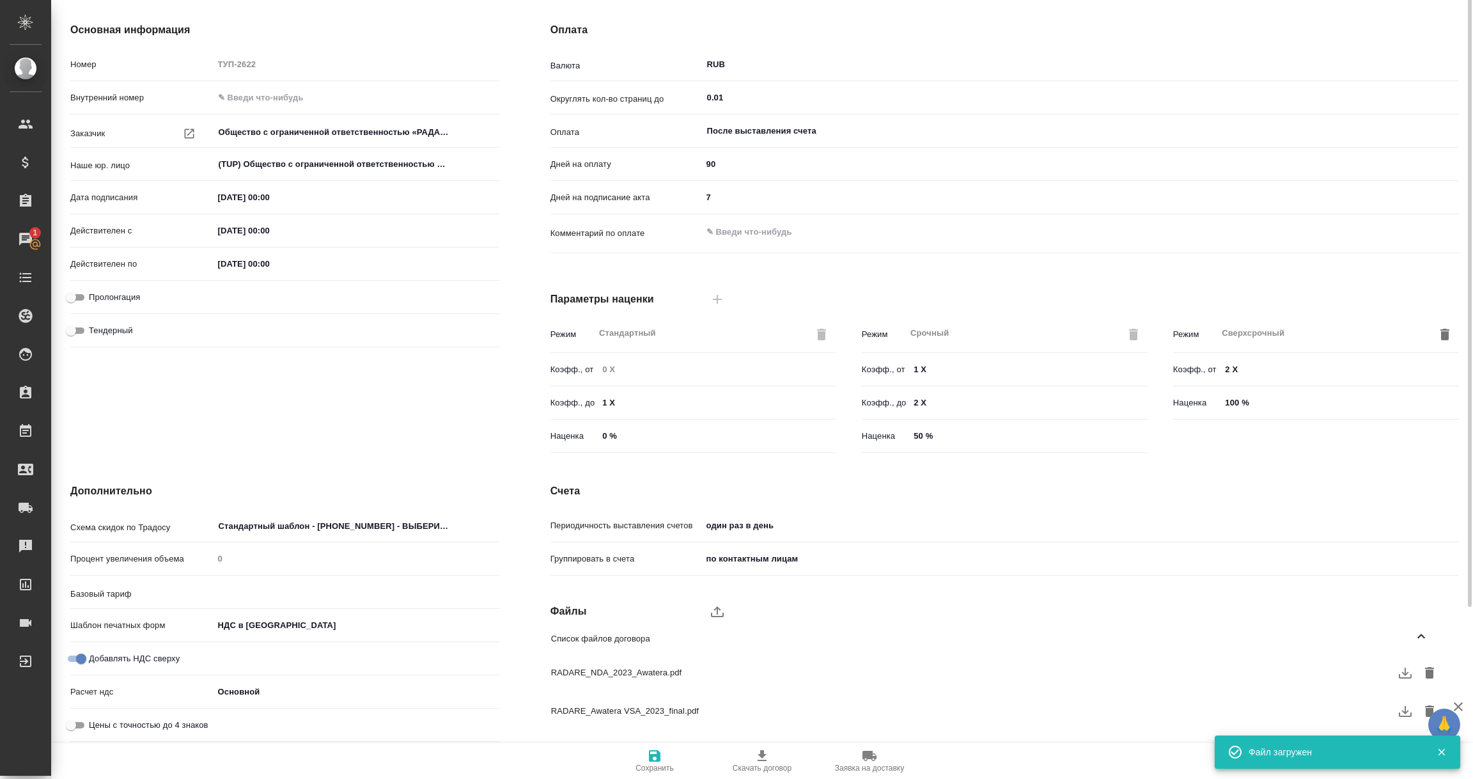
scroll to position [0, 0]
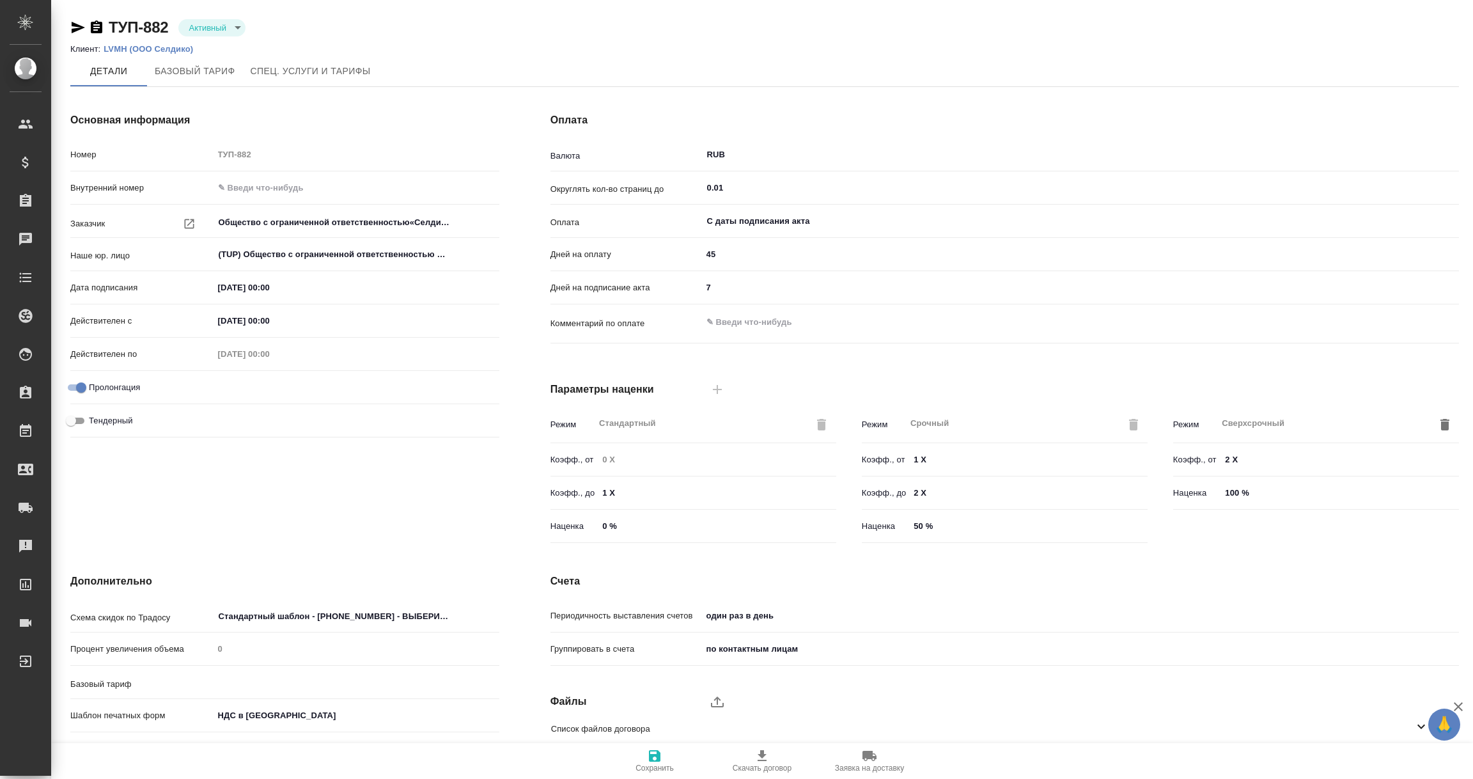
type input "без ТП"
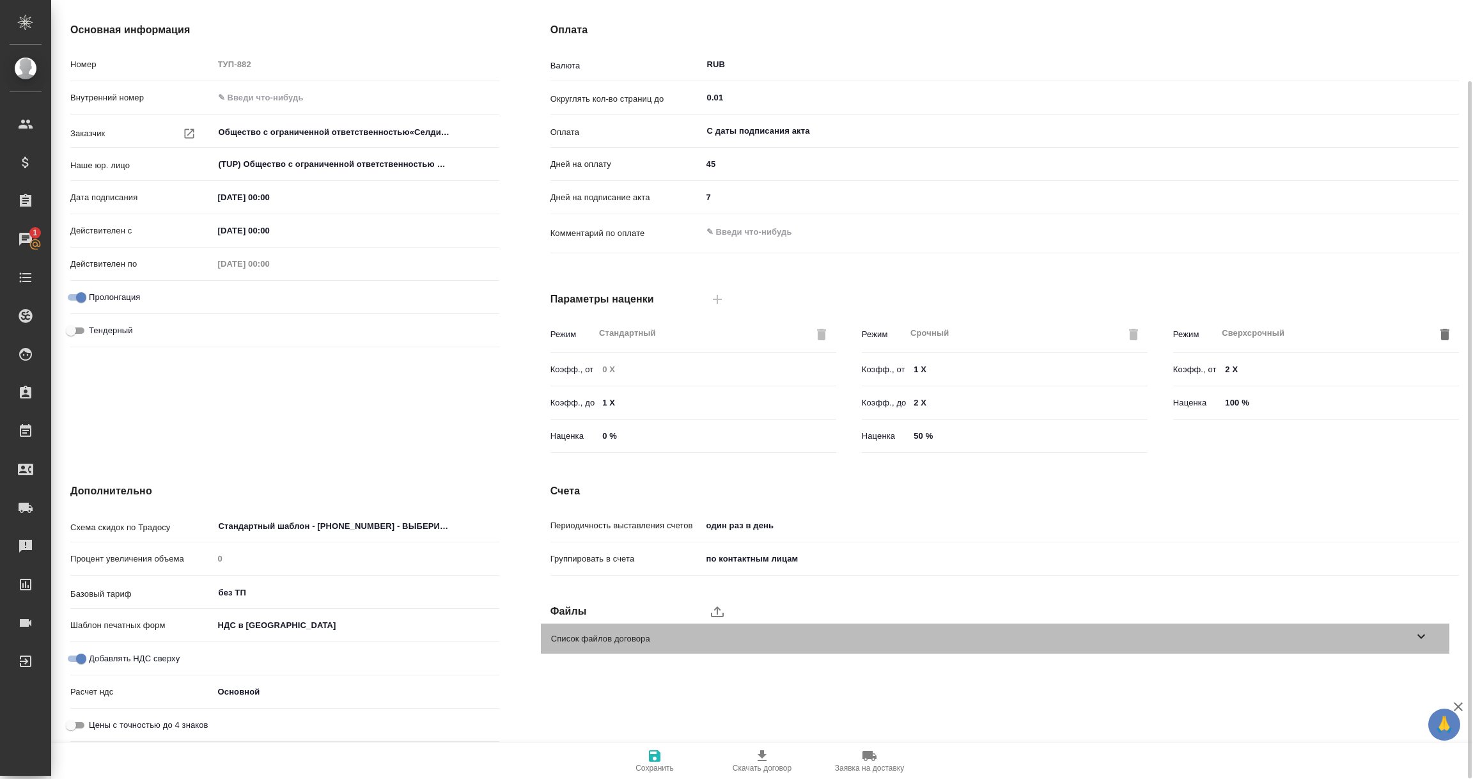
click at [1420, 637] on icon at bounding box center [1421, 635] width 15 height 15
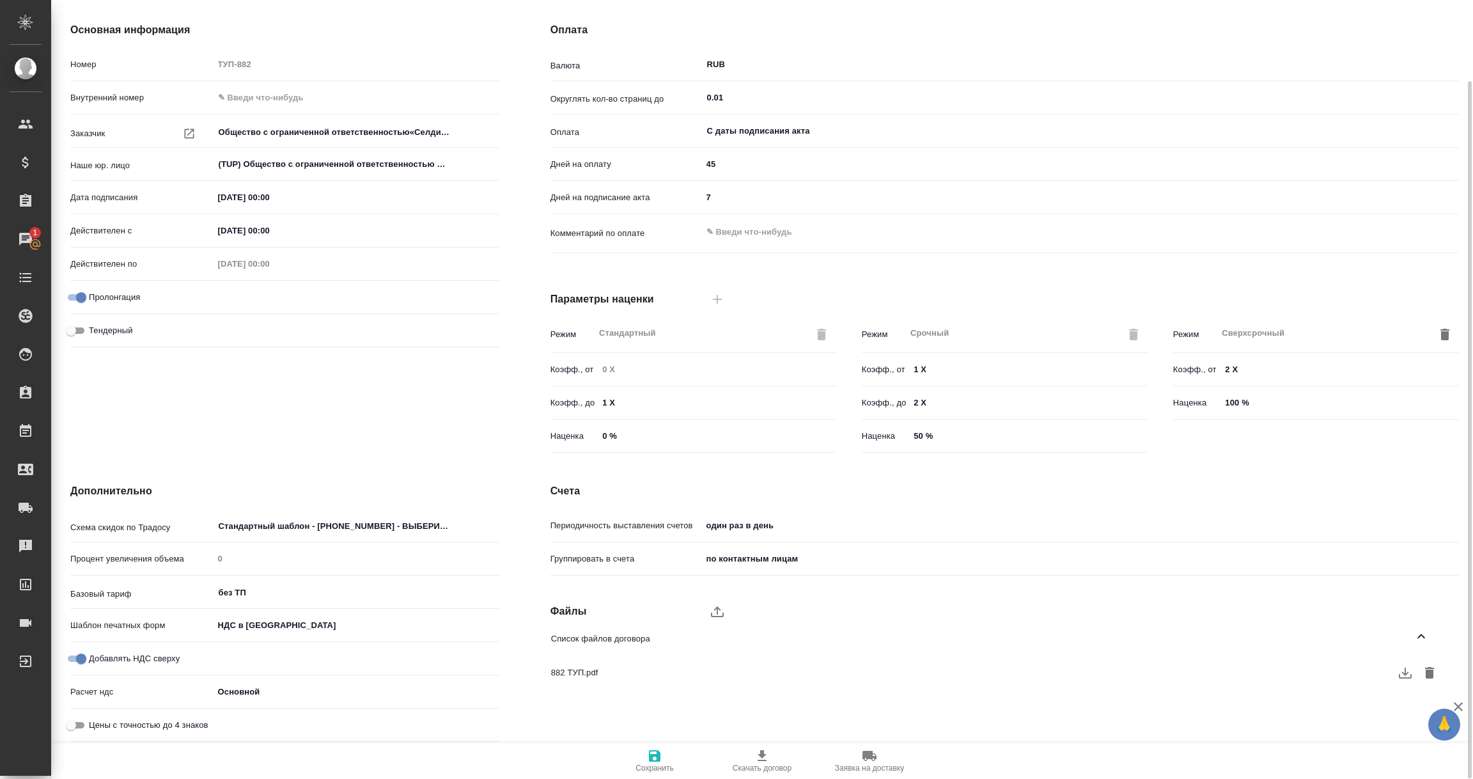
click at [1401, 677] on icon "button" at bounding box center [1405, 672] width 13 height 11
click at [258, 622] on body "🙏 .cls-1 fill:#fff; AWATERA Vorobyova Ekaterina Клиенты Спецификации Заказы 1 Ч…" at bounding box center [736, 389] width 1473 height 779
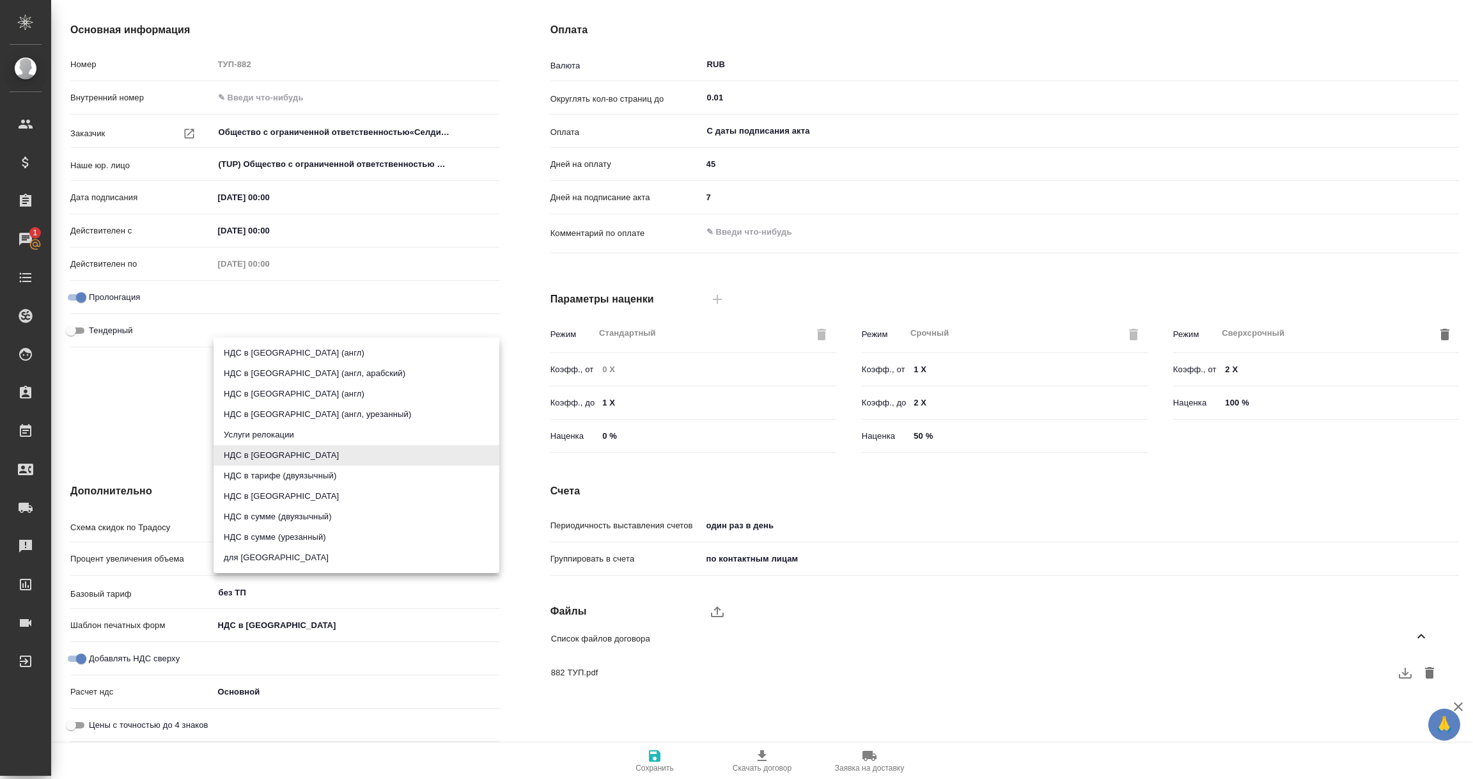
click at [261, 494] on li "НДС в сумме" at bounding box center [357, 496] width 286 height 20
type input "Общество с ограниченной ответственностью«Селдико»"
type input "russian2"
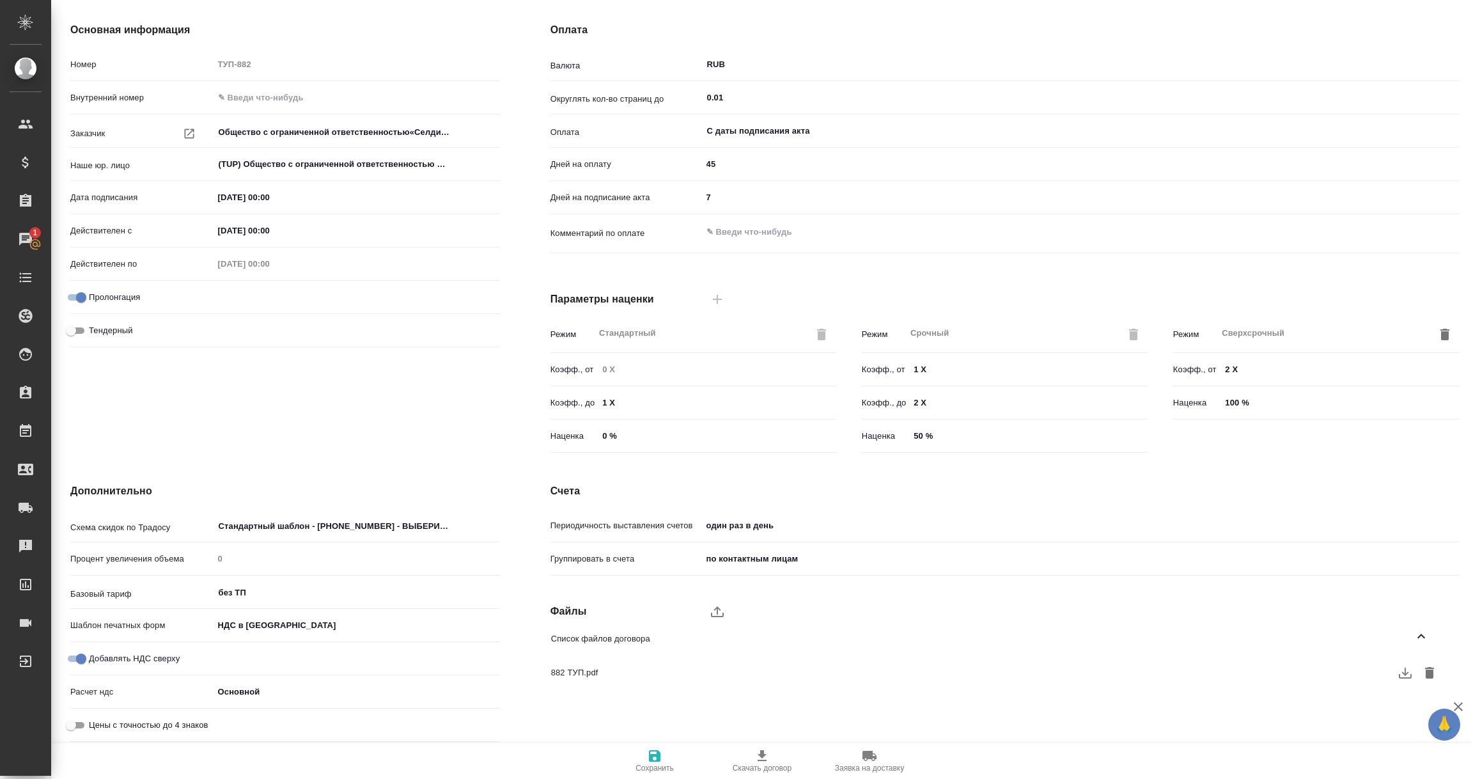
click at [654, 753] on icon "button" at bounding box center [654, 755] width 15 height 15
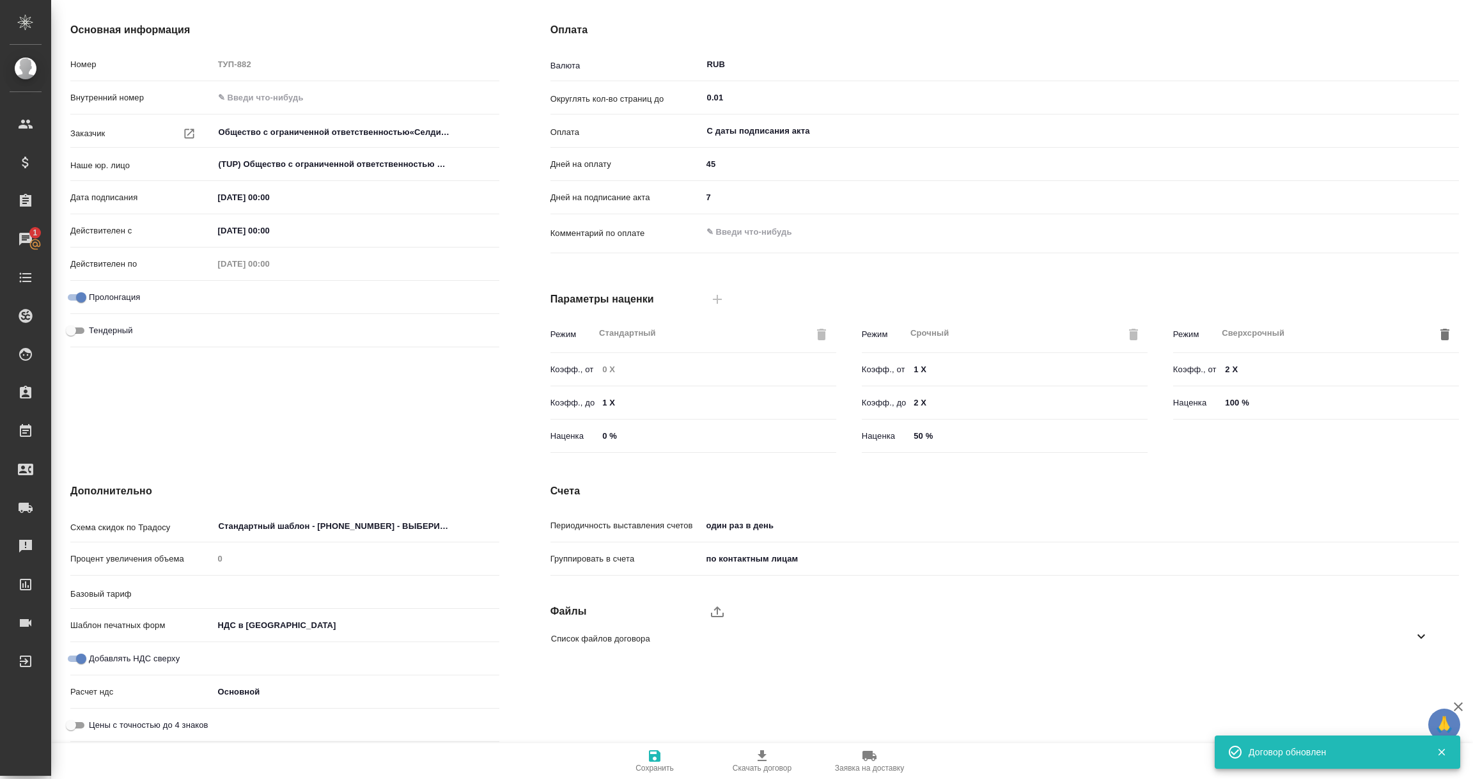
type input "без ТП"
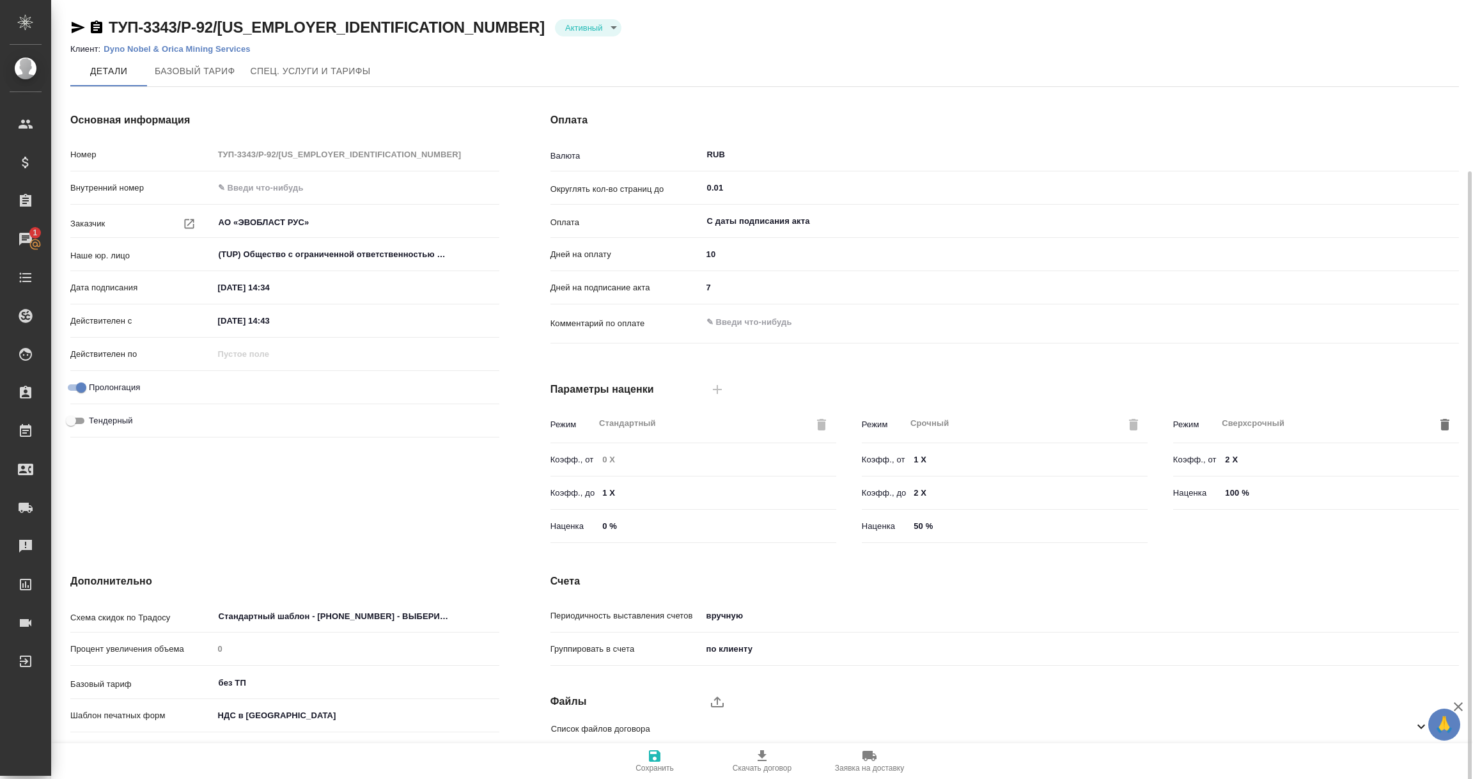
scroll to position [90, 0]
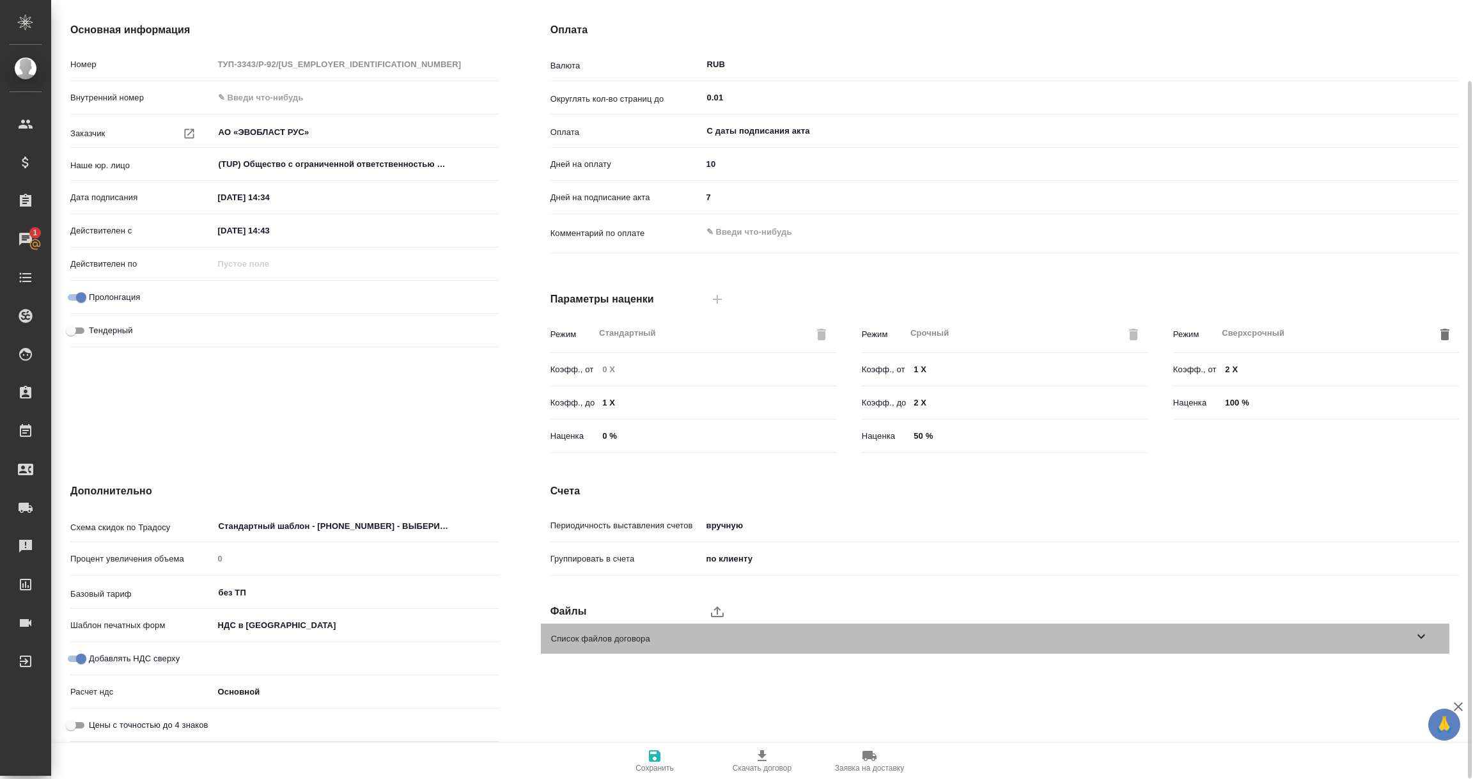
click at [1422, 634] on icon at bounding box center [1421, 635] width 15 height 15
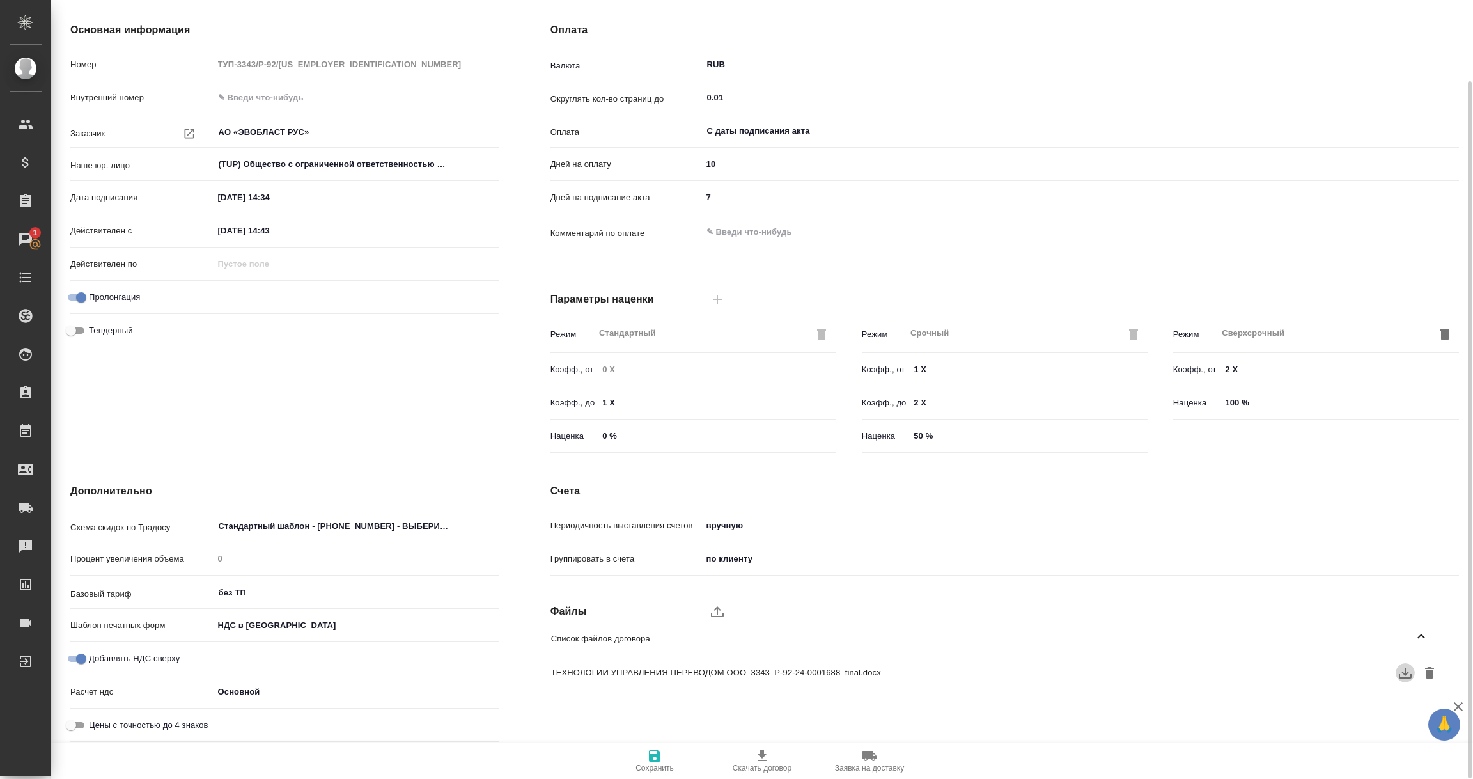
click at [1402, 675] on icon "button" at bounding box center [1405, 672] width 15 height 15
click at [80, 657] on input "Добавлять НДС сверху" at bounding box center [81, 658] width 46 height 15
checkbox input "false"
click at [651, 760] on icon "button" at bounding box center [655, 756] width 12 height 12
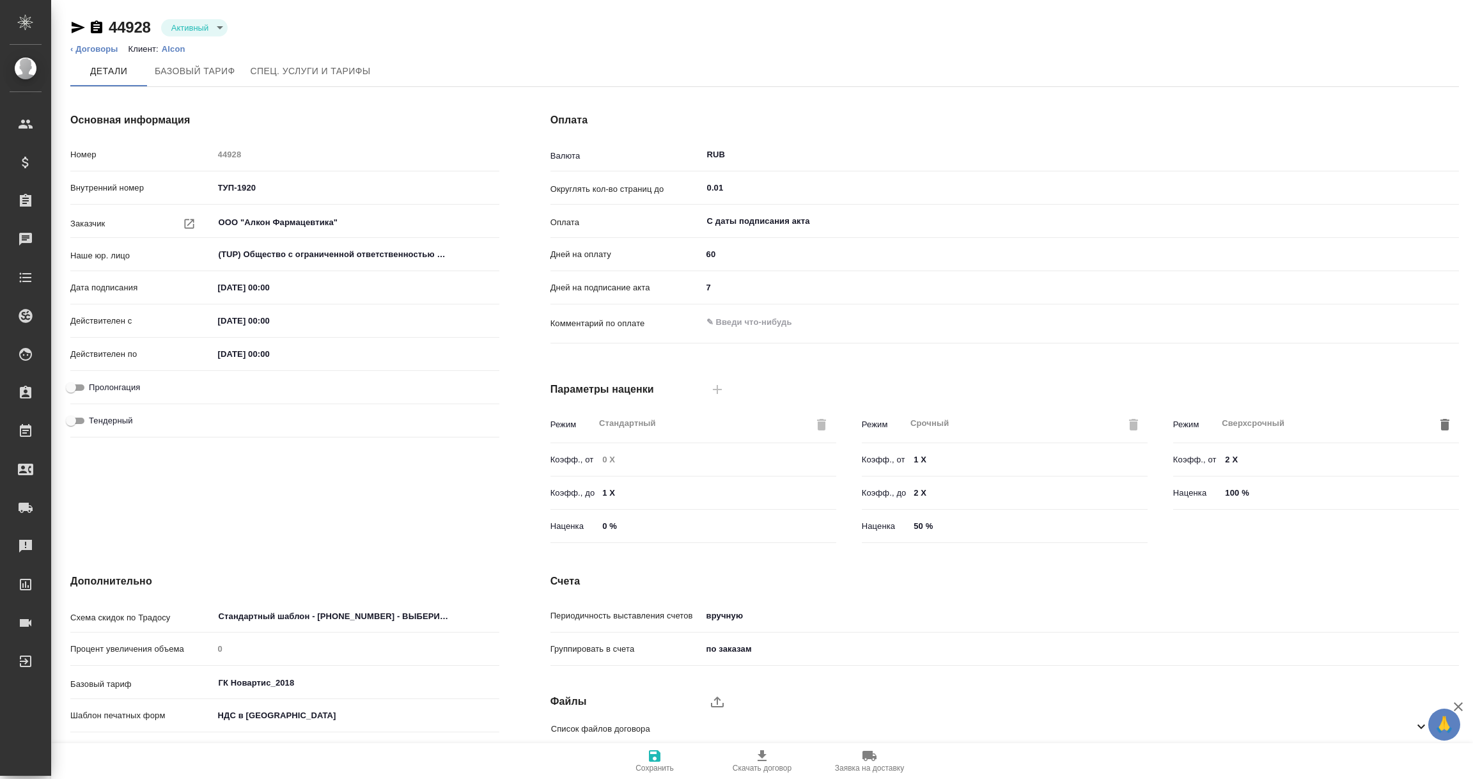
scroll to position [90, 0]
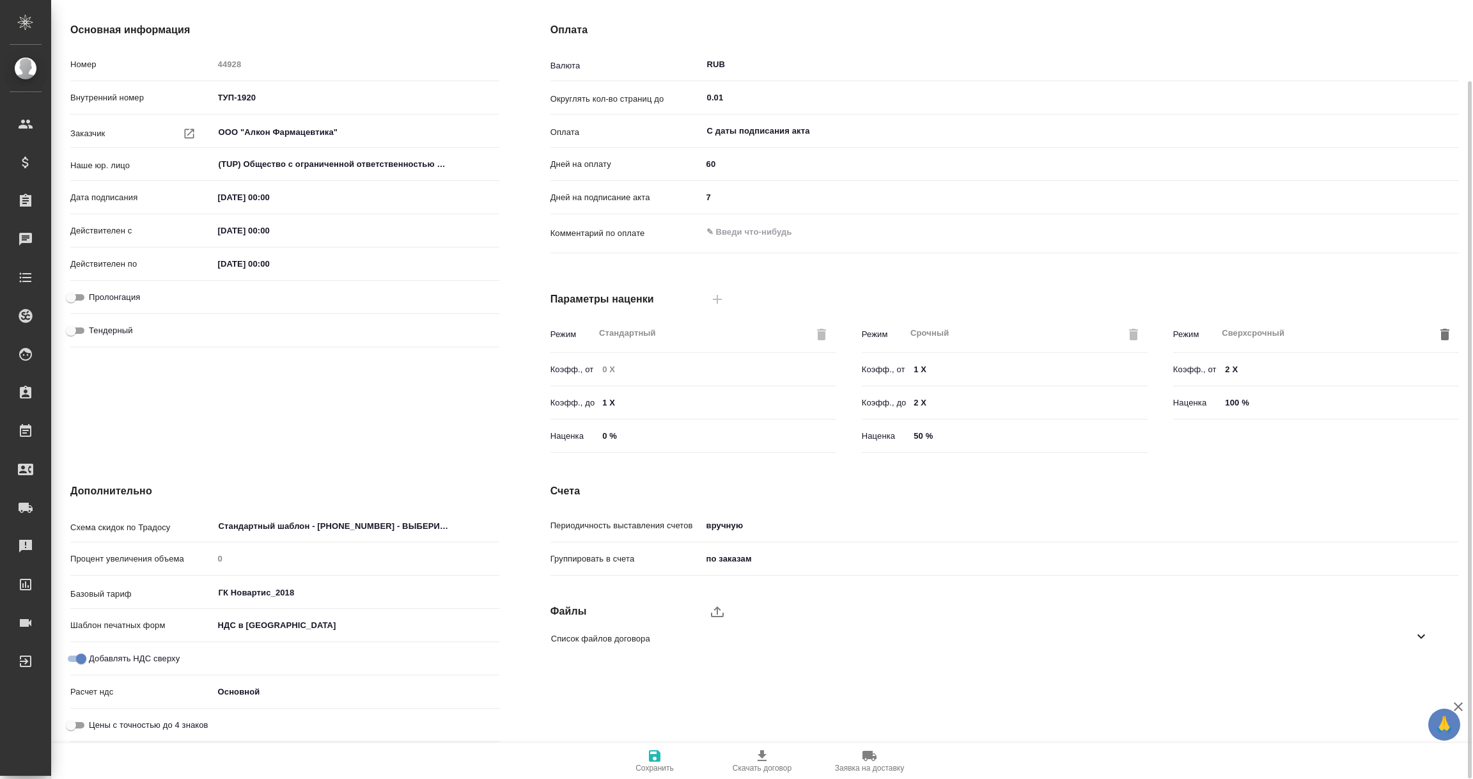
click at [1419, 637] on icon at bounding box center [1421, 635] width 15 height 15
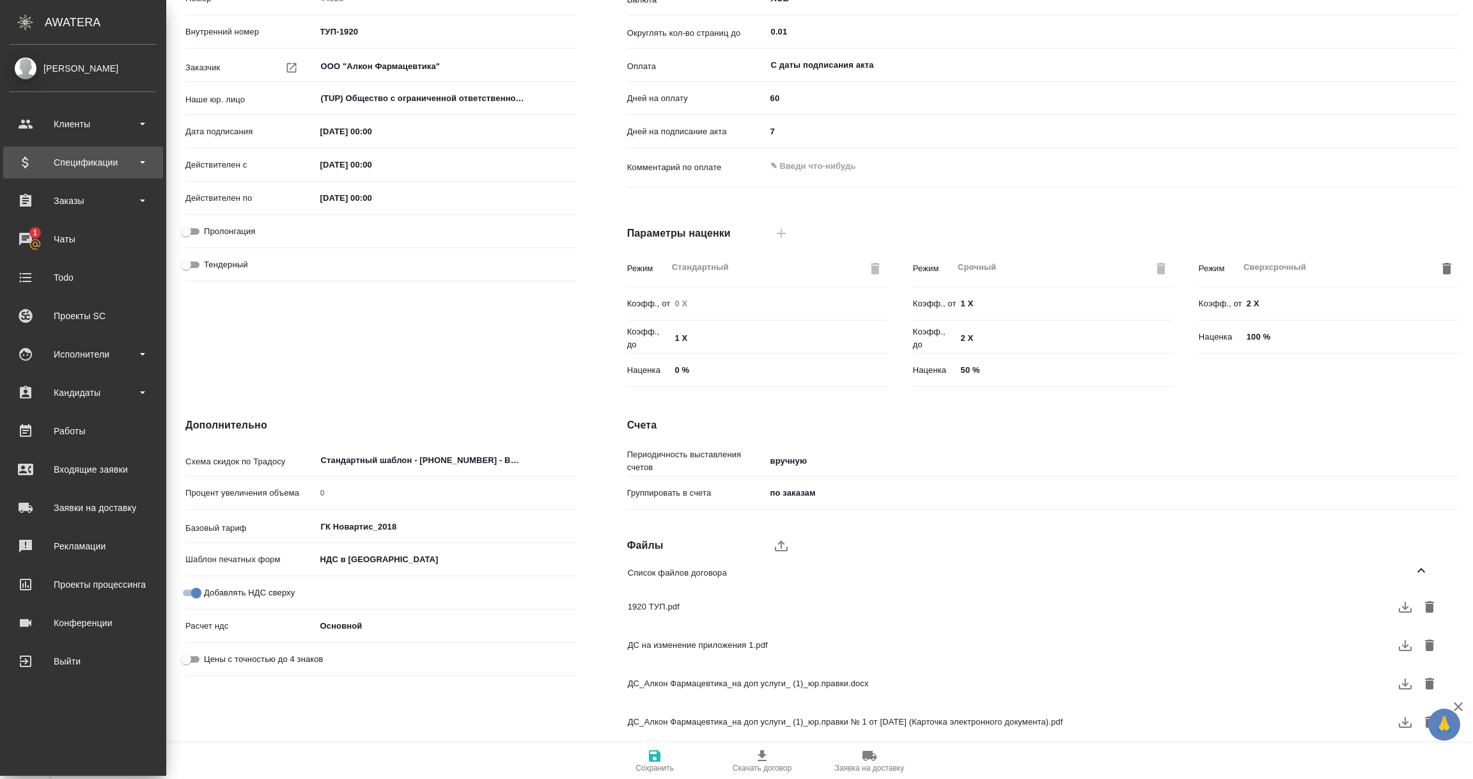
click at [55, 159] on div "Спецификации" at bounding box center [83, 162] width 147 height 19
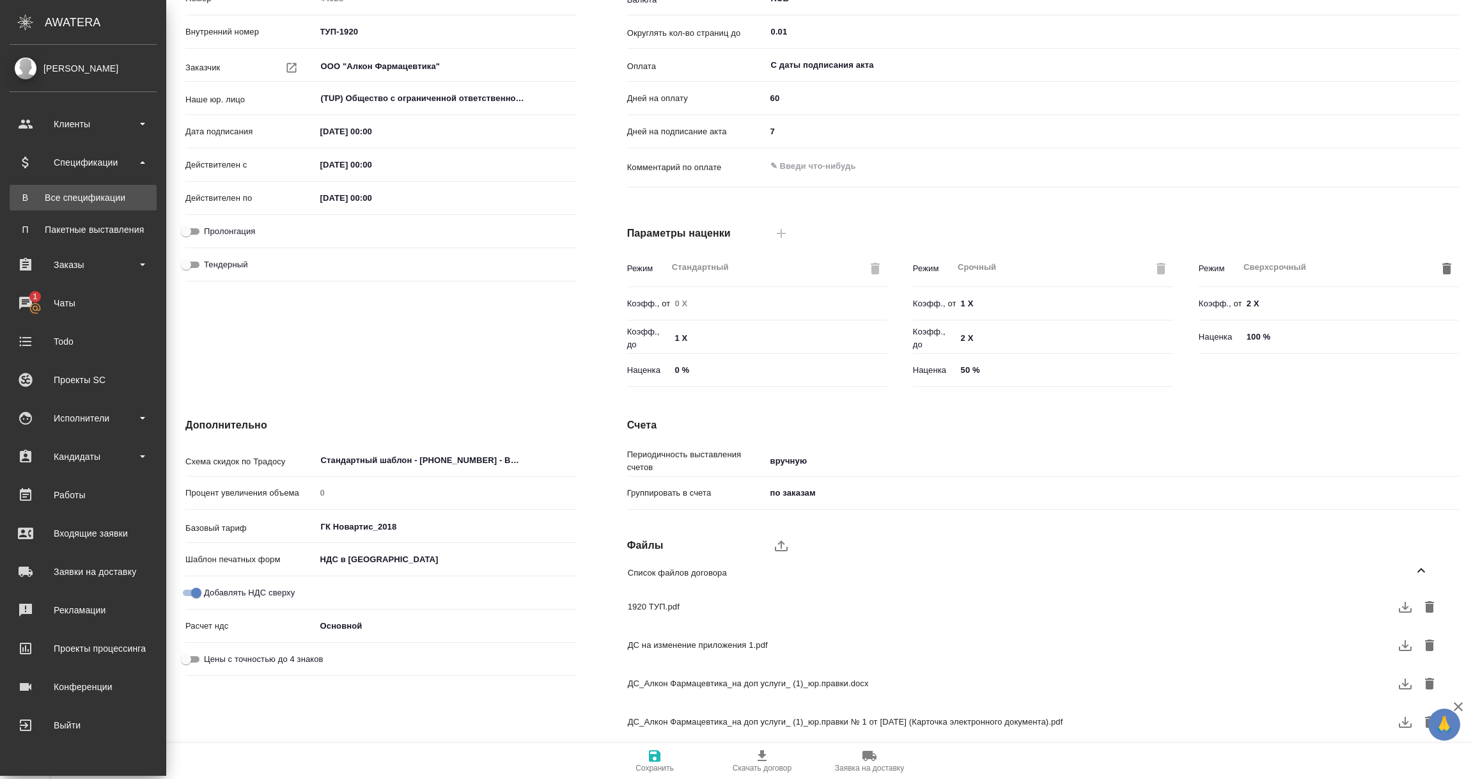
click at [56, 189] on link "В Все спецификации" at bounding box center [83, 198] width 147 height 26
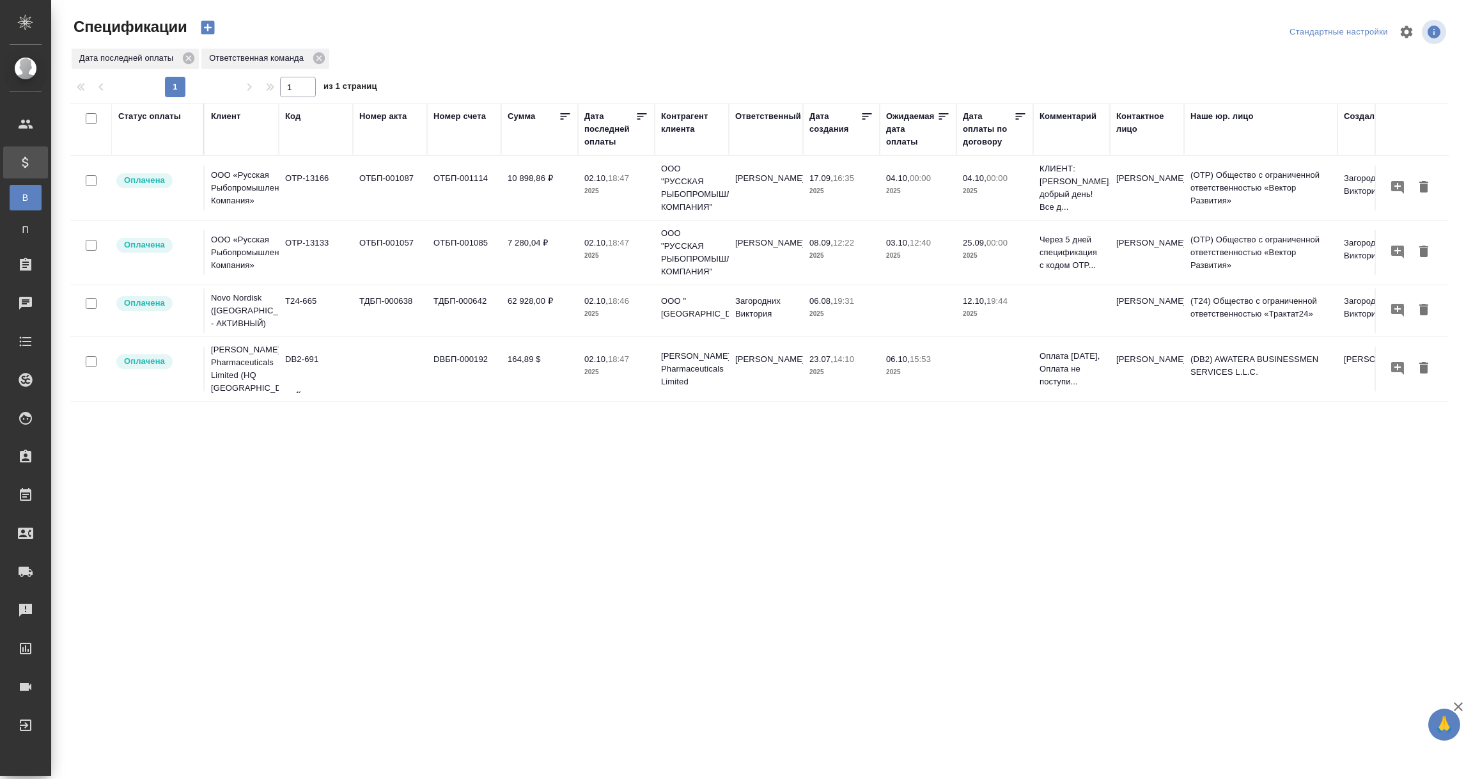
click at [601, 132] on div "Дата последней оплаты" at bounding box center [609, 129] width 51 height 38
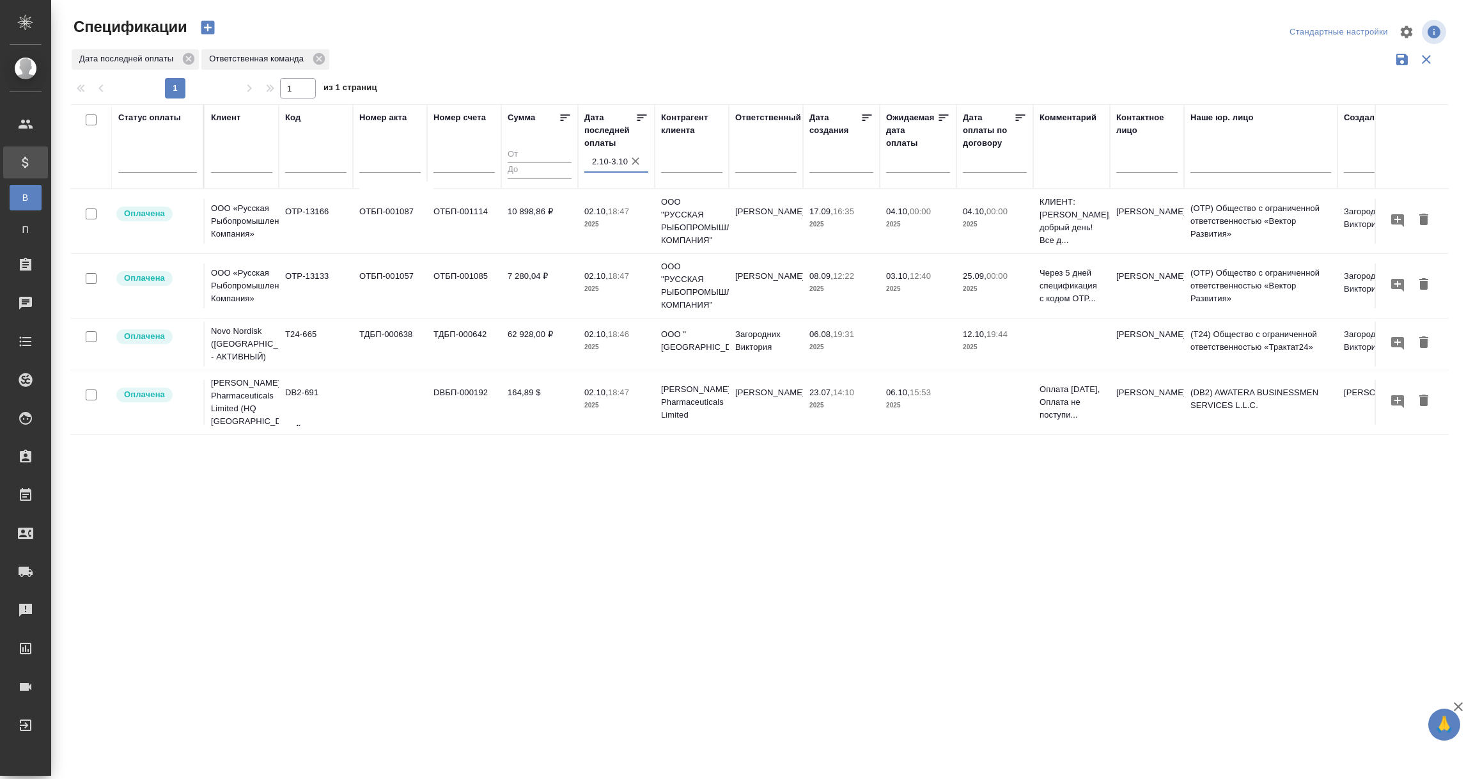
click at [611, 164] on input "2.10-3.10" at bounding box center [620, 162] width 56 height 18
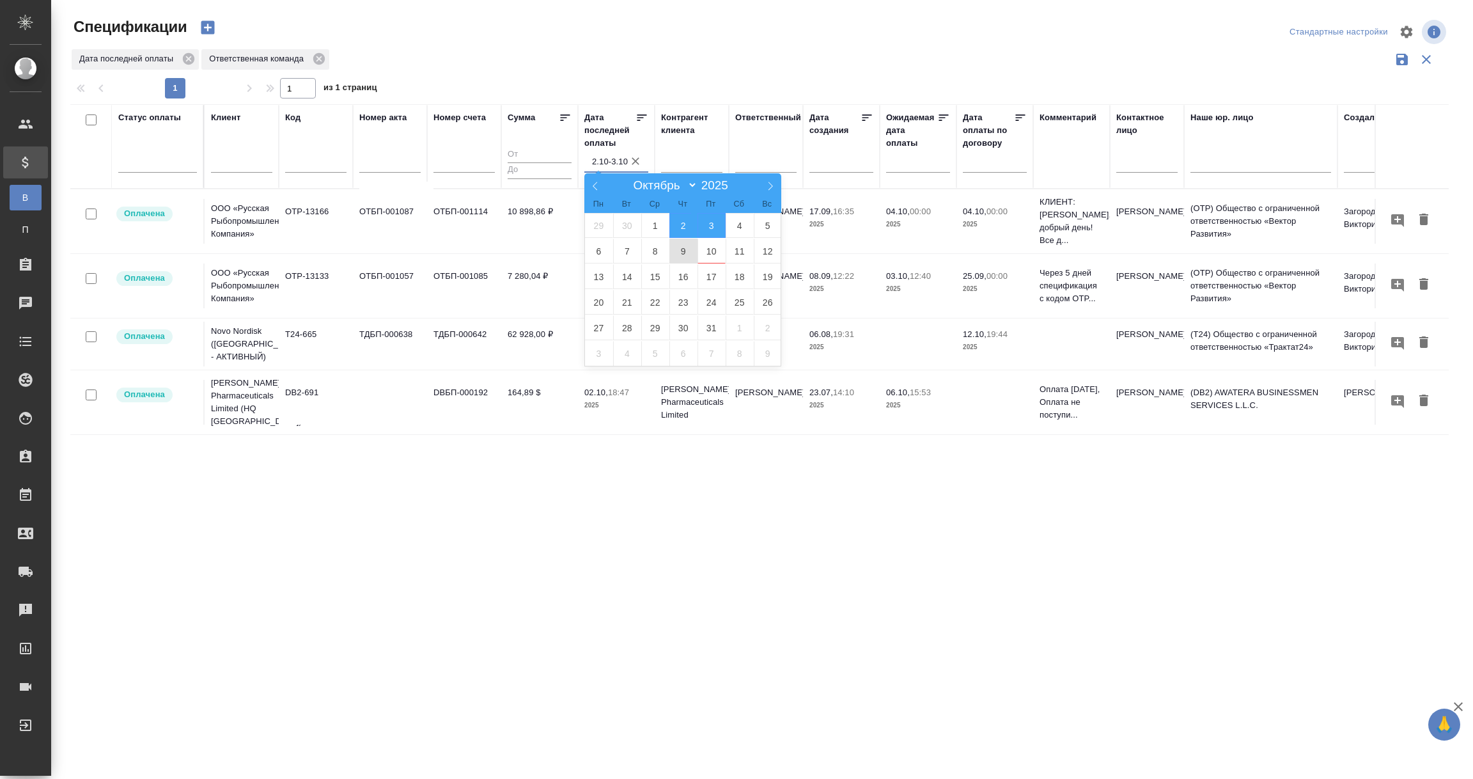
click at [676, 256] on span "9" at bounding box center [683, 250] width 28 height 25
click at [719, 254] on span "10" at bounding box center [712, 250] width 28 height 25
type div "2025-10-08T21:00:00.000Z — 2025-10-09T21:00:00.000Z"
type input "9.10-10.10"
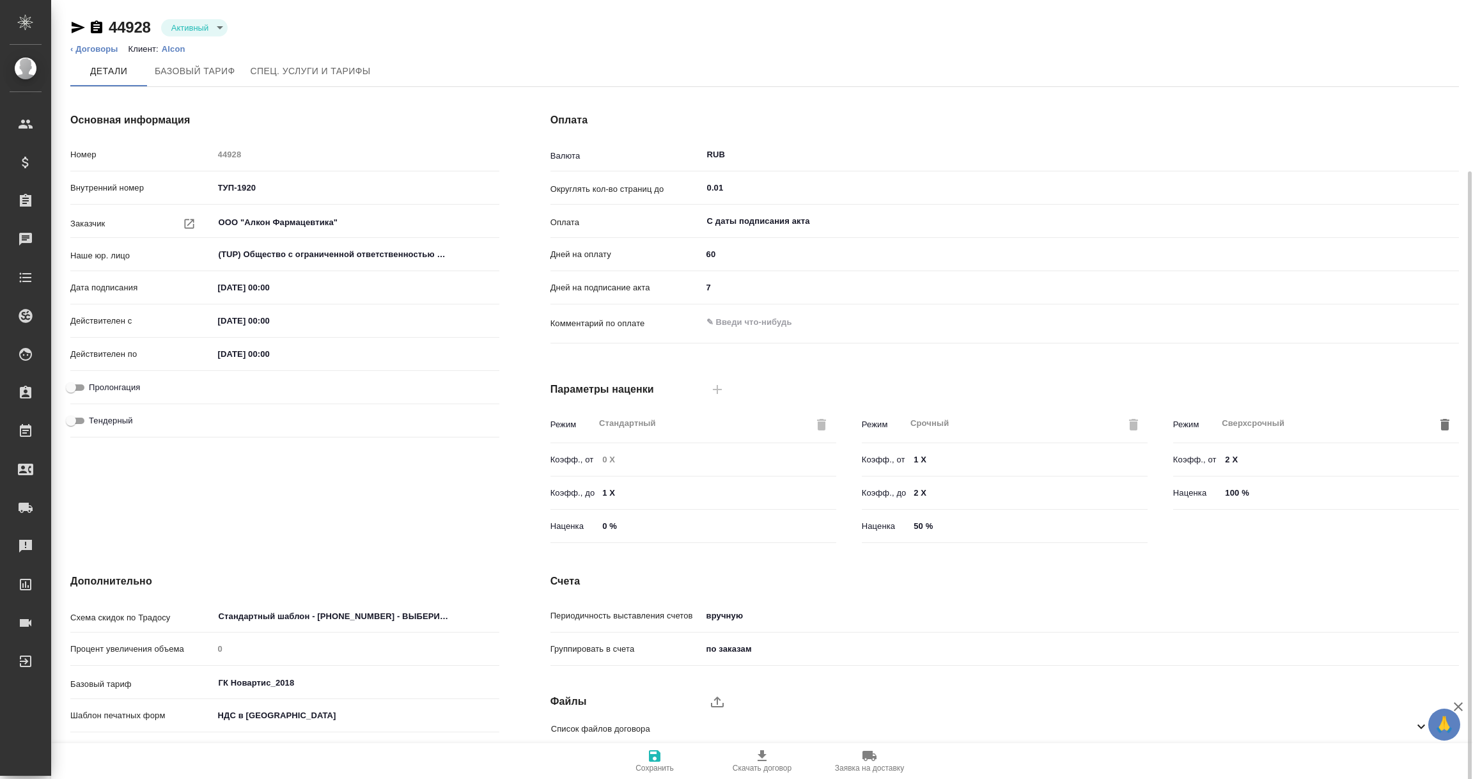
scroll to position [90, 0]
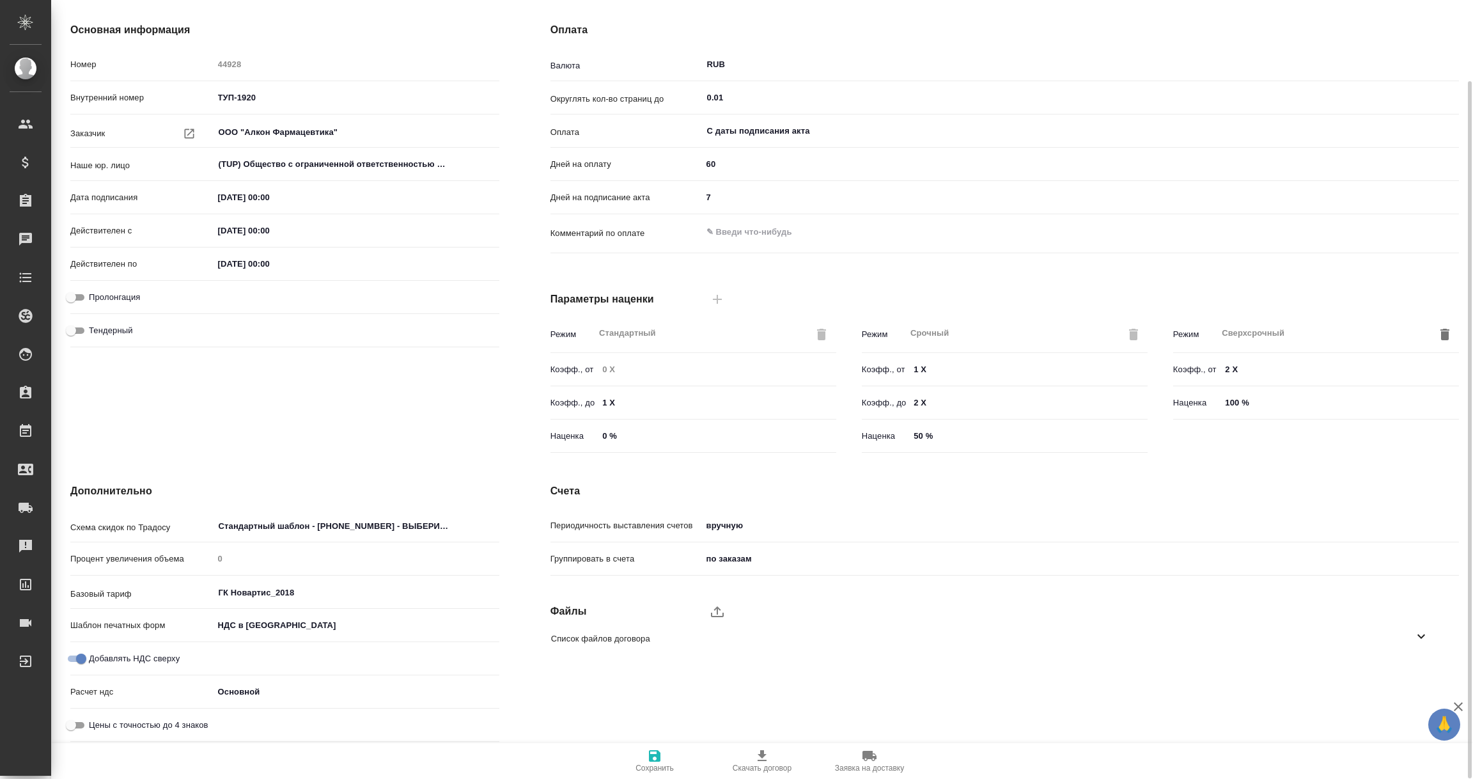
click at [80, 657] on input "Добавлять НДС сверху" at bounding box center [81, 658] width 46 height 15
checkbox input "false"
click at [646, 766] on span "Сохранить" at bounding box center [655, 767] width 38 height 9
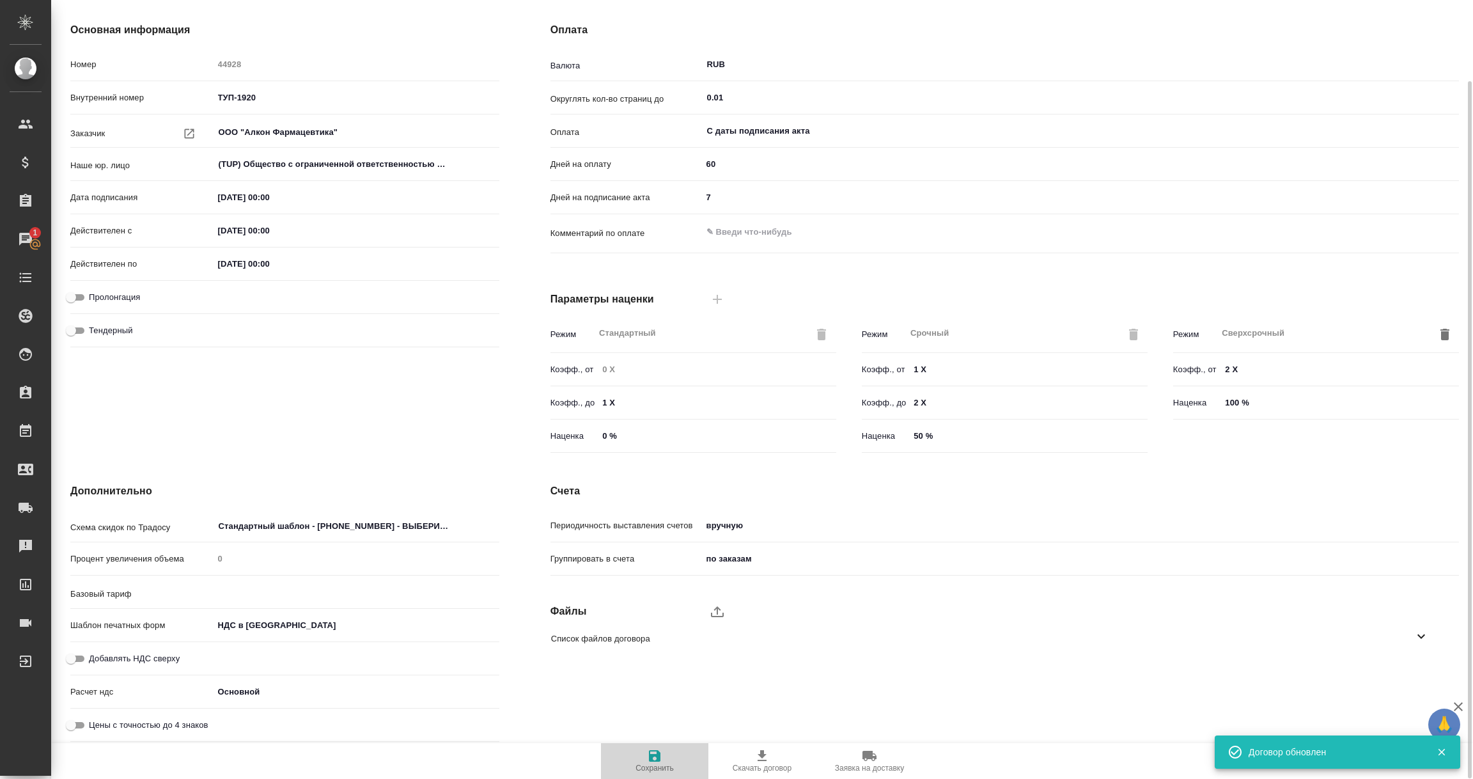
click at [651, 754] on icon "button" at bounding box center [655, 756] width 12 height 12
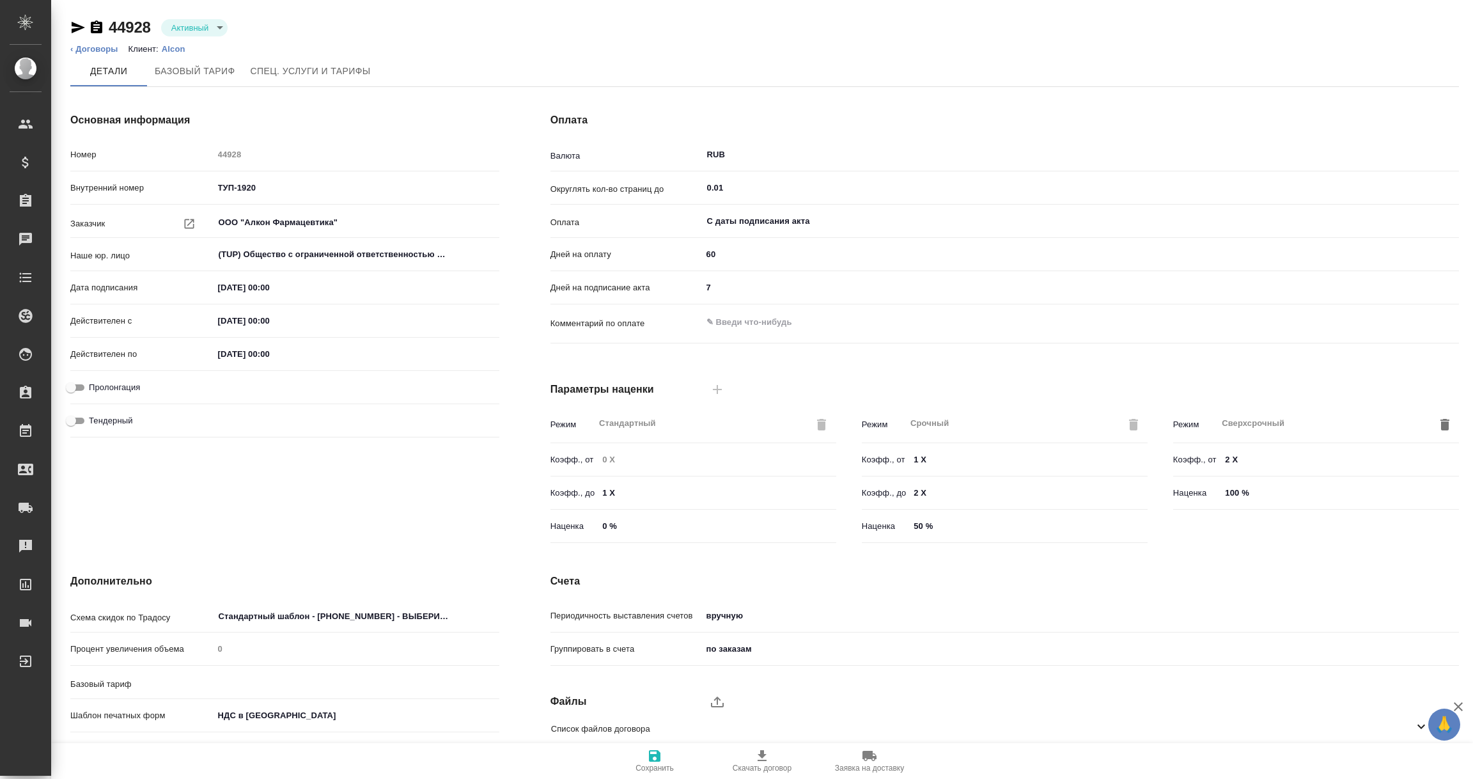
click at [181, 49] on p "Alcon" at bounding box center [178, 49] width 33 height 10
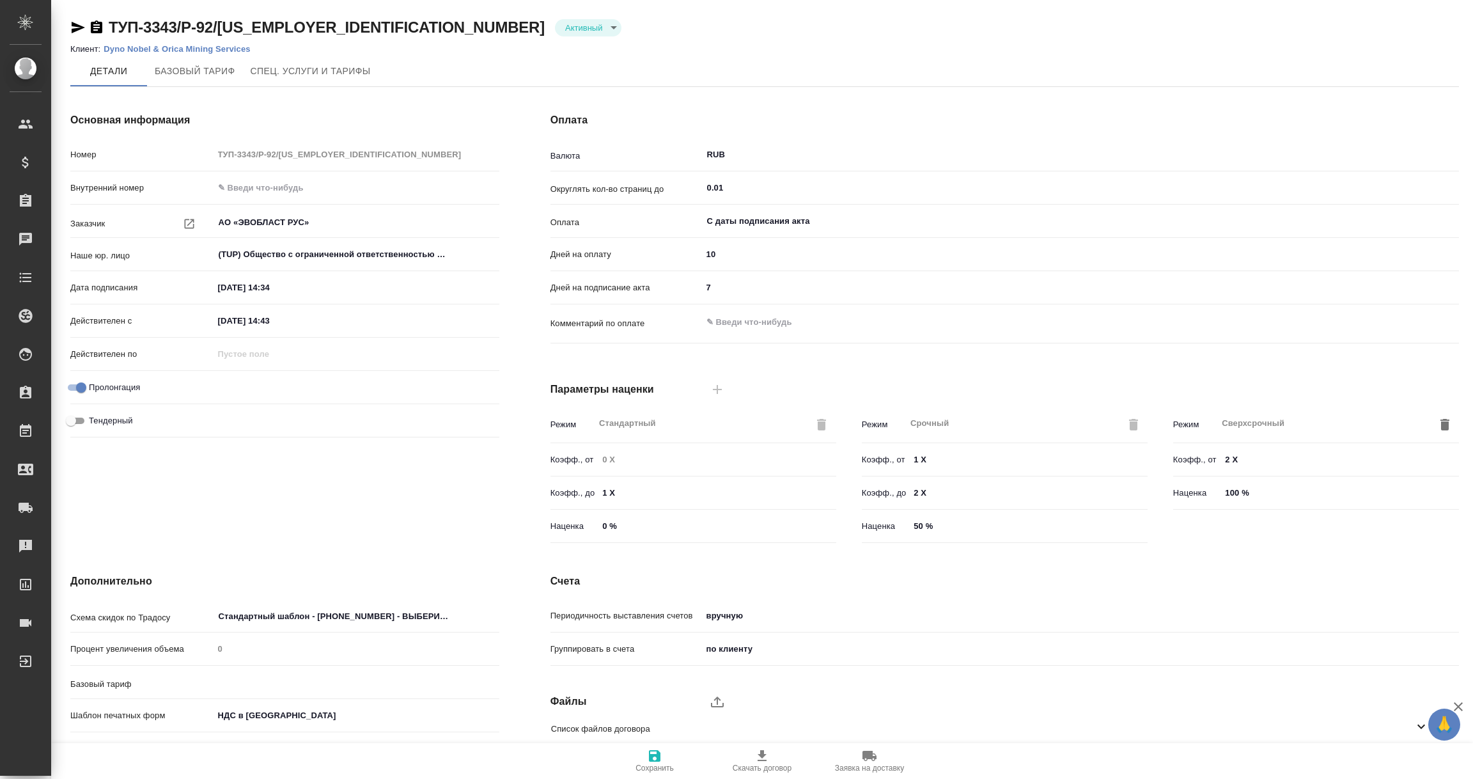
click at [160, 47] on p "Dyno Nobel & Orica Mining Services" at bounding box center [182, 49] width 156 height 10
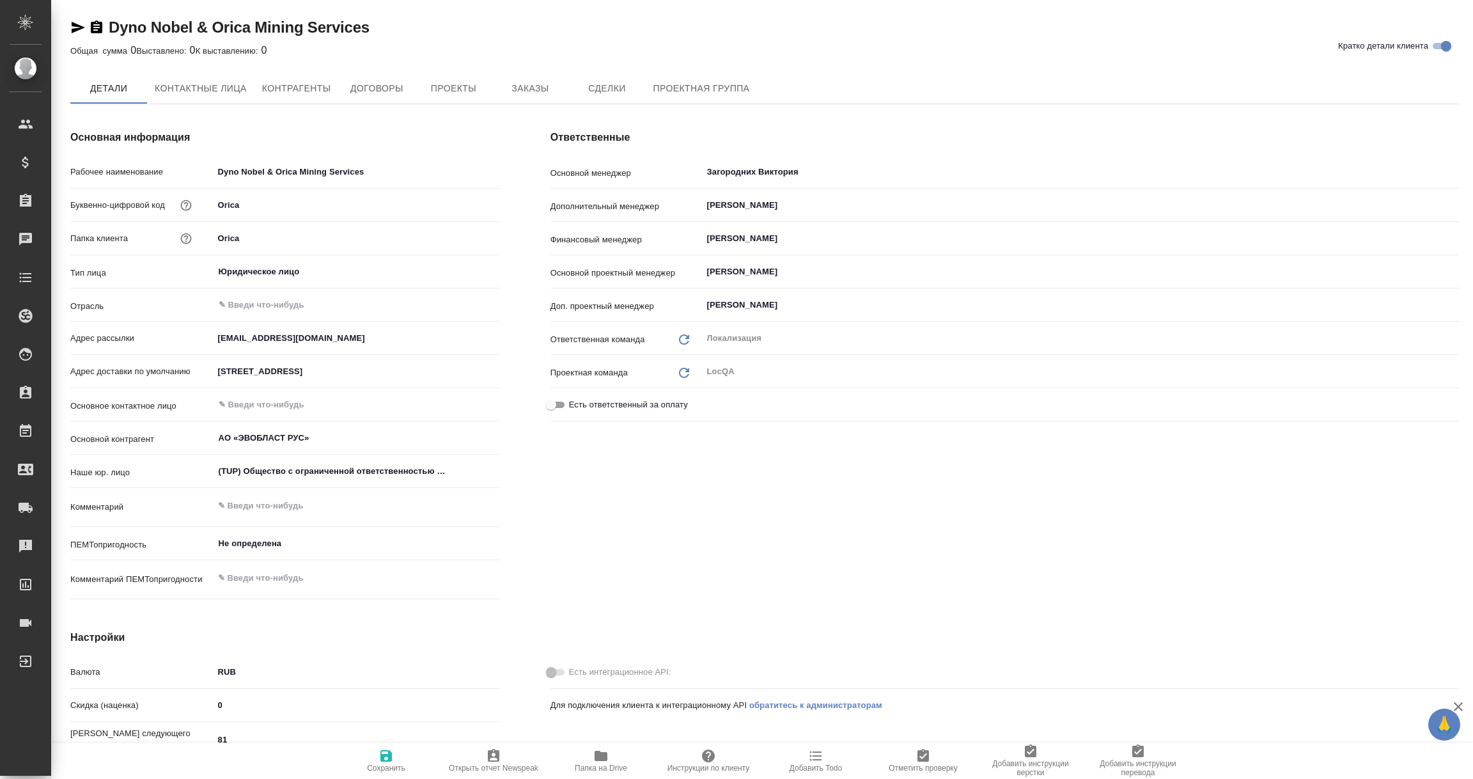
type textarea "x"
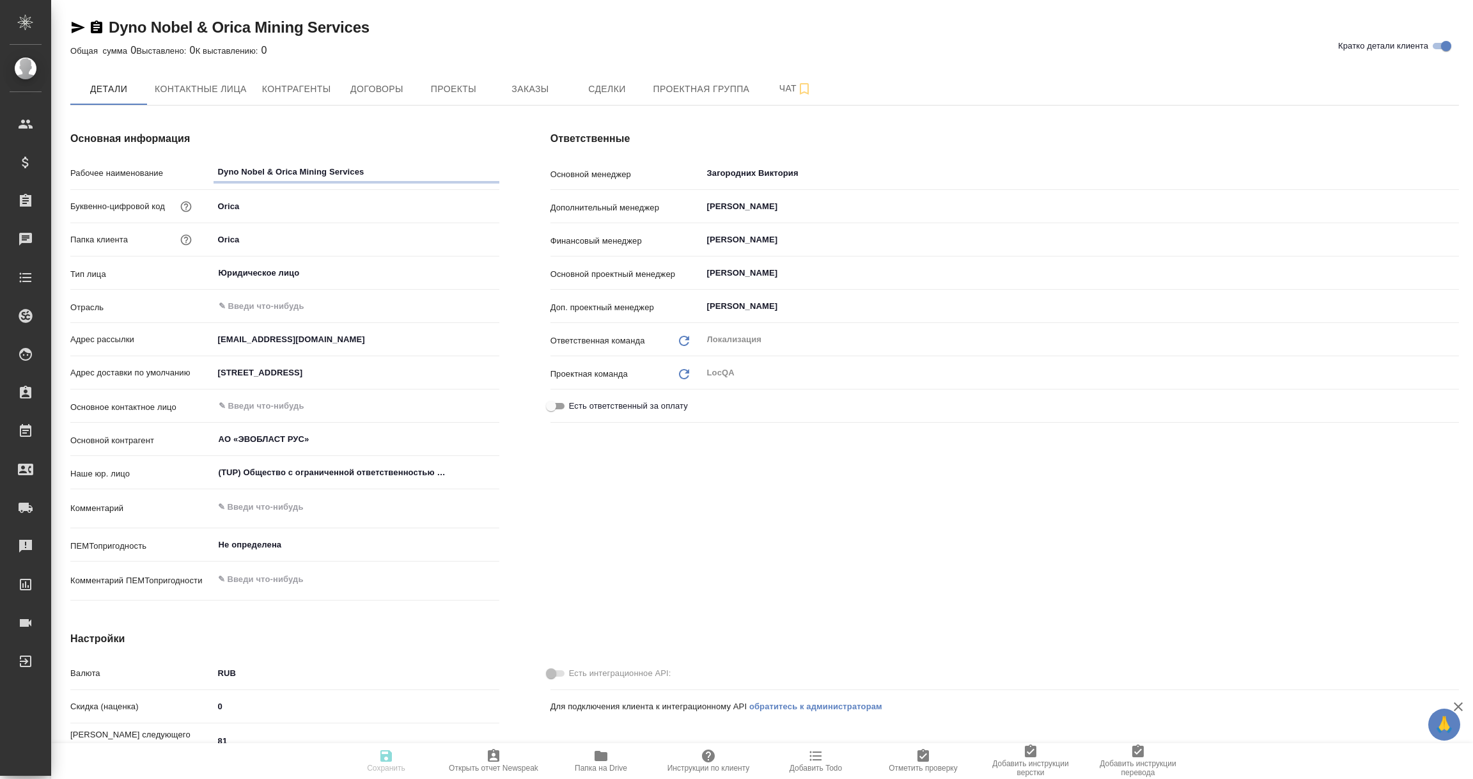
type textarea "x"
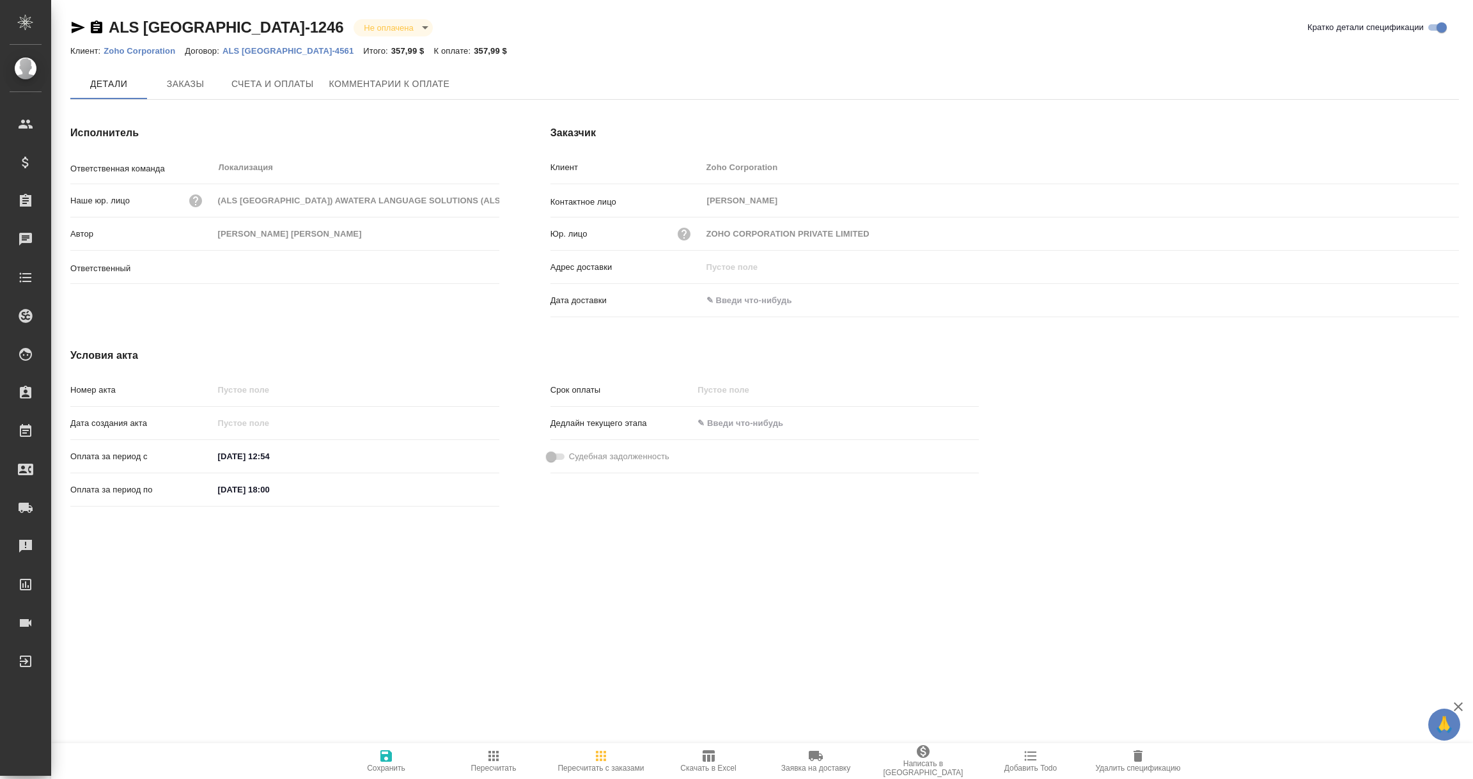
type input "[PERSON_NAME] [PERSON_NAME]"
click at [75, 25] on icon "button" at bounding box center [78, 28] width 13 height 12
